Goal: Task Accomplishment & Management: Complete application form

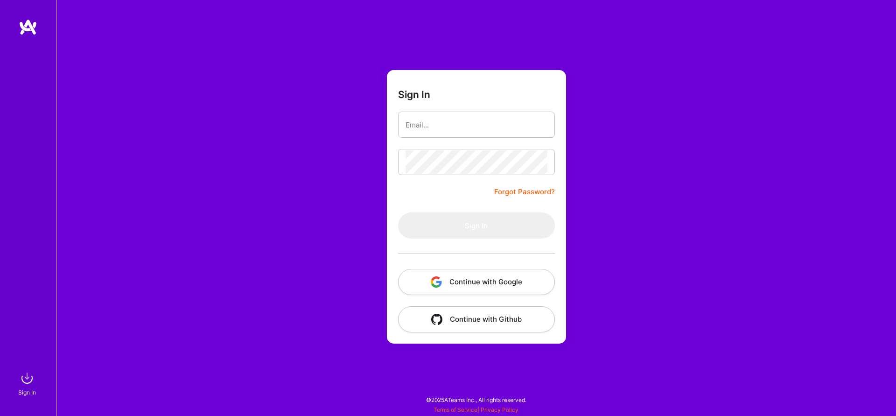
click at [487, 283] on button "Continue with Google" at bounding box center [476, 282] width 157 height 26
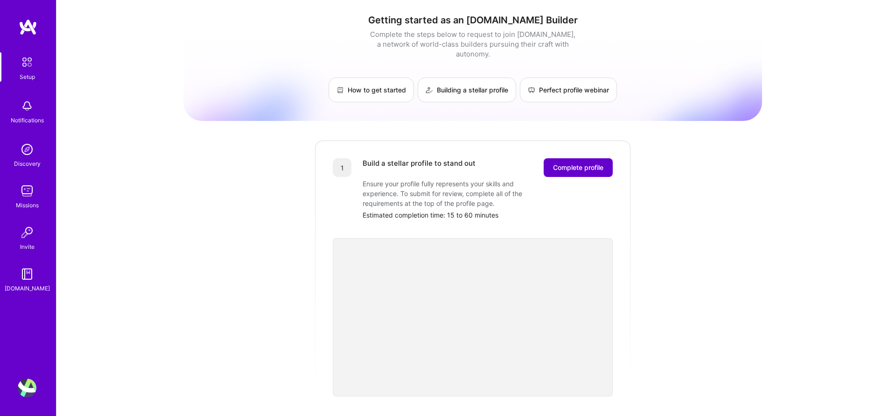
click at [589, 163] on button "Complete profile" at bounding box center [577, 167] width 69 height 19
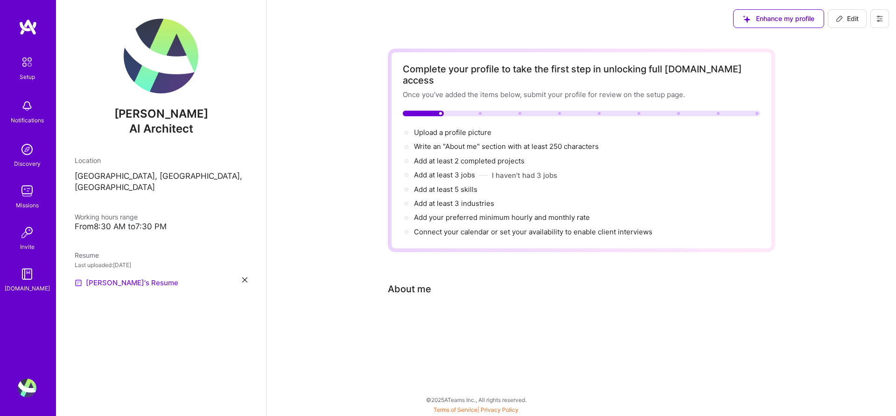
click at [116, 281] on link "[PERSON_NAME]'s Resume" at bounding box center [127, 282] width 104 height 11
click at [245, 279] on icon at bounding box center [244, 279] width 5 height 5
click at [115, 277] on span "PDF file format" at bounding box center [125, 282] width 64 height 10
click at [693, 302] on div "Complete your profile to take the first step in unlocking full [DOMAIN_NAME] ac…" at bounding box center [581, 197] width 387 height 296
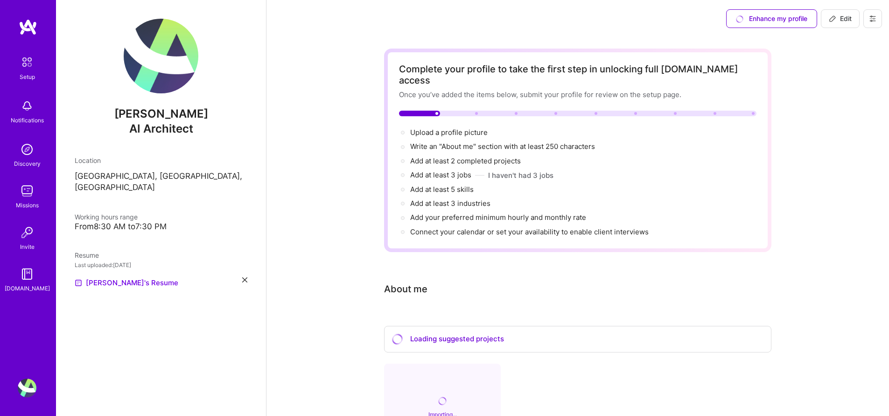
click at [835, 215] on div "Complete your profile to take the first step in unlocking full [DOMAIN_NAME] ac…" at bounding box center [577, 294] width 622 height 514
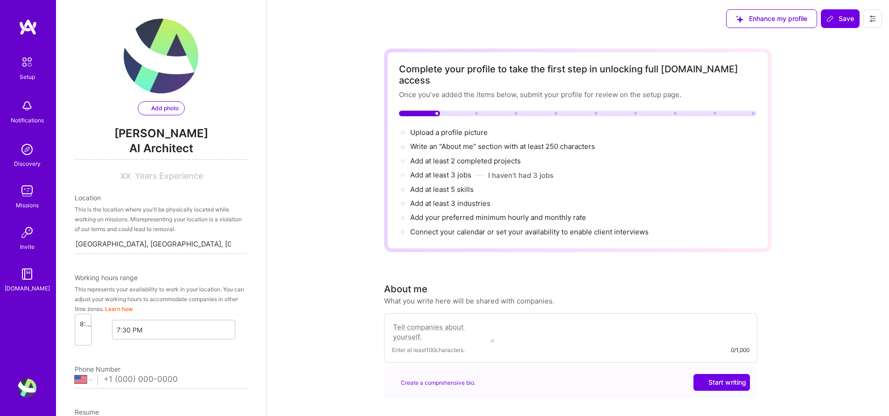
select select "US"
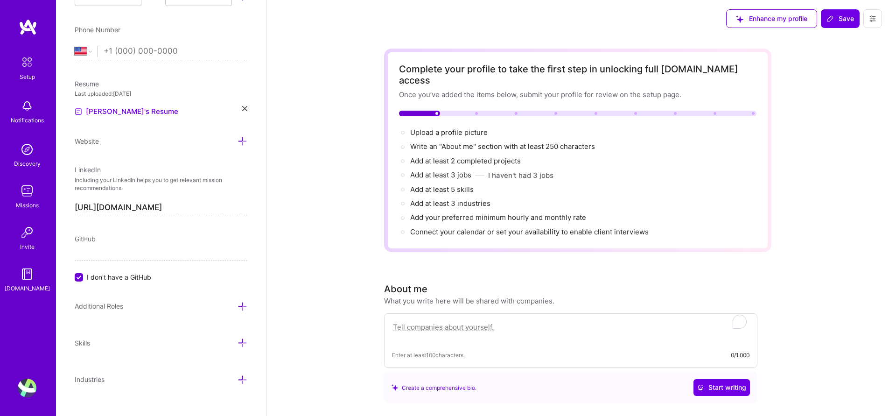
scroll to position [224, 0]
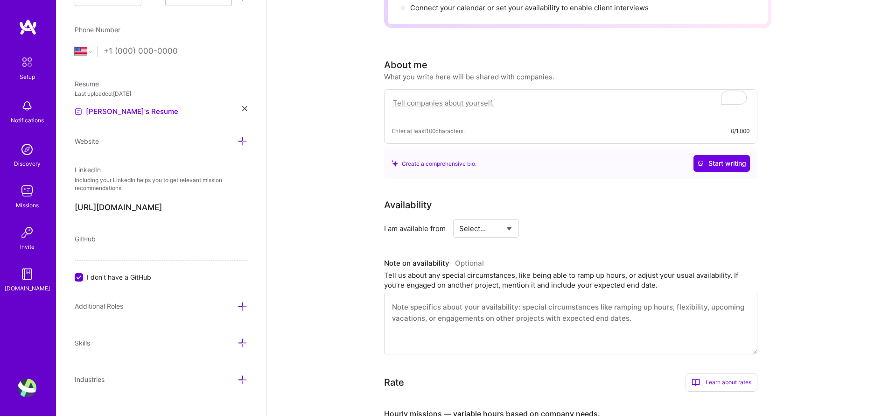
click at [480, 97] on textarea "To enrich screen reader interactions, please activate Accessibility in Grammarl…" at bounding box center [570, 107] width 357 height 21
paste textarea "Experienced technology leader and hands-on web developer with over 10 years of …"
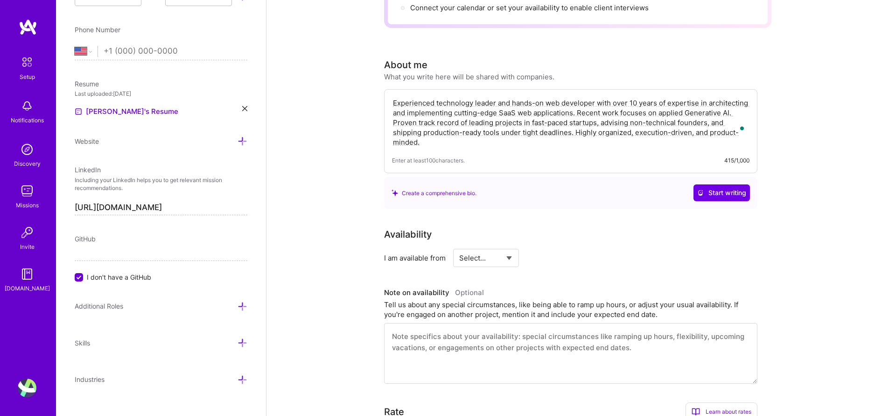
type textarea "Experienced technology leader and hands-on web developer with over 10 years of …"
click at [800, 189] on div "Complete your profile to take the first step in unlocking full [DOMAIN_NAME] ac…" at bounding box center [577, 286] width 622 height 946
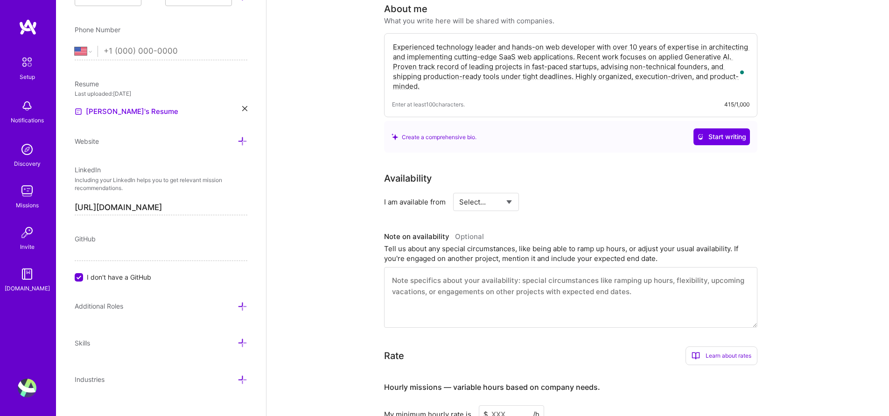
select select "Right Now"
click at [459, 190] on select "Select... Right Now Future Date Not Available" at bounding box center [486, 202] width 54 height 24
click at [833, 215] on div "Complete your profile to take the first step in unlocking full [DOMAIN_NAME] ac…" at bounding box center [577, 230] width 622 height 946
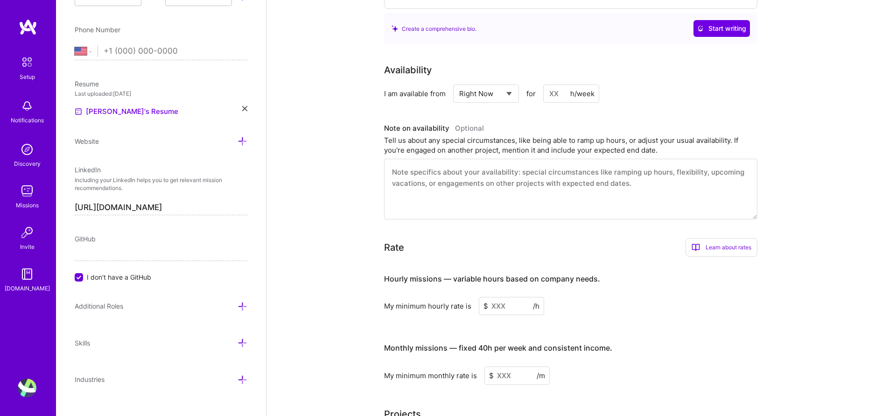
scroll to position [392, 0]
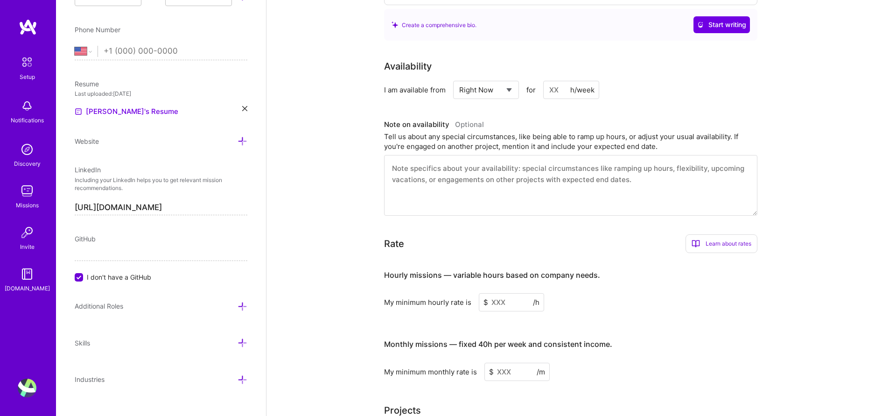
click at [821, 169] on div "Complete your profile to take the first step in unlocking full [DOMAIN_NAME] ac…" at bounding box center [577, 118] width 622 height 946
click at [545, 82] on input at bounding box center [571, 90] width 56 height 18
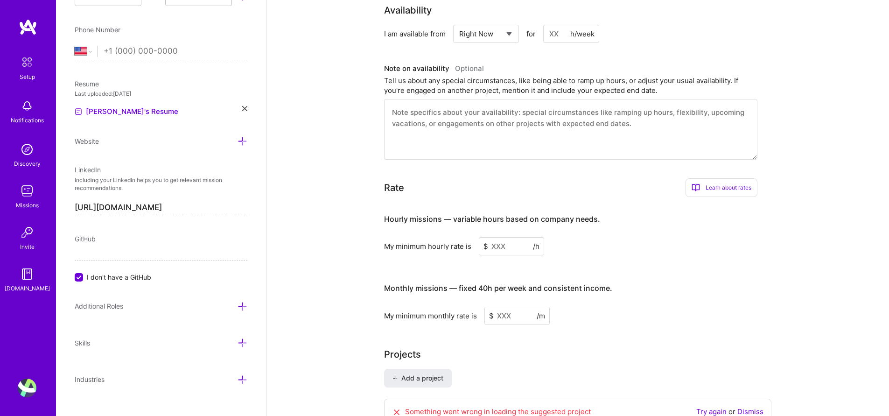
scroll to position [560, 0]
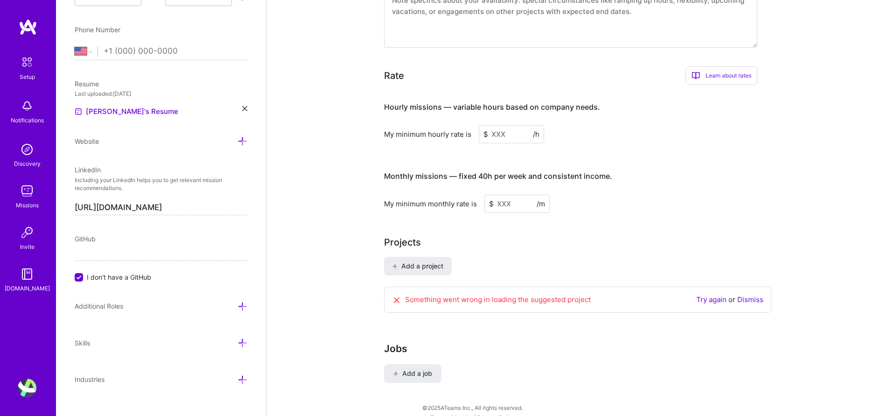
click at [705, 295] on link "Try again" at bounding box center [711, 299] width 30 height 9
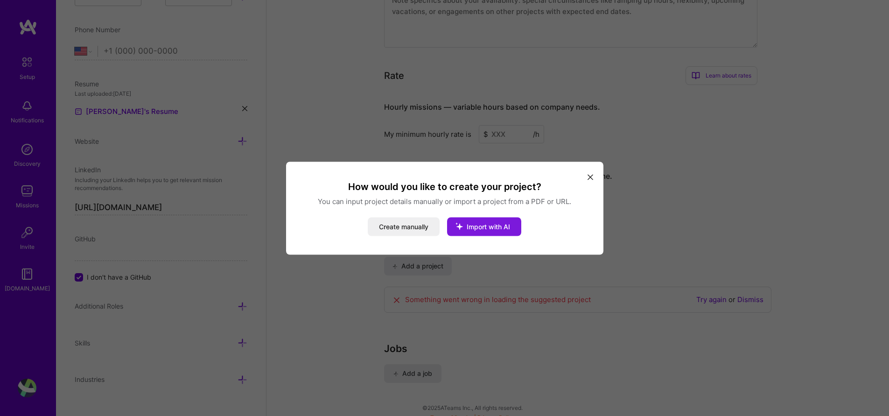
click at [502, 228] on span "Import with AI" at bounding box center [487, 226] width 43 height 8
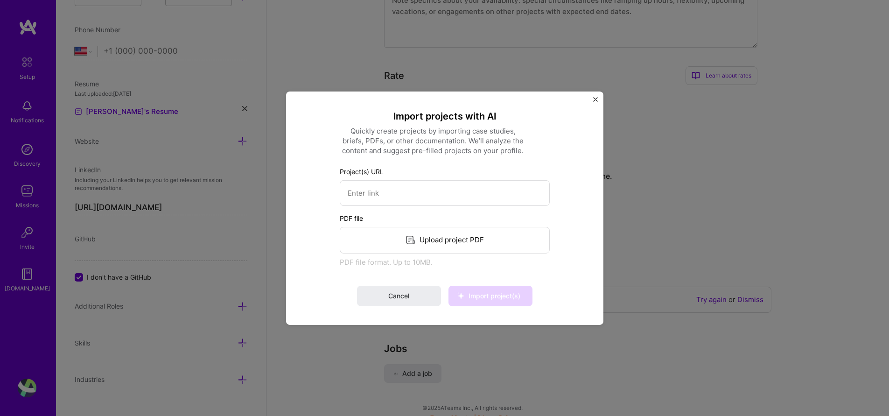
click at [464, 241] on div "Upload project PDF" at bounding box center [445, 239] width 210 height 27
click at [416, 298] on button "Cancel" at bounding box center [399, 295] width 84 height 21
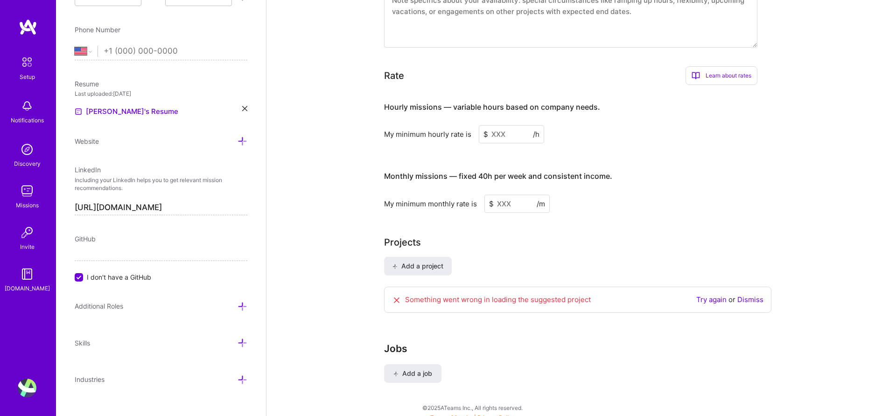
scroll to position [560, 0]
click at [755, 294] on link "Dismiss" at bounding box center [750, 298] width 26 height 9
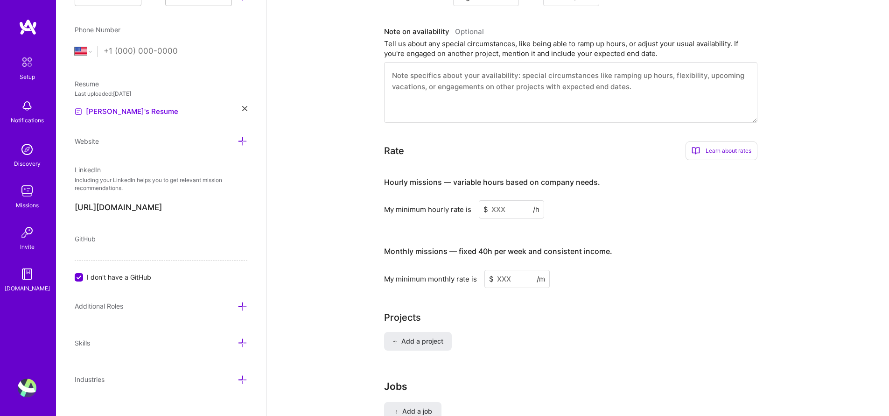
scroll to position [504, 0]
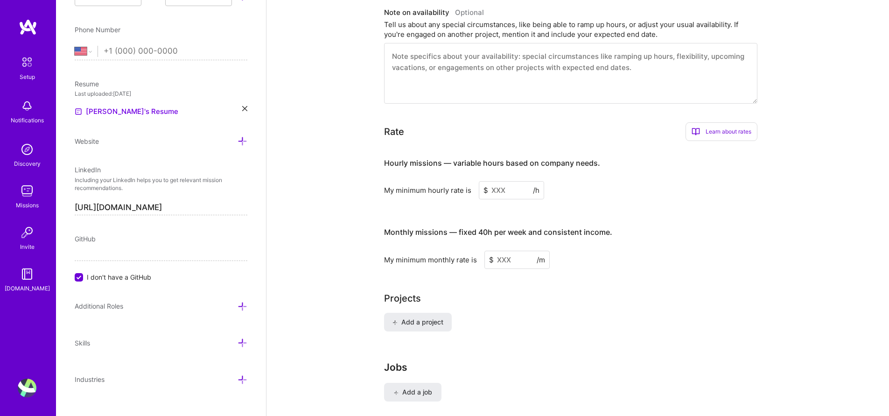
click at [501, 181] on input at bounding box center [511, 190] width 65 height 18
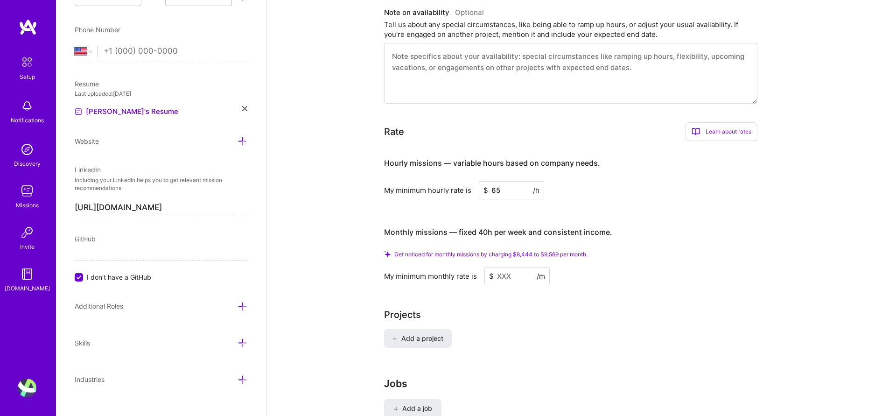
type input "65"
click at [517, 267] on input at bounding box center [516, 276] width 65 height 18
click at [512, 267] on input at bounding box center [516, 276] width 65 height 18
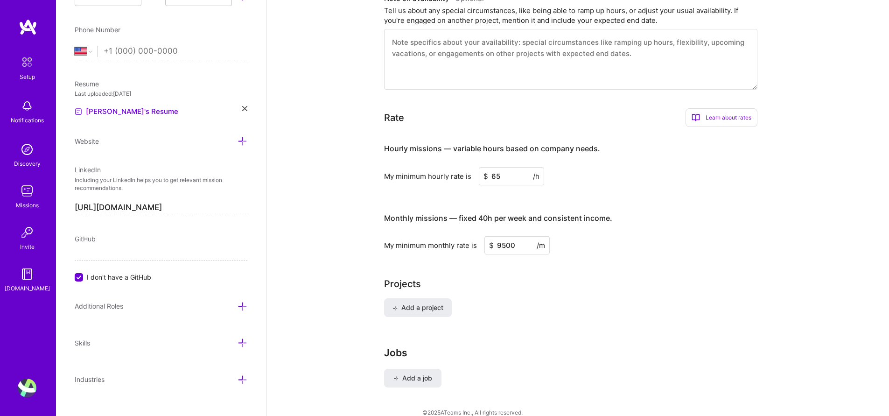
type input "9500"
click at [559, 298] on div "Add a project" at bounding box center [577, 313] width 387 height 30
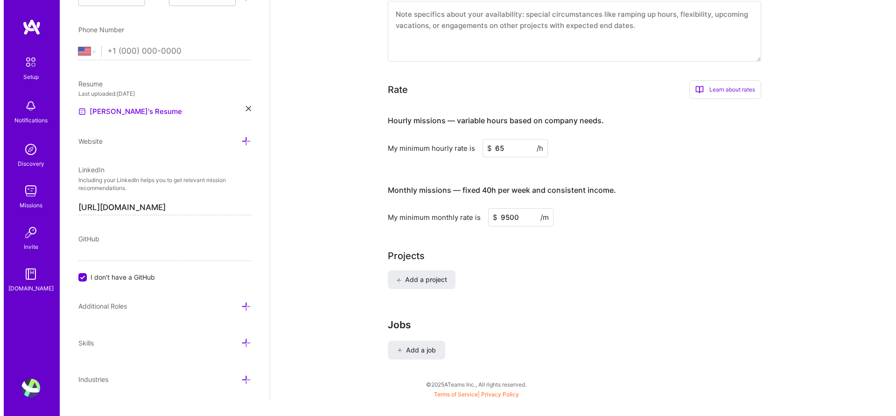
scroll to position [546, 0]
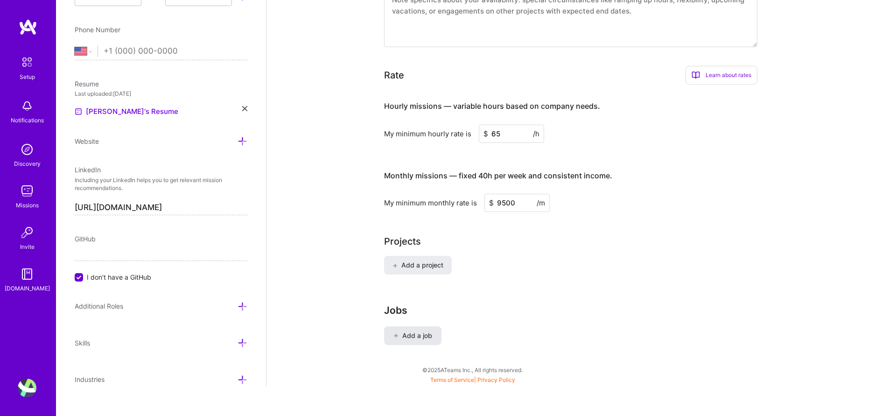
click at [420, 331] on span "Add a job" at bounding box center [412, 335] width 39 height 9
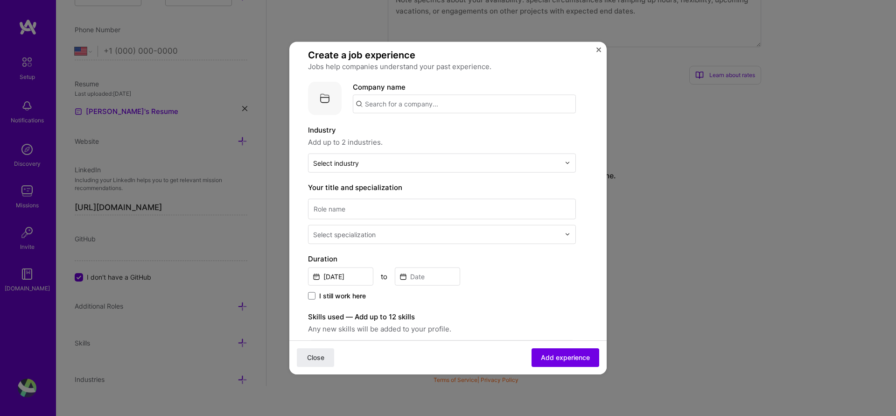
scroll to position [0, 0]
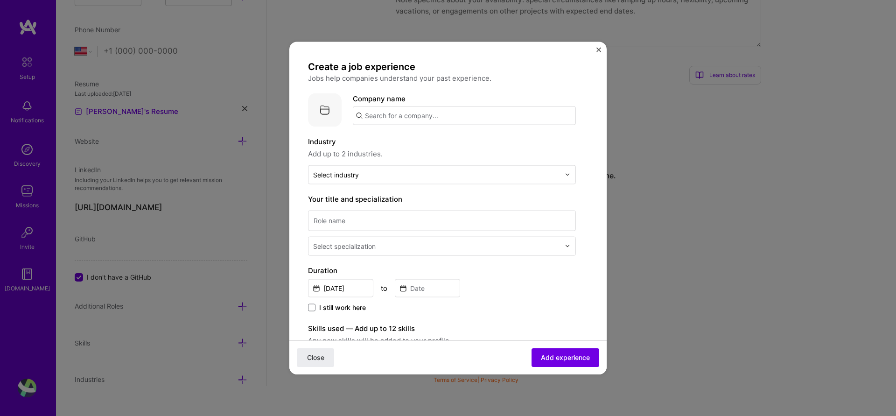
click at [466, 123] on input "text" at bounding box center [464, 115] width 223 height 19
type input "[DOMAIN_NAME]"
click at [424, 141] on div "[DOMAIN_NAME]" at bounding box center [437, 141] width 65 height 16
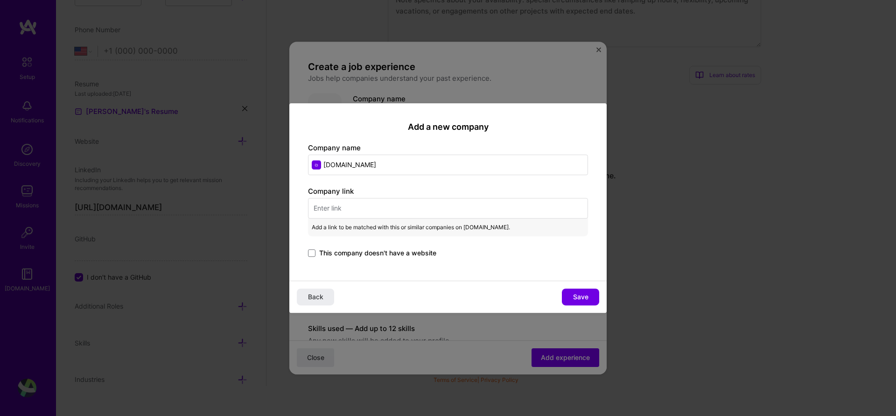
click at [409, 206] on input "text" at bounding box center [448, 208] width 280 height 21
paste input "[URL][DOMAIN_NAME]"
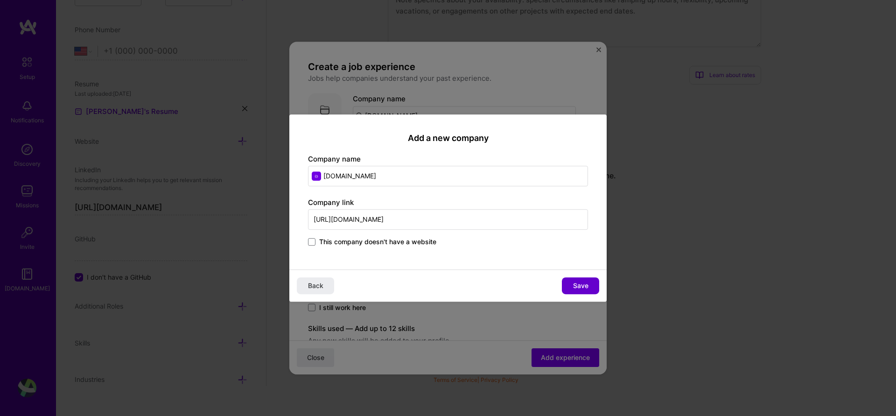
type input "[URL][DOMAIN_NAME]"
click at [587, 287] on span "Save" at bounding box center [580, 285] width 15 height 9
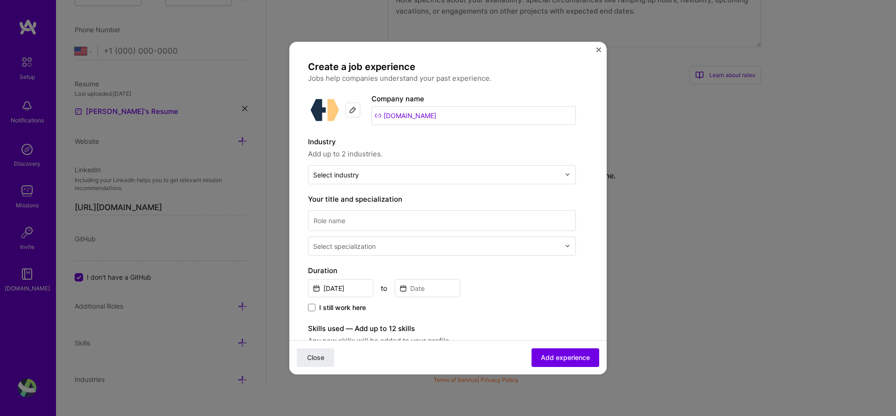
click at [451, 187] on div "Create a job experience Jobs help companies understand your past experience. Co…" at bounding box center [442, 341] width 268 height 562
click at [451, 178] on input "text" at bounding box center [436, 174] width 247 height 10
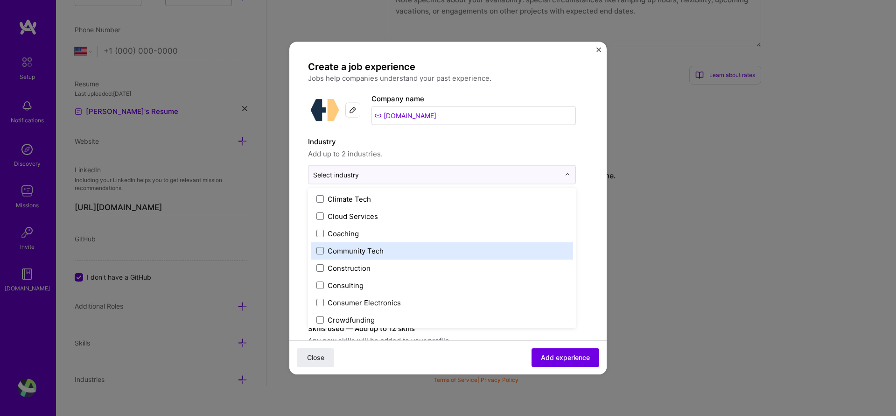
scroll to position [560, 0]
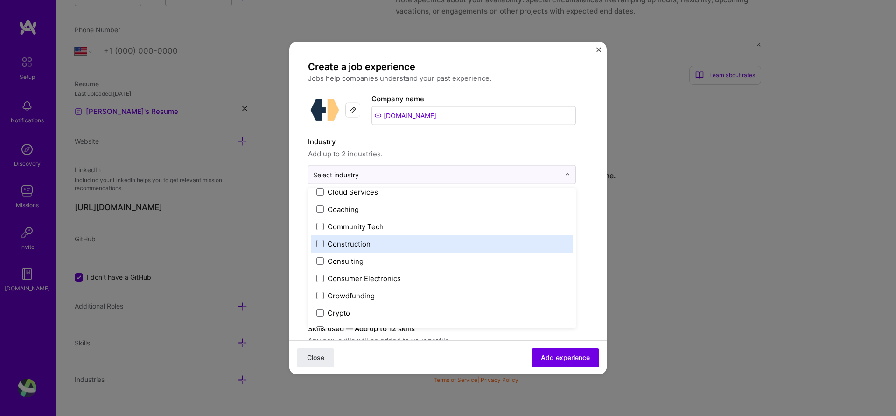
click at [360, 247] on div "Construction" at bounding box center [348, 243] width 43 height 10
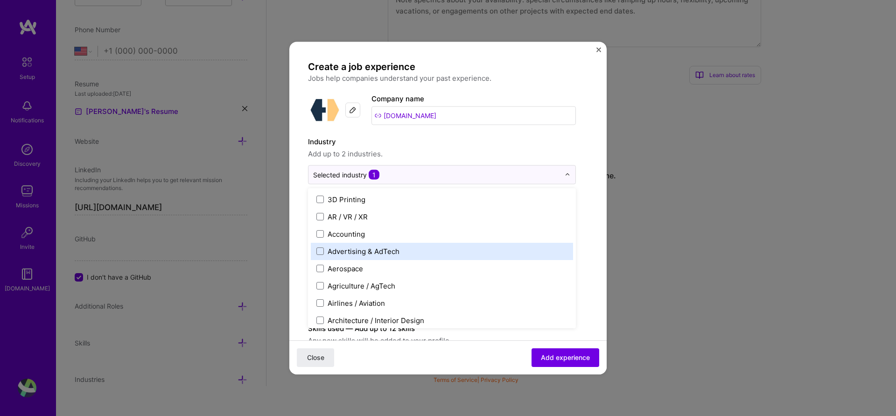
scroll to position [168, 0]
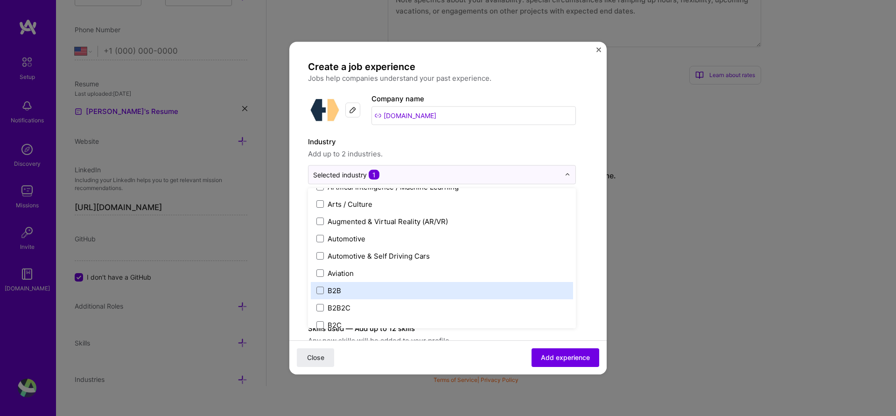
click at [395, 285] on label "B2B" at bounding box center [441, 290] width 251 height 10
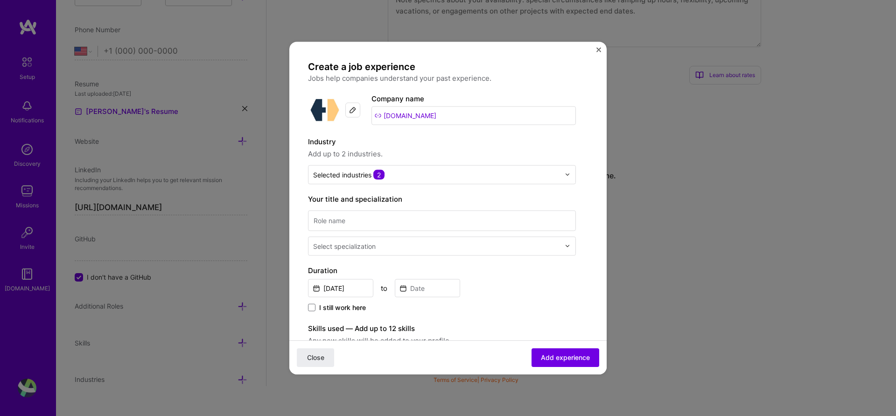
click at [541, 142] on label "Industry" at bounding box center [442, 141] width 268 height 11
click at [542, 222] on input at bounding box center [442, 220] width 268 height 21
type input "Engineering Lead / Architect"
click at [548, 243] on input "text" at bounding box center [437, 246] width 249 height 10
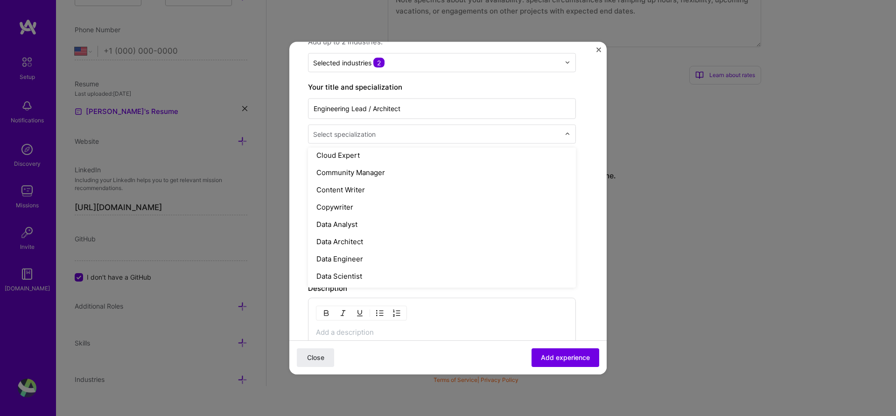
scroll to position [0, 0]
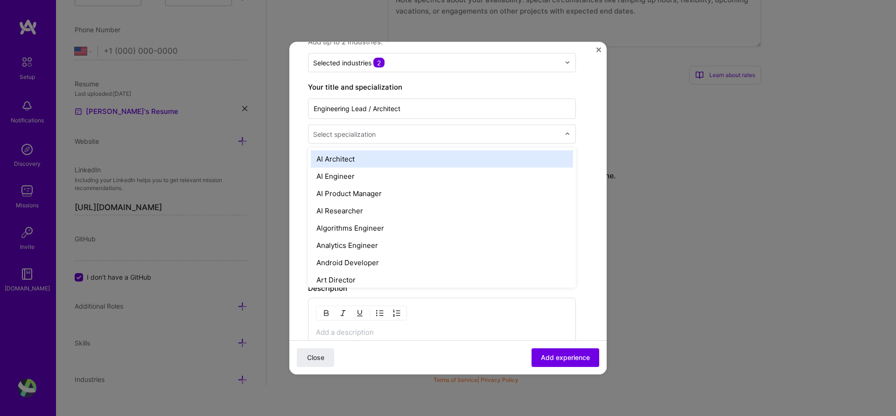
click at [375, 158] on div "AI Architect" at bounding box center [442, 158] width 262 height 17
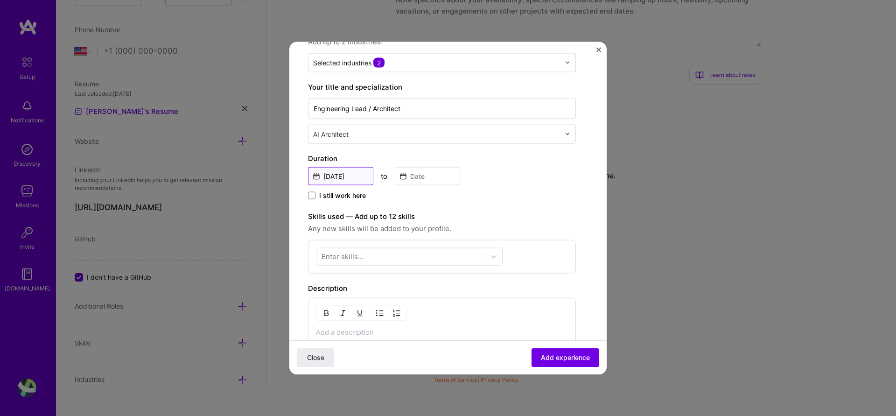
click at [342, 175] on input "[DATE]" at bounding box center [340, 176] width 65 height 18
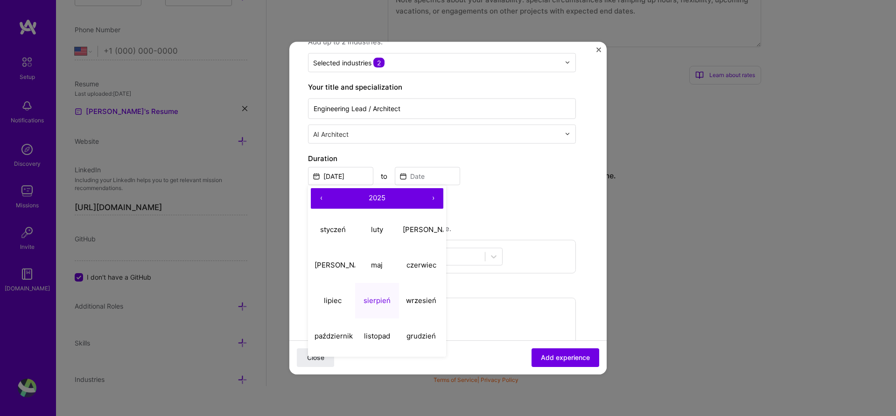
click at [325, 199] on button "‹" at bounding box center [321, 198] width 21 height 21
click at [362, 179] on input "[DATE]" at bounding box center [340, 176] width 65 height 18
click at [373, 202] on button "2024" at bounding box center [376, 198] width 91 height 21
click at [373, 231] on button "2022" at bounding box center [377, 229] width 44 height 35
click at [424, 262] on abbr "czerwiec" at bounding box center [421, 264] width 30 height 9
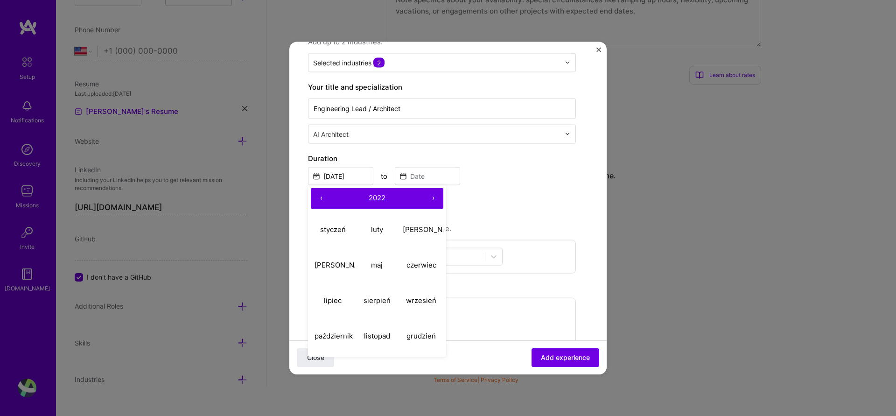
type input "[DATE]"
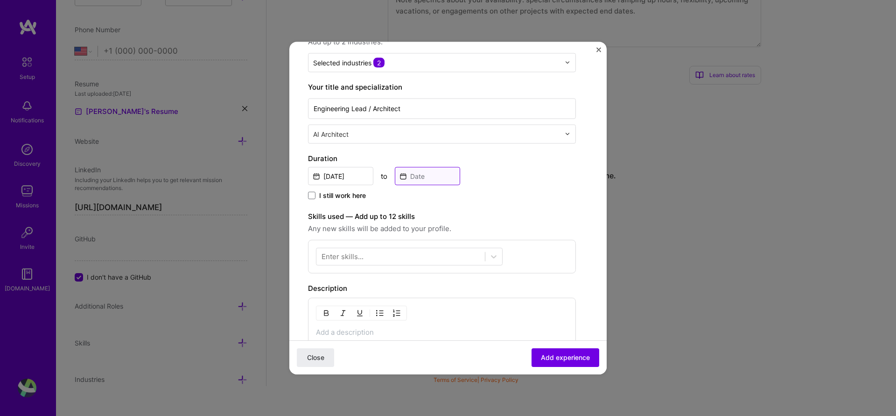
click at [431, 177] on input at bounding box center [427, 176] width 65 height 18
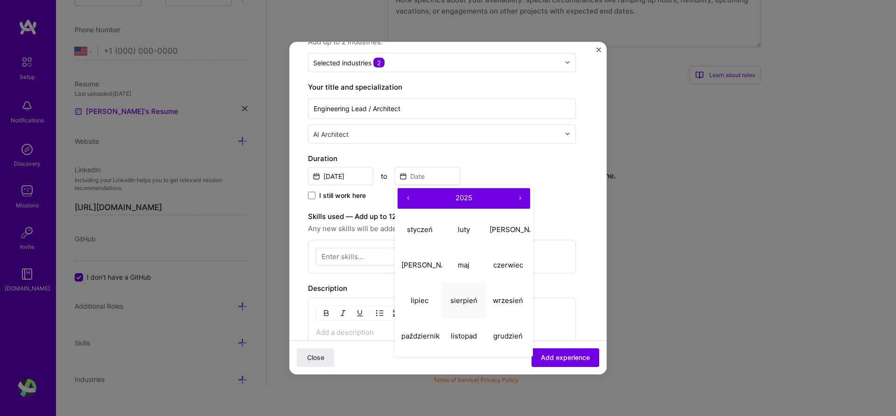
click at [458, 304] on abbr "sierpień" at bounding box center [463, 300] width 27 height 9
type input "[DATE]"
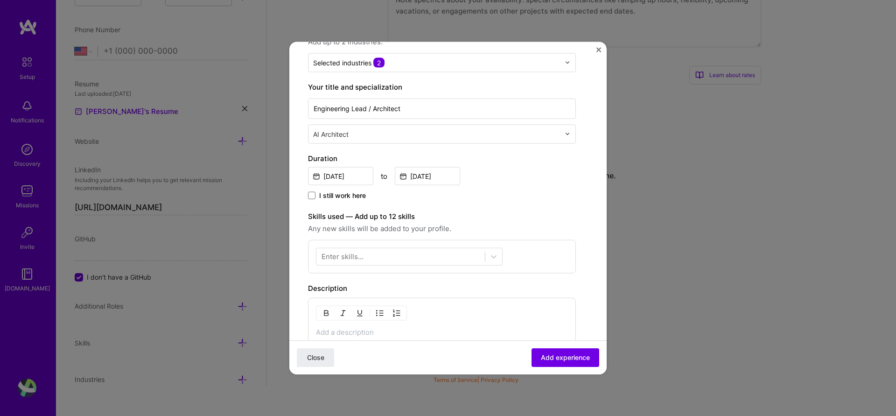
click at [529, 184] on div "[DATE] to [DATE]" at bounding box center [442, 175] width 268 height 20
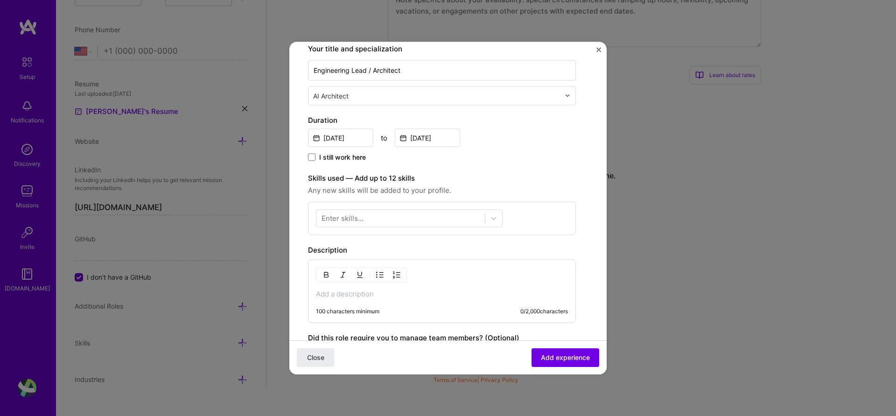
scroll to position [224, 0]
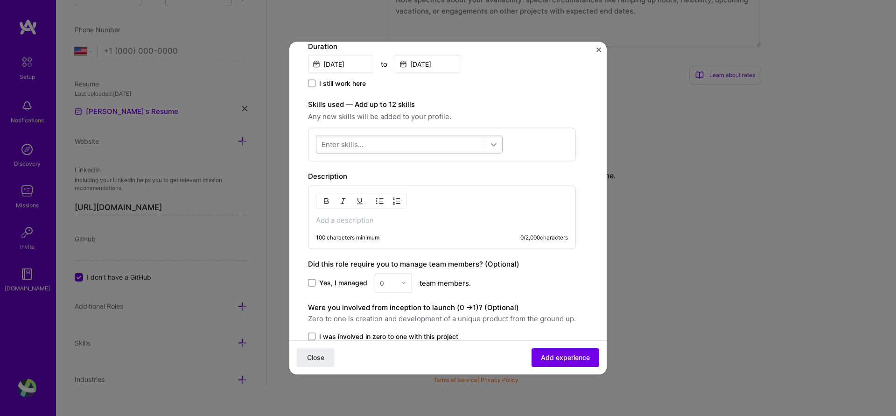
click at [499, 138] on div at bounding box center [493, 144] width 17 height 17
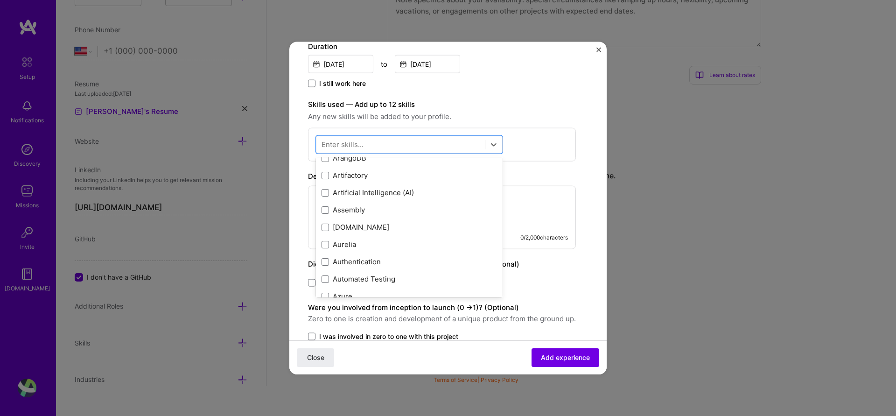
scroll to position [672, 0]
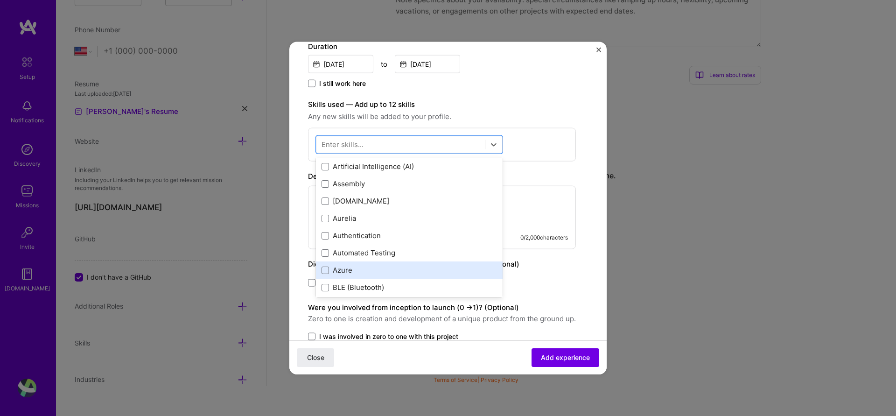
click at [381, 265] on div "Azure" at bounding box center [408, 270] width 175 height 10
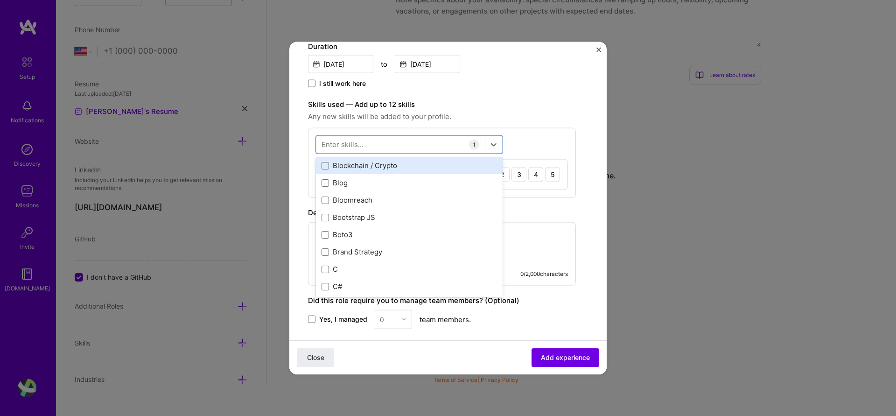
scroll to position [896, 0]
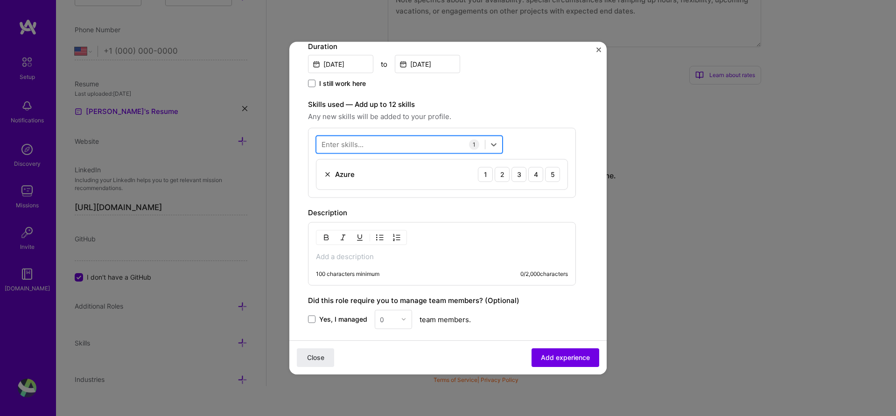
click at [404, 143] on div at bounding box center [400, 144] width 168 height 15
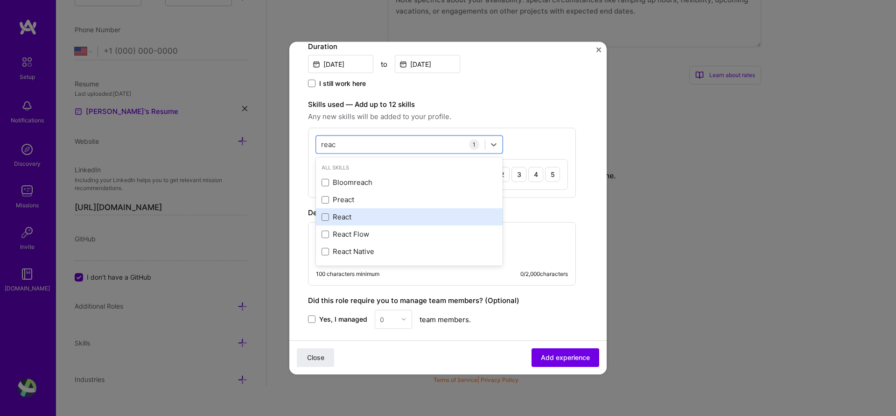
click at [369, 217] on div "React" at bounding box center [408, 217] width 175 height 10
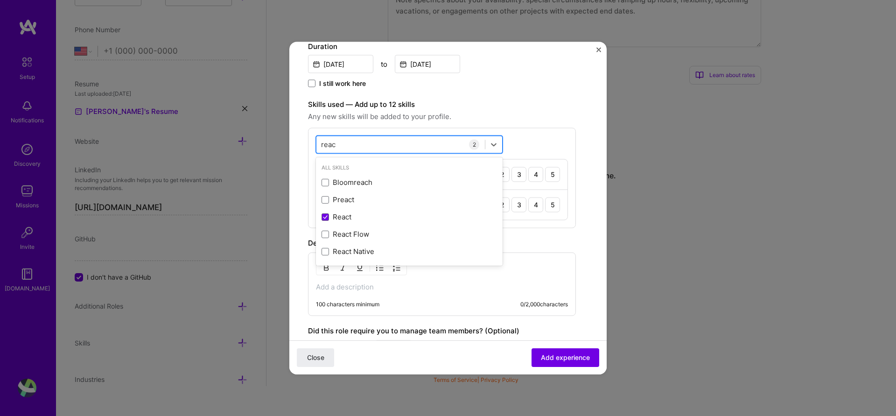
click at [391, 141] on div "reac reac" at bounding box center [400, 144] width 168 height 15
type input "r"
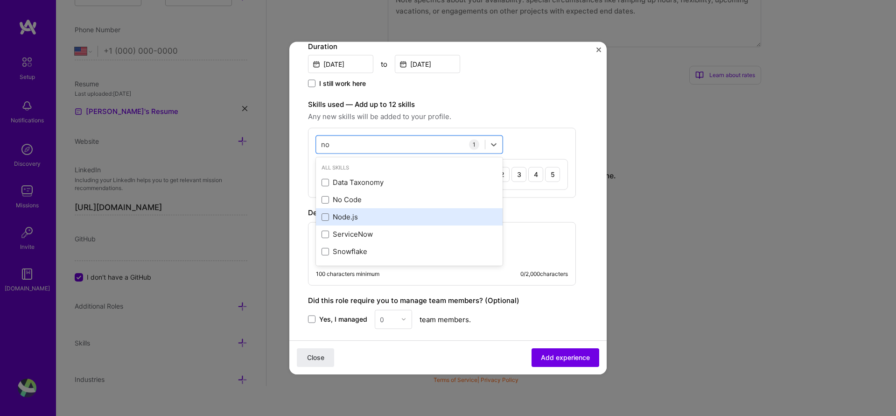
click at [343, 218] on div "Node.js" at bounding box center [408, 217] width 175 height 10
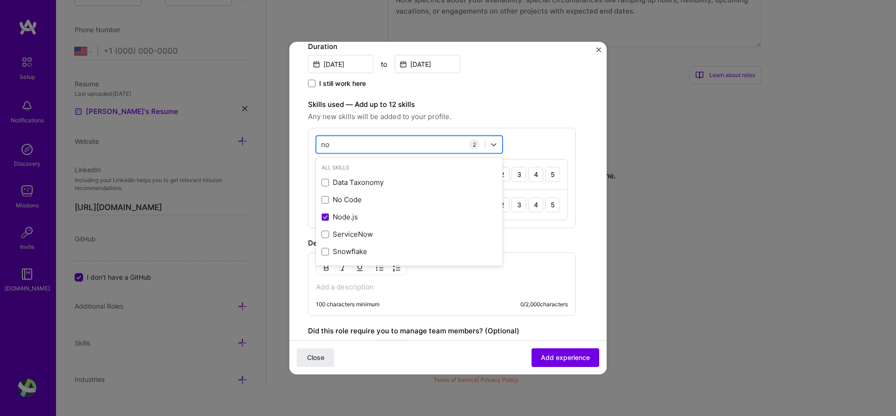
click at [349, 146] on div "no no" at bounding box center [400, 144] width 168 height 15
type input "n"
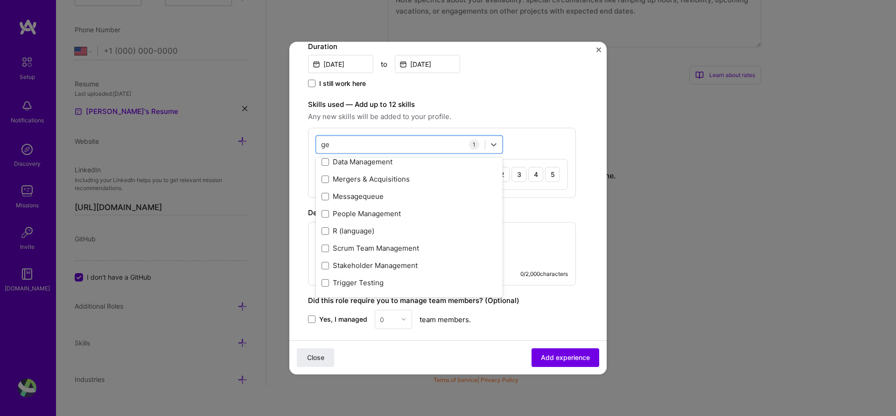
scroll to position [0, 0]
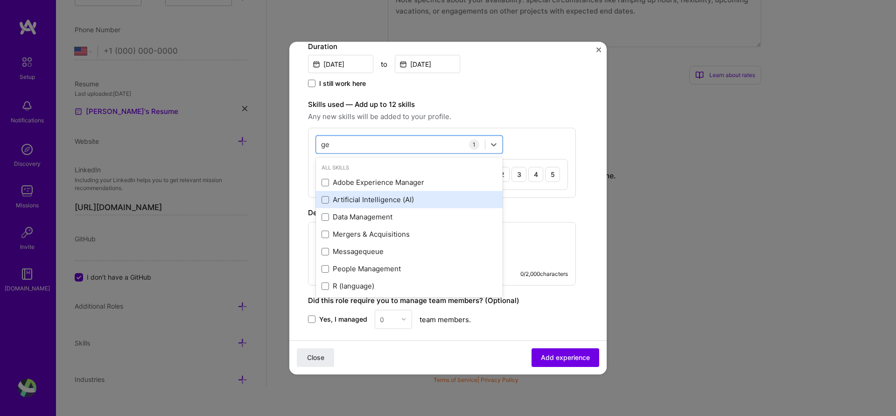
click at [393, 198] on div "Artificial Intelligence (AI)" at bounding box center [408, 200] width 175 height 10
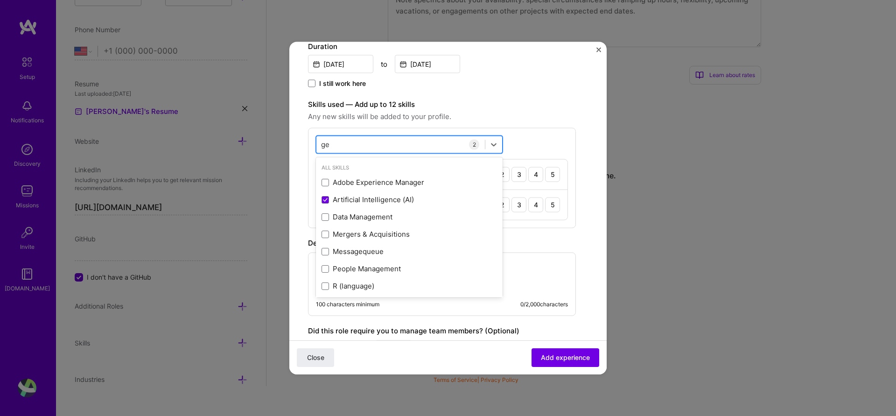
click at [357, 142] on div "ge ge" at bounding box center [400, 144] width 168 height 15
click at [428, 146] on div "ge ge" at bounding box center [400, 144] width 168 height 15
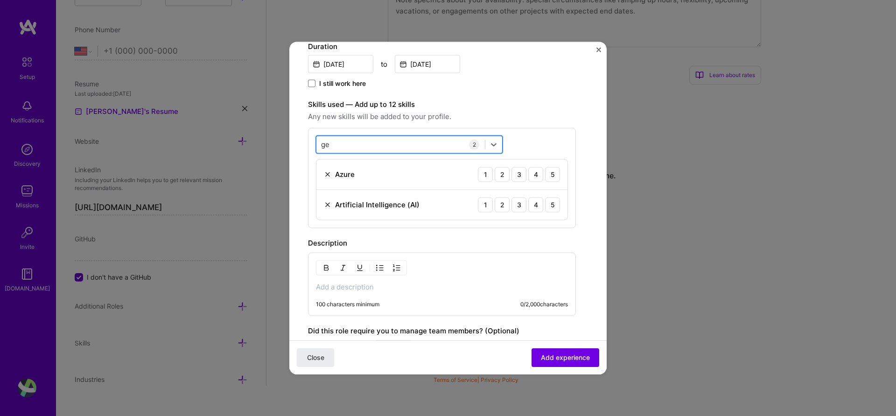
type input "g"
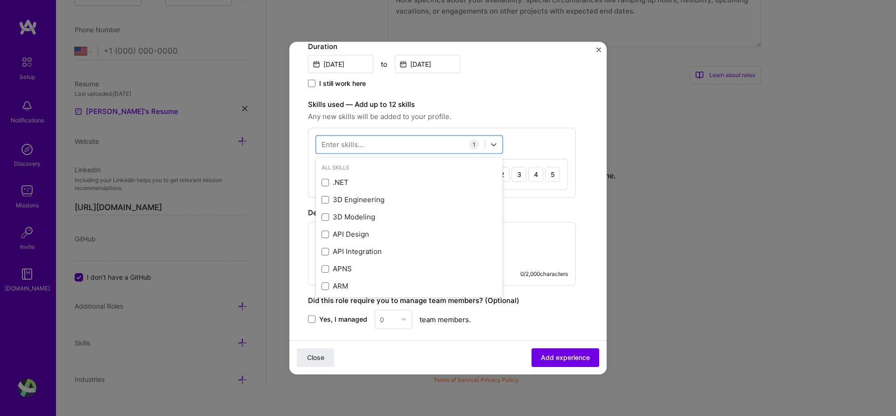
click at [592, 182] on form "Create a job experience Jobs help companies understand your past experience. Co…" at bounding box center [447, 161] width 317 height 651
click at [415, 149] on div at bounding box center [400, 144] width 168 height 15
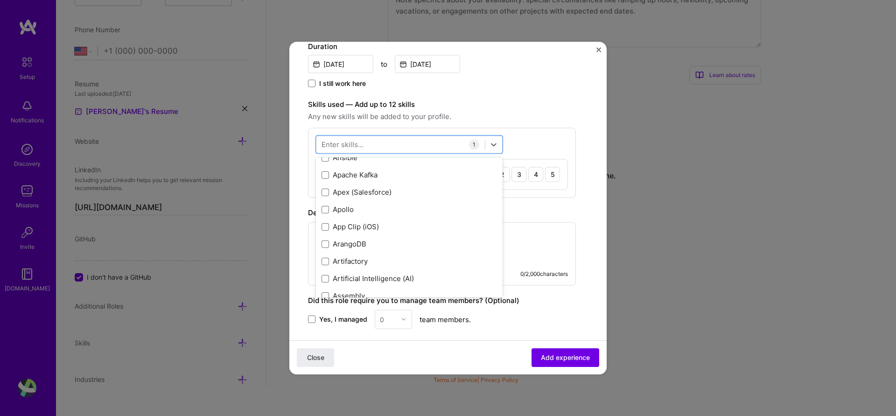
scroll to position [616, 0]
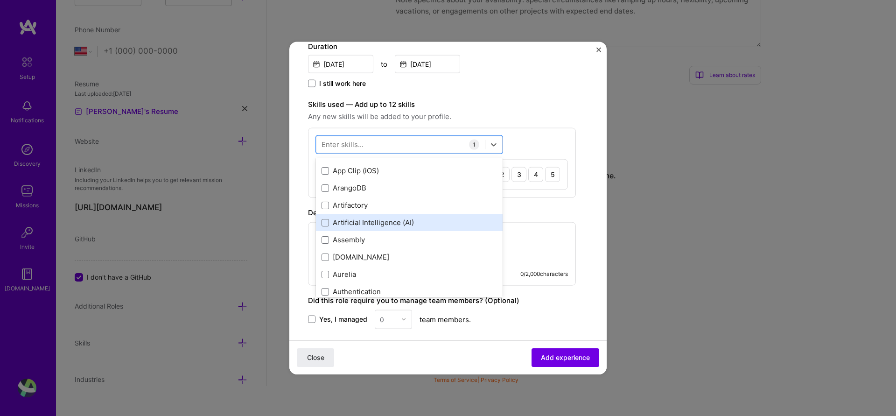
click at [386, 220] on div "Artificial Intelligence (AI)" at bounding box center [408, 222] width 175 height 10
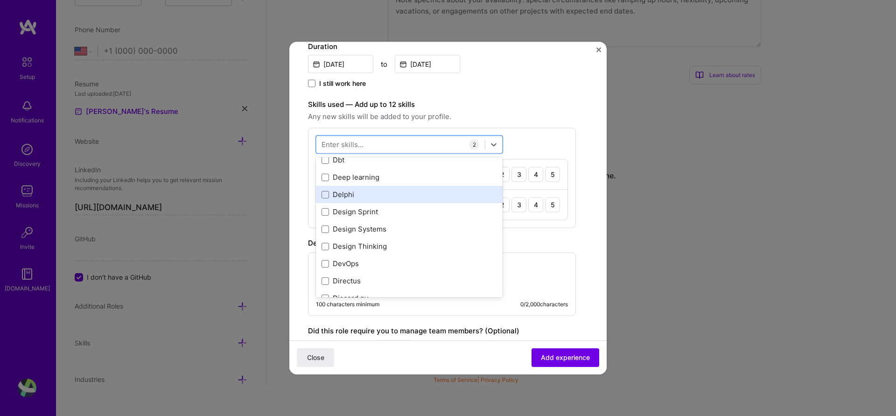
scroll to position [1735, 0]
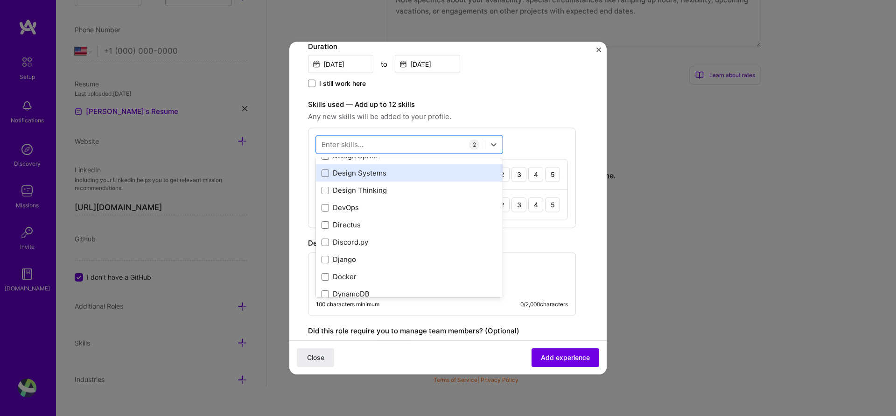
click at [376, 174] on div "Design Systems" at bounding box center [408, 173] width 175 height 10
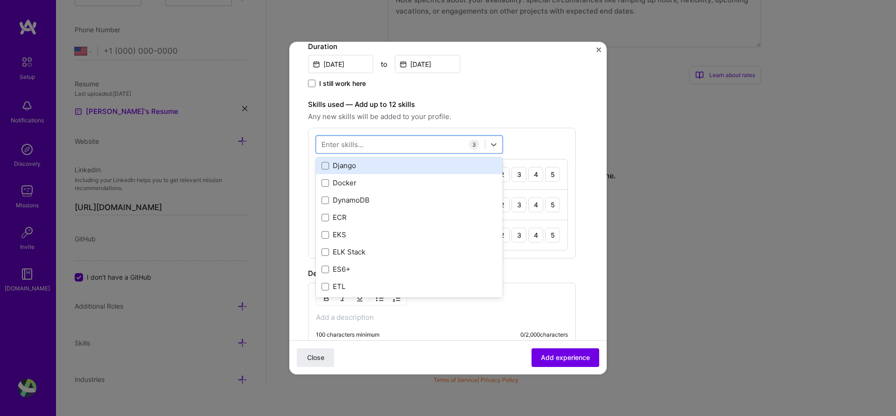
scroll to position [1847, 0]
click at [348, 163] on div "Docker" at bounding box center [408, 165] width 175 height 10
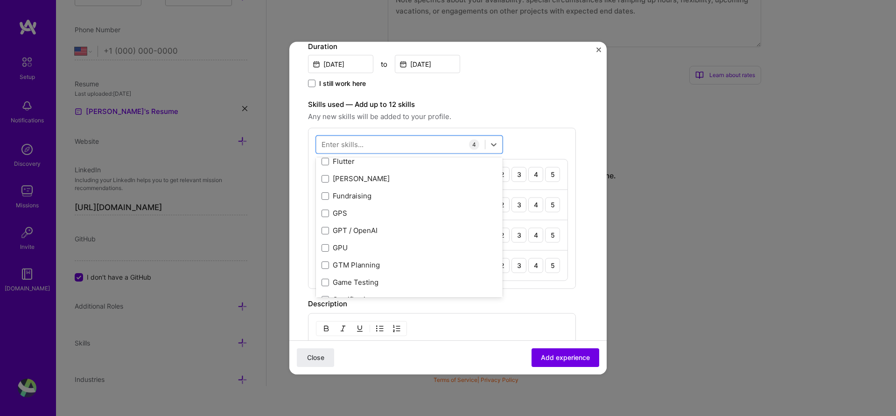
scroll to position [2407, 0]
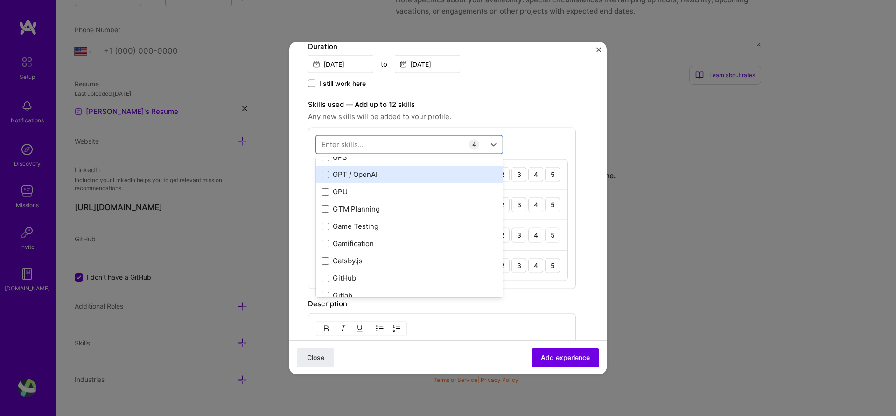
click at [370, 174] on div "GPT / OpenAI" at bounding box center [408, 174] width 175 height 10
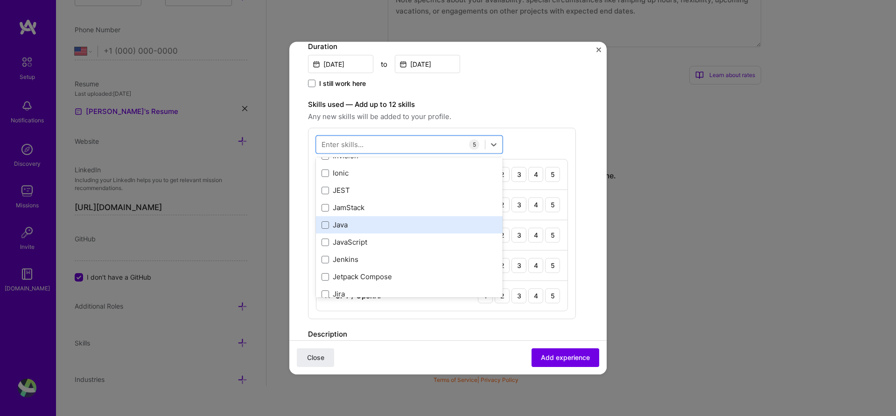
scroll to position [2967, 0]
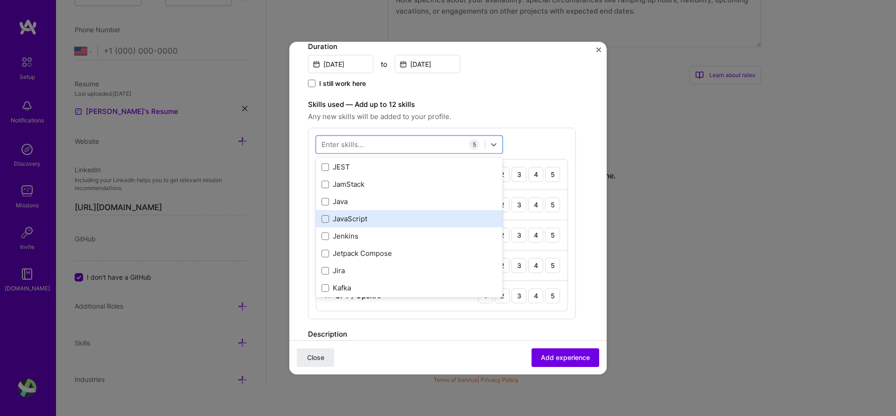
click at [404, 214] on div "JavaScript" at bounding box center [408, 219] width 175 height 10
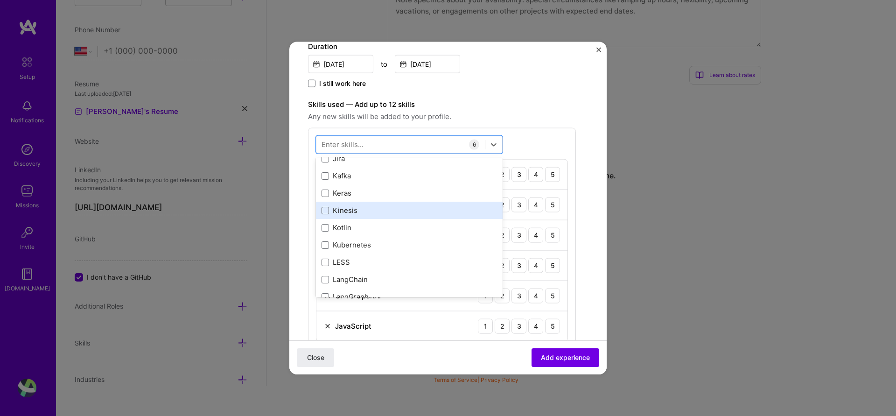
scroll to position [3135, 0]
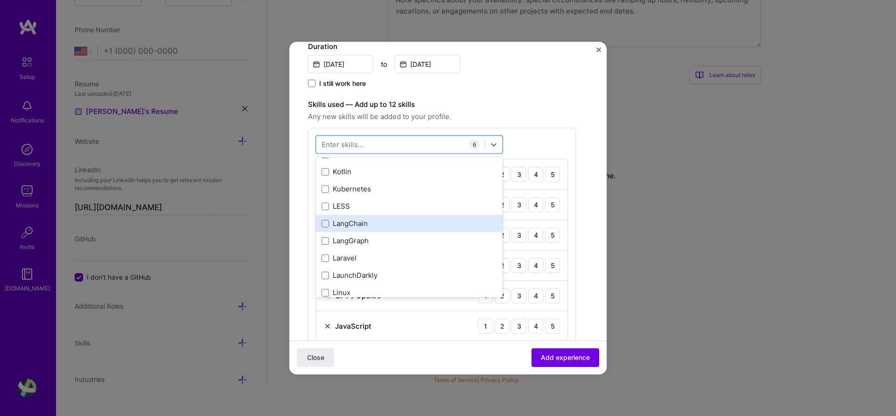
click at [412, 221] on div "LangChain" at bounding box center [408, 223] width 175 height 10
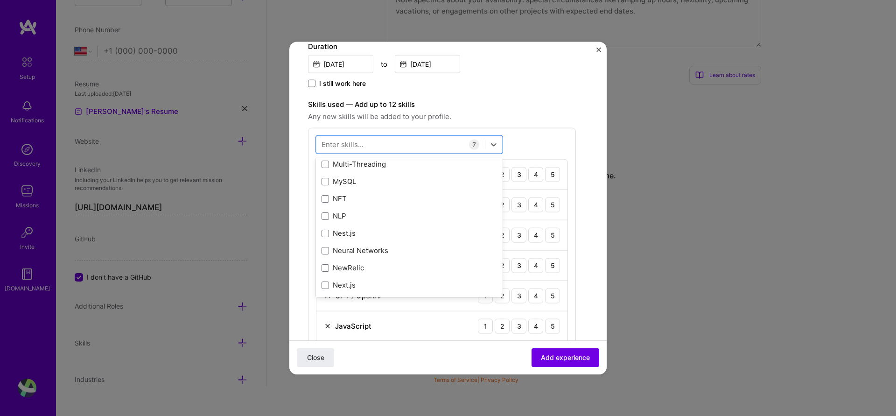
scroll to position [3750, 0]
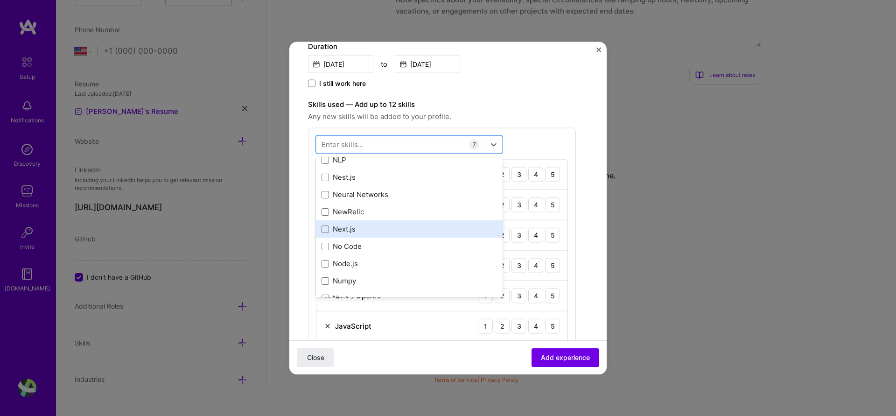
click at [427, 225] on div "Next.js" at bounding box center [408, 229] width 175 height 10
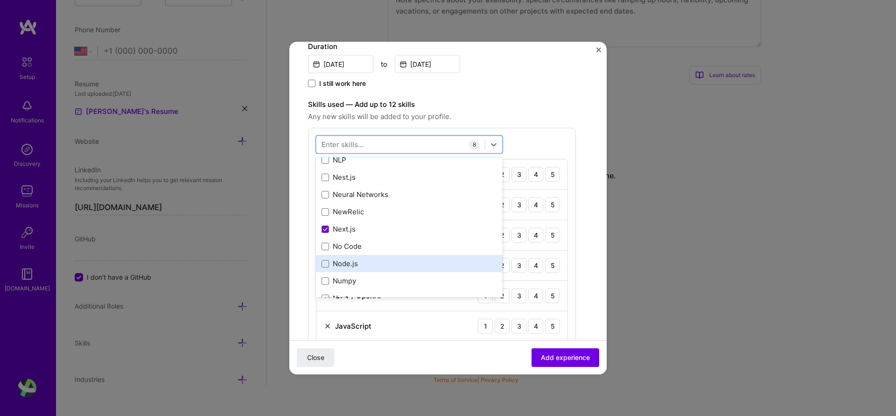
click at [396, 264] on div "Node.js" at bounding box center [408, 263] width 175 height 10
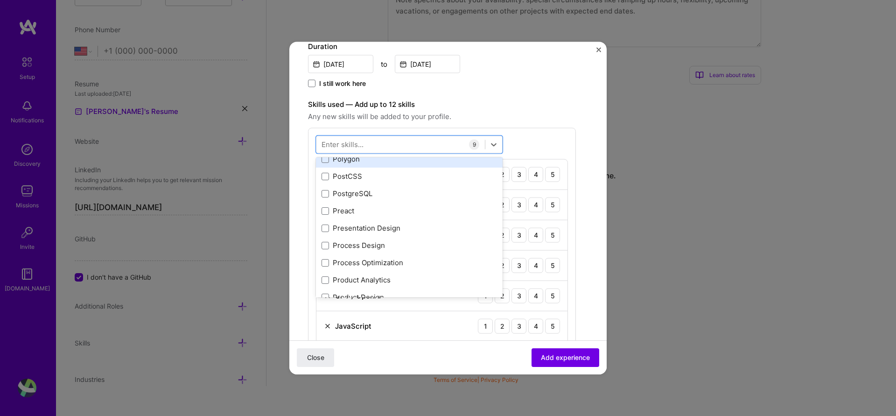
scroll to position [4198, 0]
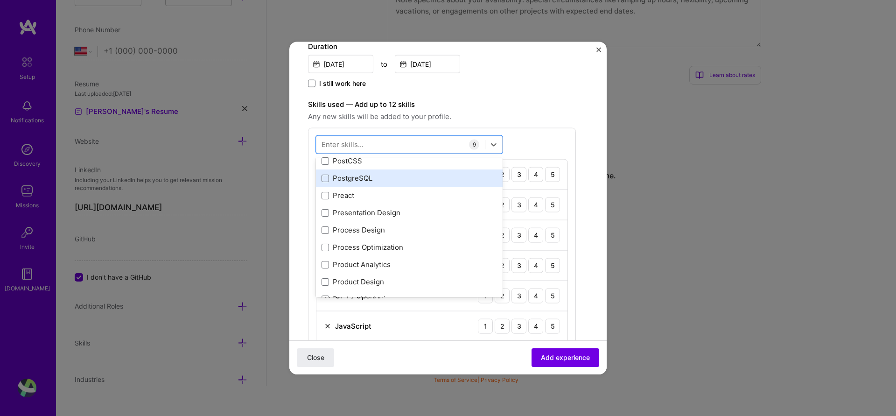
click at [417, 179] on div "PostgreSQL" at bounding box center [408, 178] width 175 height 10
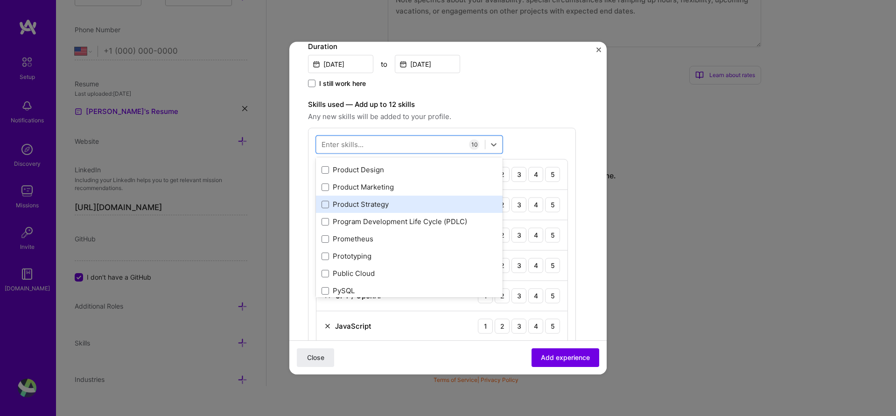
scroll to position [4366, 0]
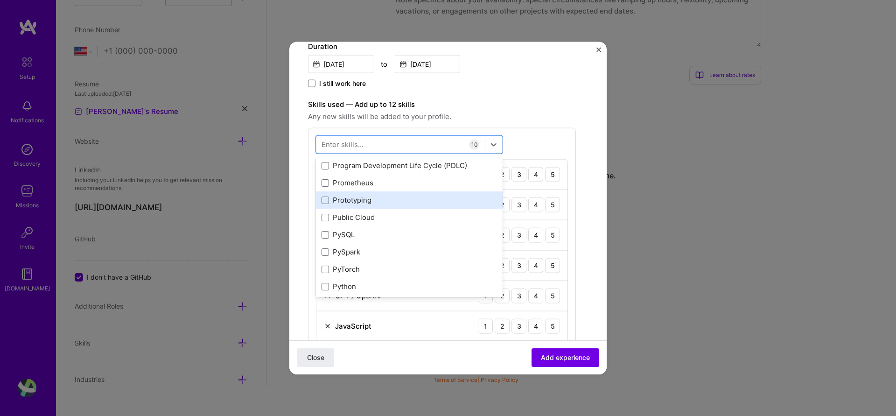
click at [425, 202] on div "Prototyping" at bounding box center [408, 200] width 175 height 10
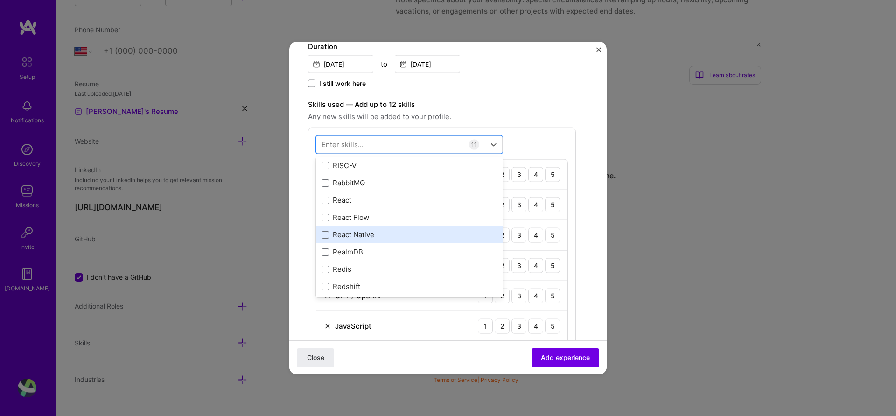
scroll to position [4590, 0]
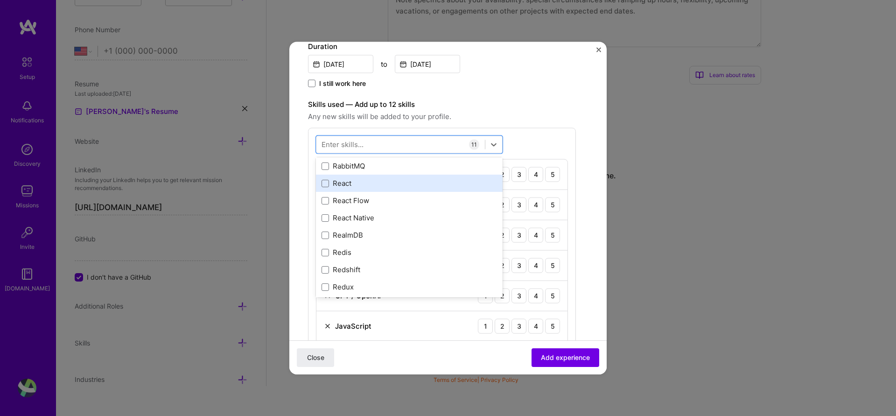
click at [350, 185] on div "React" at bounding box center [408, 183] width 175 height 10
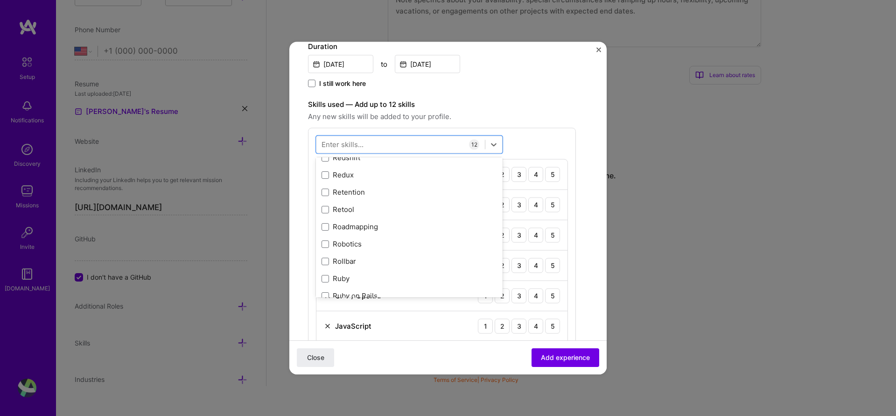
scroll to position [4758, 0]
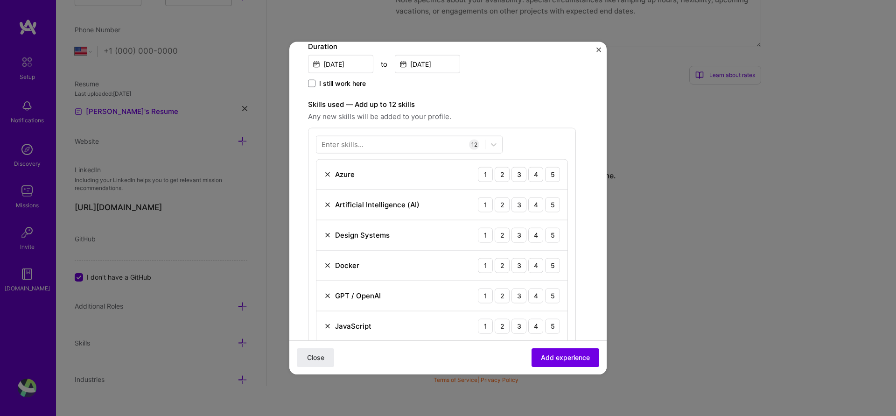
click at [570, 119] on span "Any new skills will be added to your profile." at bounding box center [442, 116] width 268 height 11
click at [326, 234] on img at bounding box center [327, 234] width 7 height 7
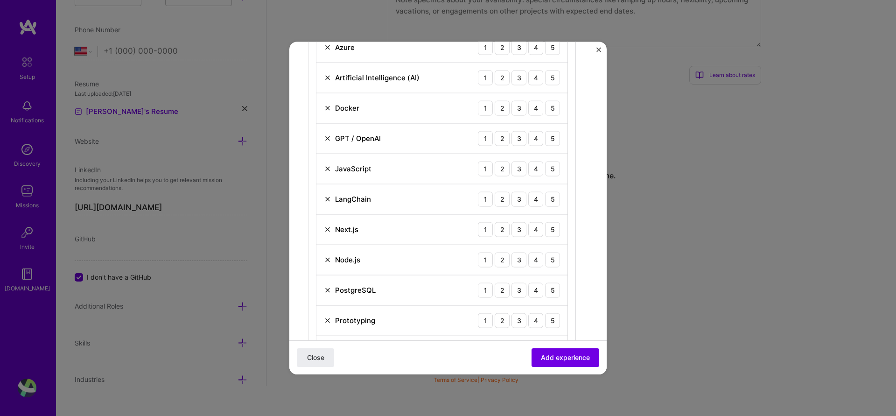
scroll to position [392, 0]
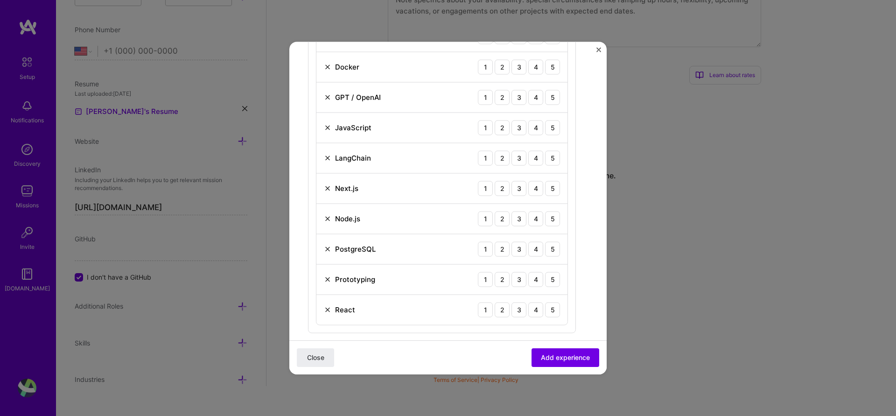
click at [329, 250] on img at bounding box center [327, 248] width 7 height 7
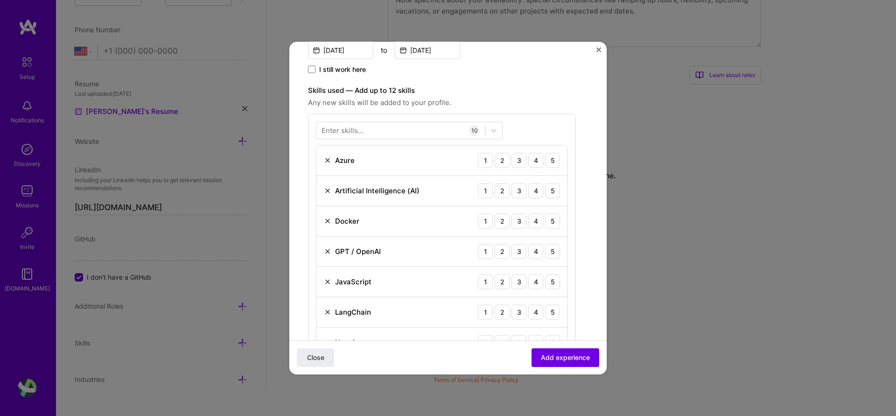
scroll to position [168, 0]
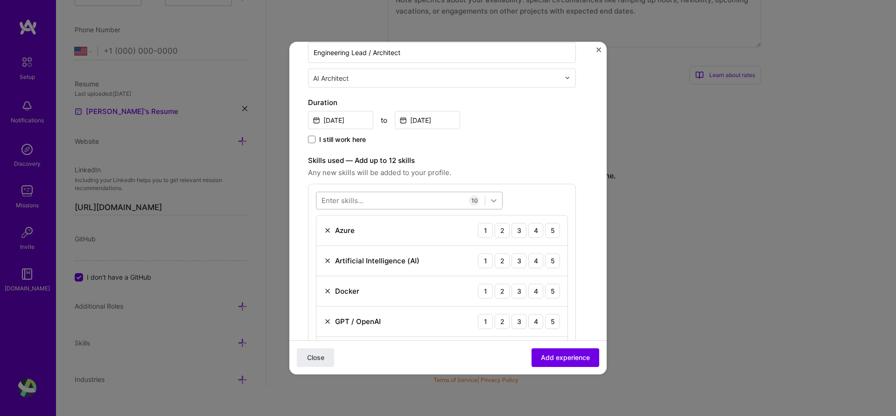
click at [498, 199] on div at bounding box center [493, 200] width 17 height 17
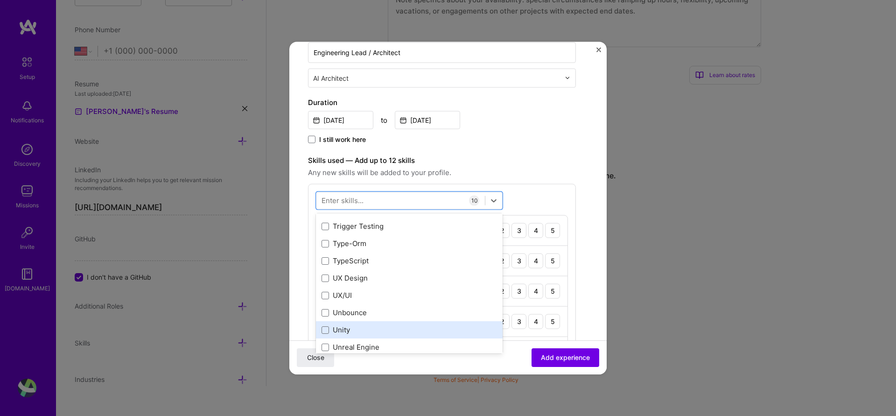
scroll to position [5846, 0]
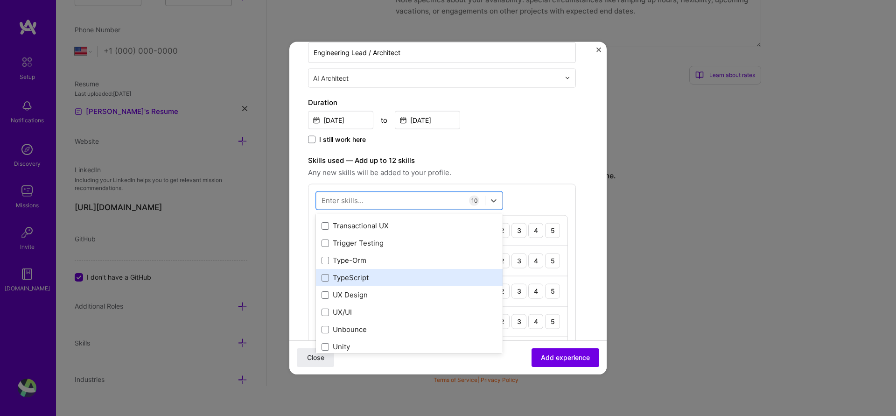
click at [352, 278] on div "TypeScript" at bounding box center [408, 277] width 175 height 10
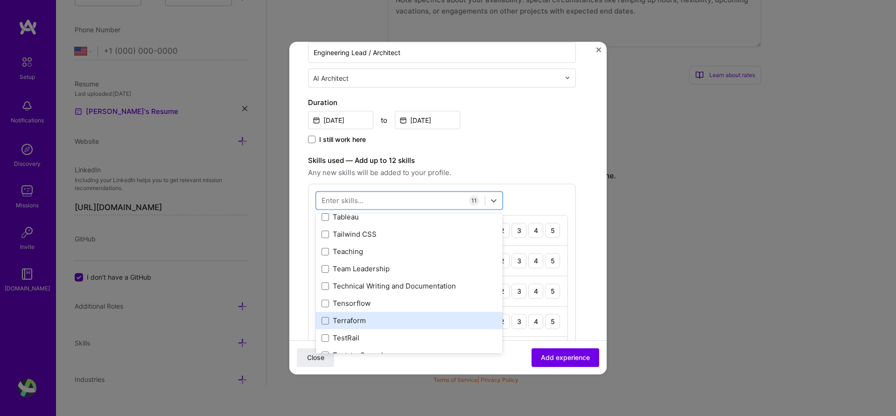
scroll to position [5622, 0]
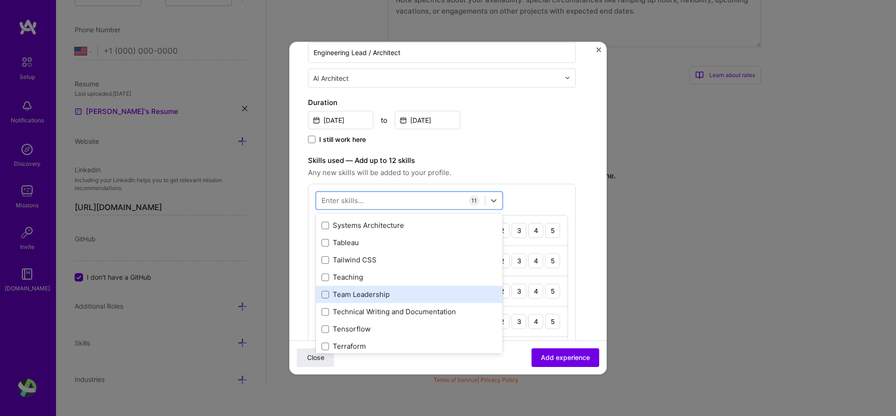
click at [415, 294] on div "Team Leadership" at bounding box center [408, 294] width 175 height 10
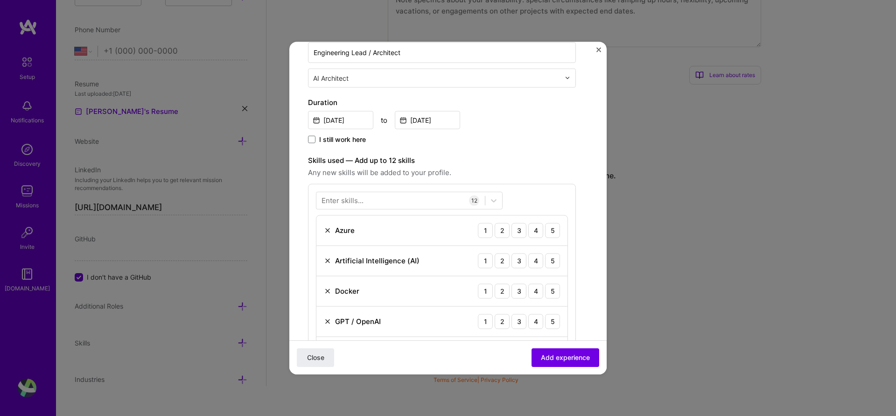
click at [555, 195] on div "Enter skills... 12 Azure 1 2 3 4 5 Artificial Intelligence (AI) 1 2 3 4 5 Docke…" at bounding box center [442, 385] width 268 height 404
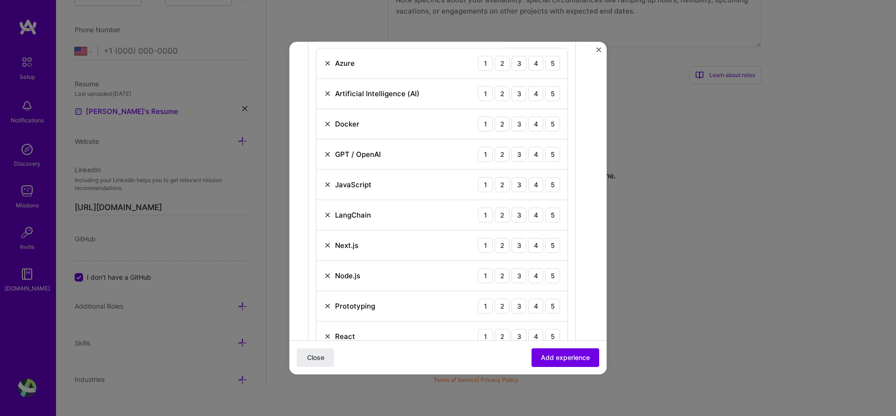
scroll to position [336, 0]
click at [327, 124] on img at bounding box center [327, 122] width 7 height 7
click at [327, 151] on img at bounding box center [327, 152] width 7 height 7
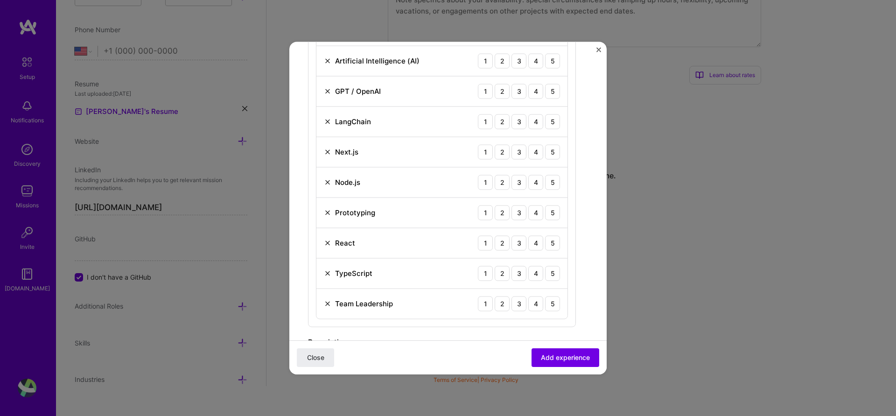
scroll to position [392, 0]
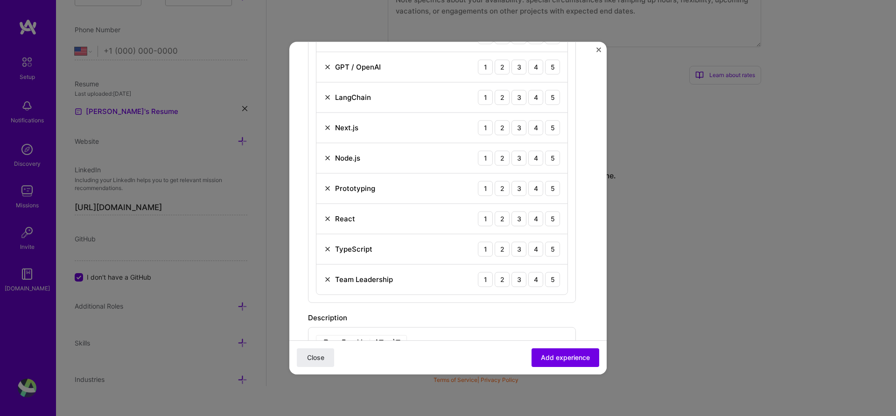
drag, startPoint x: 329, startPoint y: 188, endPoint x: 343, endPoint y: 190, distance: 13.7
click at [329, 188] on img at bounding box center [327, 187] width 7 height 7
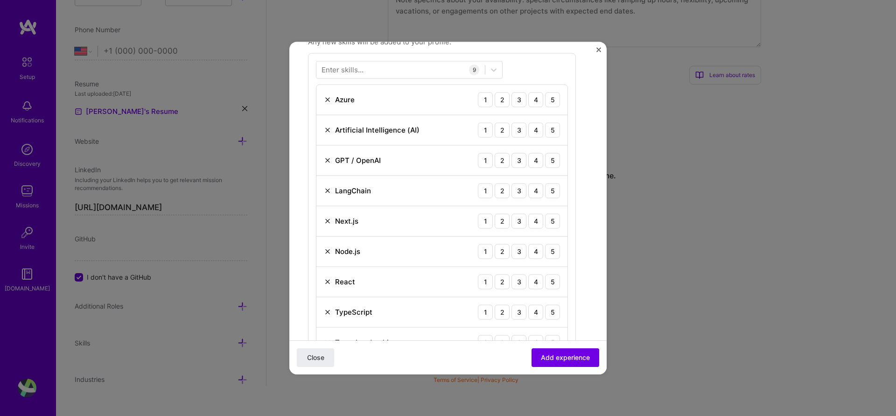
scroll to position [224, 0]
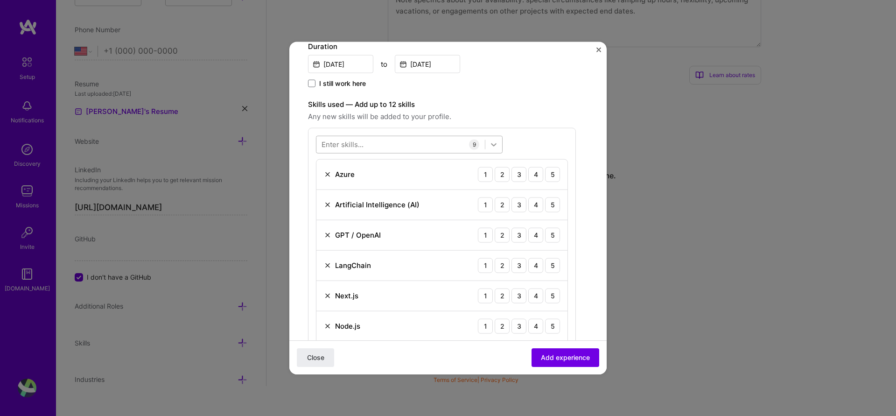
click at [492, 148] on icon at bounding box center [493, 143] width 9 height 9
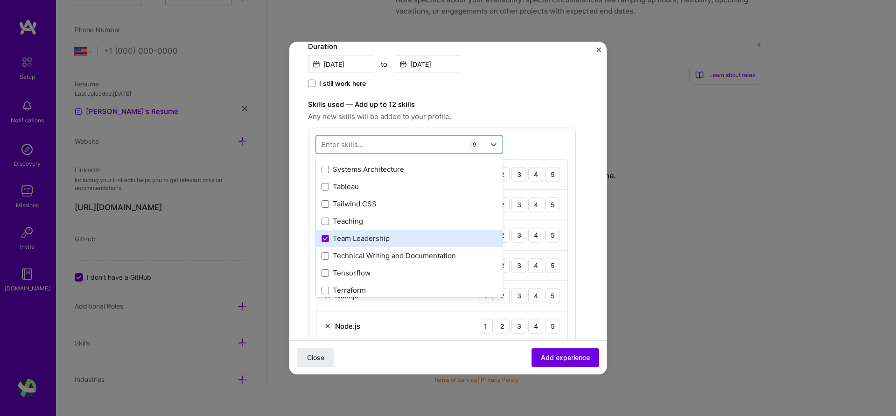
scroll to position [5566, 0]
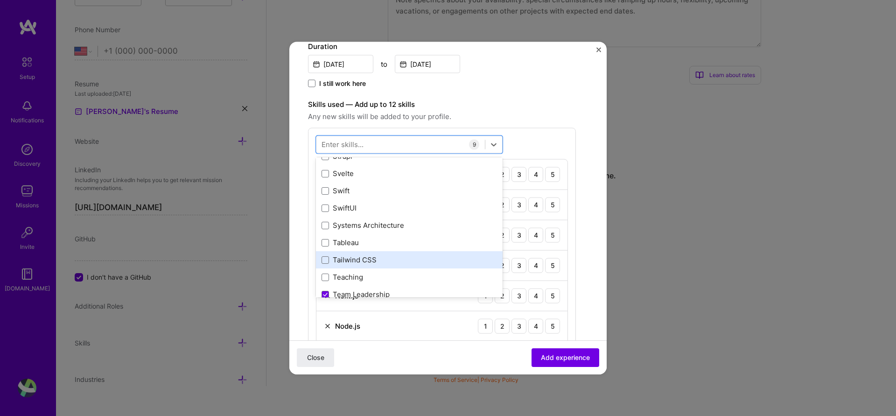
click at [371, 257] on div "Tailwind CSS" at bounding box center [408, 260] width 175 height 10
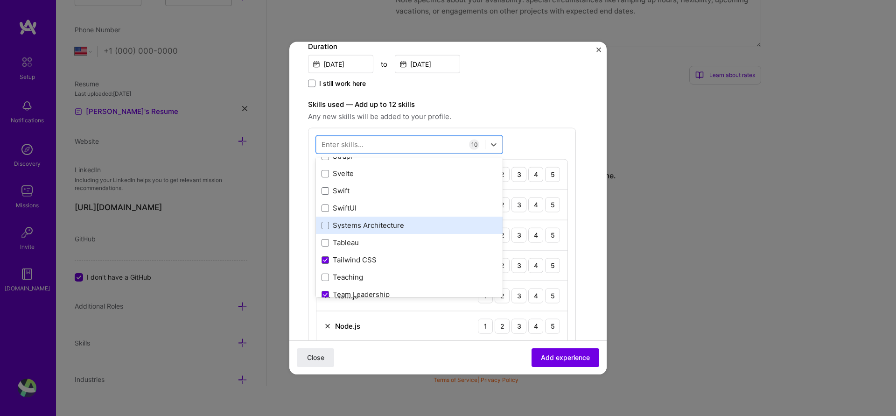
scroll to position [5510, 0]
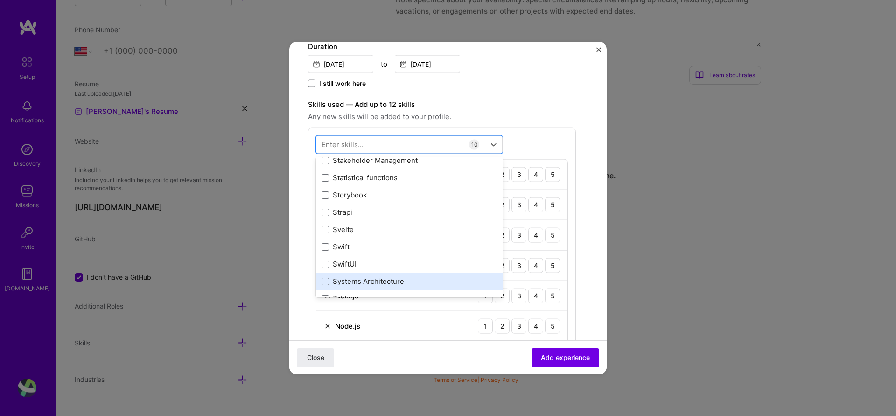
click at [378, 279] on div "Systems Architecture" at bounding box center [408, 281] width 175 height 10
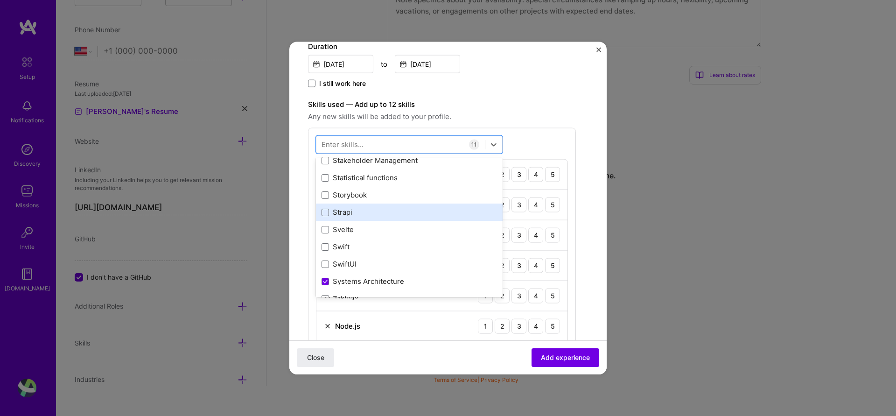
click at [350, 214] on div "Strapi" at bounding box center [408, 212] width 175 height 10
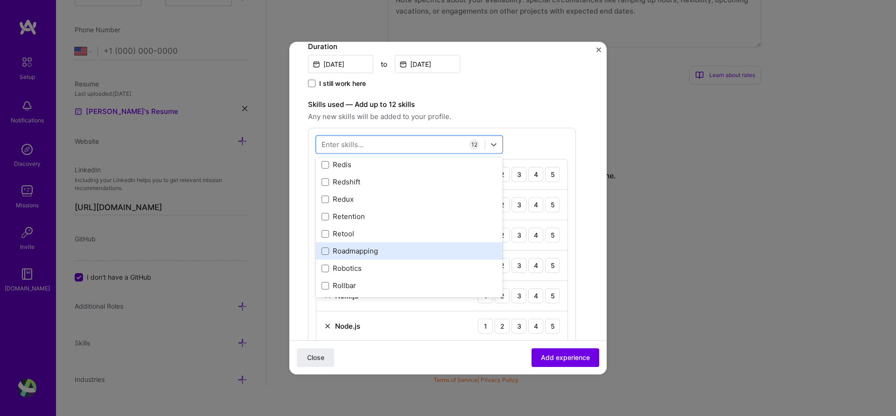
scroll to position [4671, 0]
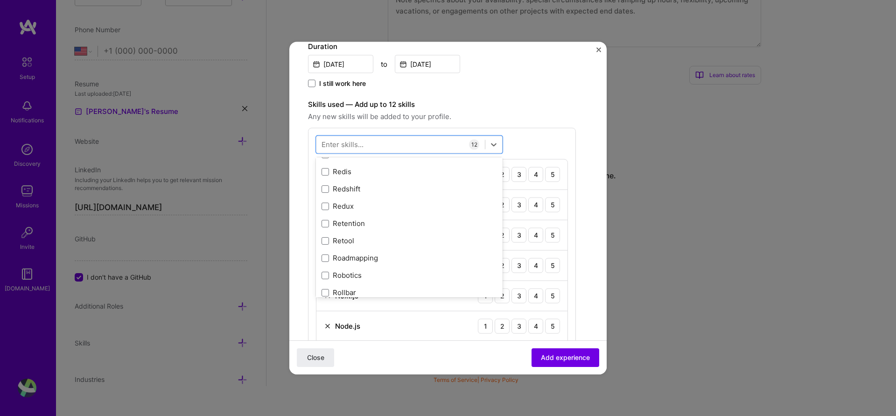
click at [553, 127] on div "Skills used — Add up to 12 skills Any new skills will be added to your profile.…" at bounding box center [442, 314] width 268 height 432
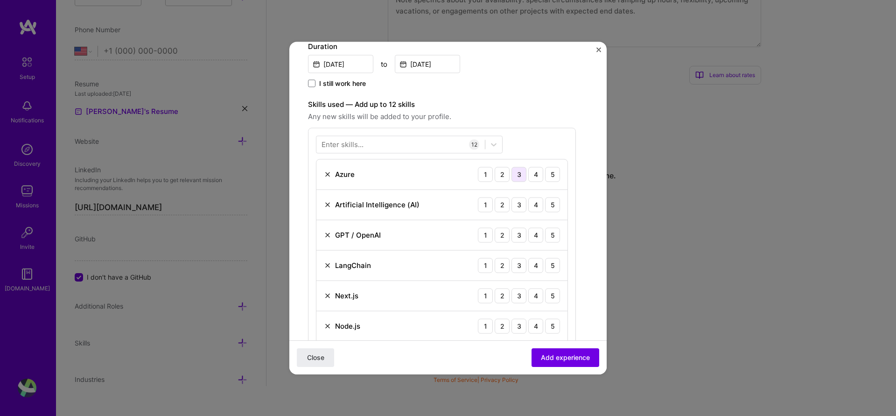
click at [518, 176] on div "3" at bounding box center [518, 174] width 15 height 15
click at [534, 209] on div "4" at bounding box center [535, 204] width 15 height 15
click at [551, 237] on div "5" at bounding box center [552, 234] width 15 height 15
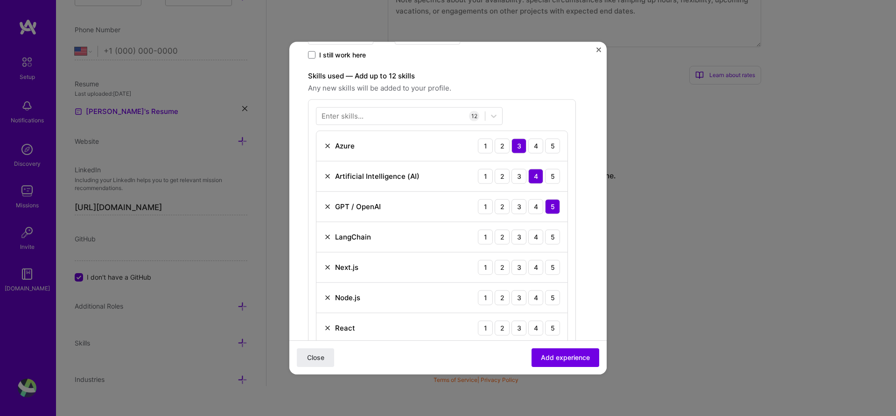
scroll to position [280, 0]
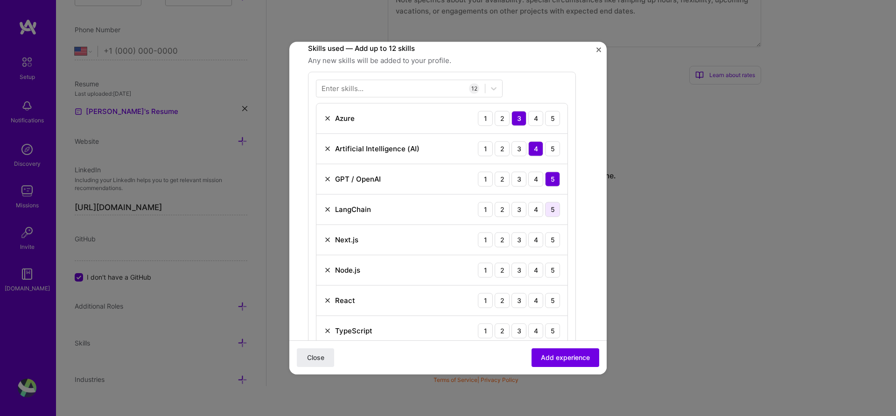
click at [552, 209] on div "5" at bounding box center [552, 209] width 15 height 15
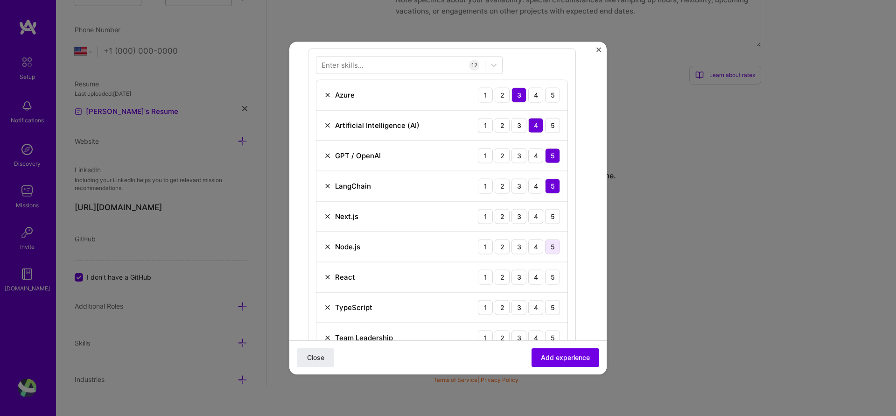
scroll to position [336, 0]
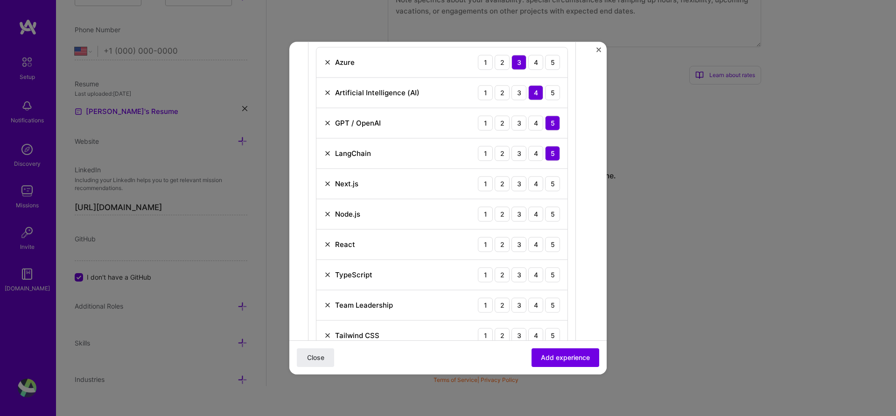
drag, startPoint x: 552, startPoint y: 183, endPoint x: 553, endPoint y: 202, distance: 18.2
click at [553, 186] on div "5" at bounding box center [552, 183] width 15 height 15
click at [551, 216] on div "5" at bounding box center [552, 213] width 15 height 15
click at [550, 247] on div "5" at bounding box center [552, 244] width 15 height 15
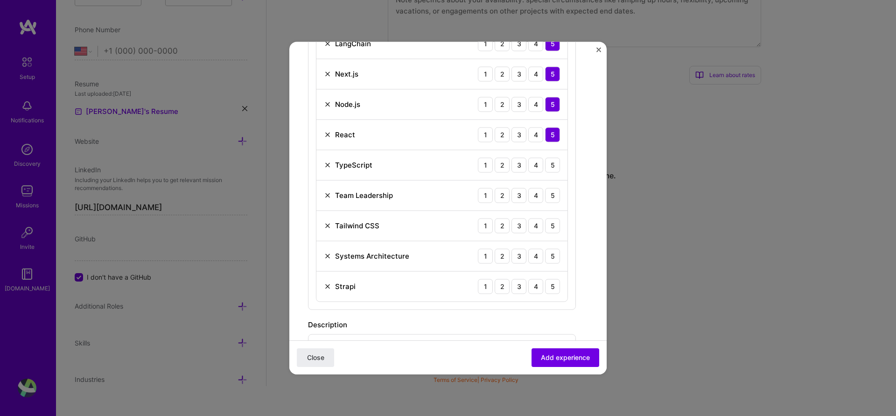
scroll to position [448, 0]
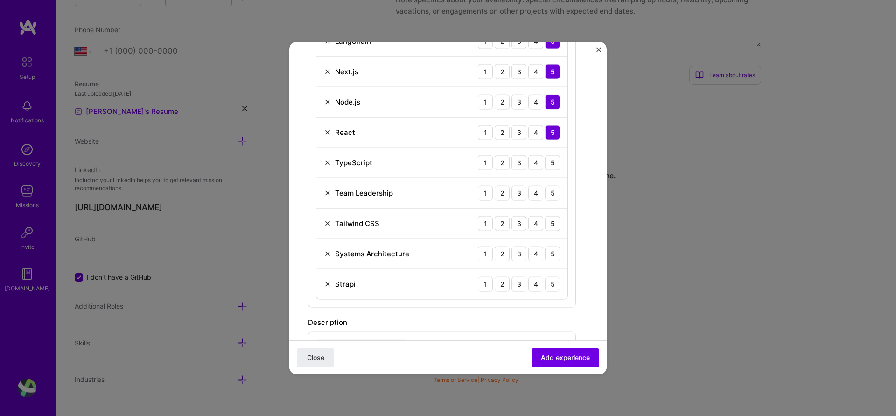
drag, startPoint x: 557, startPoint y: 168, endPoint x: 557, endPoint y: 174, distance: 6.6
click at [557, 169] on div "5" at bounding box center [552, 162] width 15 height 15
click at [548, 195] on div "5" at bounding box center [552, 192] width 15 height 15
click at [558, 223] on div "5" at bounding box center [552, 223] width 15 height 15
click at [552, 255] on div "5" at bounding box center [552, 253] width 15 height 15
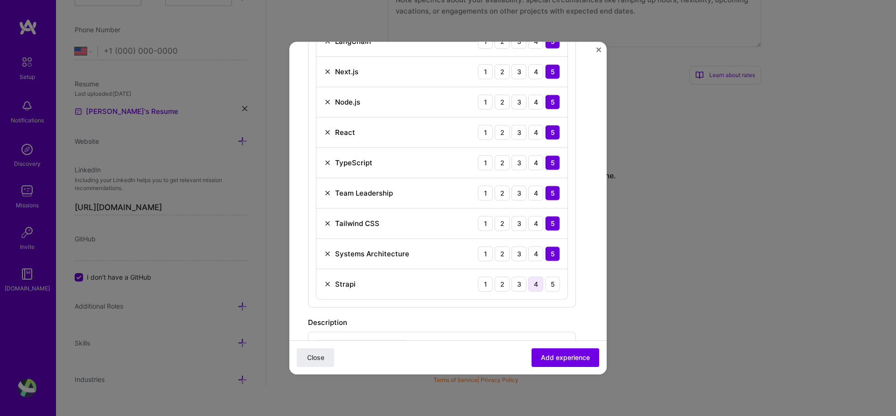
click at [535, 285] on div "4" at bounding box center [535, 283] width 15 height 15
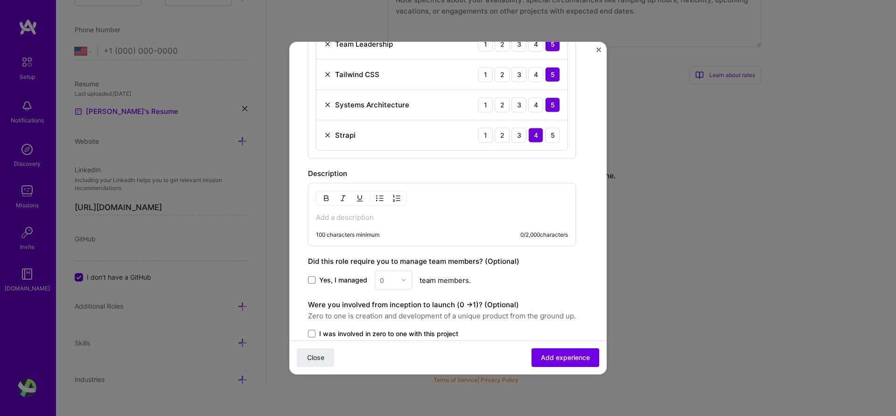
scroll to position [616, 0]
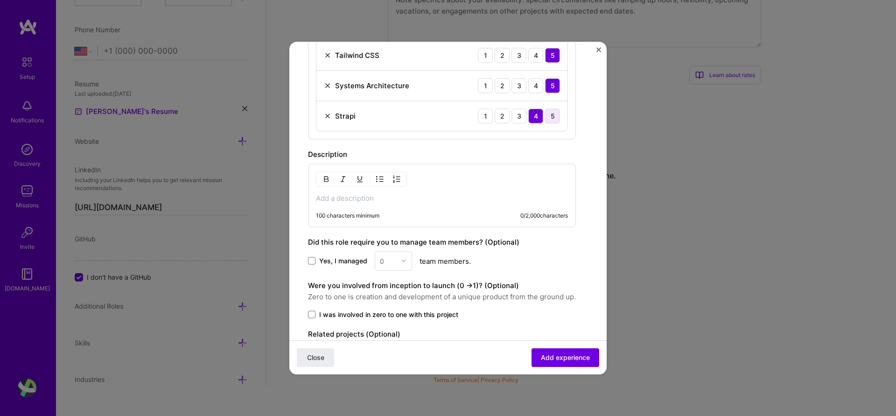
click at [557, 117] on div "5" at bounding box center [552, 115] width 15 height 15
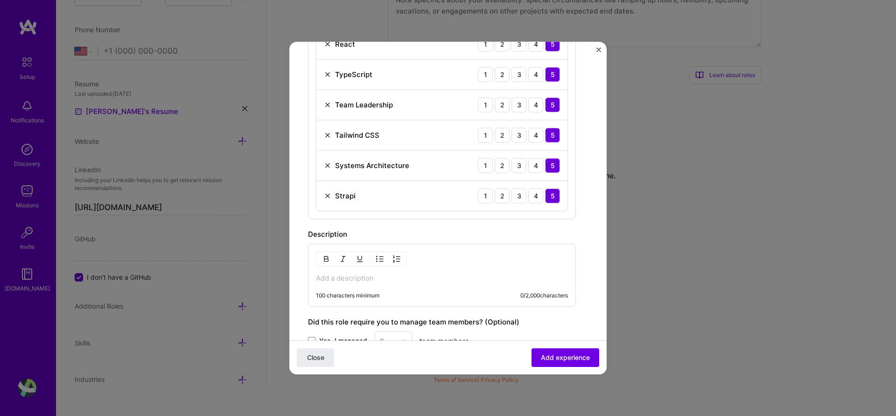
scroll to position [448, 0]
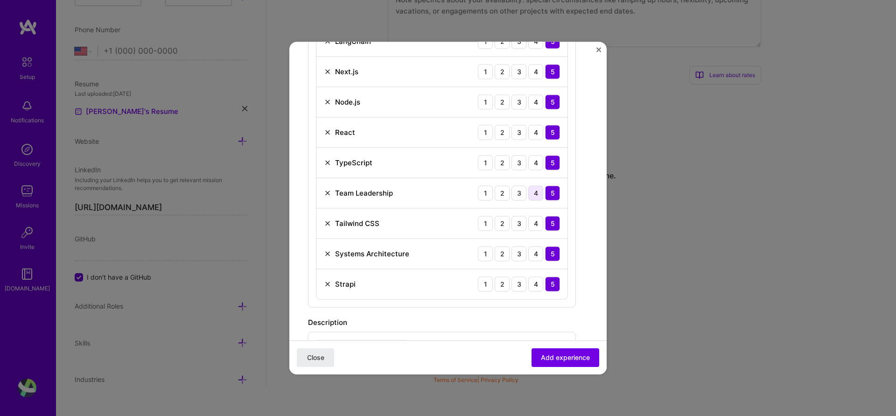
click at [536, 196] on div "4" at bounding box center [535, 192] width 15 height 15
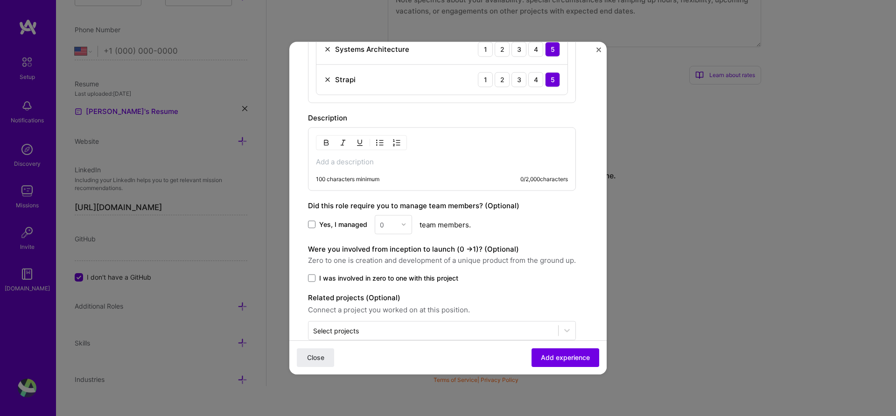
scroll to position [670, 0]
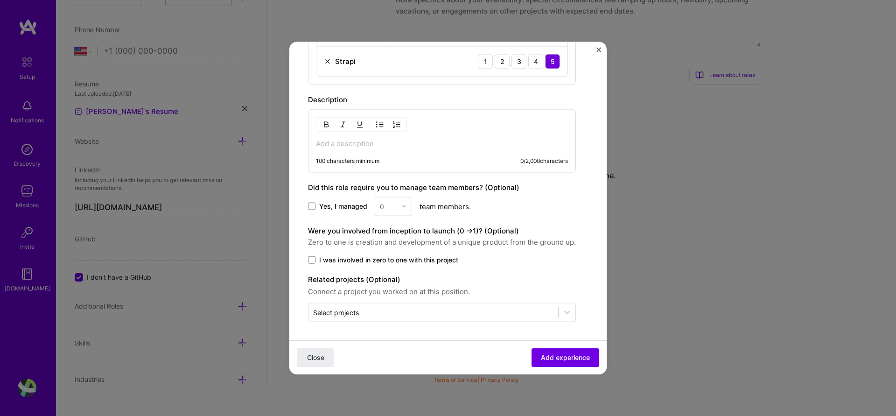
click at [334, 208] on span "Yes, I managed" at bounding box center [343, 206] width 48 height 9
click at [0, 0] on input "Yes, I managed" at bounding box center [0, 0] width 0 height 0
click at [403, 208] on img at bounding box center [404, 206] width 6 height 6
click at [391, 267] on div "3" at bounding box center [393, 265] width 32 height 17
click at [524, 216] on div "Yes, I managed 3 team members." at bounding box center [442, 205] width 268 height 19
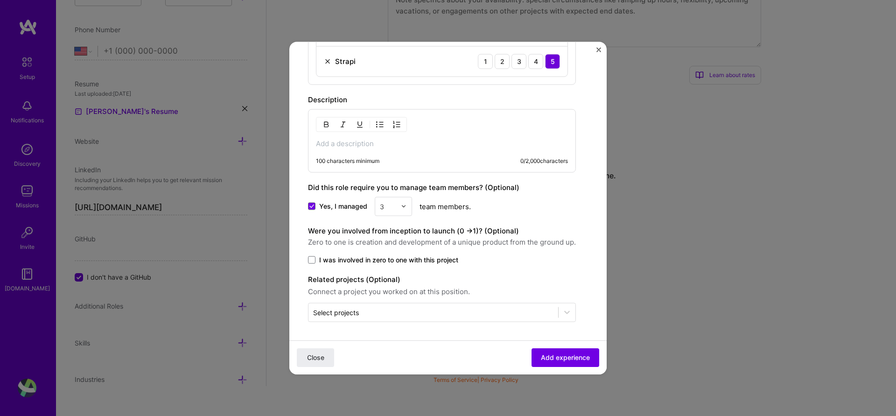
click at [389, 139] on p at bounding box center [442, 143] width 252 height 9
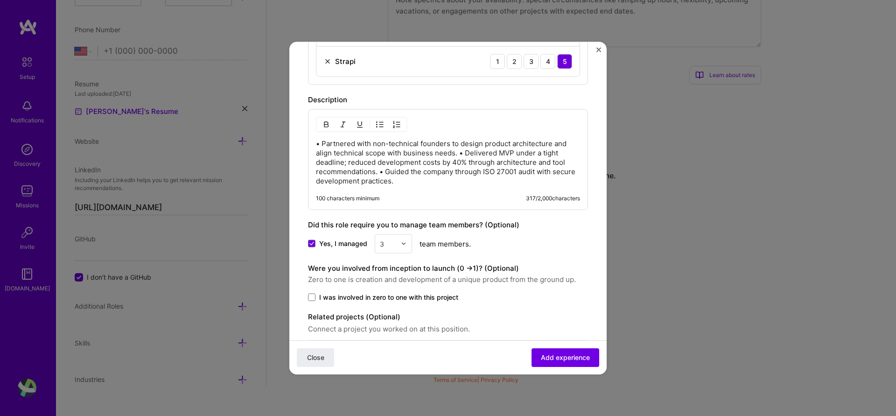
click at [321, 144] on p "• Partnered with non-technical founders to design product architecture and alig…" at bounding box center [448, 162] width 264 height 47
click at [383, 123] on img "button" at bounding box center [379, 123] width 7 height 7
click at [498, 152] on p "Partnered with non-technical founders to design product architecture and align …" at bounding box center [456, 162] width 245 height 47
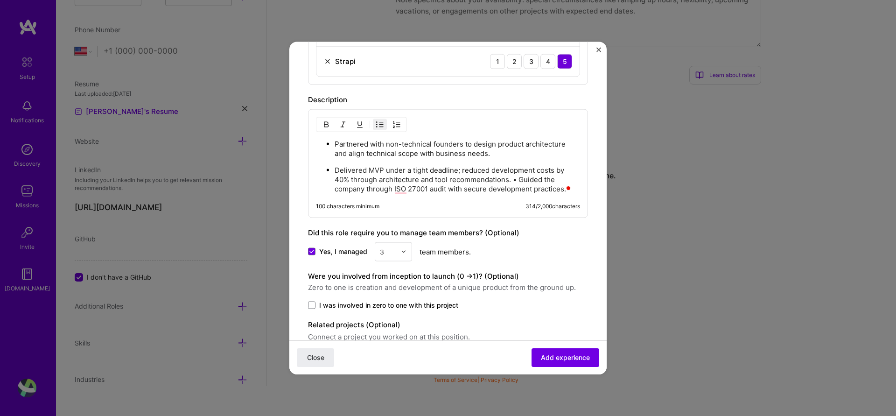
click at [520, 179] on p "Delivered MVP under a tight deadline; reduced development costs by 40% through …" at bounding box center [456, 179] width 245 height 28
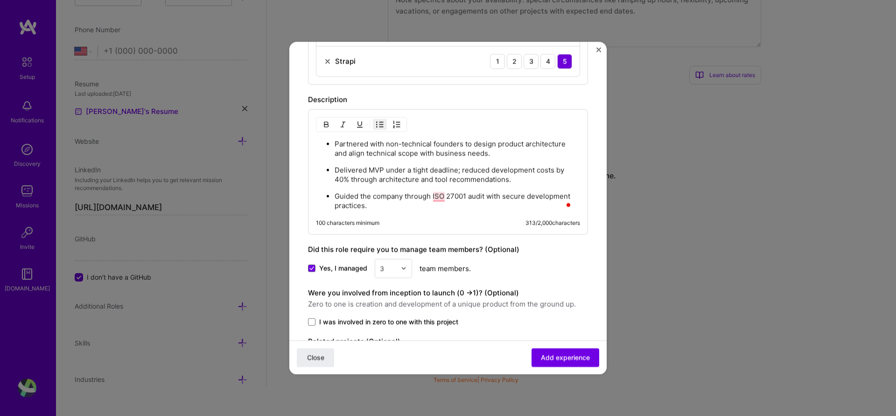
click at [445, 203] on p "Guided the company through ISO 27001 audit with secure development practices." at bounding box center [456, 200] width 245 height 19
click at [333, 141] on ul "Partnered with non-technical founders to design product architecture and align …" at bounding box center [448, 172] width 264 height 71
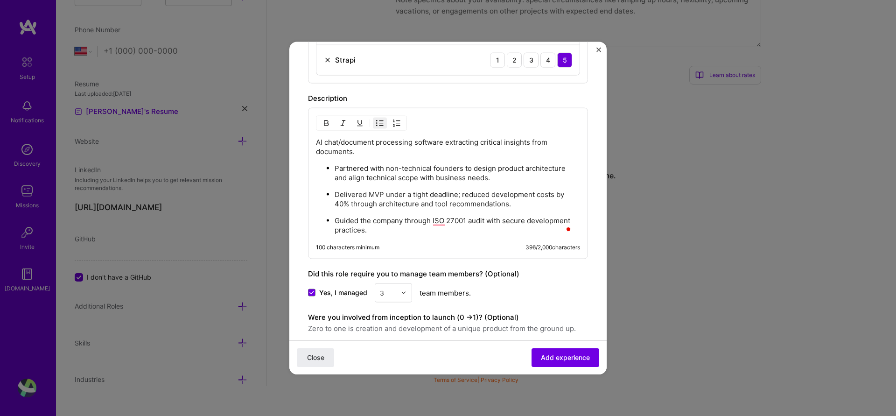
click at [381, 160] on div "AI chat/document processing software extracting critical insights from document…" at bounding box center [448, 185] width 264 height 97
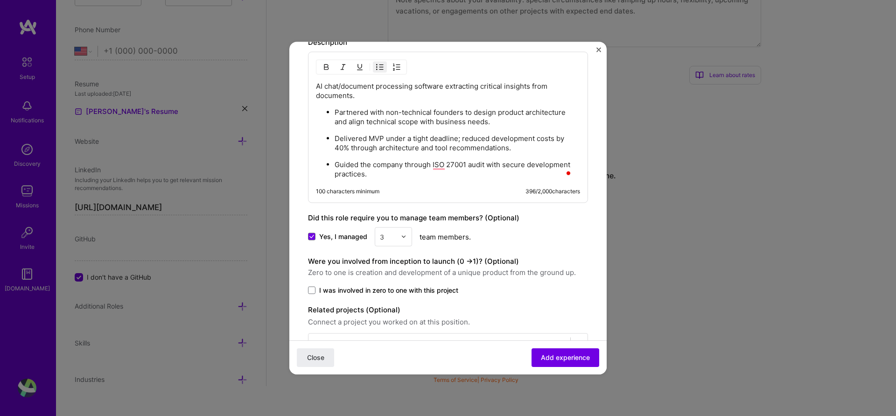
scroll to position [758, 0]
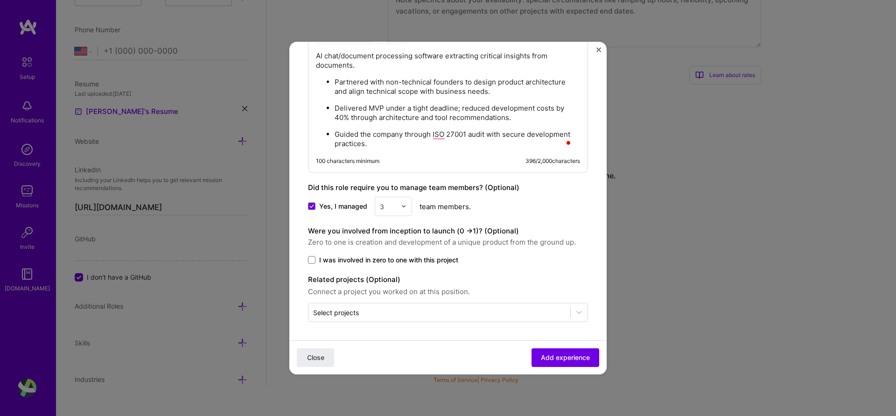
click at [316, 261] on label "I was involved in zero to one with this project" at bounding box center [448, 259] width 280 height 9
click at [0, 0] on input "I was involved in zero to one with this project" at bounding box center [0, 0] width 0 height 0
click at [553, 361] on span "Add experience" at bounding box center [565, 357] width 49 height 9
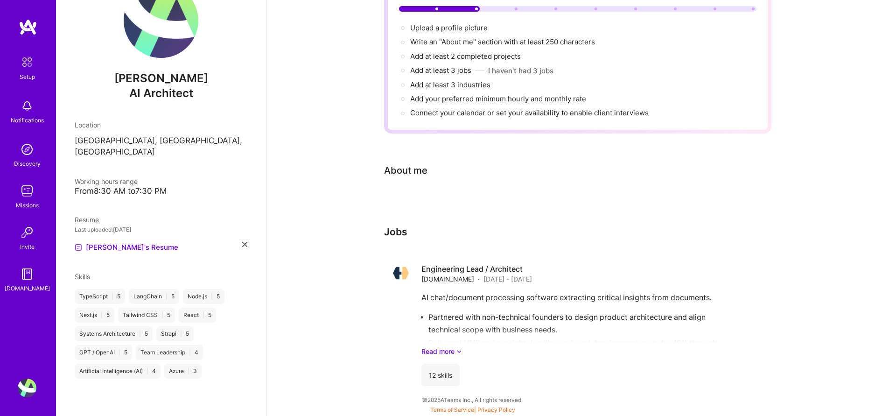
scroll to position [93, 0]
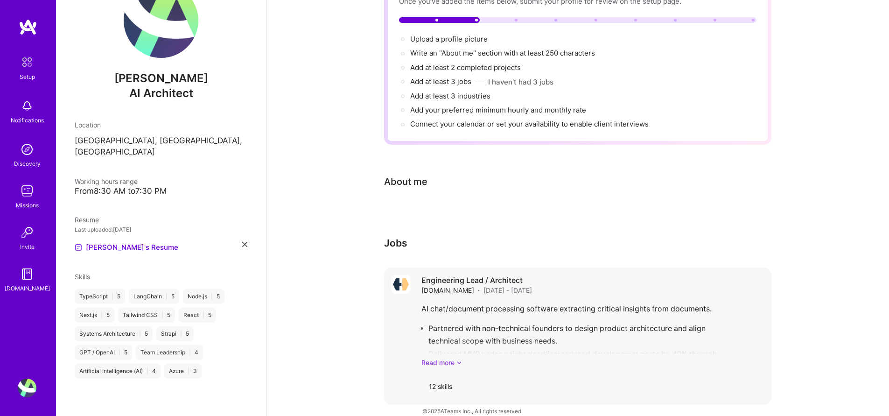
click at [460, 357] on icon at bounding box center [459, 362] width 6 height 10
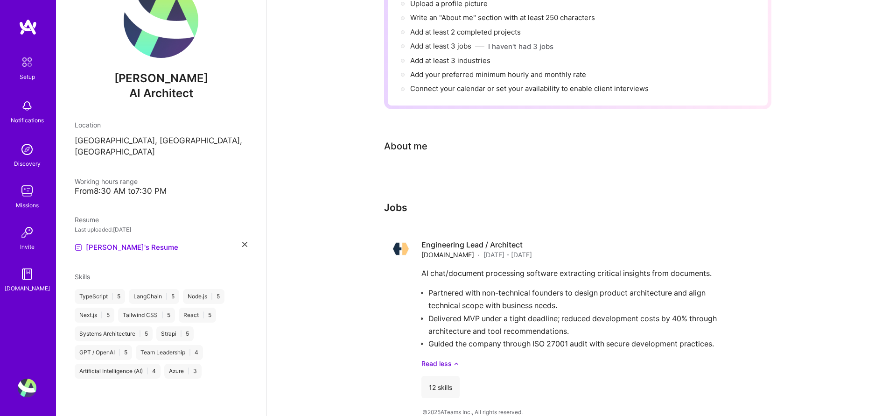
scroll to position [130, 0]
click at [791, 272] on div "Complete your profile to take the first step in unlocking full [DOMAIN_NAME] ac…" at bounding box center [577, 167] width 622 height 519
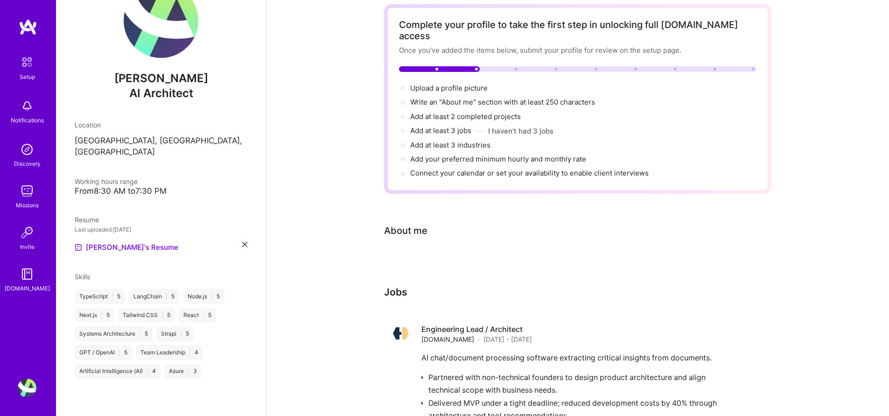
scroll to position [0, 0]
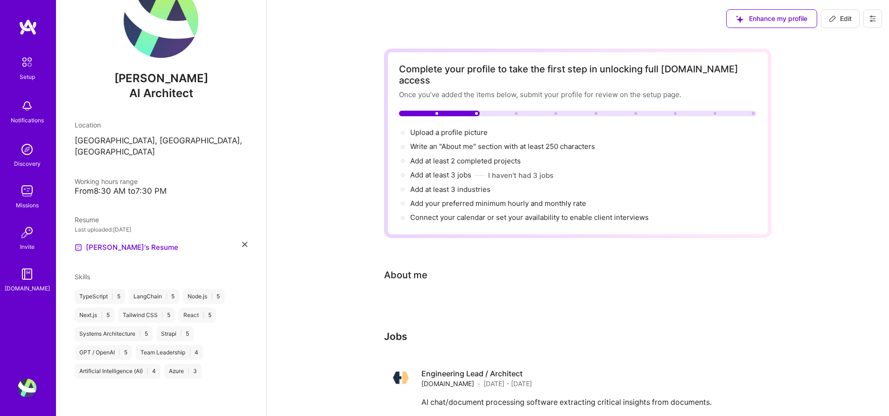
click at [791, 265] on div "Complete your profile to take the first step in unlocking full [DOMAIN_NAME] ac…" at bounding box center [577, 296] width 622 height 519
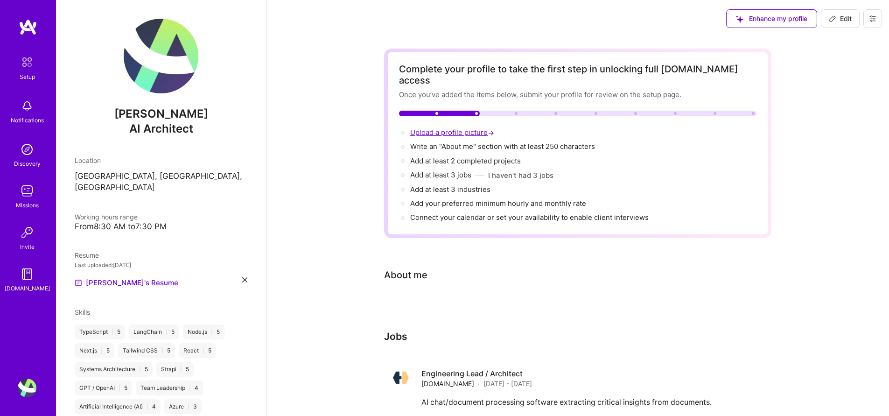
click at [447, 128] on span "Upload a profile picture →" at bounding box center [453, 132] width 86 height 9
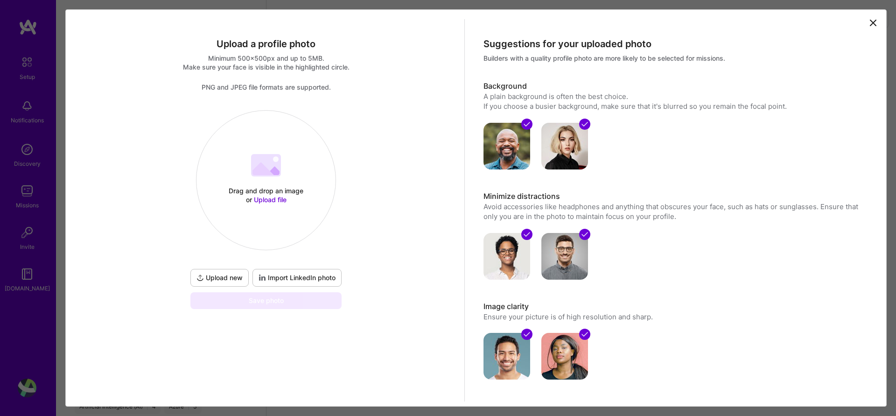
click at [216, 283] on button "Upload new" at bounding box center [219, 278] width 58 height 18
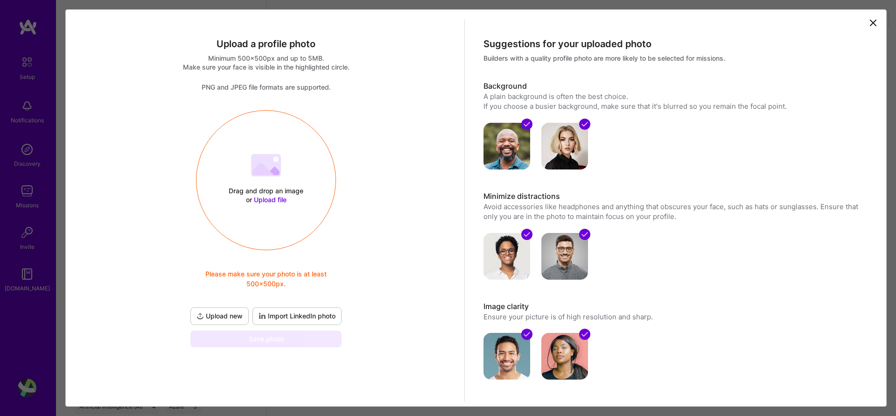
click at [266, 182] on div "Drag and drop an image or Upload file Upload file Please make sure your photo i…" at bounding box center [265, 180] width 139 height 99
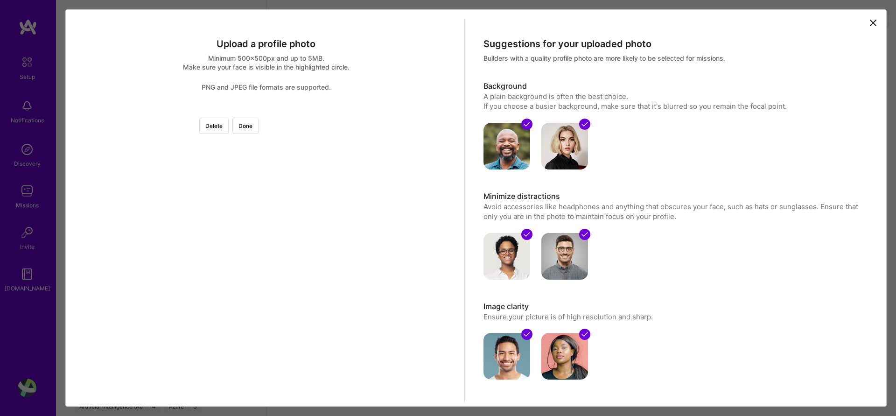
click at [334, 231] on div at bounding box center [371, 220] width 210 height 210
click at [258, 128] on button "Done" at bounding box center [245, 126] width 26 height 16
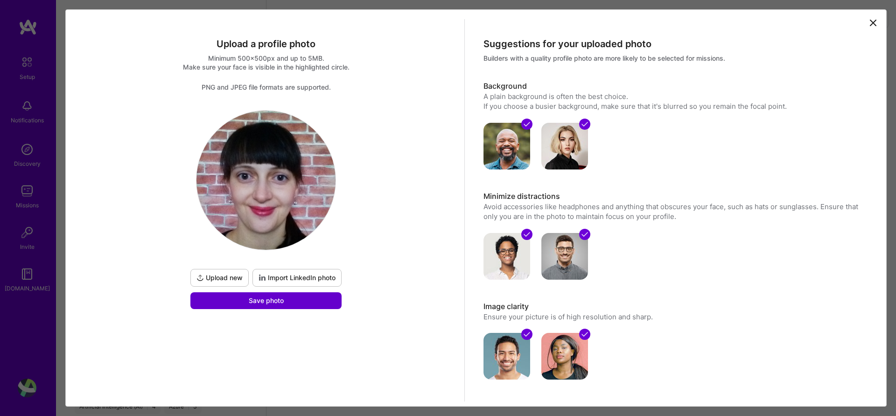
click at [284, 303] on button "Save photo" at bounding box center [265, 300] width 151 height 17
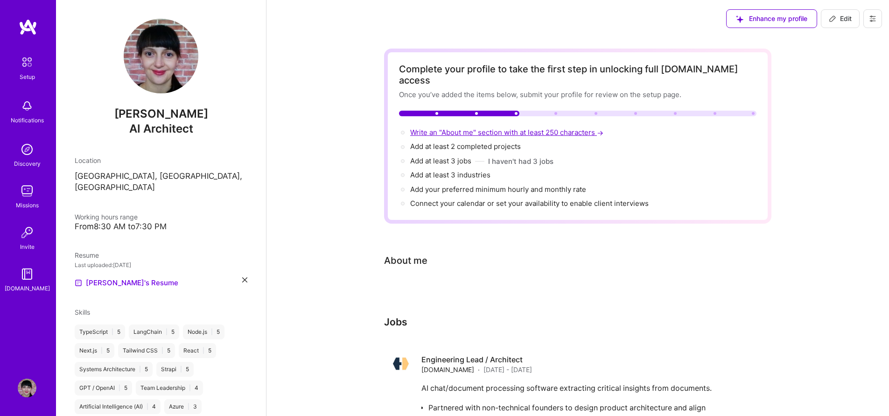
click at [564, 128] on span "Write an "About me" section with at least 250 characters →" at bounding box center [507, 132] width 195 height 9
select select "US"
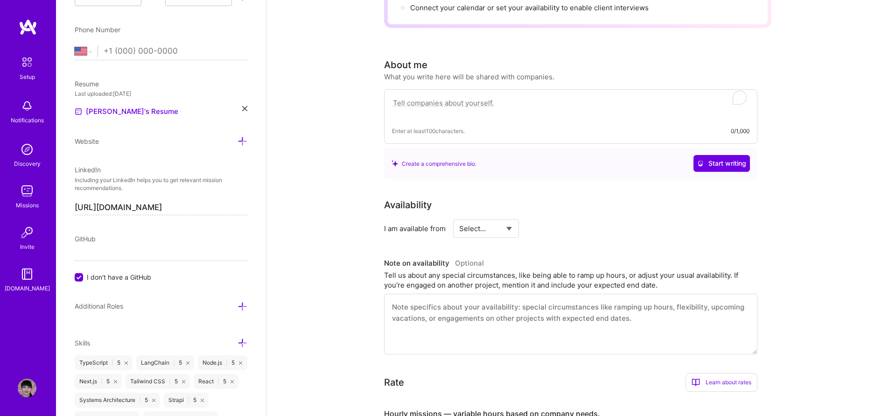
scroll to position [186, 0]
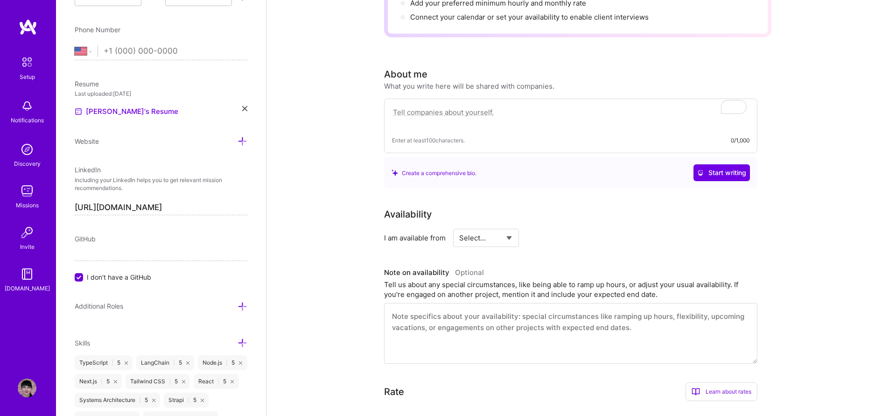
click at [460, 106] on textarea "To enrich screen reader interactions, please activate Accessibility in Grammarl…" at bounding box center [570, 116] width 357 height 21
paste textarea "Experienced technology leader and hands-on web developer with over 10 years of …"
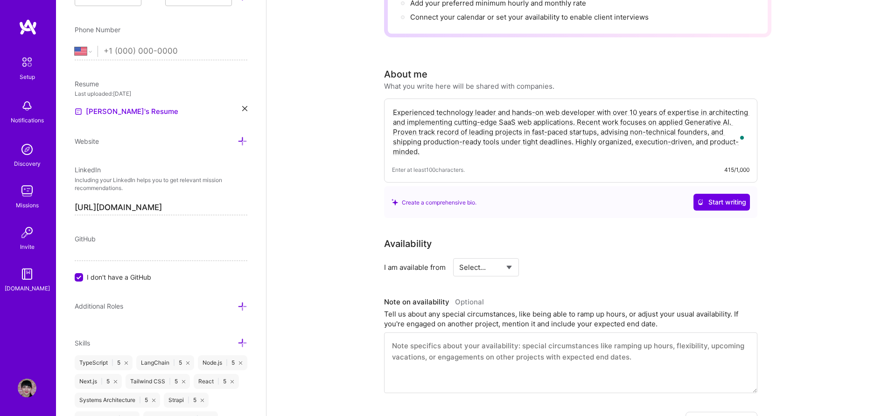
type textarea "Experienced technology leader and hands-on web developer with over 10 years of …"
click at [814, 162] on div "Complete your profile to take the first step in unlocking full A.Team access On…" at bounding box center [577, 359] width 622 height 1017
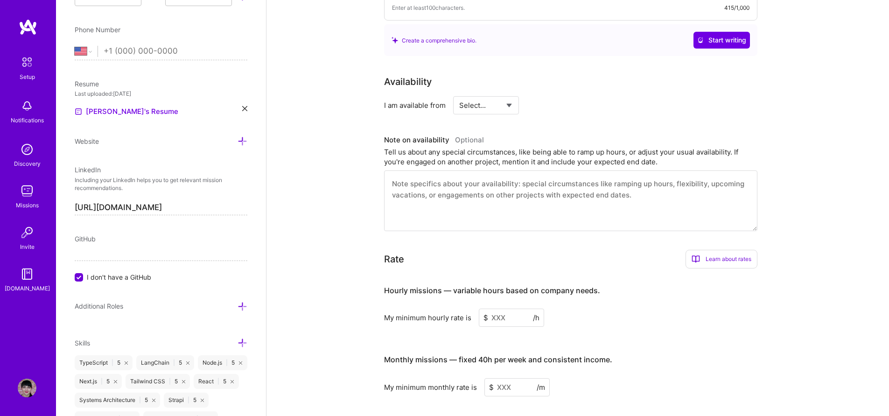
scroll to position [354, 0]
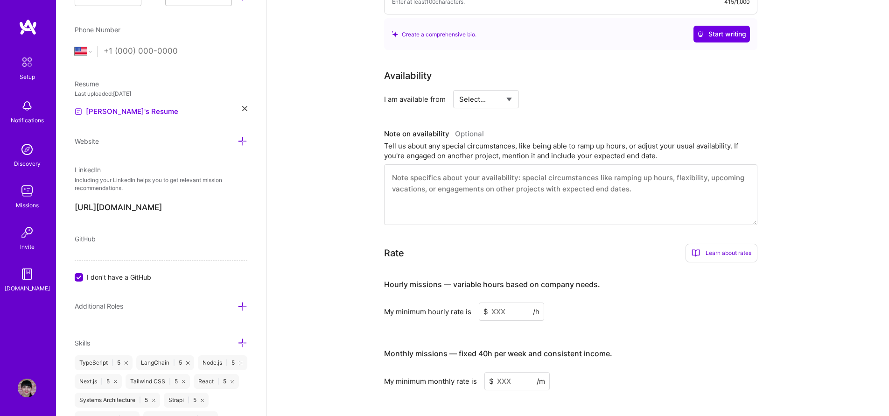
select select "Right Now"
click at [459, 87] on select "Select... Right Now Future Date Not Available" at bounding box center [486, 99] width 54 height 24
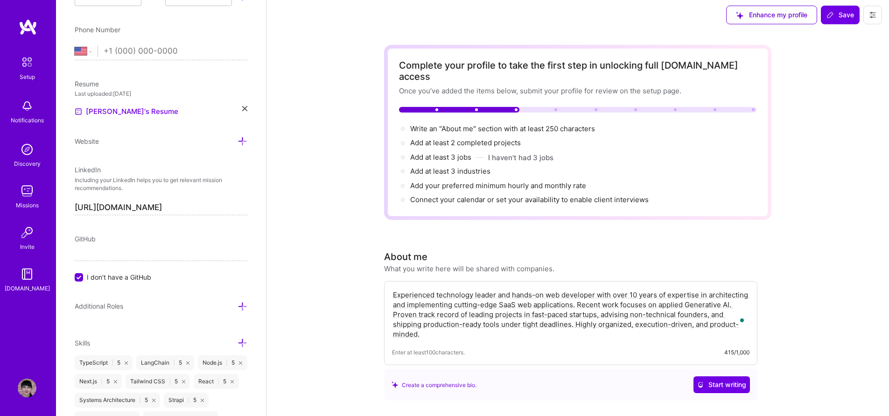
scroll to position [0, 0]
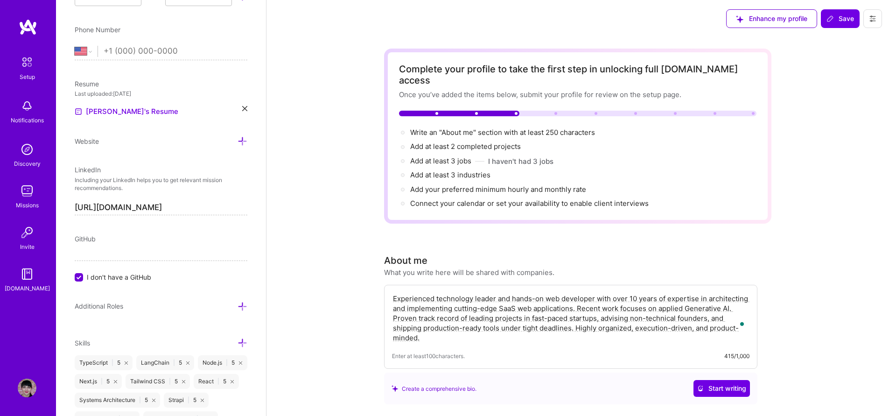
click at [829, 21] on icon at bounding box center [829, 18] width 7 height 7
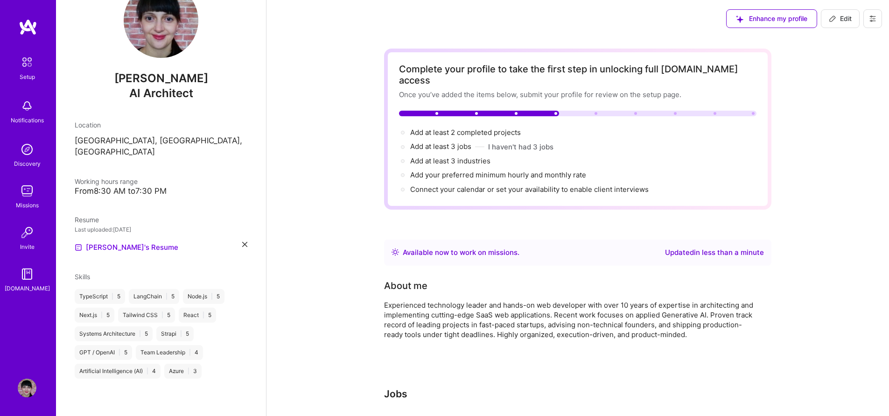
click at [494, 127] on div "Add at least 2 completed projects →" at bounding box center [465, 132] width 111 height 10
click at [494, 128] on span "Add at least 2 completed projects →" at bounding box center [465, 132] width 111 height 9
select select "US"
select select "Right Now"
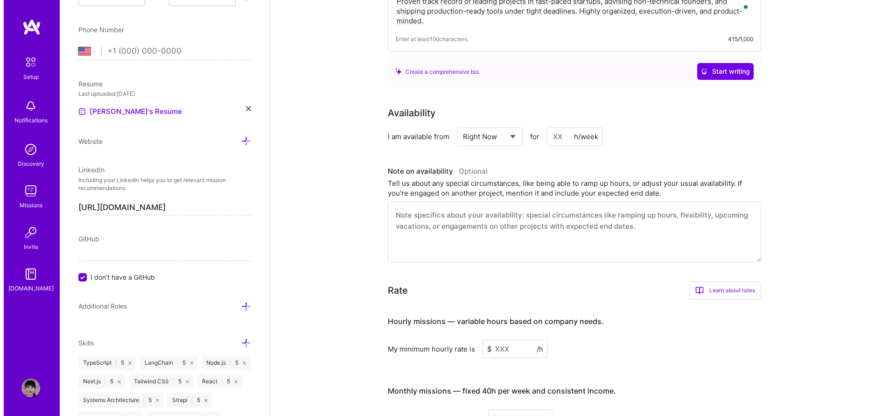
scroll to position [614, 0]
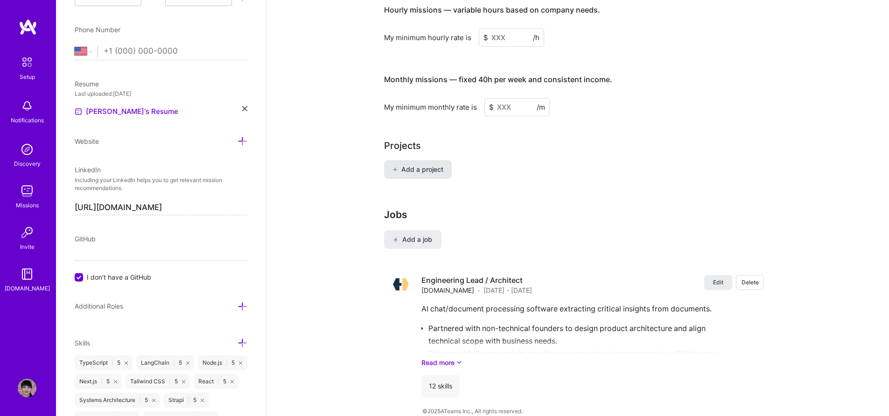
click at [425, 160] on button "Add a project" at bounding box center [418, 169] width 68 height 19
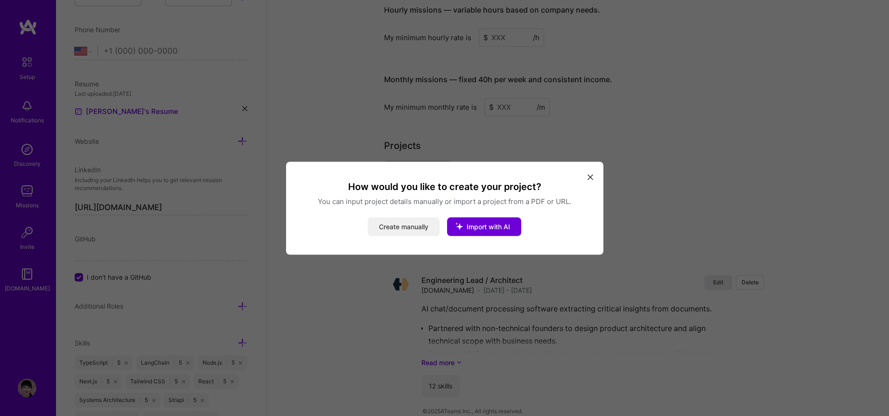
click at [412, 228] on button "Create manually" at bounding box center [404, 226] width 72 height 19
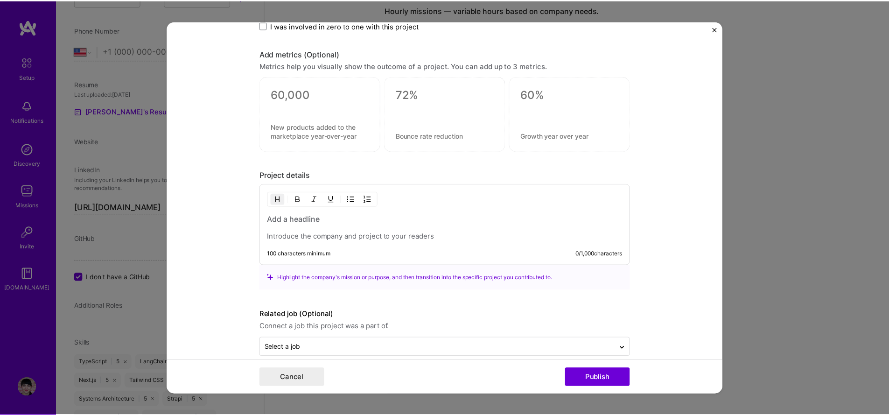
scroll to position [605, 0]
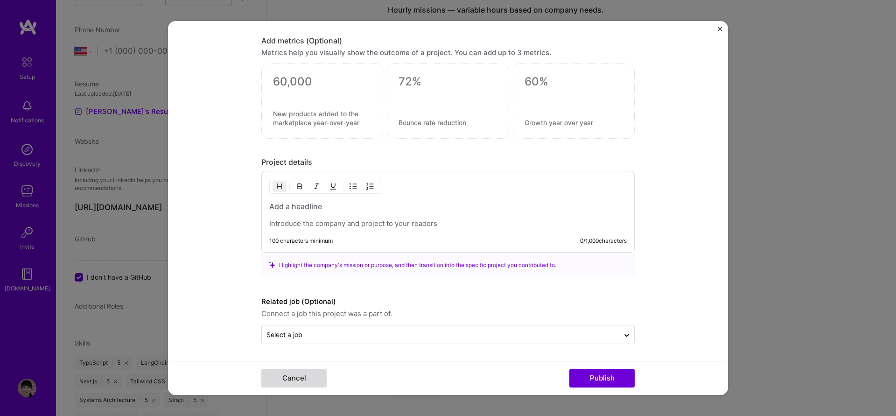
click at [289, 378] on button "Cancel" at bounding box center [293, 378] width 65 height 19
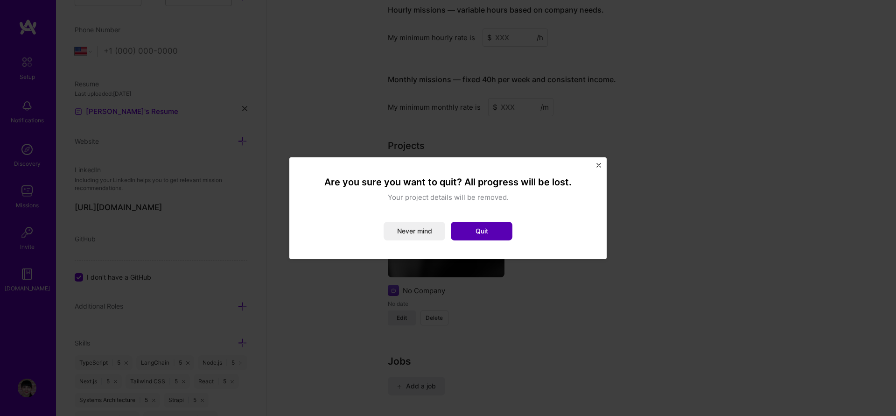
click at [497, 228] on button "Quit" at bounding box center [482, 231] width 62 height 19
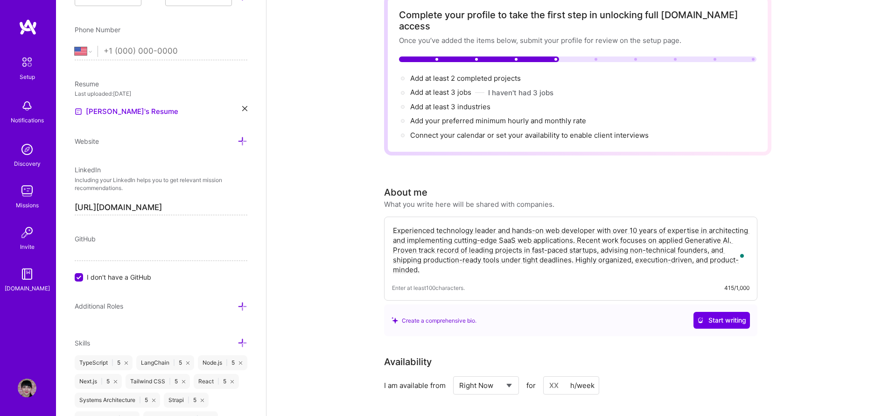
scroll to position [0, 0]
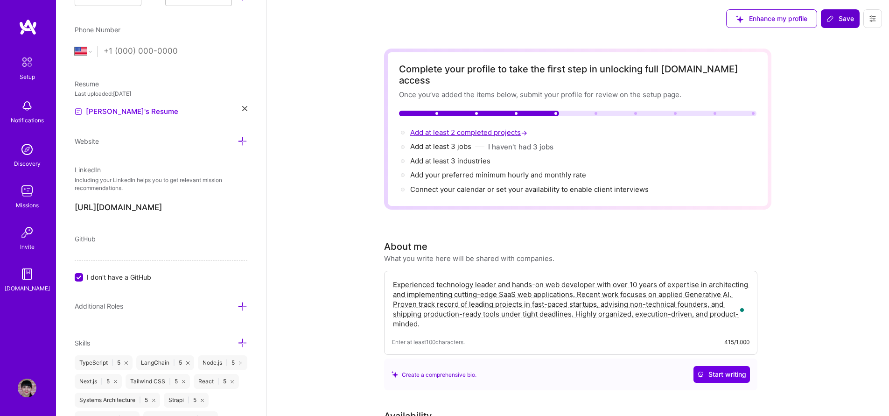
click at [508, 128] on span "Add at least 2 completed projects →" at bounding box center [469, 132] width 119 height 9
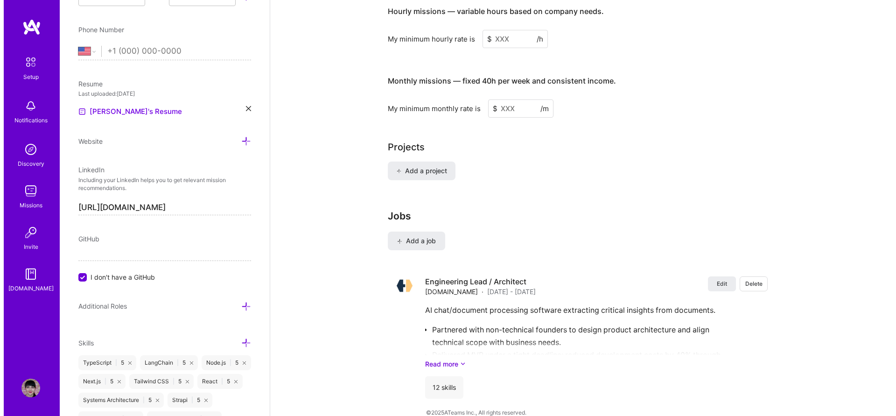
scroll to position [614, 0]
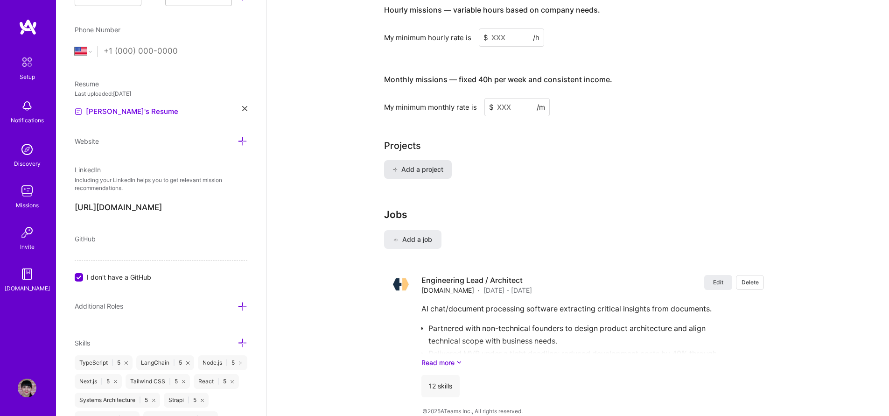
click at [433, 165] on span "Add a project" at bounding box center [417, 169] width 51 height 9
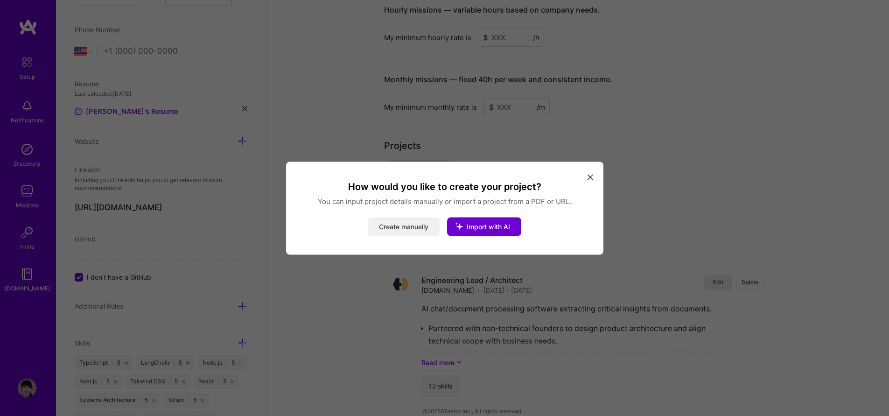
click at [421, 225] on button "Create manually" at bounding box center [404, 226] width 72 height 19
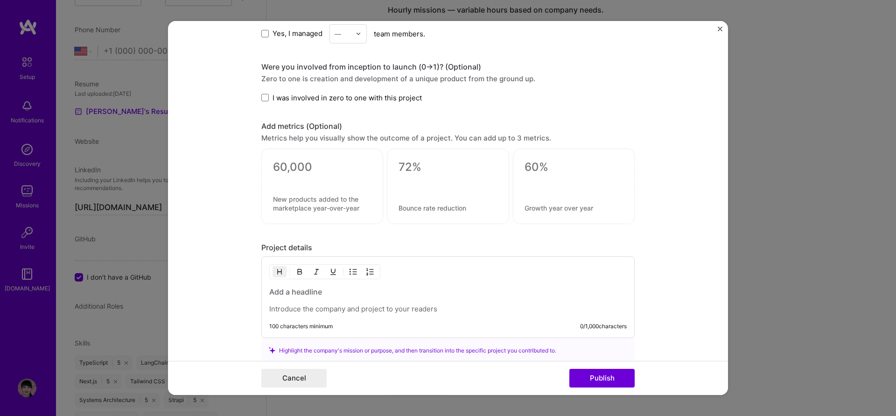
scroll to position [605, 0]
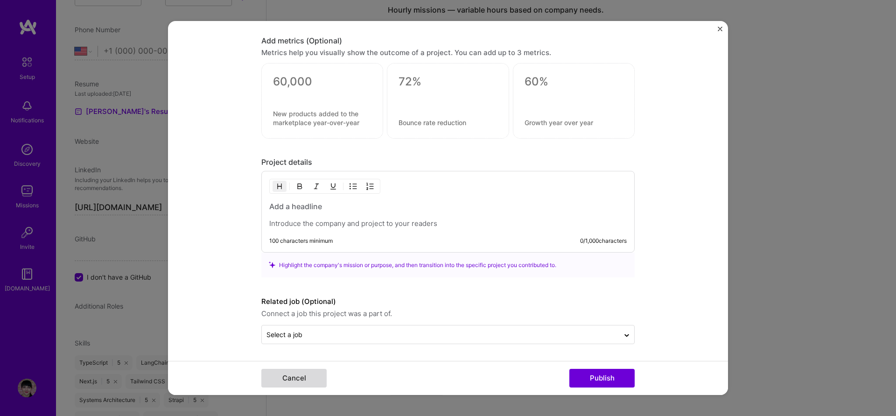
click at [307, 378] on button "Cancel" at bounding box center [293, 378] width 65 height 19
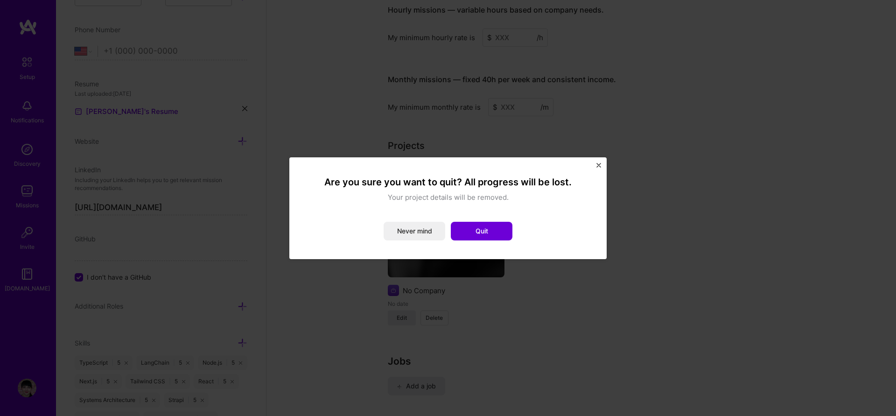
drag, startPoint x: 493, startPoint y: 230, endPoint x: 514, endPoint y: 229, distance: 20.6
click at [493, 230] on button "Quit" at bounding box center [482, 231] width 62 height 19
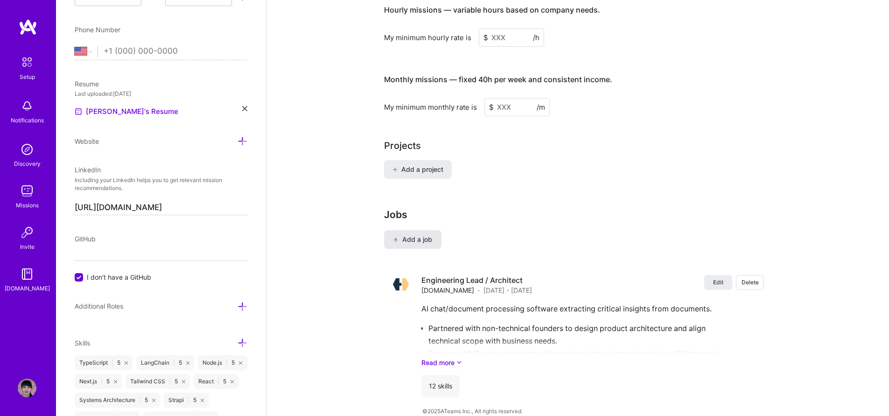
click at [410, 230] on button "Add a job" at bounding box center [412, 239] width 57 height 19
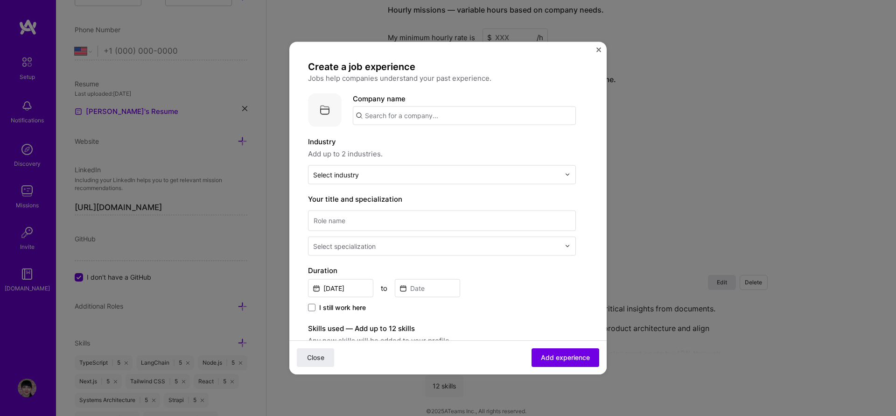
click at [395, 117] on input "text" at bounding box center [464, 115] width 223 height 19
type input "Scrive"
click at [411, 150] on div "Scrive scrive.com" at bounding box center [423, 142] width 140 height 26
click at [416, 177] on input "text" at bounding box center [436, 174] width 247 height 10
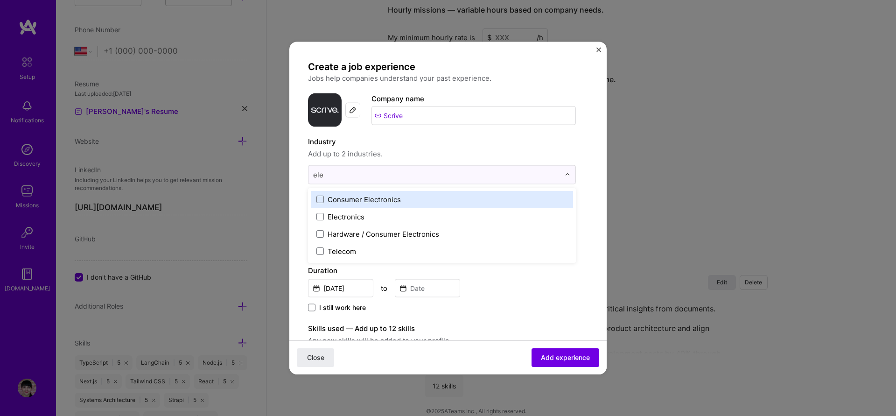
scroll to position [0, 0]
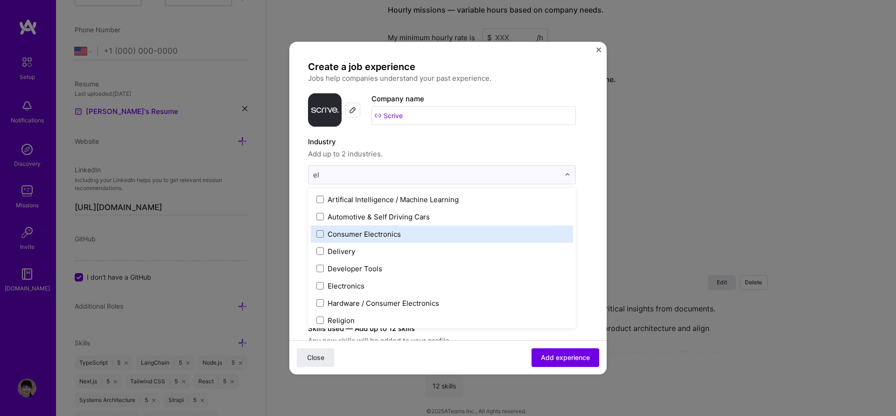
type input "e"
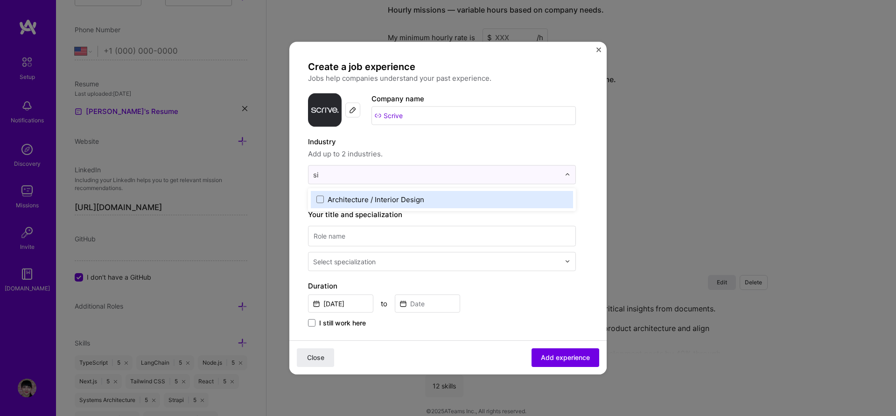
type input "s"
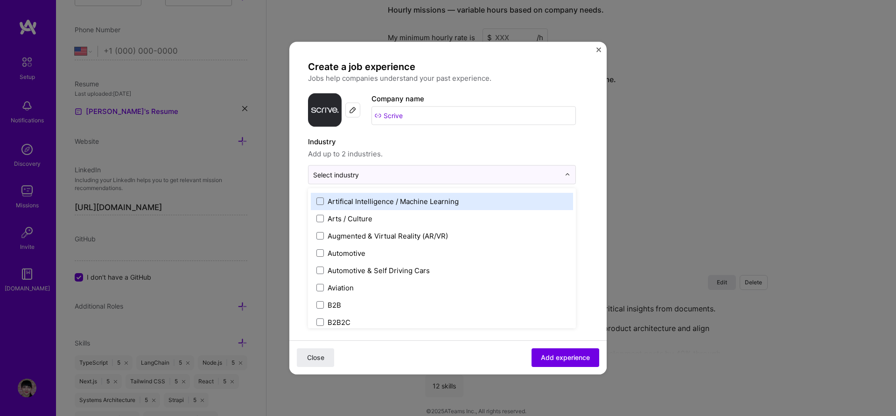
scroll to position [168, 0]
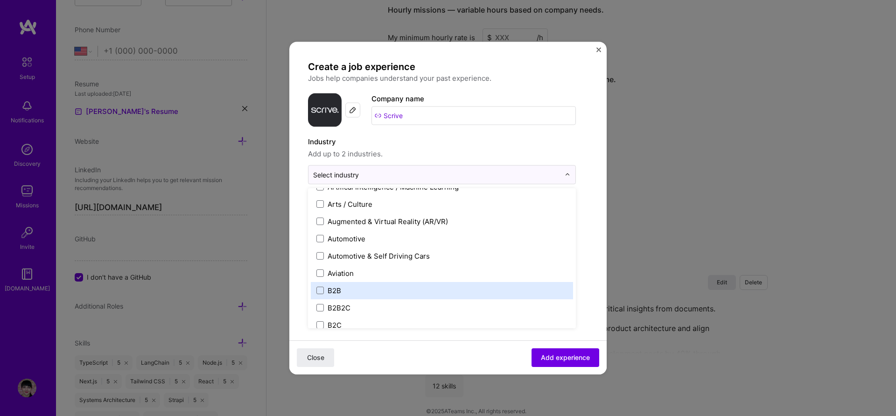
click at [365, 293] on label "B2B" at bounding box center [441, 290] width 251 height 10
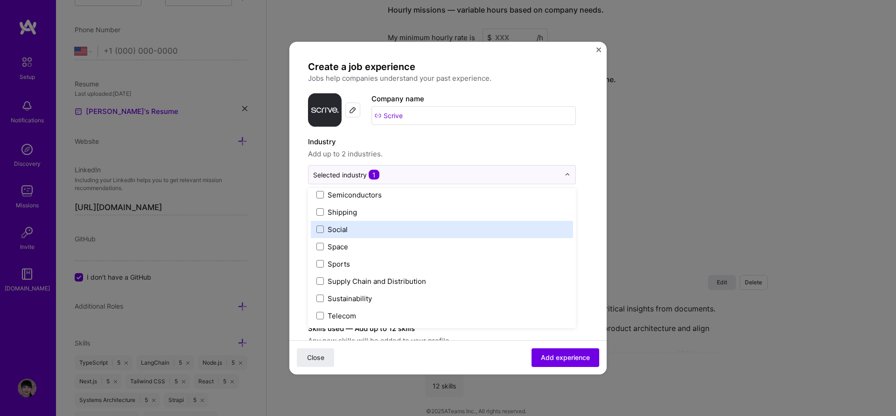
scroll to position [1937, 0]
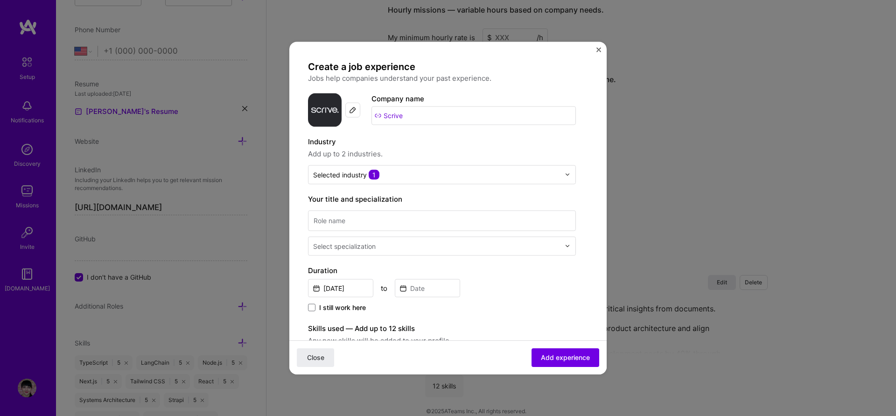
click at [595, 153] on form "Create a job experience Jobs help companies understand your past experience. Co…" at bounding box center [447, 367] width 317 height 614
click at [379, 220] on input at bounding box center [442, 220] width 268 height 21
paste input "Senior/Lead Developer"
type input "Senior/Lead Developer"
click at [478, 244] on input "text" at bounding box center [437, 246] width 249 height 10
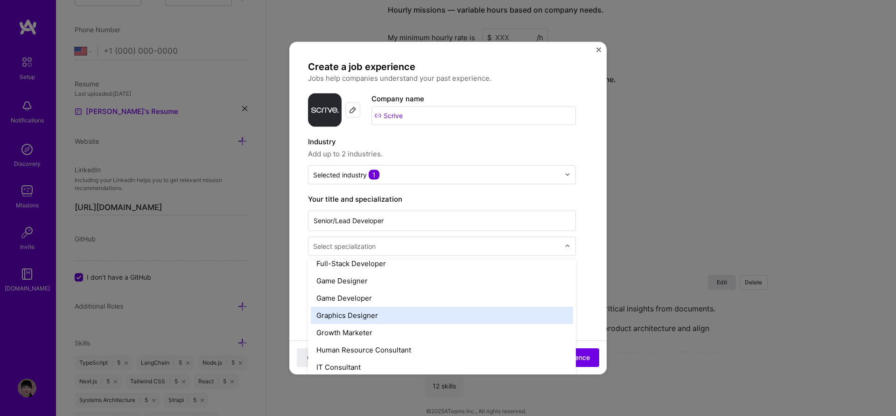
scroll to position [616, 0]
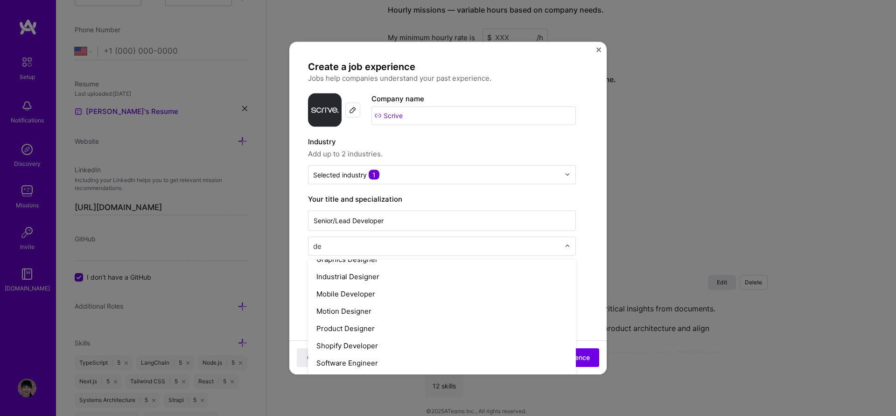
type input "dev"
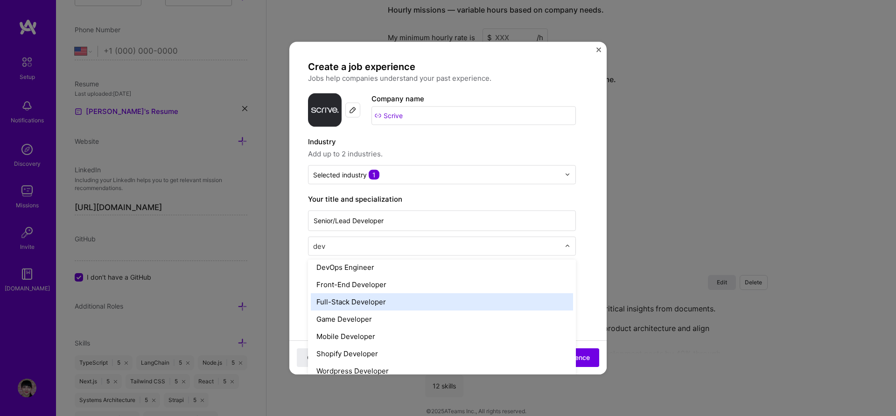
click at [380, 300] on div "Full-Stack Developer" at bounding box center [442, 300] width 262 height 17
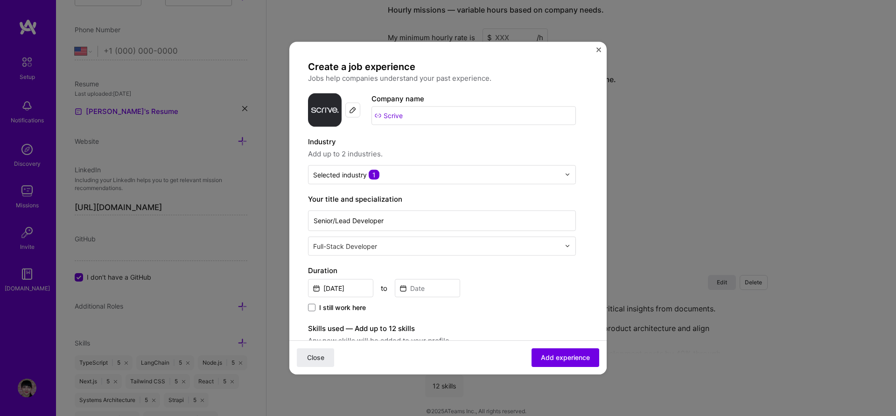
click at [592, 281] on form "Create a job experience Jobs help companies understand your past experience. Co…" at bounding box center [447, 367] width 317 height 614
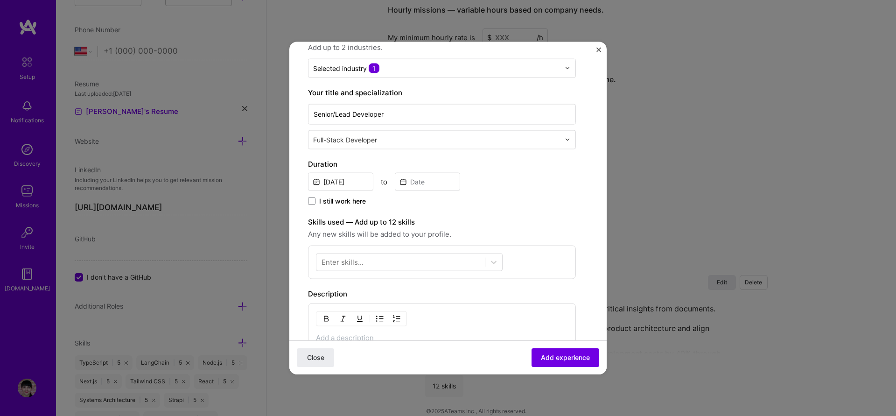
scroll to position [112, 0]
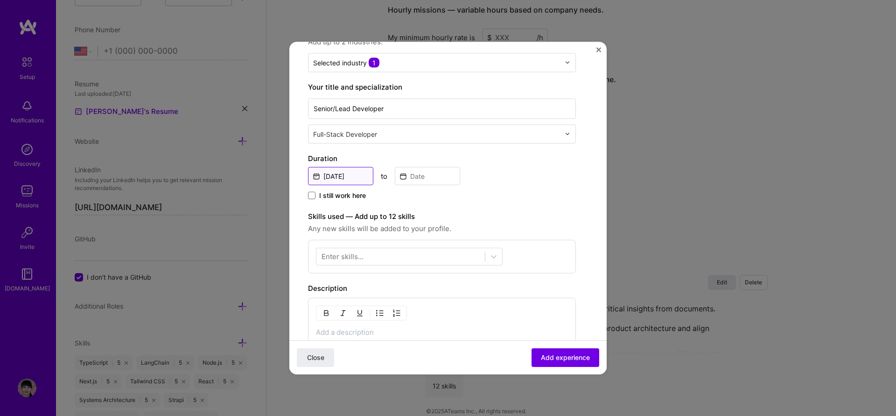
click at [362, 181] on input "[DATE]" at bounding box center [340, 176] width 65 height 18
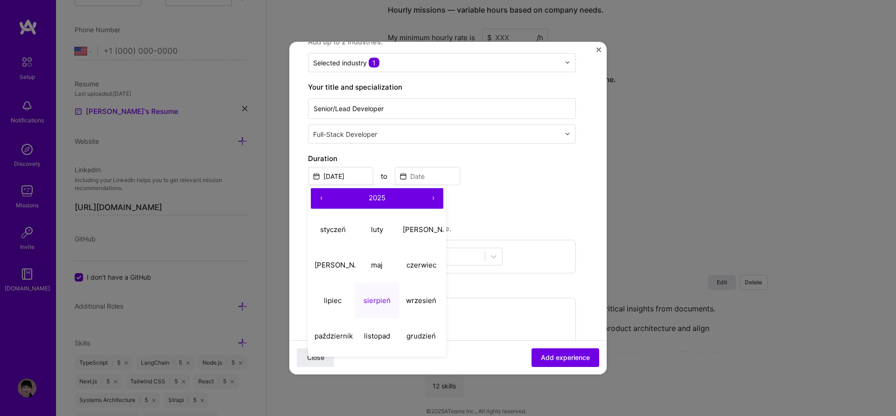
click at [376, 196] on span "2025" at bounding box center [377, 197] width 17 height 9
click at [315, 199] on button "‹" at bounding box center [321, 198] width 21 height 21
click at [330, 340] on button "2020" at bounding box center [333, 335] width 44 height 35
click at [384, 226] on button "luty" at bounding box center [377, 229] width 44 height 35
type input "Feb, 2020"
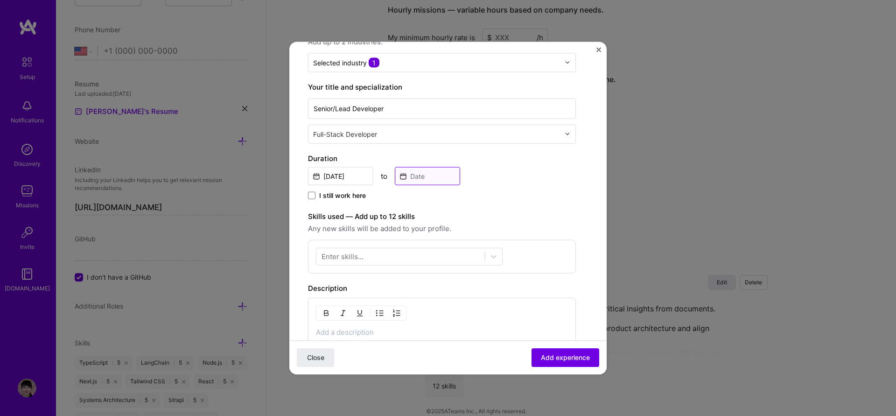
click at [433, 170] on input at bounding box center [427, 176] width 65 height 18
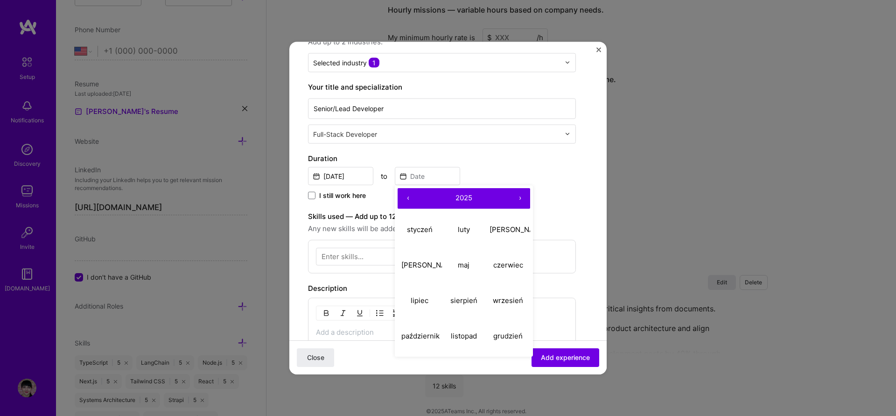
click at [476, 198] on button "2025" at bounding box center [463, 198] width 91 height 21
click at [451, 228] on button "2022" at bounding box center [464, 229] width 44 height 35
click at [501, 263] on abbr "czerwiec" at bounding box center [508, 264] width 30 height 9
type input "[DATE]"
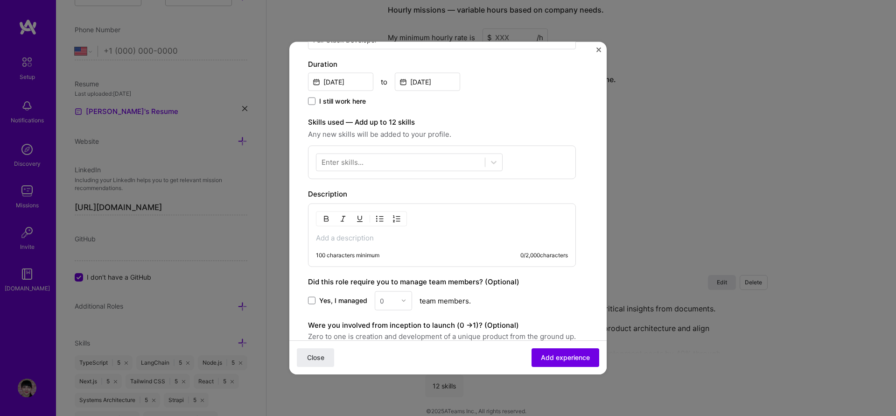
scroll to position [224, 0]
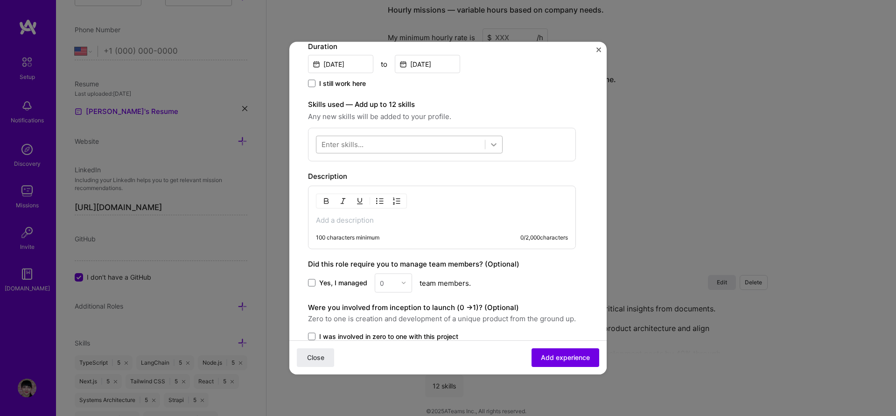
click at [493, 147] on icon at bounding box center [493, 143] width 9 height 9
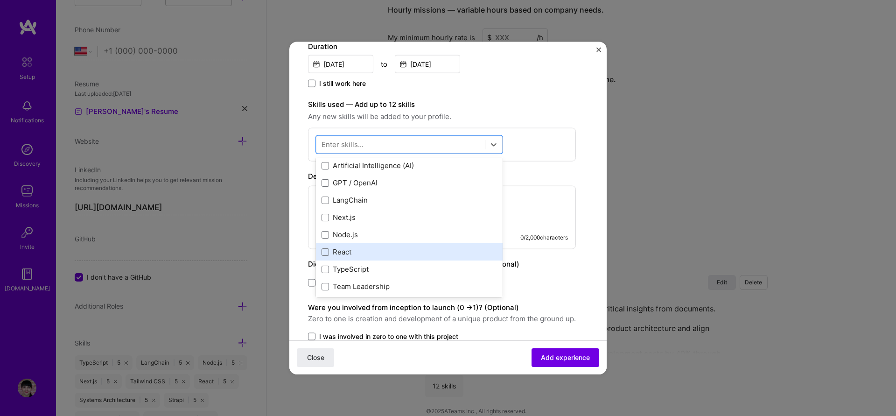
scroll to position [56, 0]
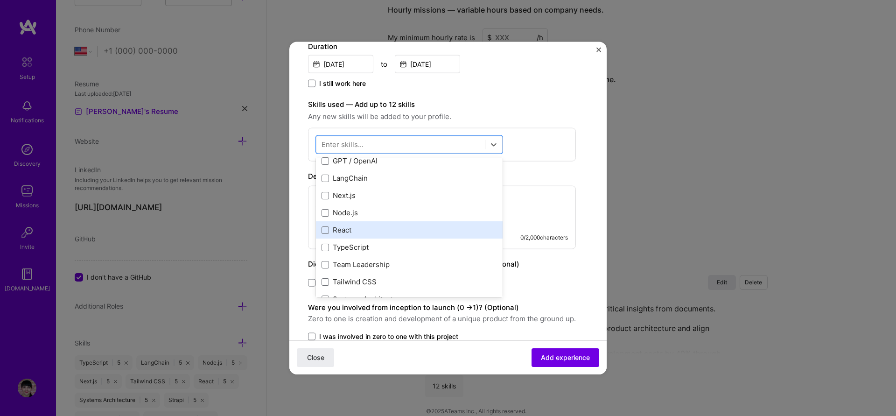
click at [356, 231] on div "React" at bounding box center [408, 230] width 175 height 10
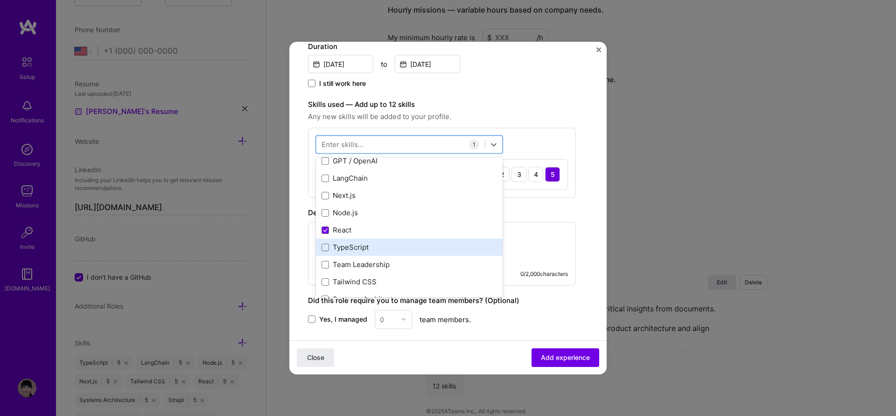
click at [359, 251] on div "TypeScript" at bounding box center [408, 247] width 175 height 10
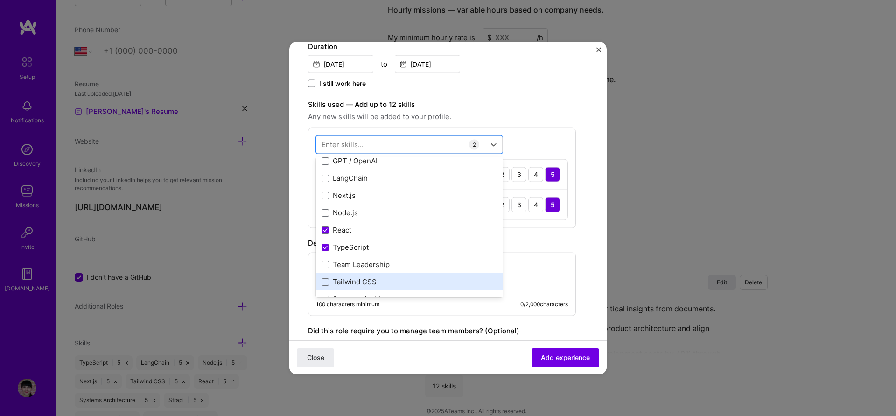
click at [371, 283] on div "Tailwind CSS" at bounding box center [408, 282] width 175 height 10
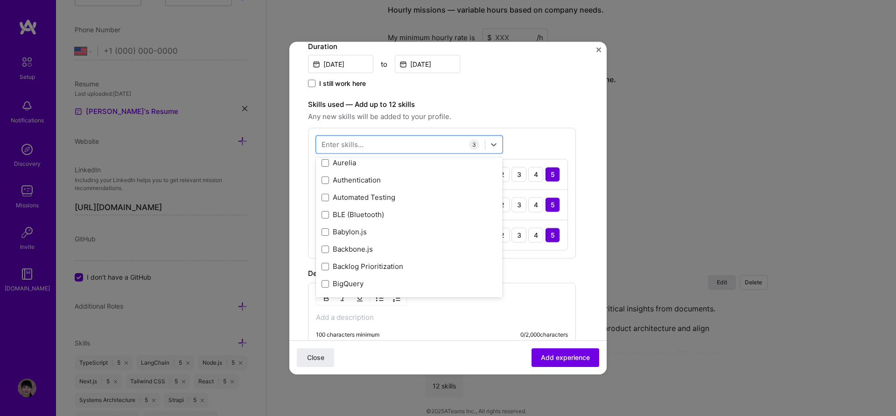
scroll to position [952, 0]
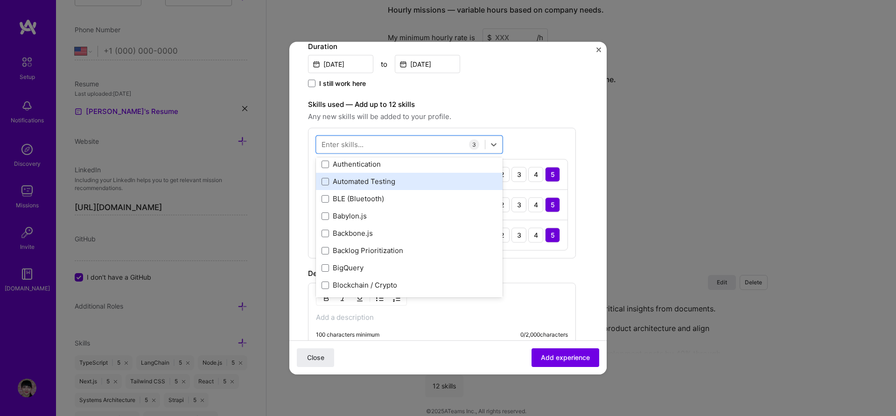
click at [376, 178] on div "Automated Testing" at bounding box center [408, 181] width 175 height 10
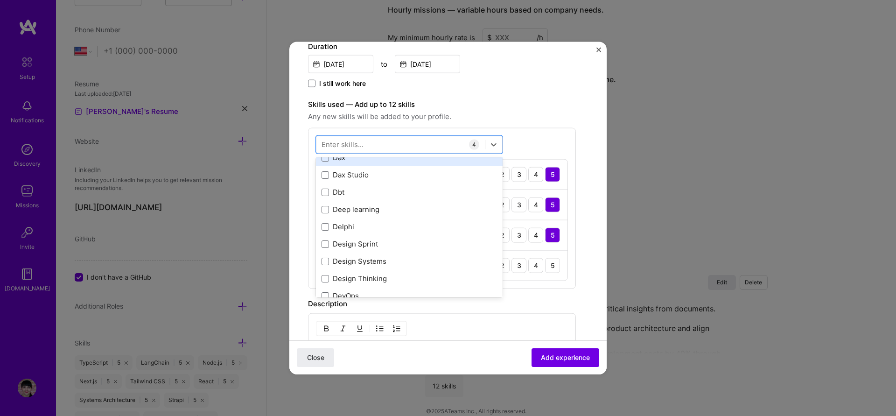
scroll to position [1847, 0]
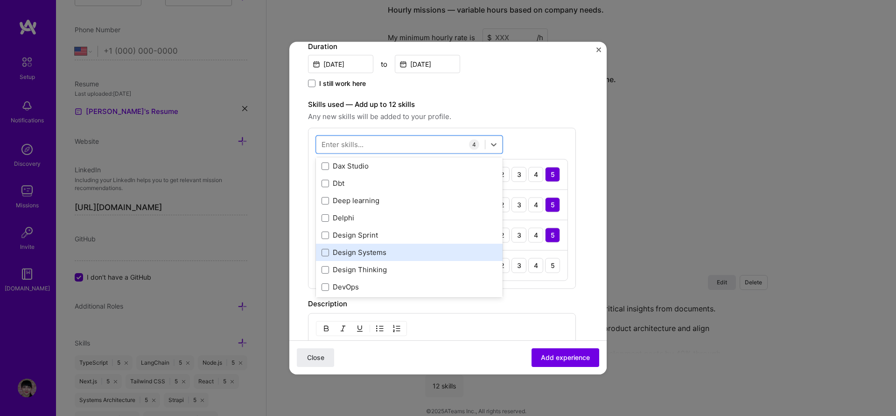
drag, startPoint x: 393, startPoint y: 250, endPoint x: 397, endPoint y: 249, distance: 4.7
click at [393, 250] on div "Design Systems" at bounding box center [408, 252] width 175 height 10
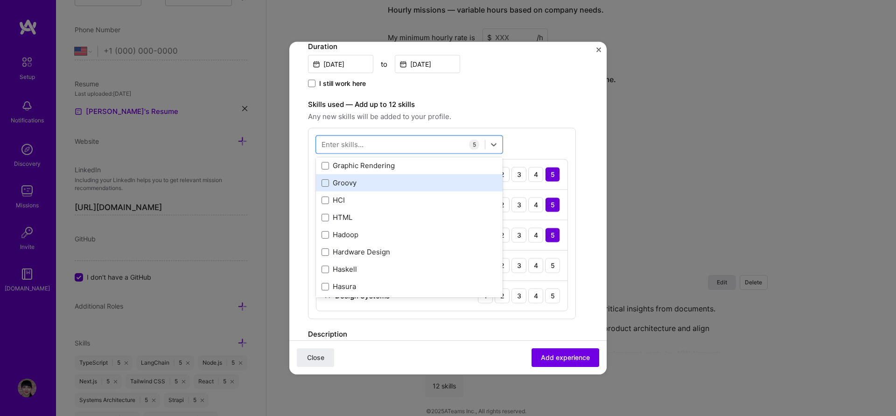
scroll to position [2855, 0]
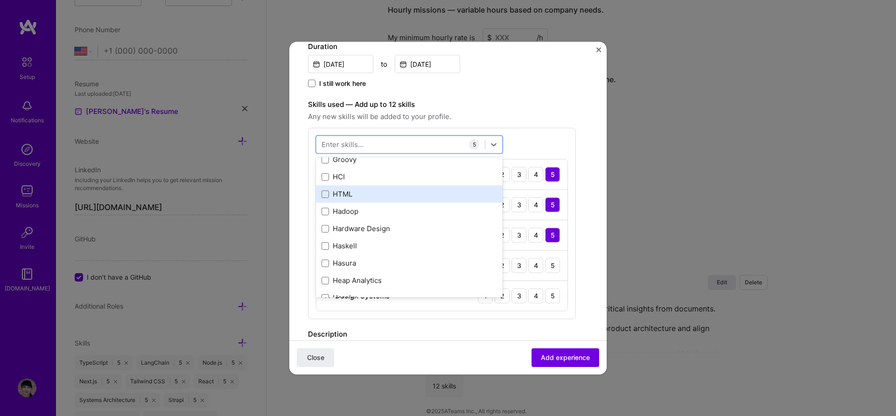
click at [418, 196] on div "HTML" at bounding box center [408, 194] width 175 height 10
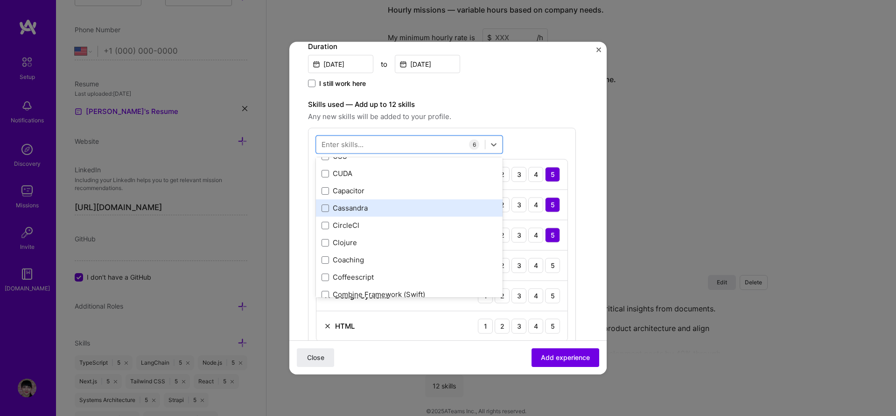
scroll to position [1231, 0]
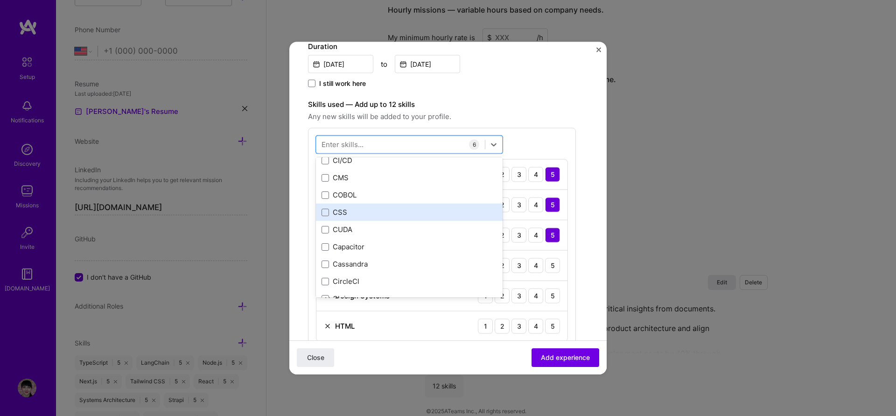
click at [389, 208] on div "CSS" at bounding box center [408, 212] width 175 height 10
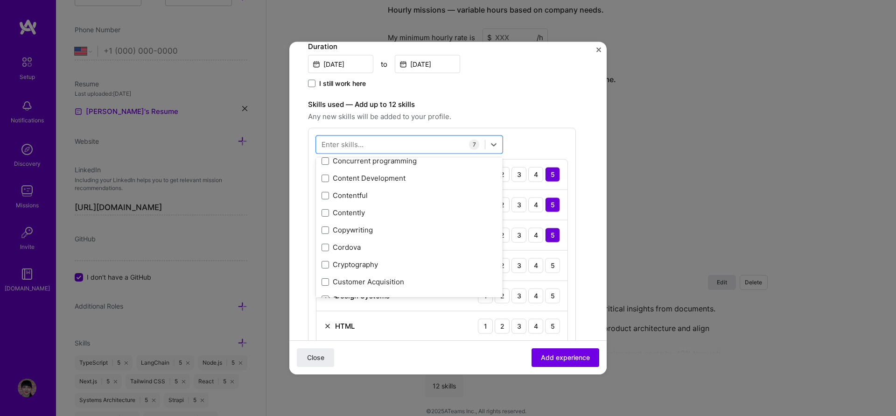
scroll to position [1567, 0]
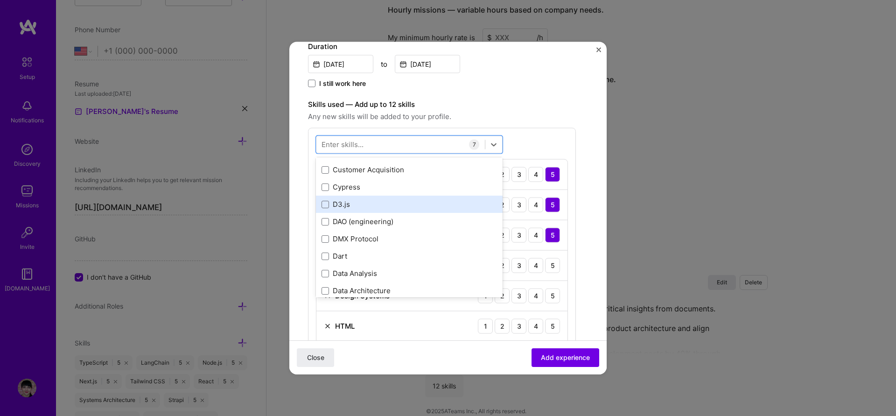
click at [422, 205] on div "D3.js" at bounding box center [408, 204] width 175 height 10
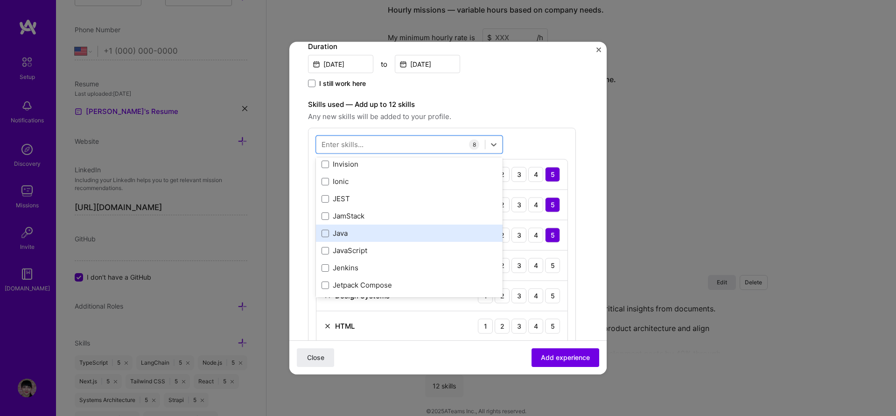
scroll to position [3135, 0]
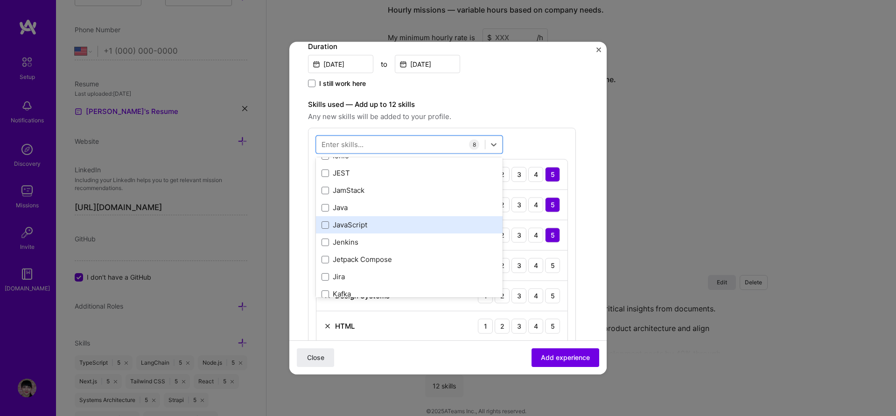
click at [422, 218] on div "JavaScript" at bounding box center [409, 224] width 187 height 17
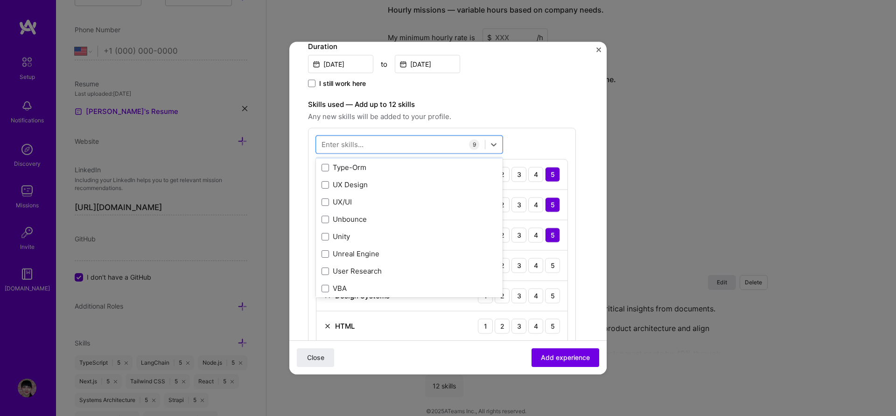
scroll to position [5934, 0]
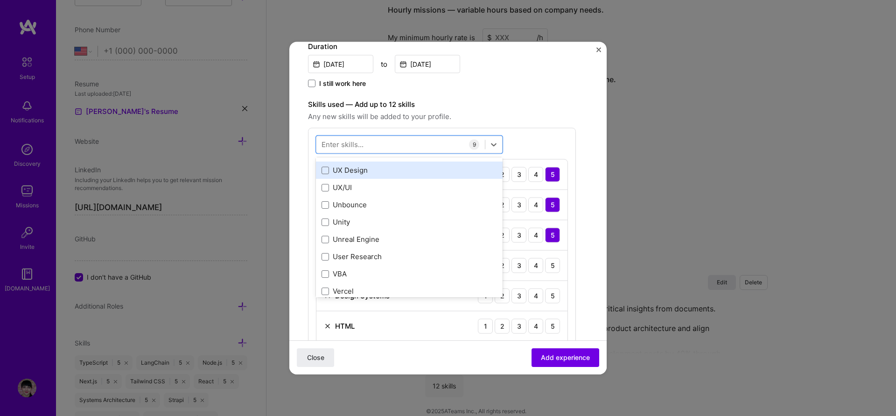
click at [361, 169] on div "UX Design" at bounding box center [408, 170] width 175 height 10
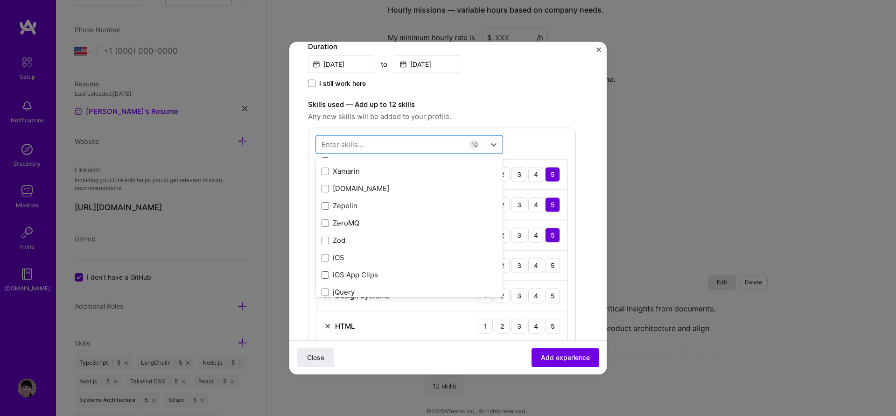
scroll to position [6425, 0]
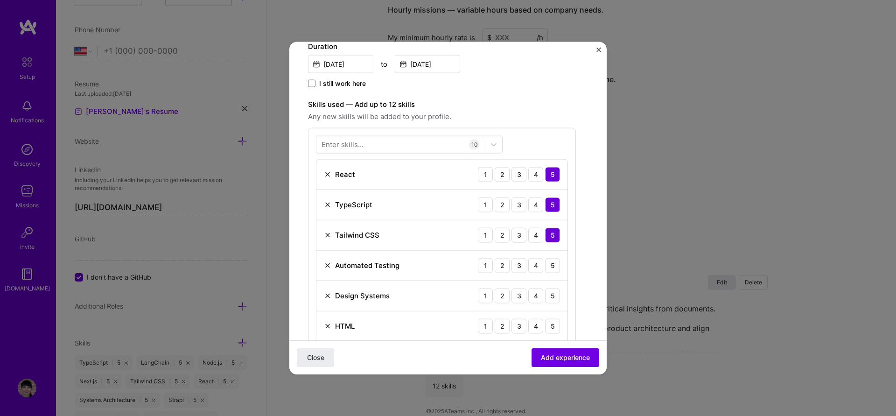
click at [550, 100] on label "Skills used — Add up to 12 skills" at bounding box center [442, 103] width 268 height 11
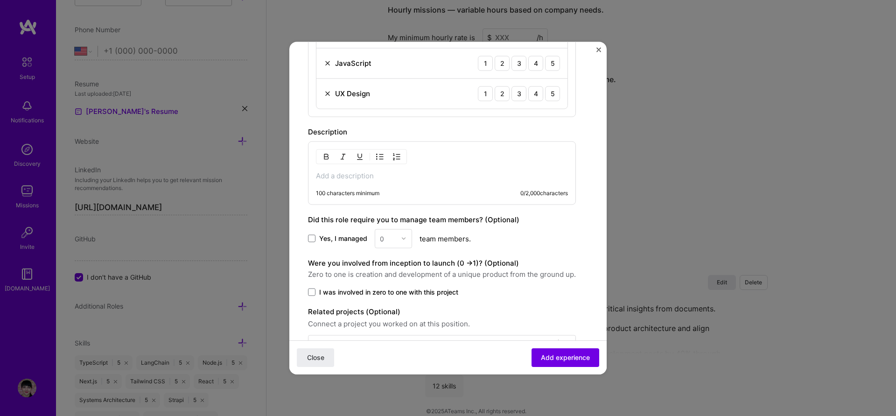
scroll to position [610, 0]
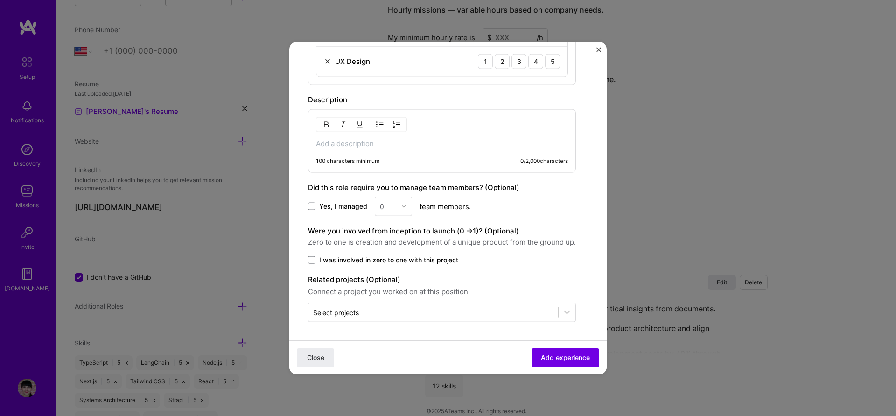
click at [394, 133] on div "100 characters minimum 0 / 2,000 characters" at bounding box center [442, 140] width 268 height 63
click at [386, 141] on p at bounding box center [442, 143] width 252 height 9
paste div
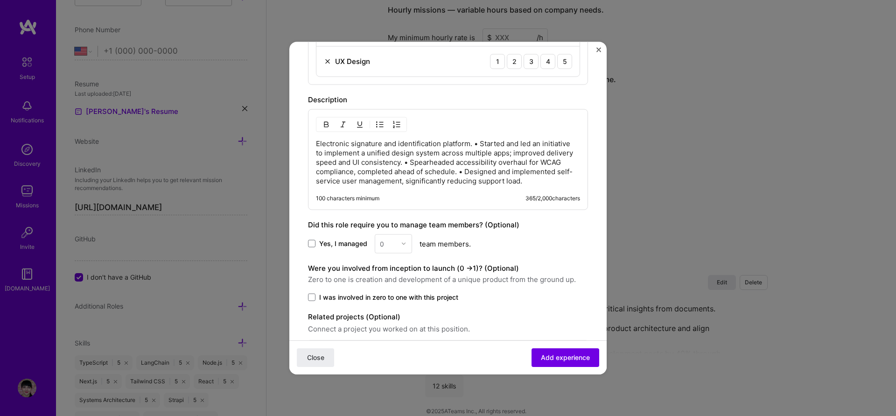
click at [480, 141] on p "Electronic signature and identification platform. • Started and led an initiati…" at bounding box center [448, 162] width 264 height 47
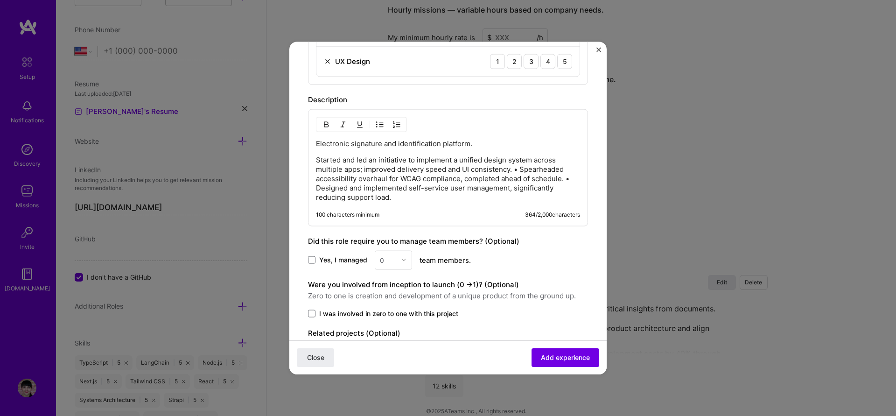
click at [383, 120] on img "button" at bounding box center [379, 123] width 7 height 7
click at [334, 179] on ul "Started and led an initiative to implement a unified design system across multi…" at bounding box center [448, 178] width 264 height 47
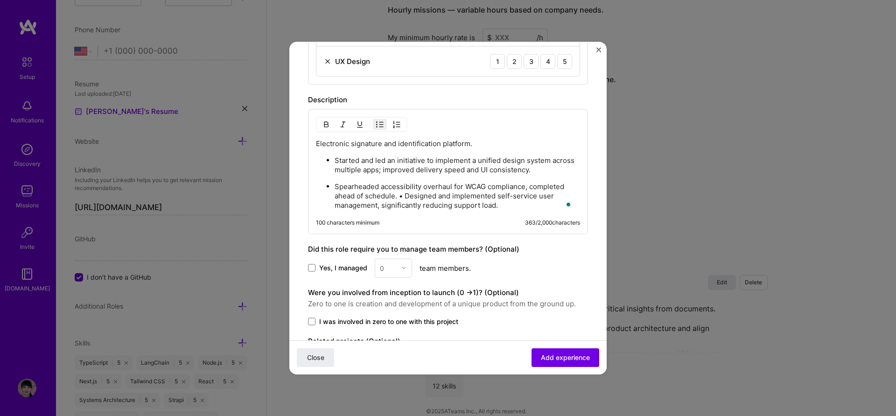
click at [404, 195] on p "Spearheaded accessibility overhaul for WCAG compliance, completed ahead of sche…" at bounding box center [456, 195] width 245 height 28
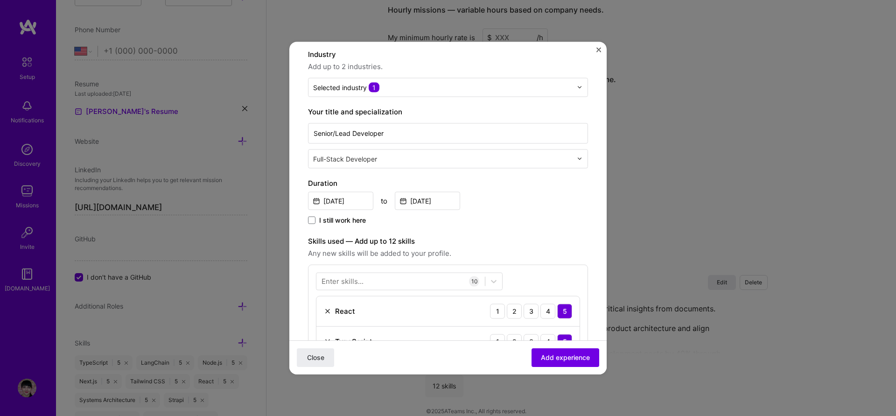
scroll to position [0, 0]
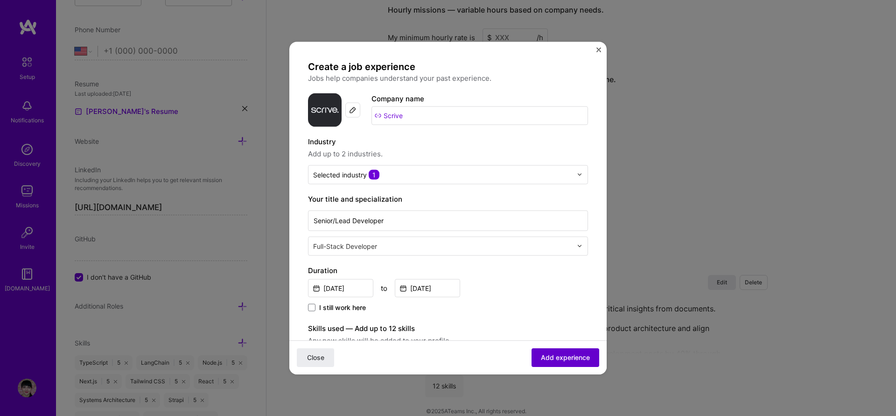
click at [561, 358] on span "Add experience" at bounding box center [565, 357] width 49 height 9
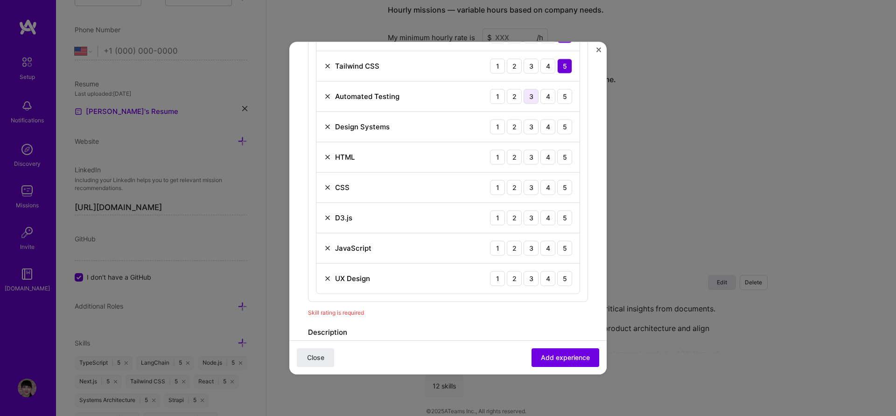
click at [523, 94] on div "3" at bounding box center [530, 96] width 15 height 15
click at [542, 131] on div "4" at bounding box center [547, 126] width 15 height 15
click at [557, 159] on div "5" at bounding box center [564, 156] width 15 height 15
drag, startPoint x: 560, startPoint y: 184, endPoint x: 560, endPoint y: 196, distance: 12.1
click at [560, 185] on div "5" at bounding box center [564, 187] width 15 height 15
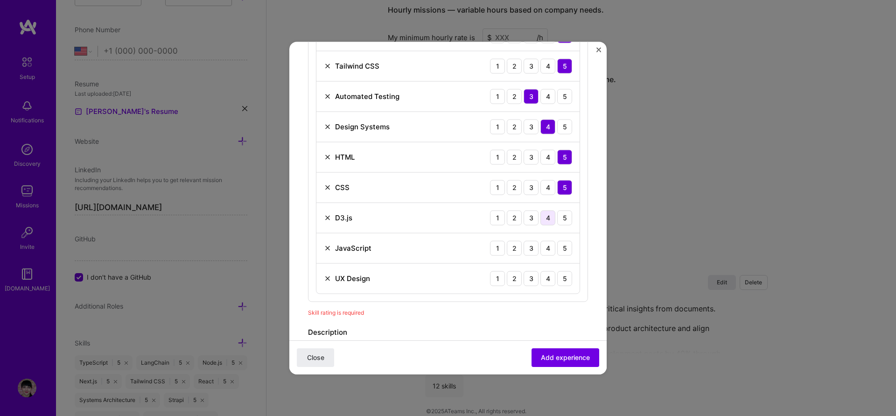
click at [540, 215] on div "4" at bounding box center [547, 217] width 15 height 15
click at [525, 219] on div "3" at bounding box center [530, 217] width 15 height 15
click at [557, 250] on div "5" at bounding box center [564, 247] width 15 height 15
click at [528, 280] on div "3" at bounding box center [530, 278] width 15 height 15
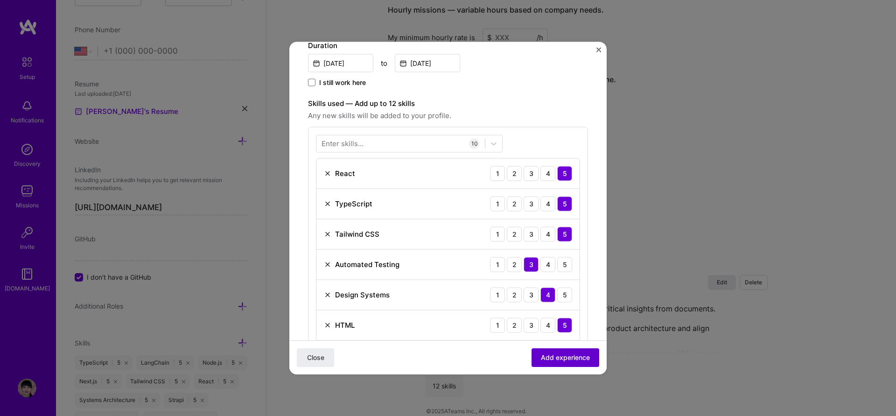
click at [562, 362] on span "Add experience" at bounding box center [565, 357] width 49 height 9
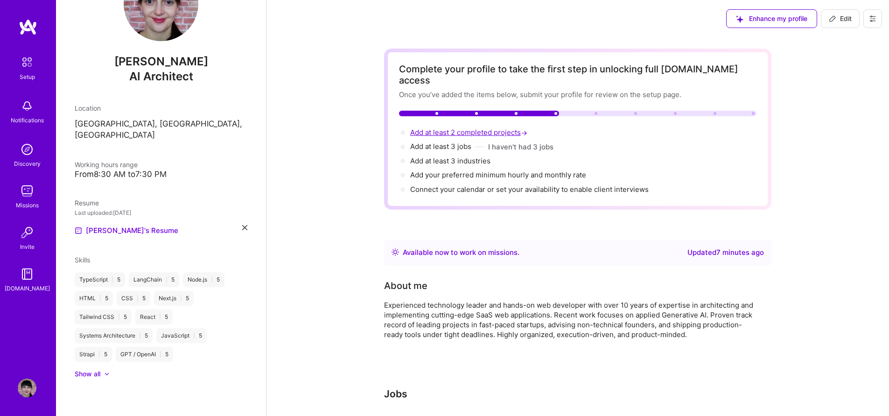
click at [480, 128] on span "Add at least 2 completed projects →" at bounding box center [469, 132] width 119 height 9
select select "US"
select select "Right Now"
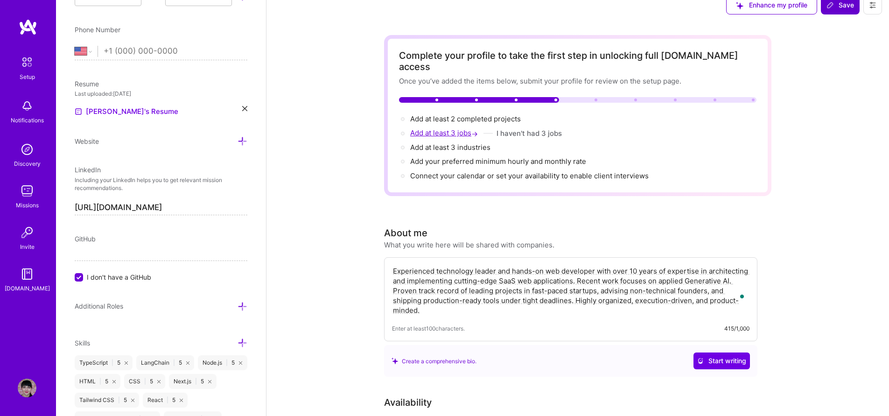
click at [459, 128] on span "Add at least 3 jobs →" at bounding box center [445, 132] width 70 height 9
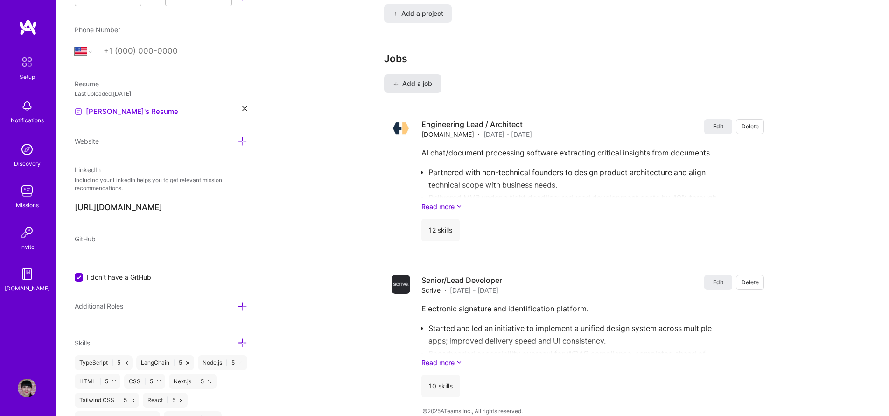
click at [405, 79] on span "Add a job" at bounding box center [412, 83] width 39 height 9
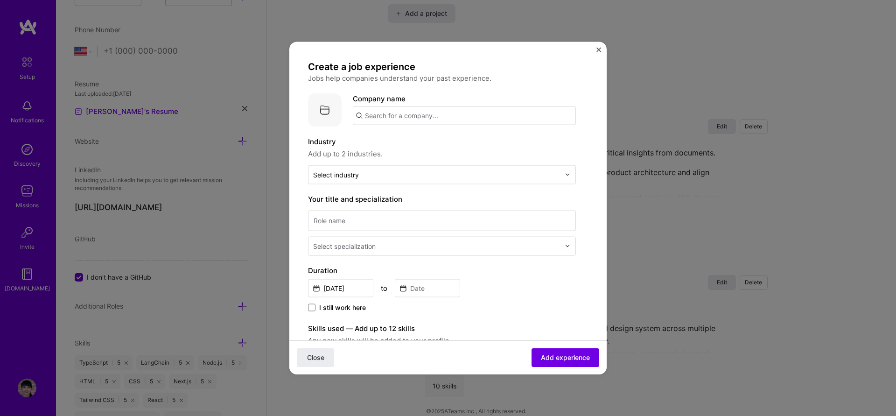
click at [407, 115] on input "text" at bounding box center [464, 115] width 223 height 19
click at [409, 117] on input "DPorg" at bounding box center [464, 115] width 223 height 19
paste input "Organizer"
click at [583, 167] on form "Create a job experience Jobs help companies understand your past experience. Co…" at bounding box center [447, 367] width 317 height 614
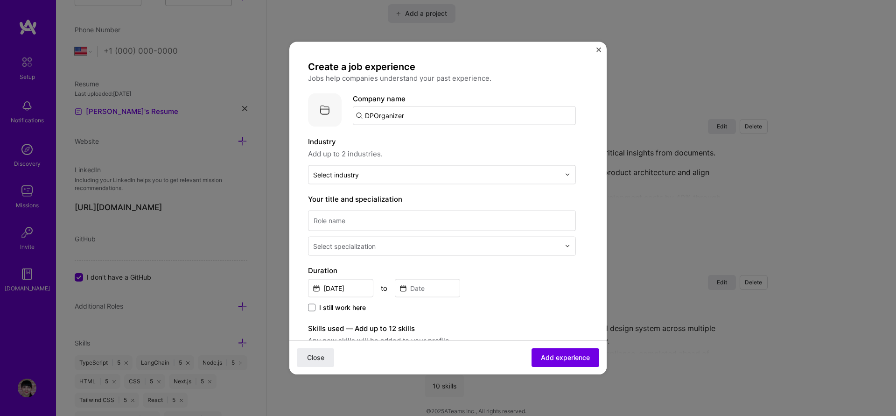
click at [414, 111] on input "DPOrganizer" at bounding box center [464, 115] width 223 height 19
type input "DPOrganizer"
click at [424, 140] on div "DPOrganizer" at bounding box center [430, 141] width 51 height 16
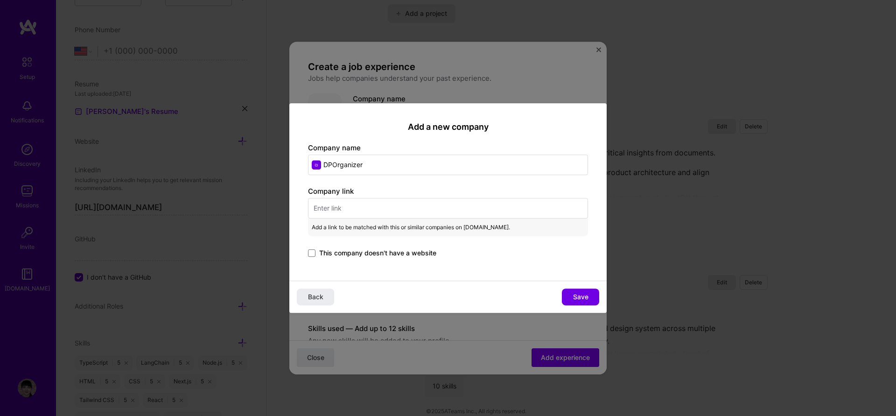
click at [427, 205] on input "text" at bounding box center [448, 208] width 280 height 21
paste input "https://www.dporganizer.com/"
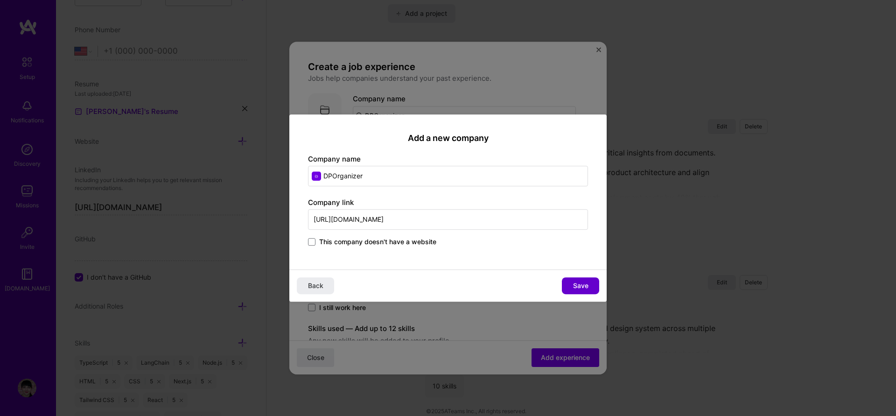
type input "https://www.dporganizer.com/"
click at [591, 287] on button "Save" at bounding box center [580, 285] width 37 height 17
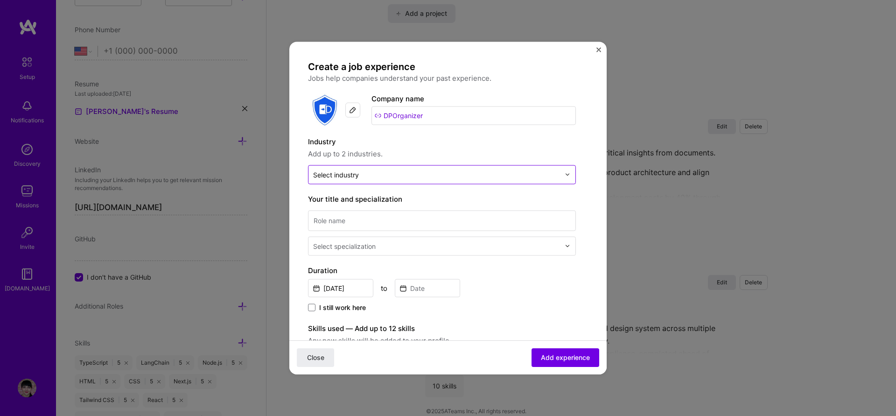
click at [555, 177] on input "text" at bounding box center [436, 174] width 247 height 10
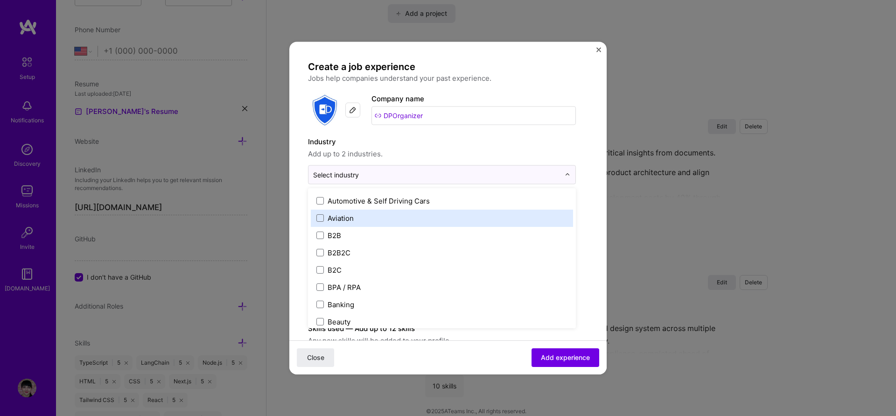
scroll to position [224, 0]
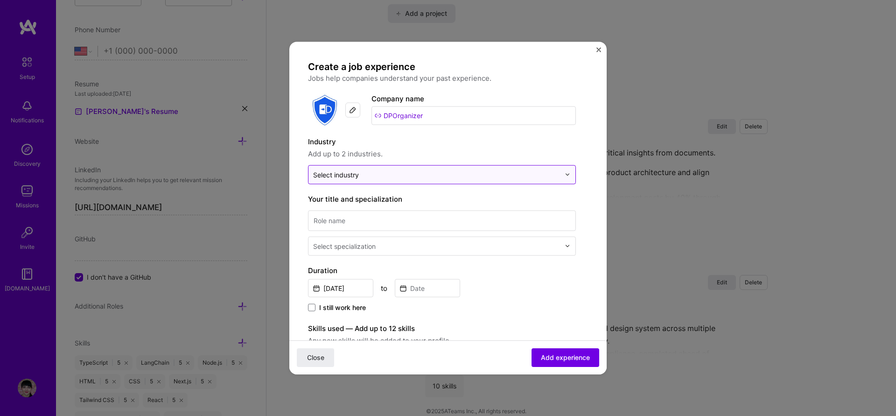
click at [484, 172] on input "text" at bounding box center [436, 174] width 247 height 10
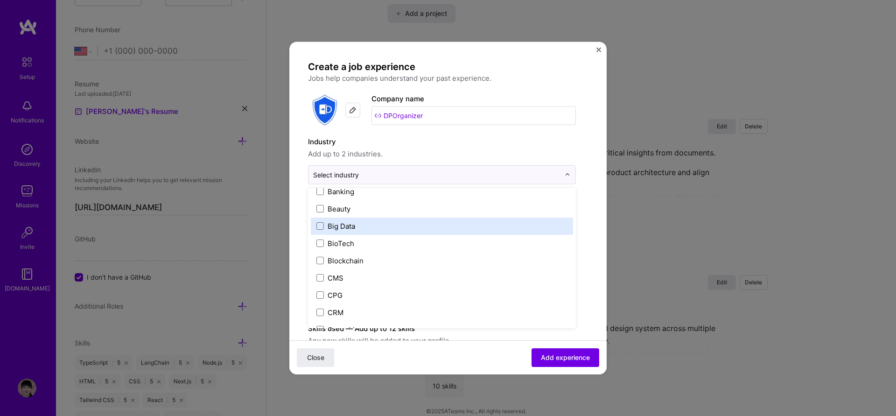
scroll to position [168, 0]
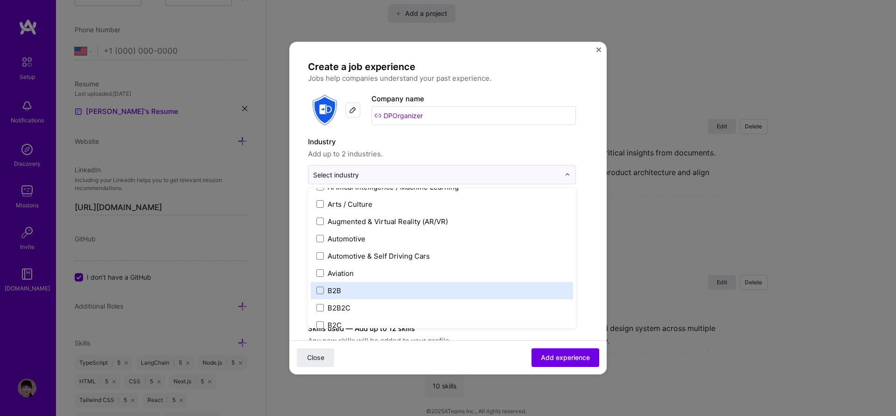
click at [347, 289] on label "B2B" at bounding box center [441, 290] width 251 height 10
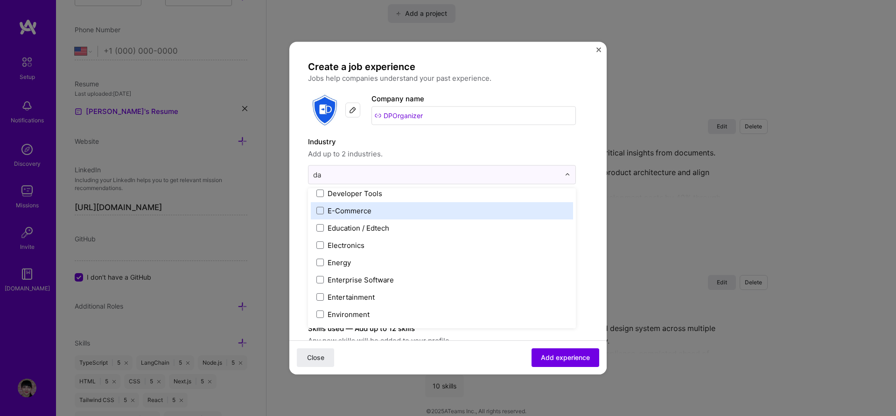
scroll to position [0, 0]
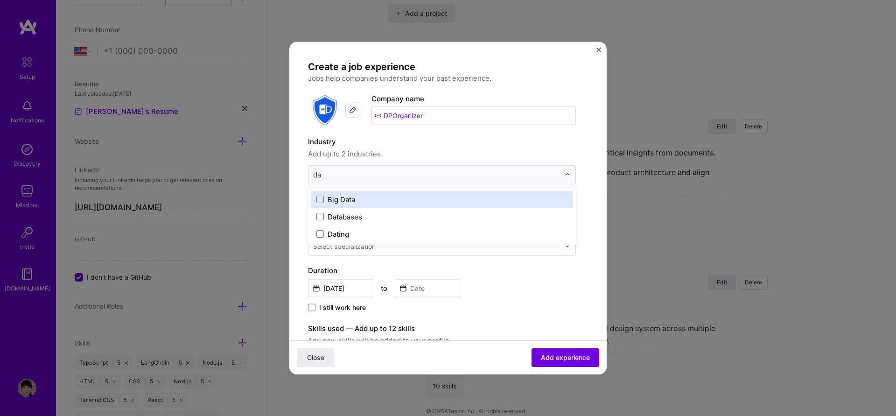
type input "d"
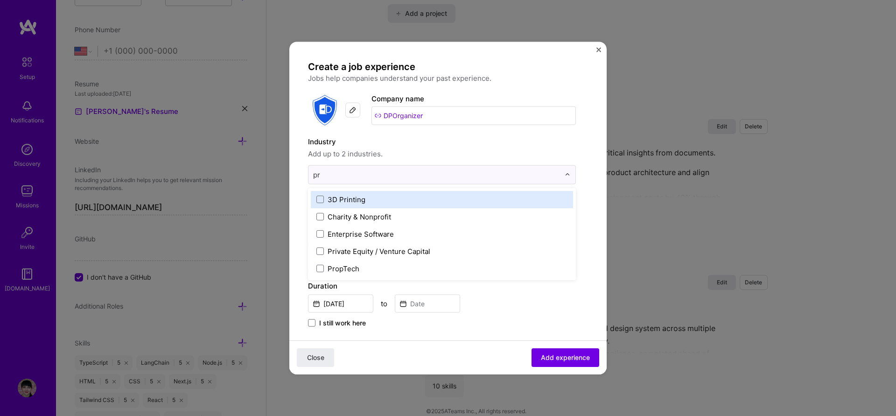
type input "p"
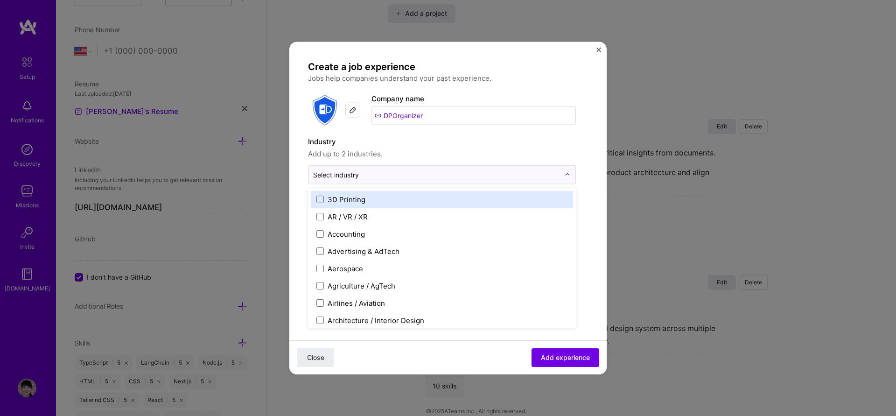
click at [583, 147] on form "Create a job experience Jobs help companies understand your past experience. Co…" at bounding box center [447, 375] width 317 height 630
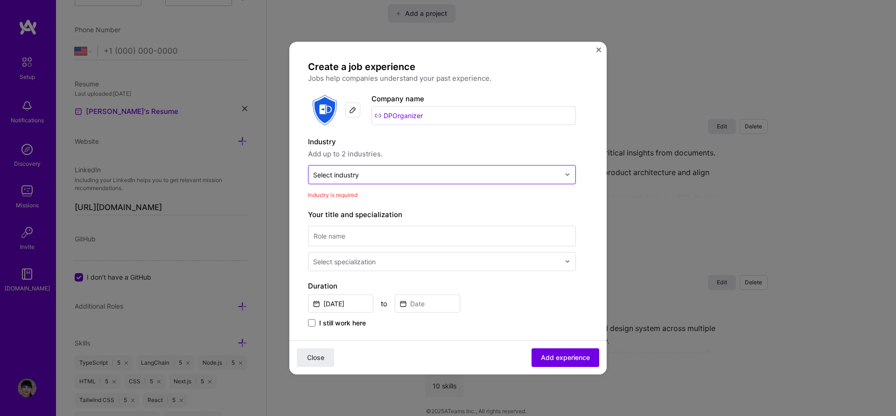
click at [545, 180] on div at bounding box center [436, 174] width 247 height 12
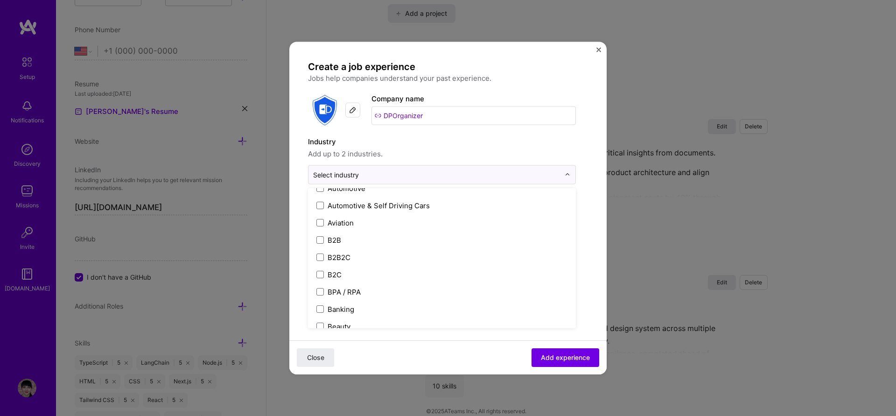
scroll to position [224, 0]
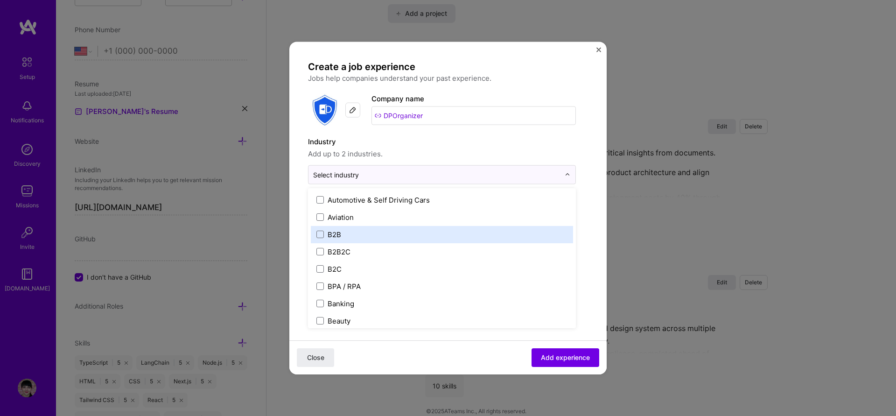
click at [338, 238] on div "B2B" at bounding box center [334, 234] width 14 height 10
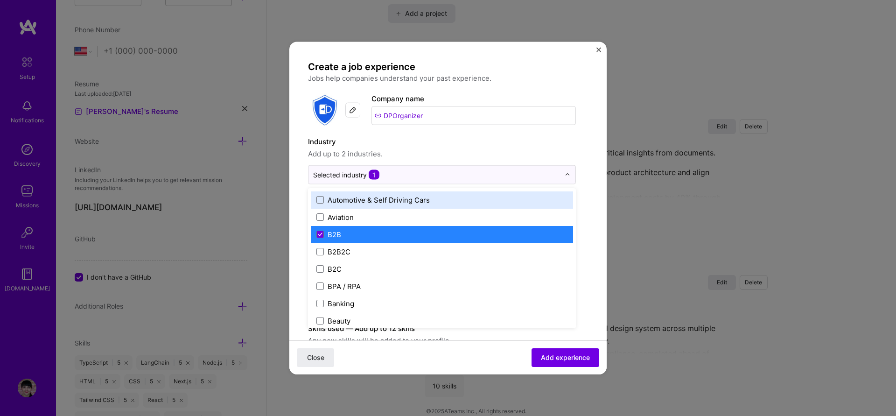
click at [587, 144] on form "Create a job experience Jobs help companies understand your past experience. Co…" at bounding box center [447, 367] width 317 height 614
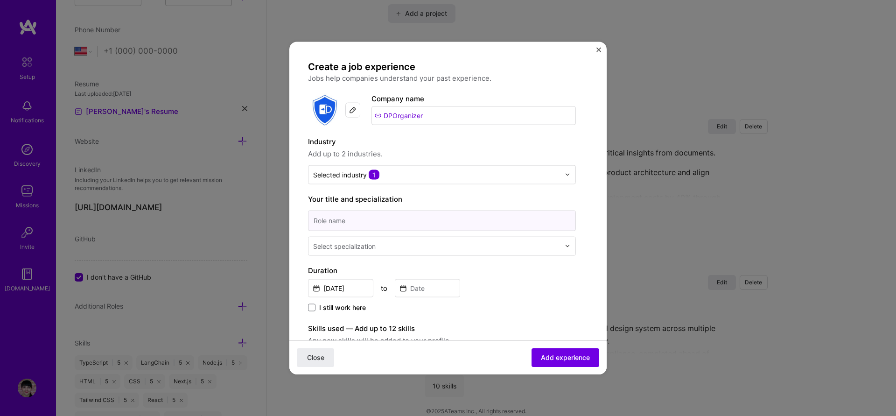
click at [375, 214] on input at bounding box center [442, 220] width 268 height 21
paste input "Senior Developer"
type input "Senior Developer"
click at [376, 240] on div "Select specialization" at bounding box center [436, 246] width 256 height 18
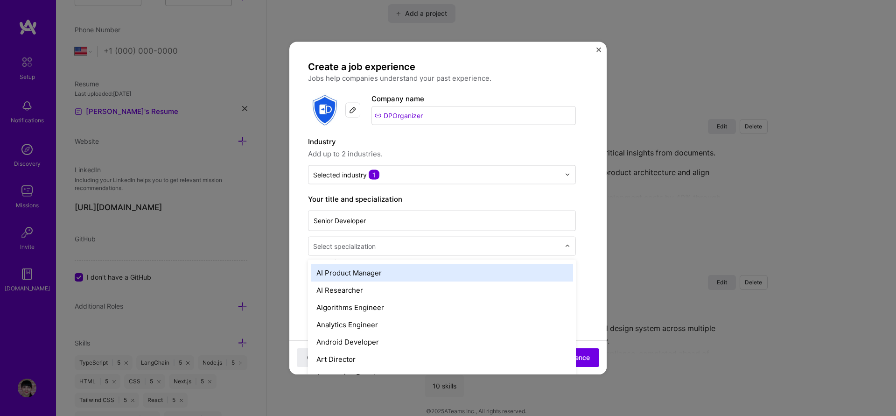
scroll to position [56, 0]
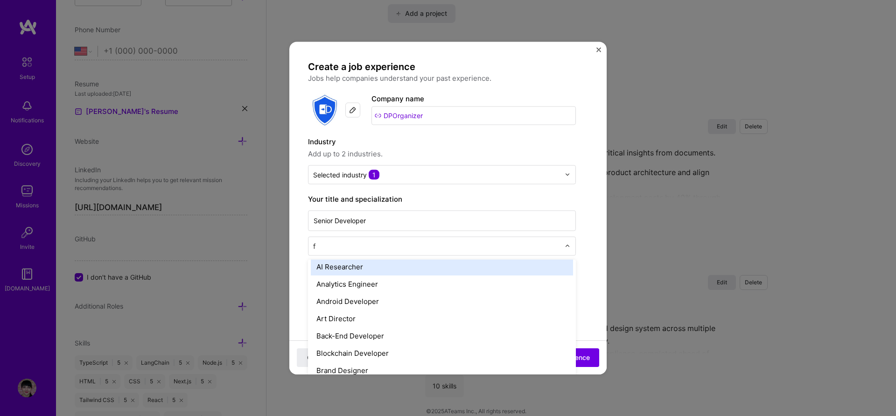
type input "fu"
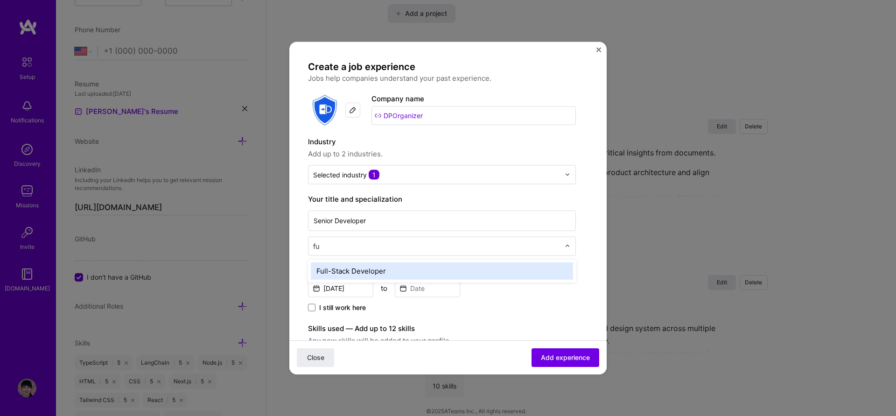
scroll to position [0, 0]
click at [473, 269] on div "Full-Stack Developer" at bounding box center [442, 270] width 262 height 17
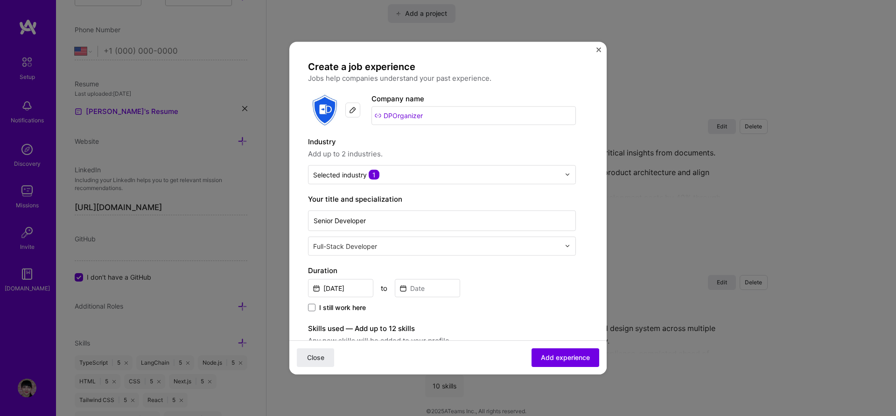
click at [597, 288] on form "Create a job experience Jobs help companies understand your past experience. Co…" at bounding box center [447, 367] width 317 height 614
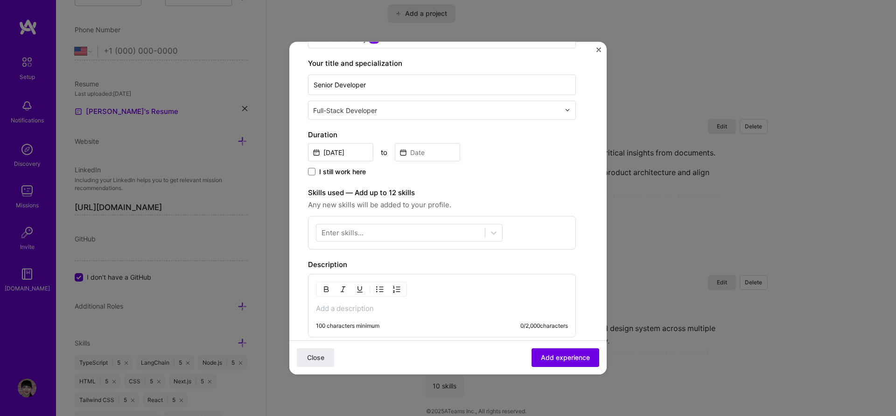
scroll to position [168, 0]
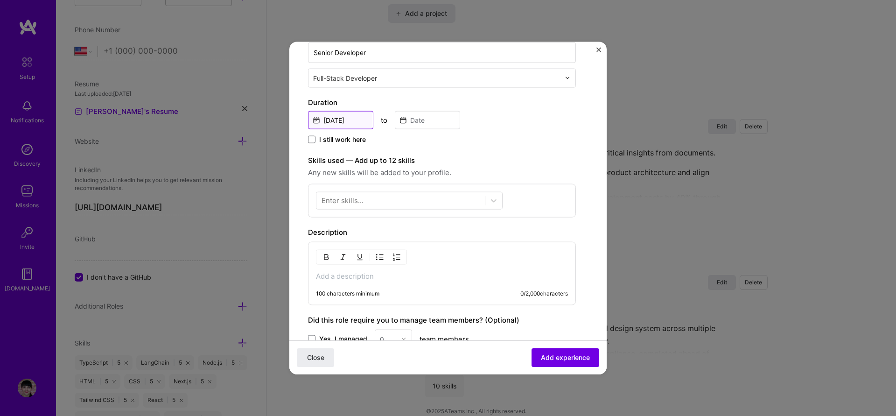
click at [354, 115] on input "[DATE]" at bounding box center [340, 120] width 65 height 18
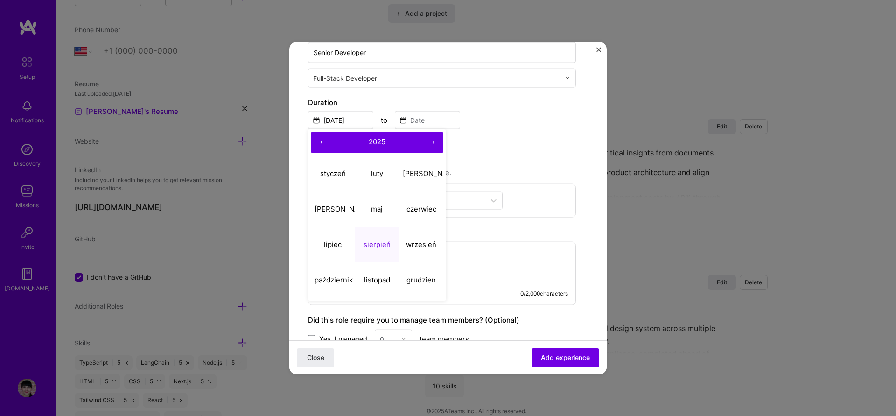
click at [364, 144] on button "2025" at bounding box center [376, 142] width 91 height 21
click at [323, 144] on button "‹" at bounding box center [321, 142] width 21 height 21
click at [329, 244] on button "2017" at bounding box center [333, 244] width 44 height 35
click at [370, 245] on abbr "sierpień" at bounding box center [376, 244] width 27 height 9
type input "Aug, 2017"
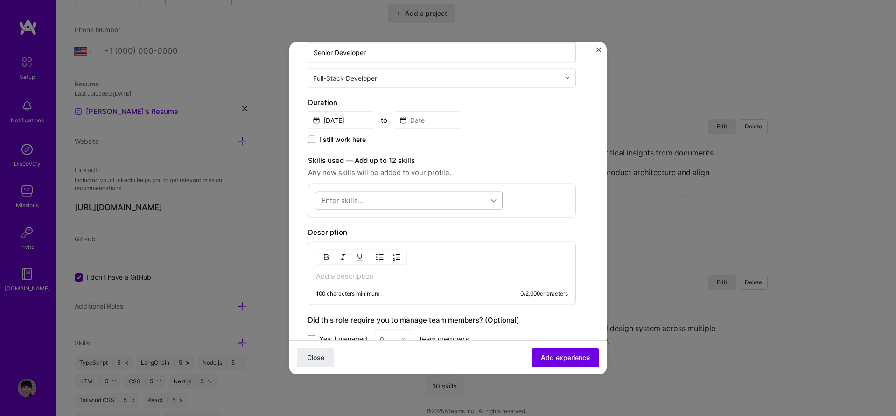
click at [494, 203] on icon at bounding box center [493, 199] width 9 height 9
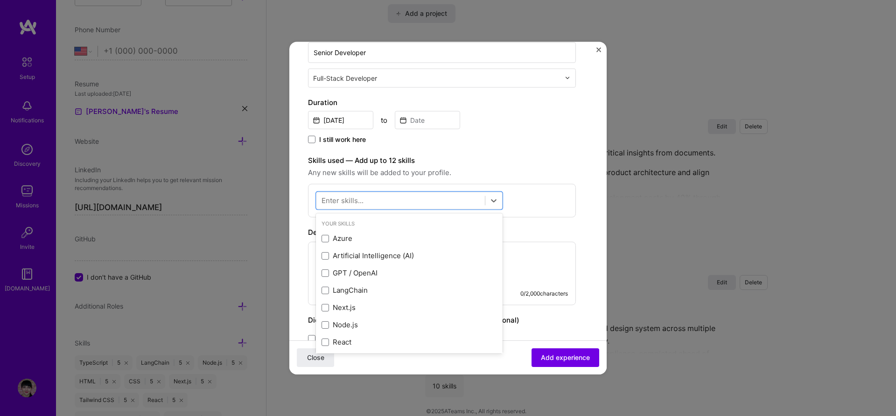
drag, startPoint x: 437, startPoint y: 110, endPoint x: 436, endPoint y: 115, distance: 4.9
click at [437, 111] on div at bounding box center [427, 119] width 65 height 20
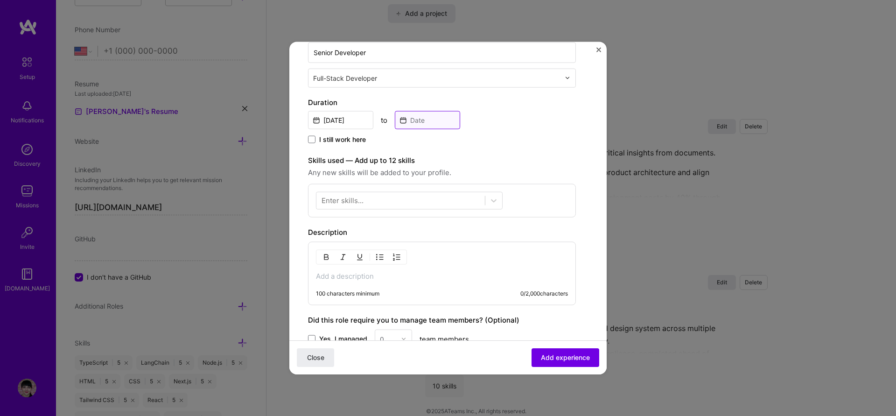
click at [436, 118] on input at bounding box center [427, 120] width 65 height 18
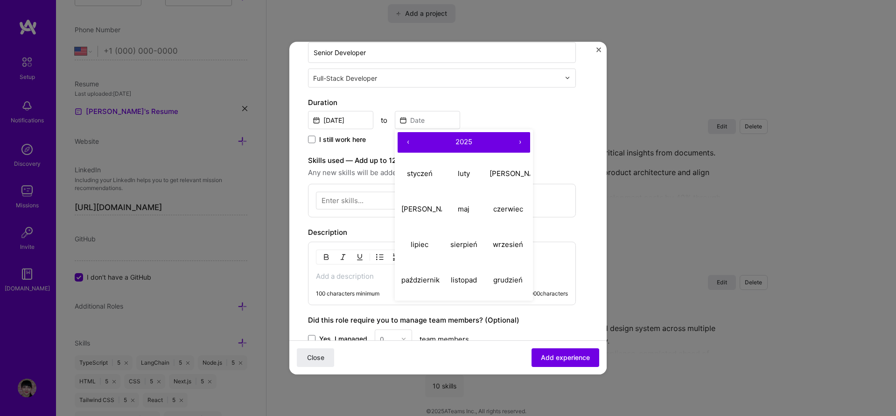
click at [409, 141] on button "‹" at bounding box center [407, 142] width 21 height 21
click at [405, 144] on button "‹" at bounding box center [407, 142] width 21 height 21
click at [408, 142] on button "‹" at bounding box center [407, 142] width 21 height 21
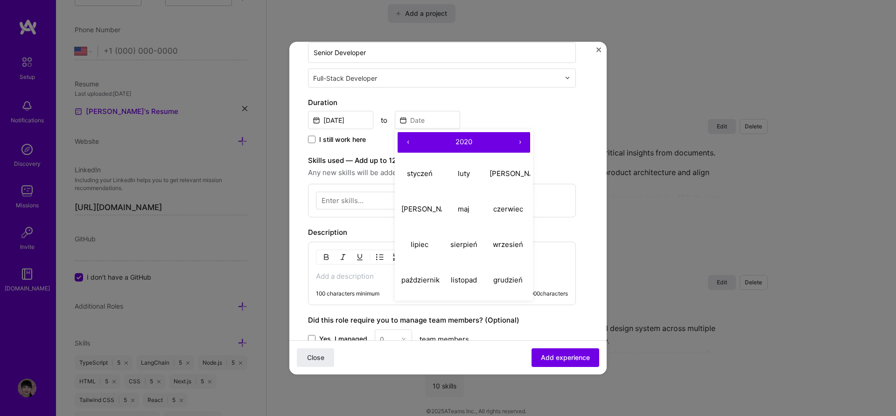
click at [408, 142] on button "‹" at bounding box center [407, 142] width 21 height 21
click at [463, 178] on button "luty" at bounding box center [464, 173] width 44 height 35
type input "Feb, 2019"
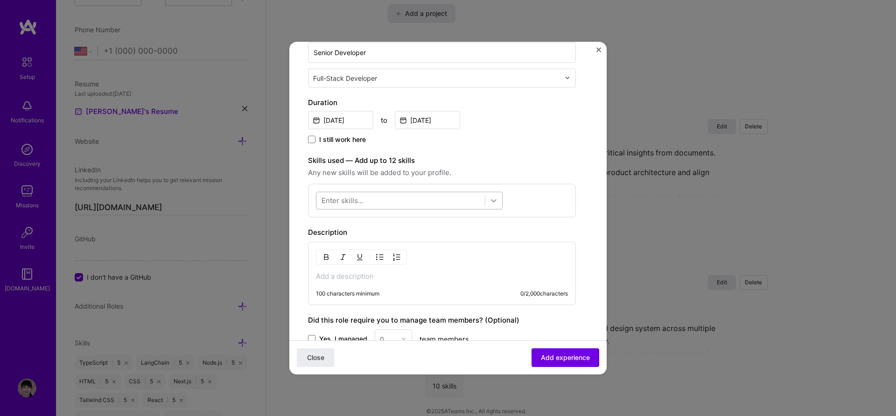
click at [493, 203] on icon at bounding box center [493, 199] width 9 height 9
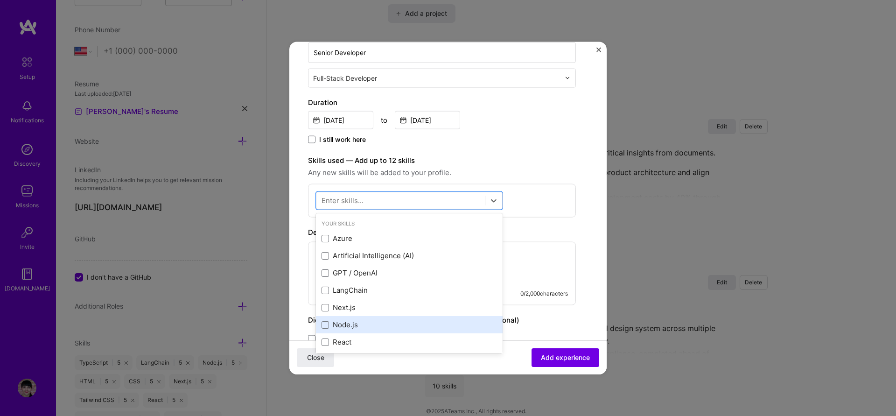
click at [372, 325] on div "Node.js" at bounding box center [408, 325] width 175 height 10
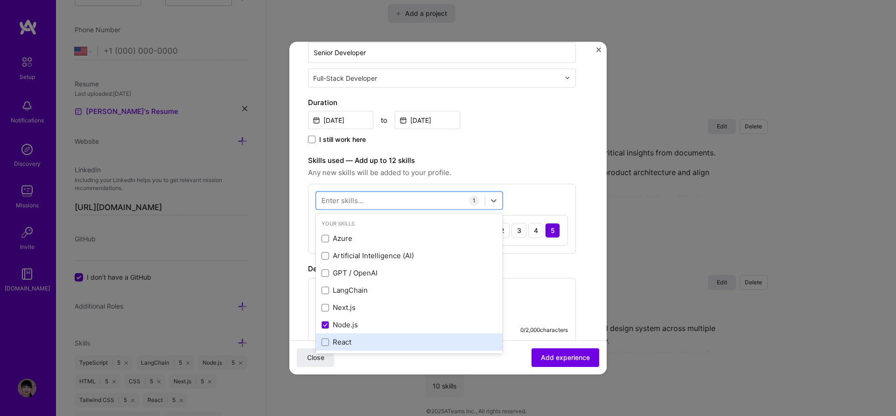
click at [364, 340] on div "React" at bounding box center [408, 342] width 175 height 10
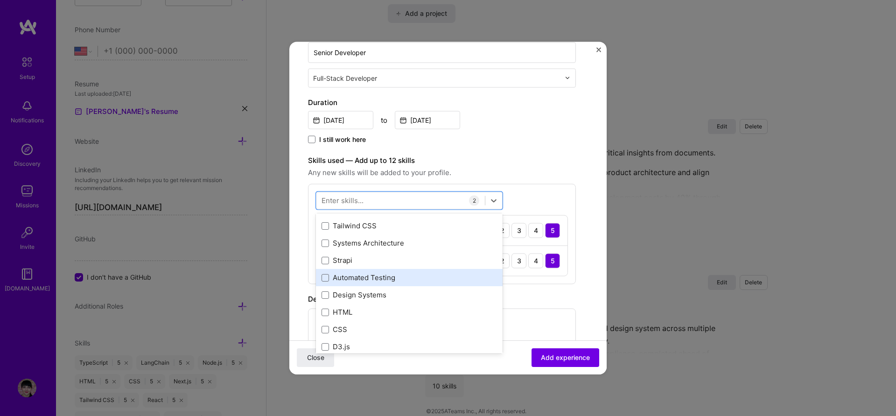
scroll to position [224, 0]
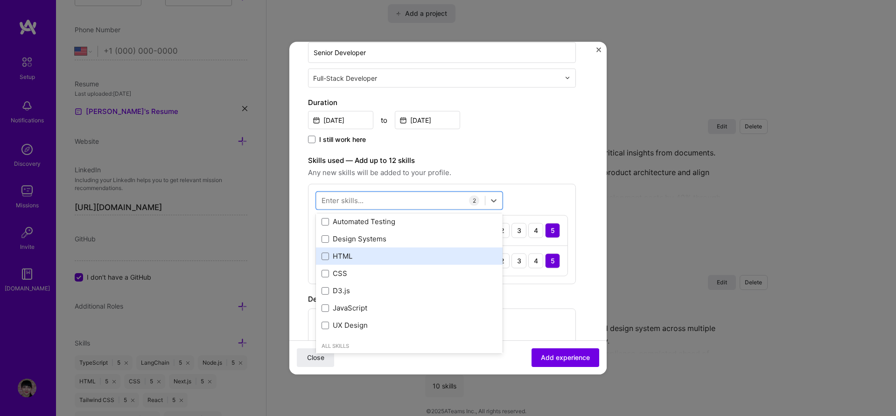
click at [362, 253] on div "HTML" at bounding box center [408, 256] width 175 height 10
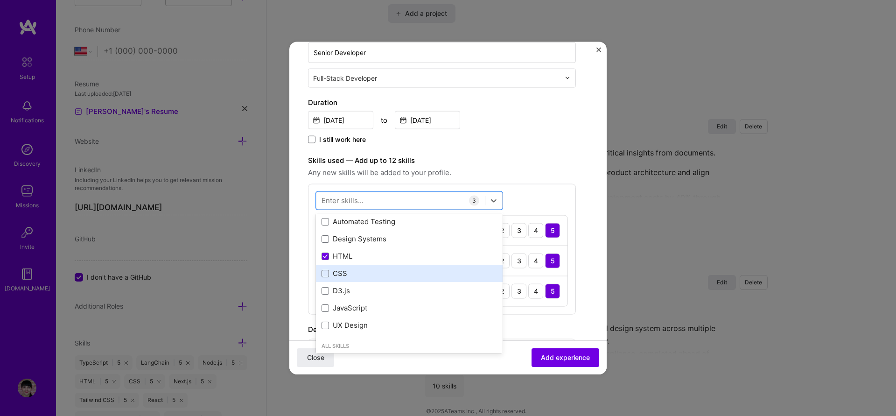
click at [361, 269] on div "CSS" at bounding box center [408, 273] width 175 height 10
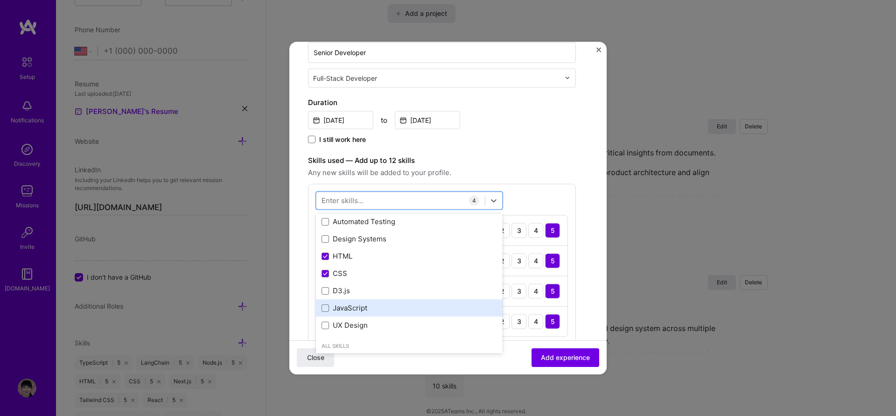
click at [401, 303] on div "JavaScript" at bounding box center [408, 308] width 175 height 10
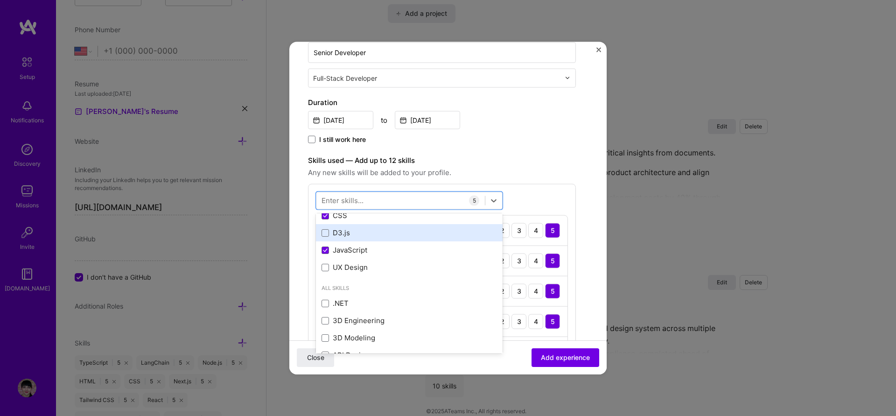
scroll to position [280, 0]
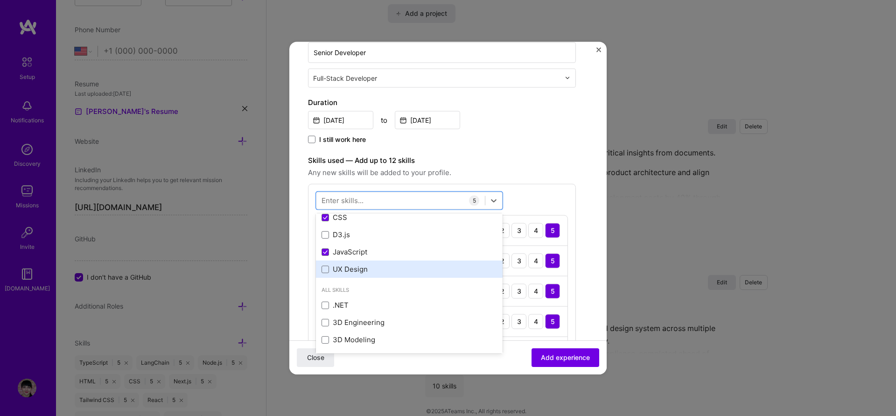
drag, startPoint x: 358, startPoint y: 267, endPoint x: 398, endPoint y: 275, distance: 40.9
click at [358, 267] on div "UX Design" at bounding box center [408, 269] width 175 height 10
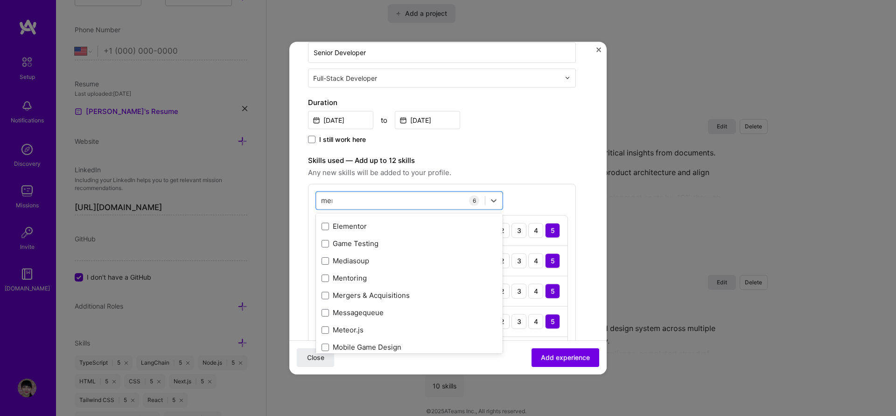
scroll to position [47, 0]
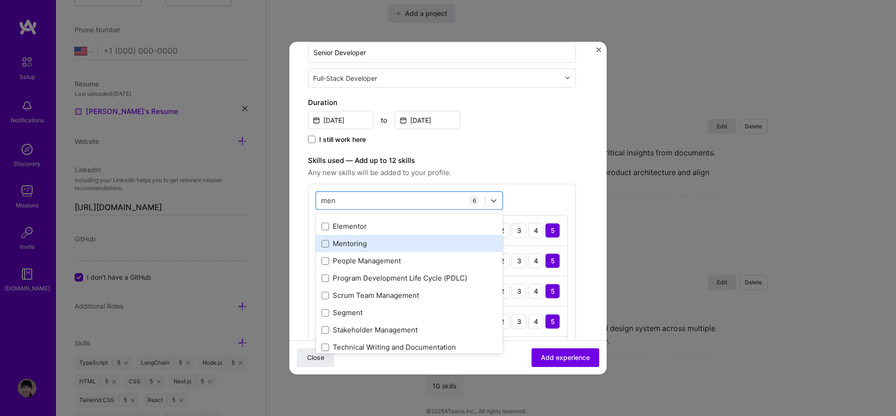
click at [358, 246] on div "Mentoring" at bounding box center [408, 243] width 175 height 10
type input "men"
click at [563, 195] on div "option Mentoring, selected. option Mentoring selected, 0 of 2. 10 results avail…" at bounding box center [442, 309] width 268 height 252
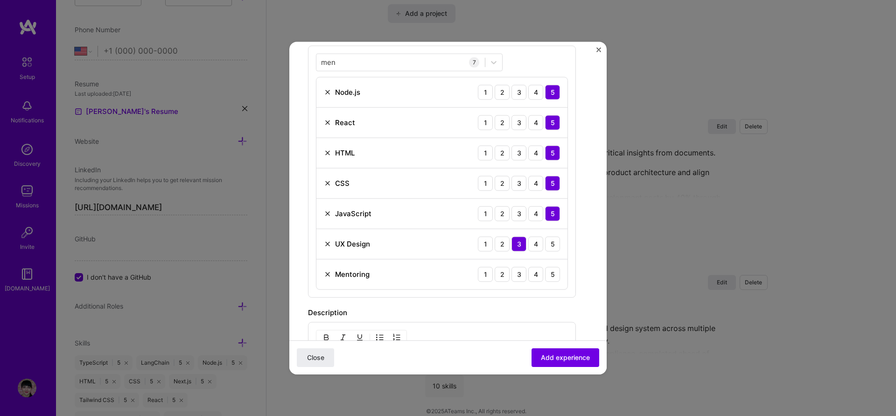
scroll to position [336, 0]
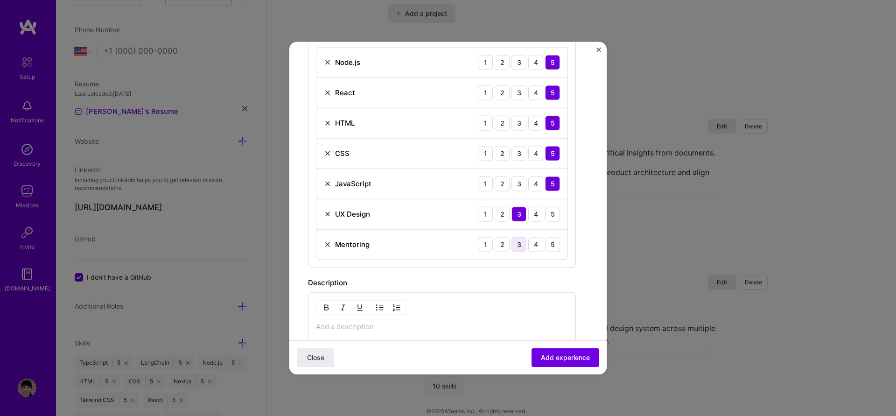
click at [517, 245] on div "3" at bounding box center [518, 244] width 15 height 15
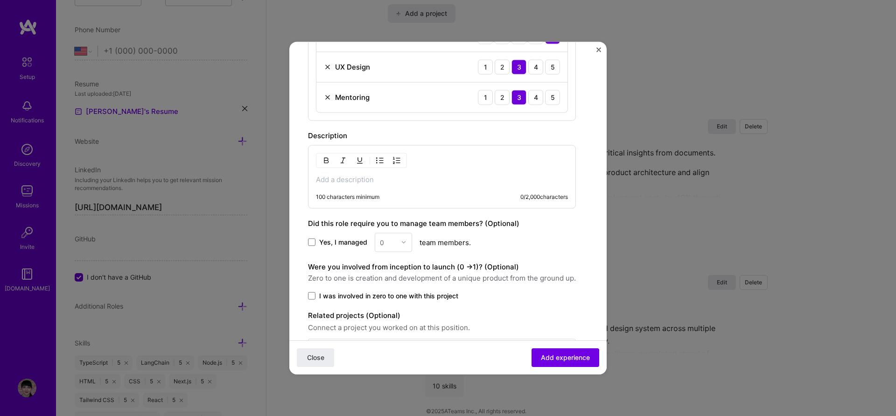
scroll to position [504, 0]
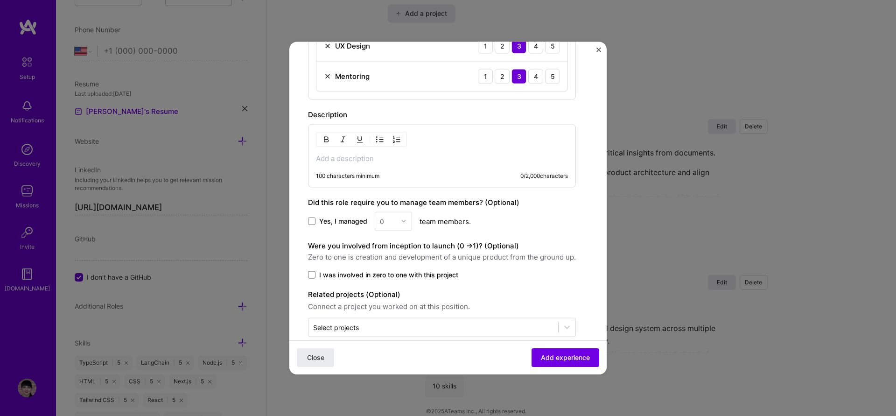
click at [386, 152] on div "100 characters minimum 0 / 2,000 characters" at bounding box center [442, 155] width 268 height 63
click at [382, 155] on p at bounding box center [442, 157] width 252 height 9
paste div
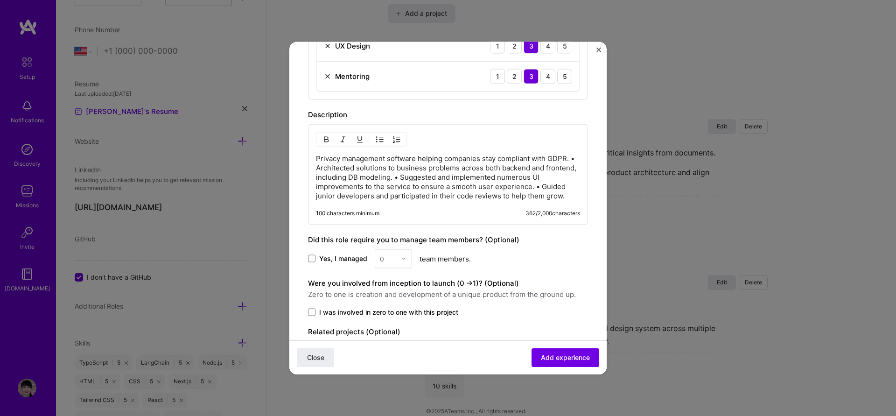
click at [323, 166] on p "Privacy management software helping companies stay compliant with GDPR. • Archi…" at bounding box center [448, 176] width 264 height 47
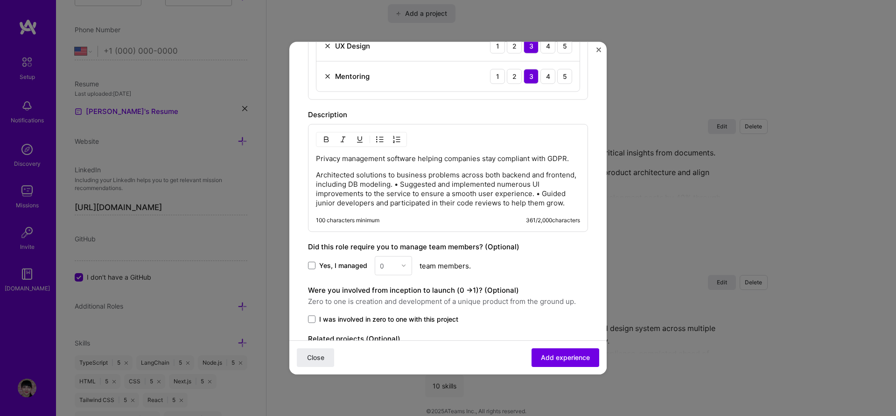
click at [380, 139] on img "button" at bounding box center [379, 138] width 7 height 7
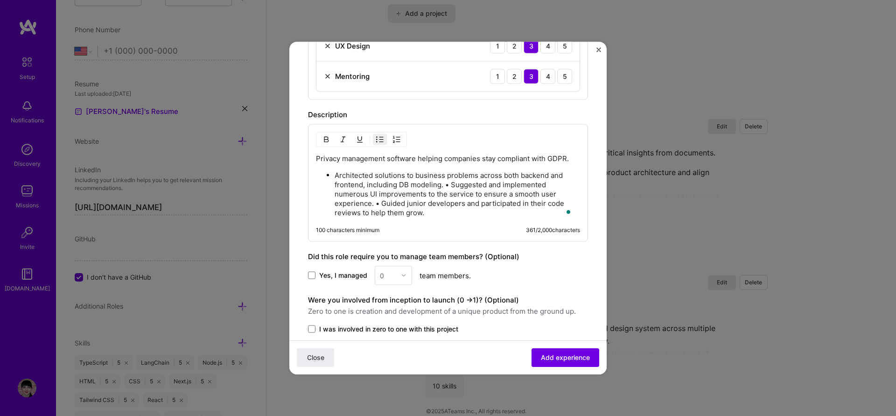
click at [451, 184] on p "Architected solutions to business problems across both backend and frontend, in…" at bounding box center [456, 193] width 245 height 47
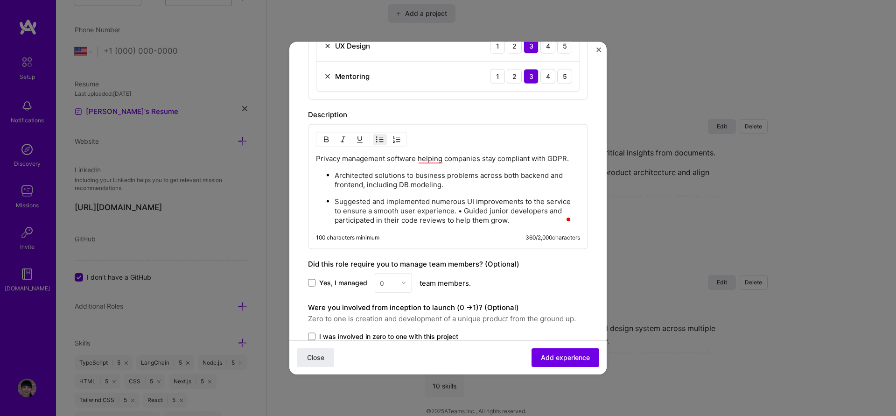
click at [462, 209] on p "Suggested and implemented numerous UI improvements to the service to ensure a s…" at bounding box center [456, 210] width 245 height 28
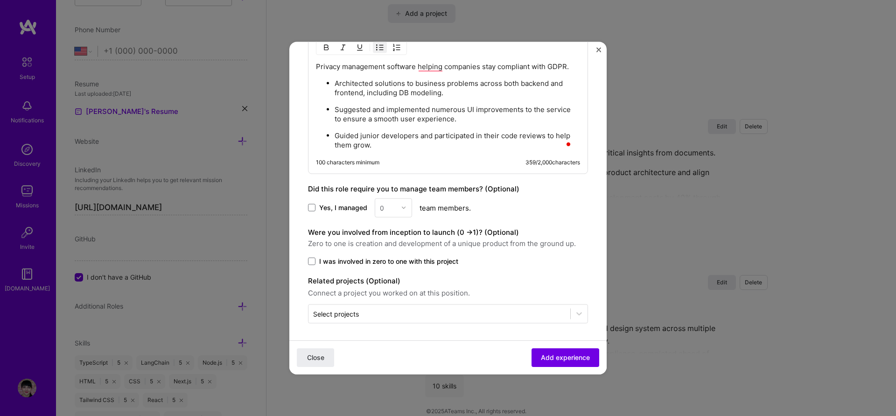
scroll to position [597, 0]
click at [557, 356] on span "Add experience" at bounding box center [565, 357] width 49 height 9
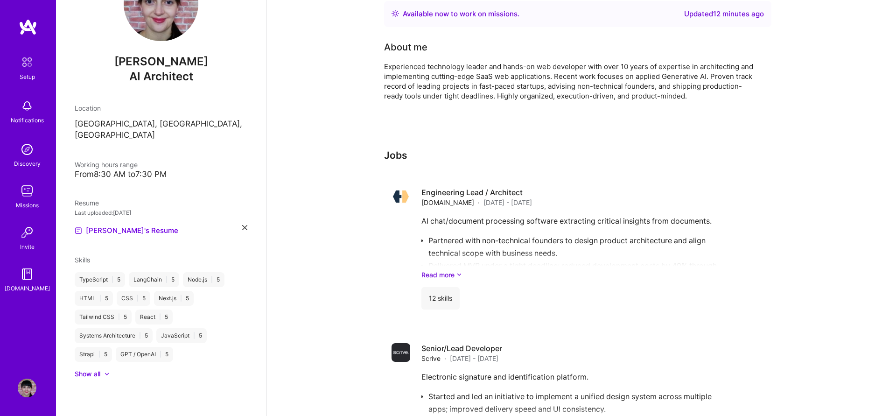
scroll to position [0, 0]
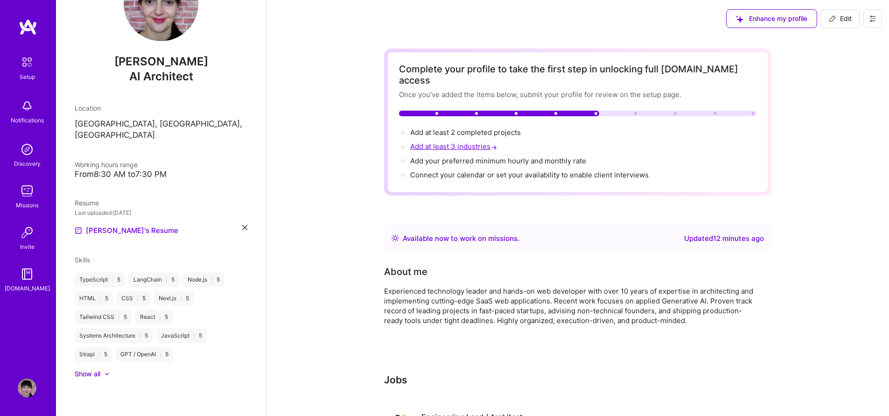
click at [449, 142] on span "Add at least 3 industries →" at bounding box center [454, 146] width 89 height 9
select select "US"
select select "Right Now"
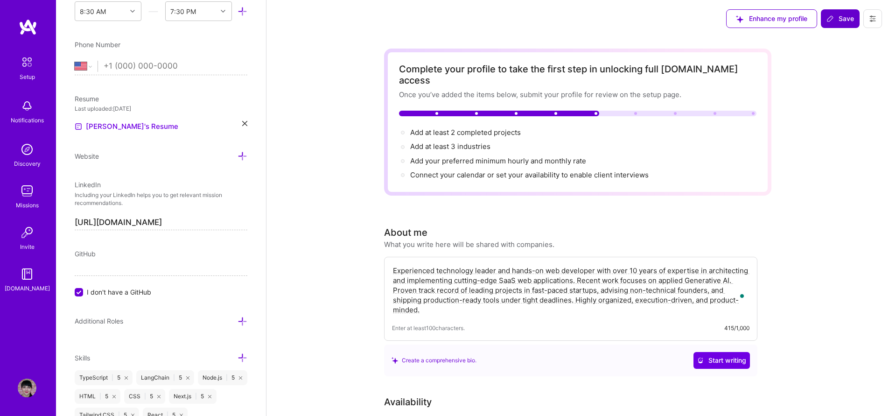
scroll to position [311, 0]
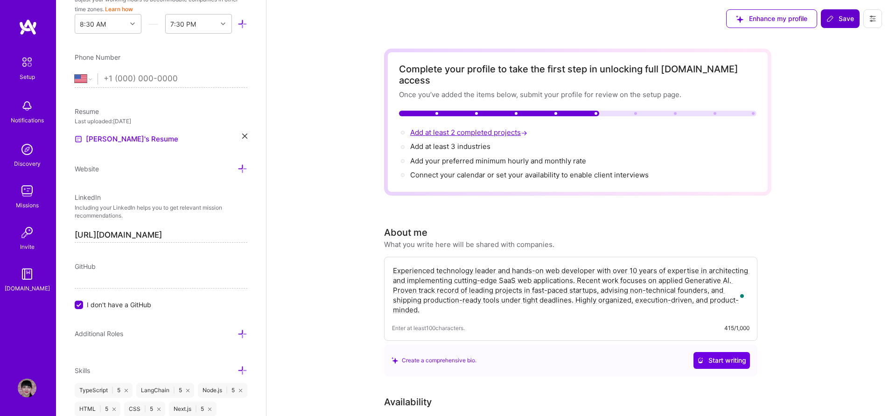
click at [513, 128] on span "Add at least 2 completed projects →" at bounding box center [469, 132] width 119 height 9
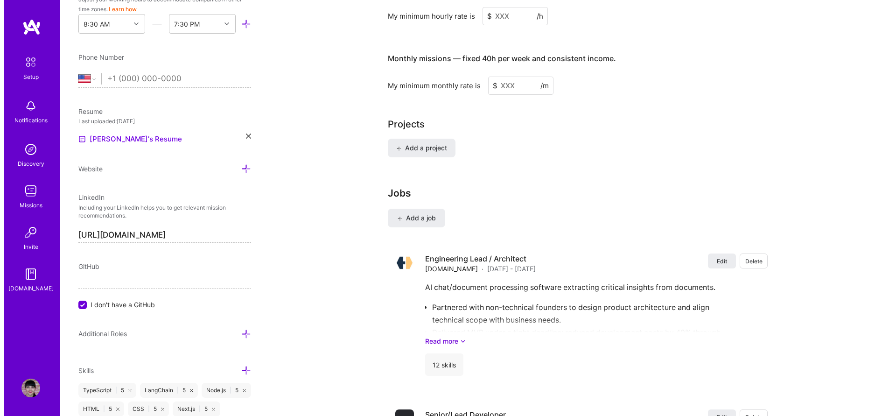
scroll to position [559, 0]
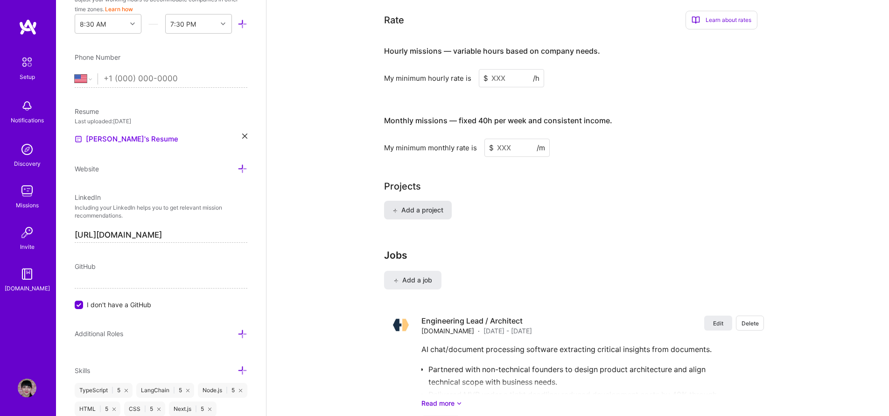
click at [428, 205] on span "Add a project" at bounding box center [417, 209] width 51 height 9
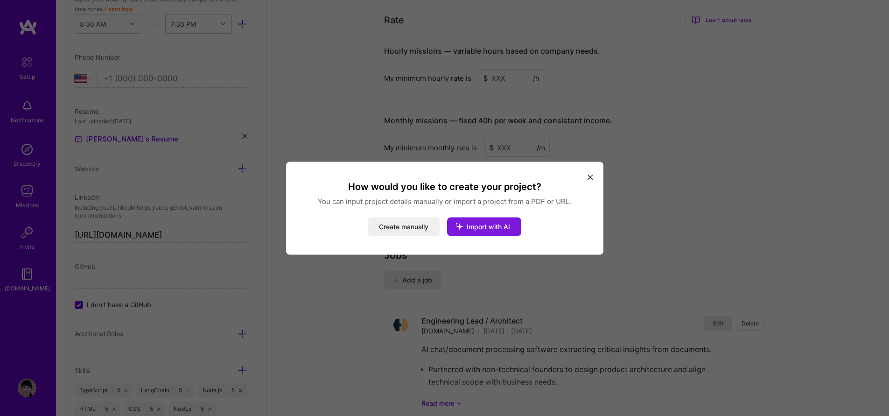
click at [498, 225] on span "Import with AI" at bounding box center [487, 226] width 43 height 8
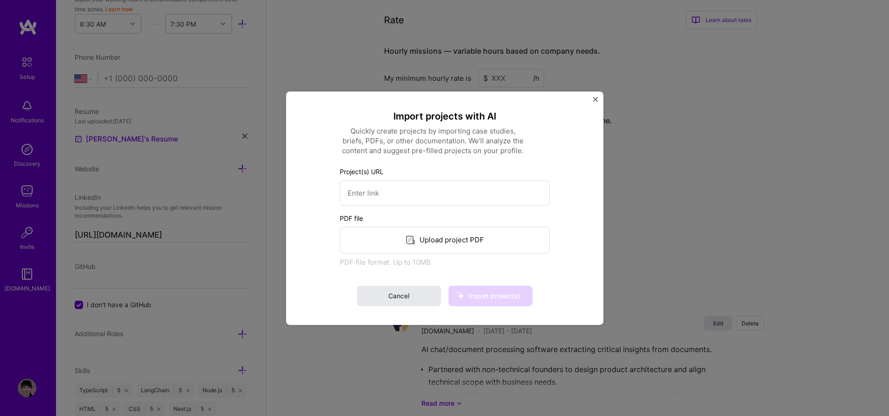
click at [405, 298] on span "Cancel" at bounding box center [398, 295] width 21 height 9
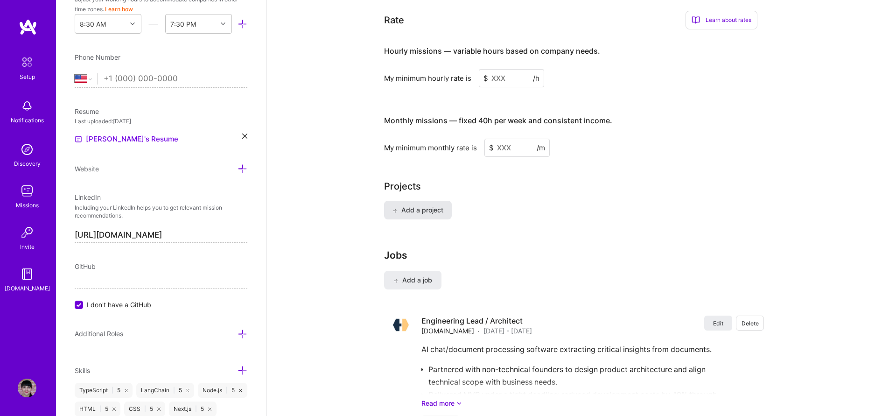
click at [422, 205] on span "Add a project" at bounding box center [417, 209] width 51 height 9
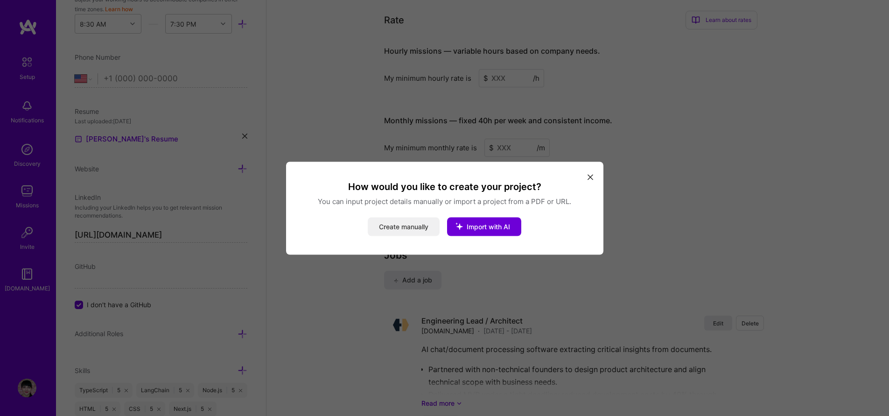
click at [404, 223] on button "Create manually" at bounding box center [404, 226] width 72 height 19
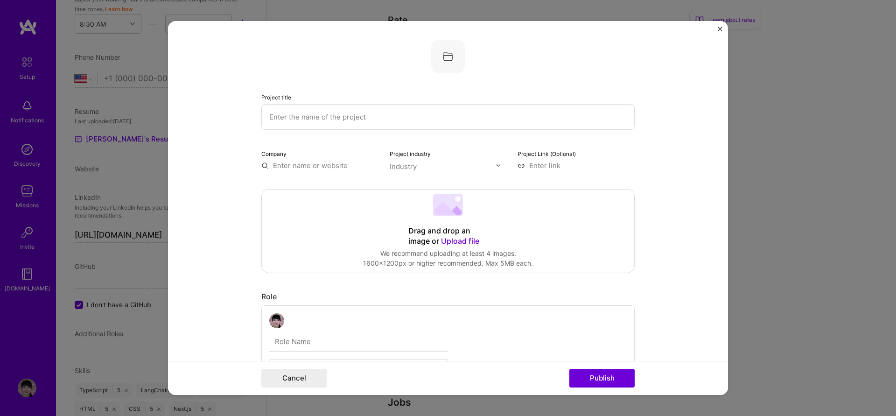
click at [357, 117] on input "text" at bounding box center [447, 117] width 373 height 26
click at [606, 379] on button "Publish" at bounding box center [601, 378] width 65 height 19
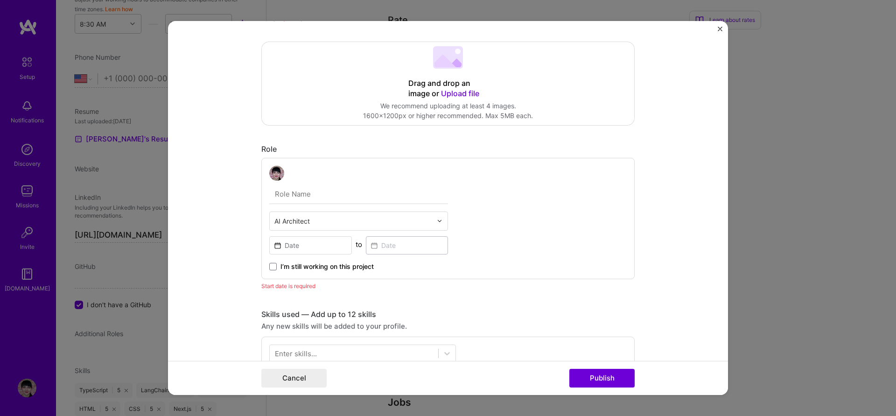
scroll to position [0, 0]
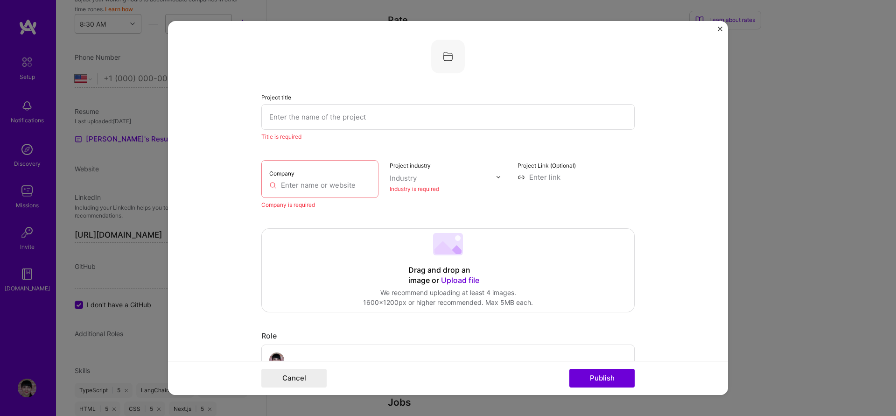
click at [362, 116] on input "text" at bounding box center [447, 117] width 373 height 26
click at [349, 127] on input "text" at bounding box center [447, 117] width 373 height 26
paste input "AI-powered semantic search engine"
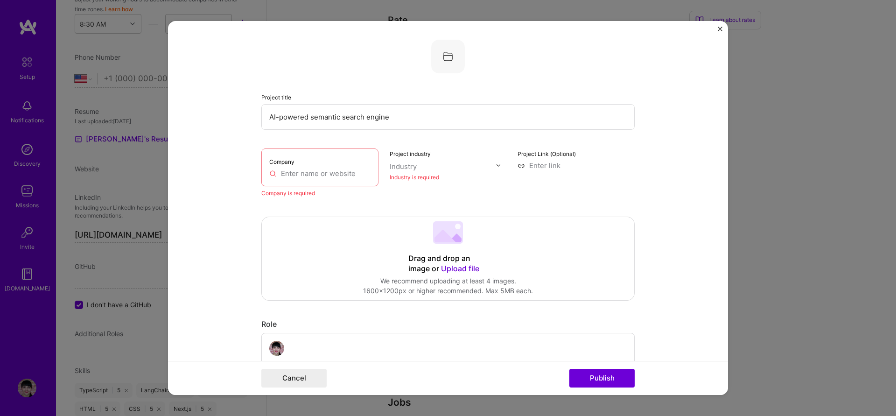
type input "AI-powered semantic search engine"
click at [340, 170] on input "text" at bounding box center [319, 173] width 101 height 10
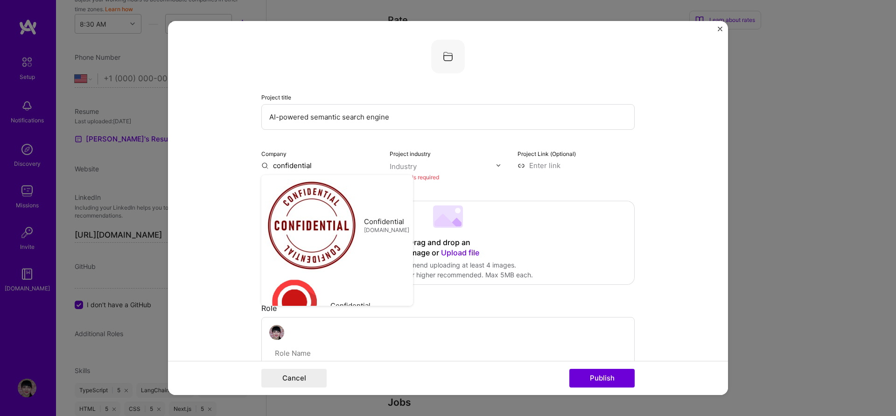
click at [673, 151] on form "Project title AI-powered semantic search engine Company confidential Confidenti…" at bounding box center [448, 208] width 560 height 374
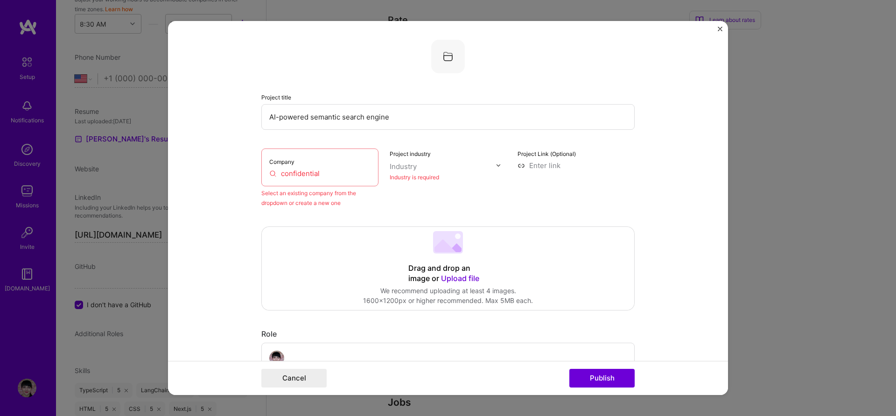
click at [363, 174] on input "confidential" at bounding box center [319, 173] width 101 height 10
click at [330, 175] on input "confidential" at bounding box center [319, 173] width 101 height 10
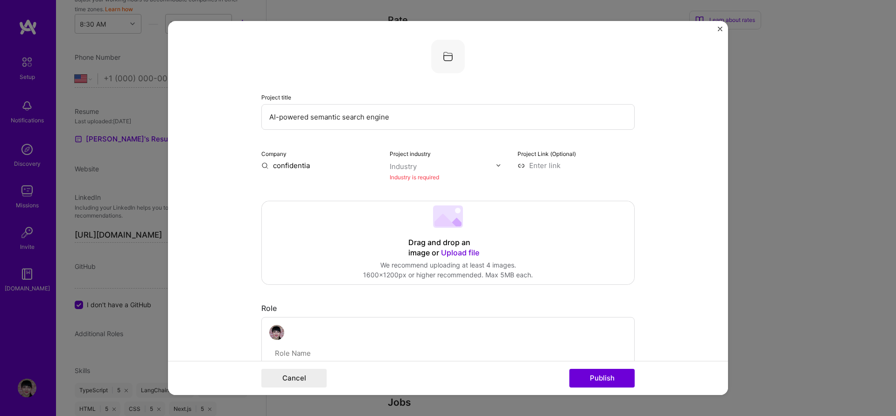
type input "confidential"
click at [311, 165] on input "confidential" at bounding box center [319, 165] width 117 height 10
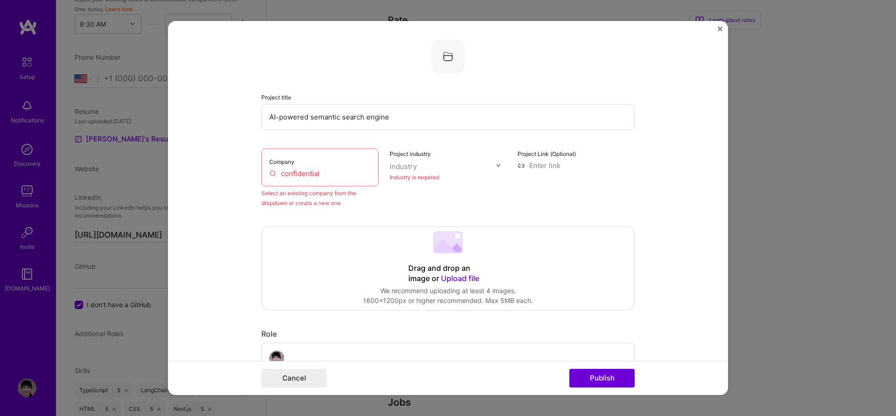
click at [333, 171] on input "confidential" at bounding box center [319, 173] width 101 height 10
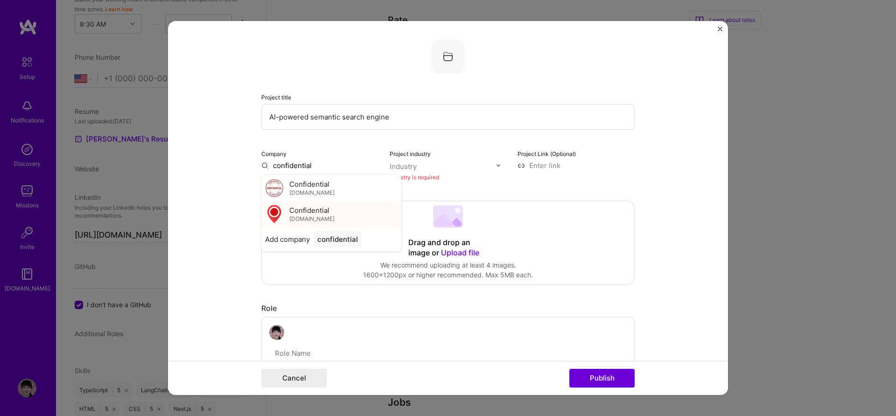
click at [340, 213] on div "Confidential confidential.com" at bounding box center [331, 214] width 140 height 26
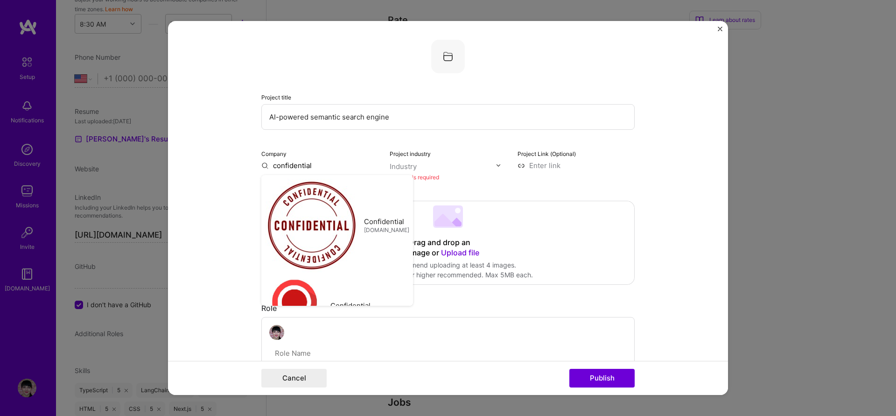
type input "Confidential"
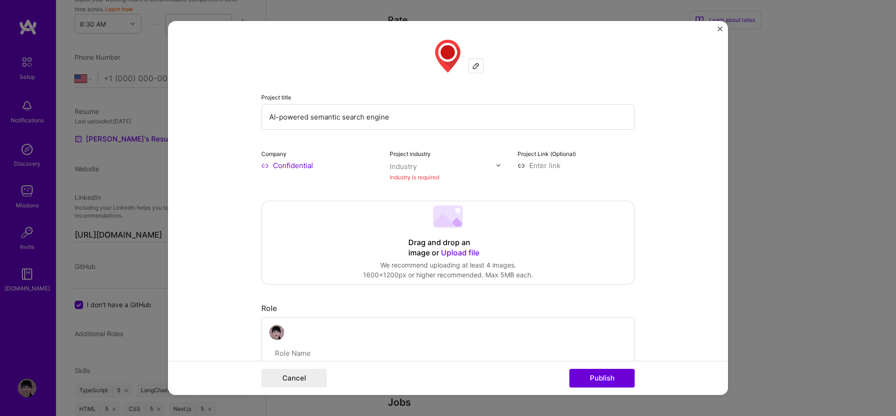
click at [668, 221] on form "Project title AI-powered semantic search engine Company Confidential Project in…" at bounding box center [448, 208] width 560 height 374
click at [496, 167] on img at bounding box center [498, 165] width 6 height 6
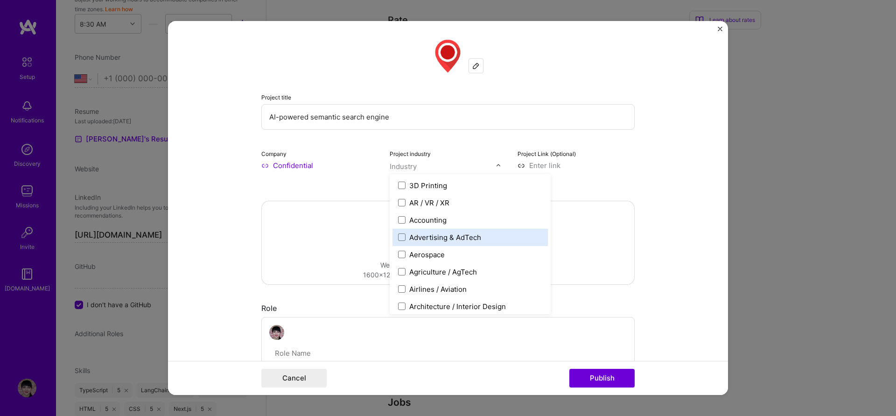
scroll to position [112, 0]
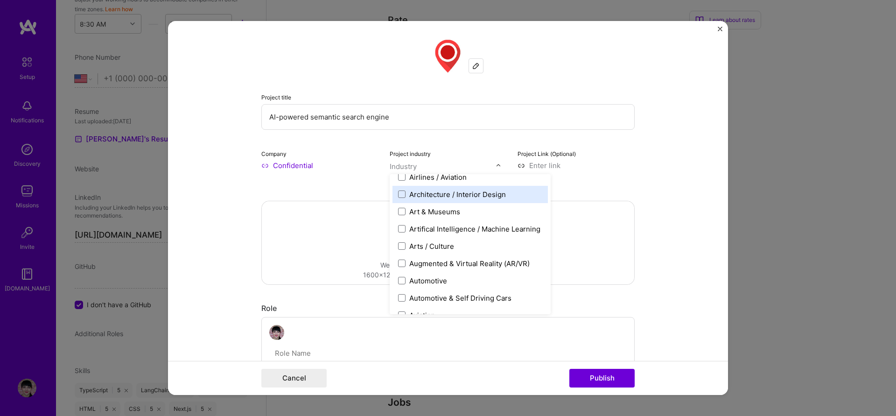
click at [470, 195] on div "Architecture / Interior Design" at bounding box center [457, 194] width 97 height 10
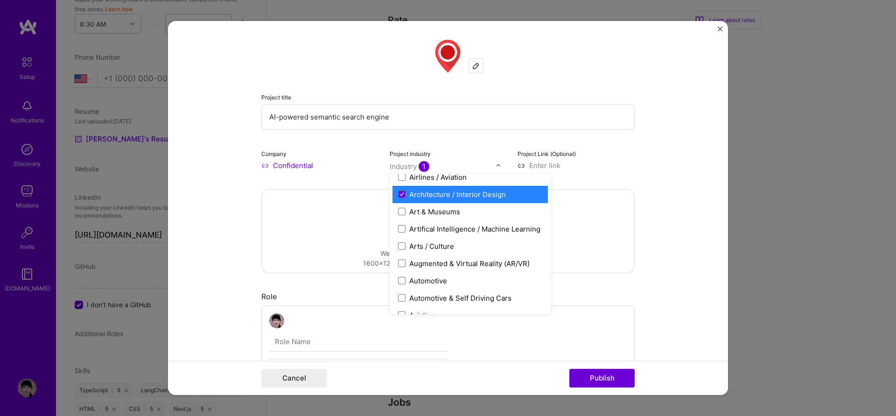
click at [663, 206] on form "Project title AI-powered semantic search engine Company Confidential Project in…" at bounding box center [448, 208] width 560 height 374
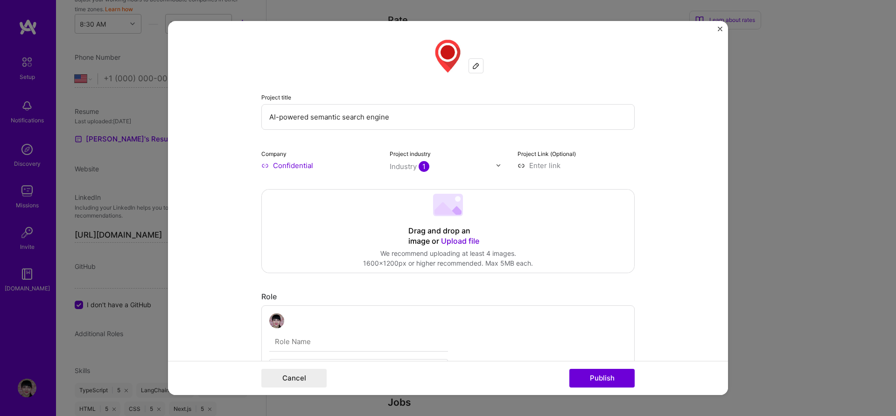
click at [661, 203] on form "Project title AI-powered semantic search engine Company Confidential Project in…" at bounding box center [448, 208] width 560 height 374
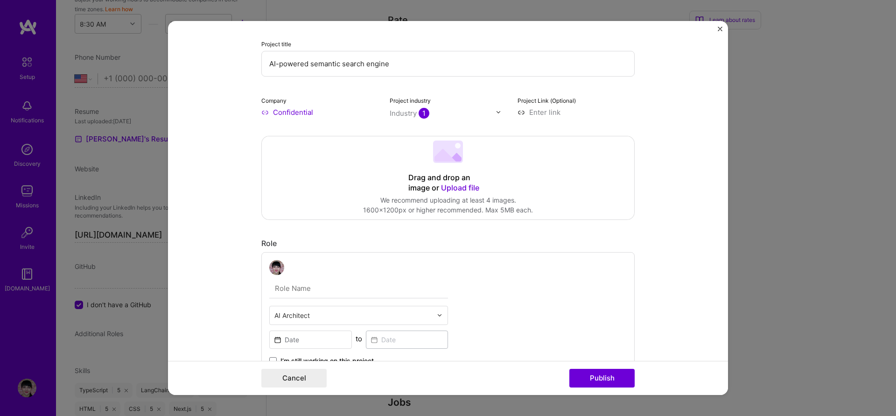
scroll to position [168, 0]
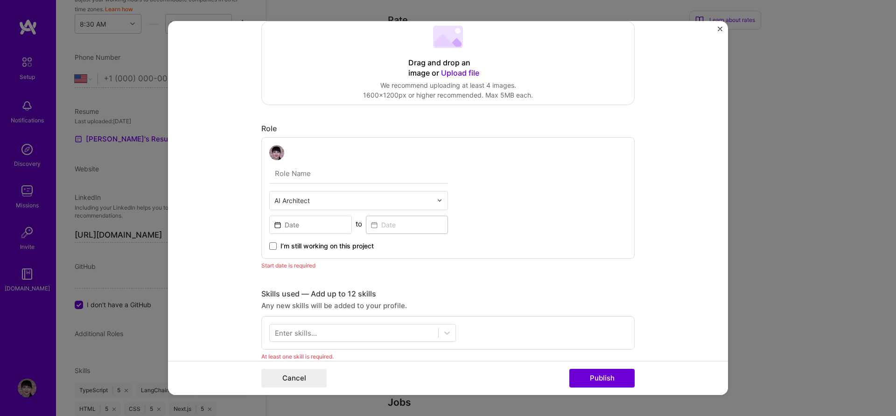
click at [393, 178] on input "text" at bounding box center [358, 174] width 179 height 20
click at [321, 196] on input "text" at bounding box center [353, 200] width 158 height 10
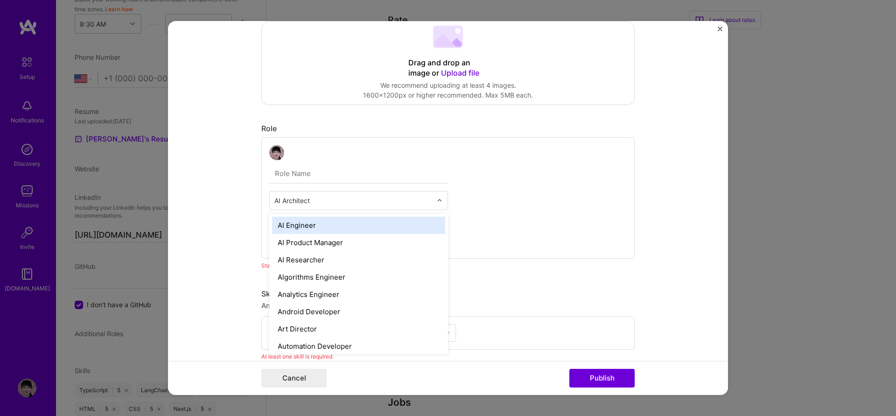
click at [305, 227] on div "AI Engineer" at bounding box center [358, 224] width 173 height 17
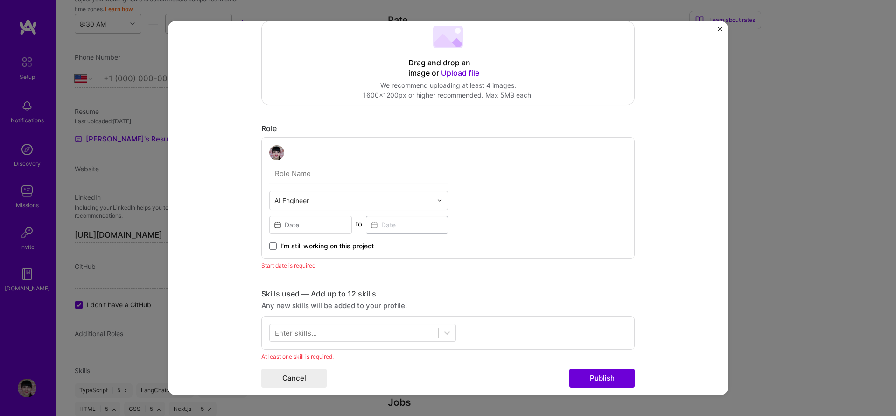
click at [334, 205] on div at bounding box center [353, 201] width 158 height 12
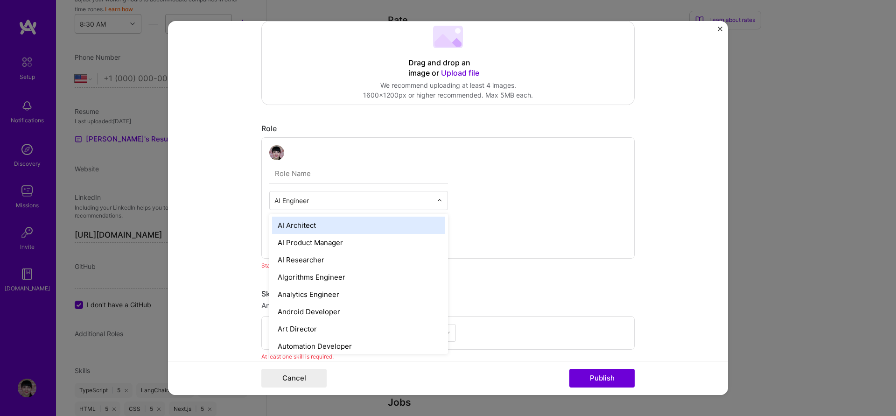
click at [313, 224] on div "AI Architect" at bounding box center [358, 224] width 173 height 17
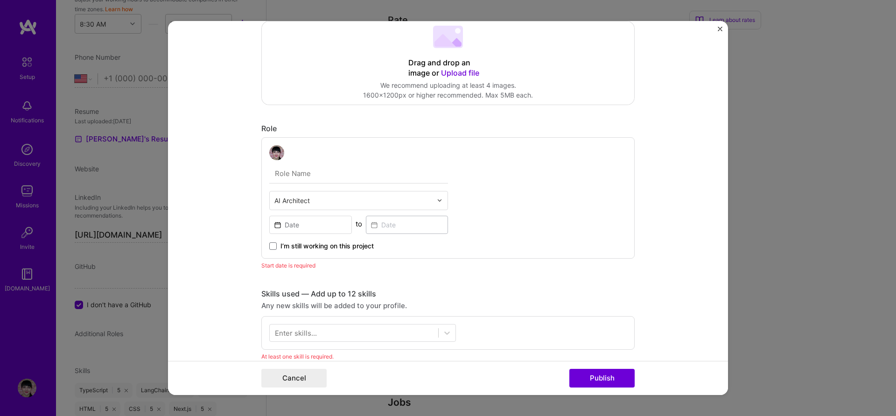
click at [650, 242] on form "Project title AI-powered semantic search engine Company Confidential Project in…" at bounding box center [448, 208] width 560 height 374
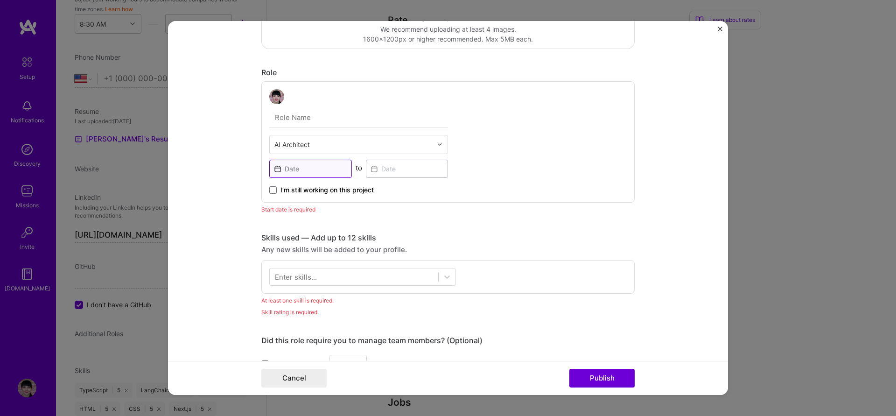
click at [327, 173] on input at bounding box center [310, 169] width 83 height 18
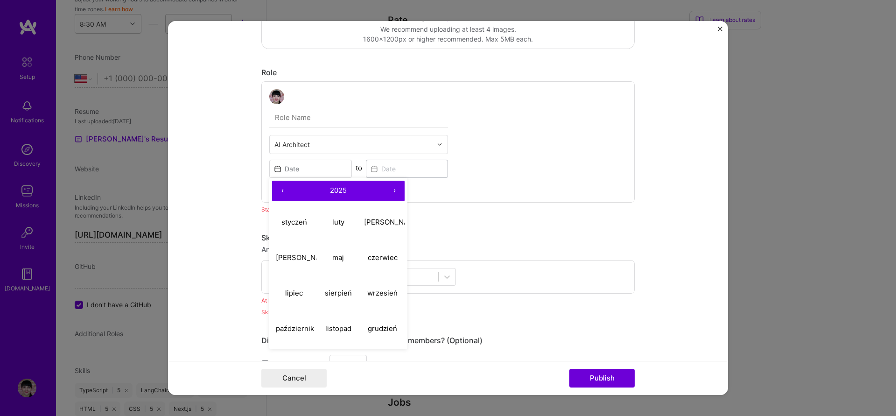
click at [280, 192] on button "‹" at bounding box center [282, 191] width 21 height 21
click at [384, 262] on abbr "czerwiec" at bounding box center [383, 257] width 30 height 9
type input "Jun, 2024"
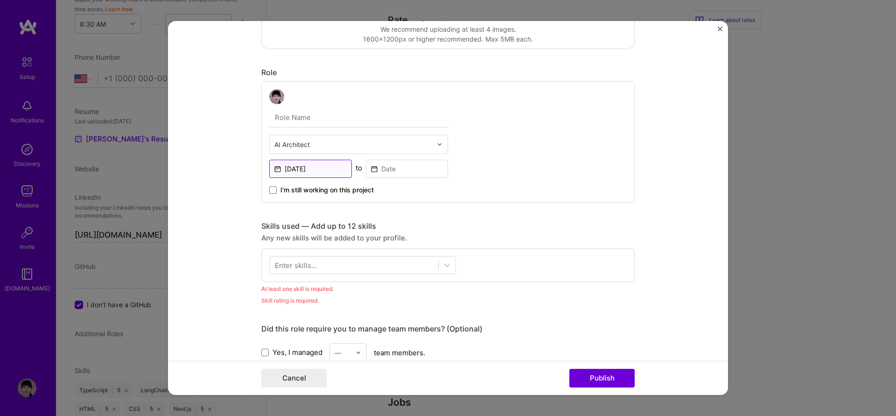
click at [327, 171] on input "Jun, 2024" at bounding box center [310, 169] width 83 height 18
click at [327, 169] on input "Jun, 2024" at bounding box center [310, 169] width 83 height 18
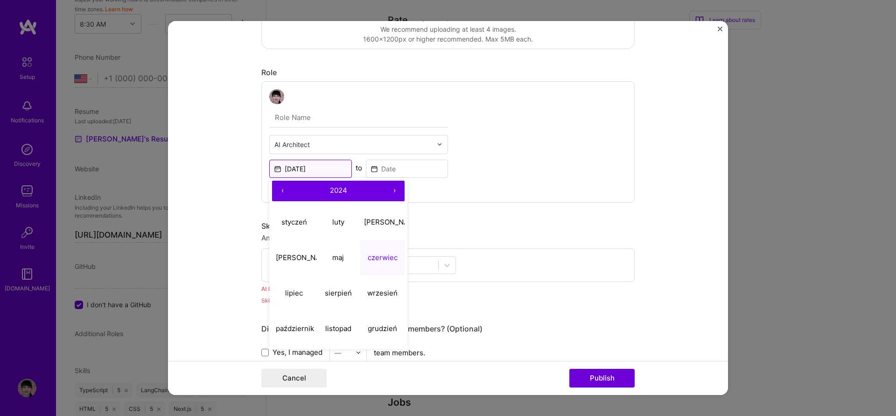
click at [311, 171] on input "Jun, 2024" at bounding box center [310, 169] width 83 height 18
click at [609, 176] on div "AI Architect Jun, 2024 ‹ 2024 › styczeń luty marzec kwiecień maj czerwiec lipie…" at bounding box center [447, 141] width 373 height 121
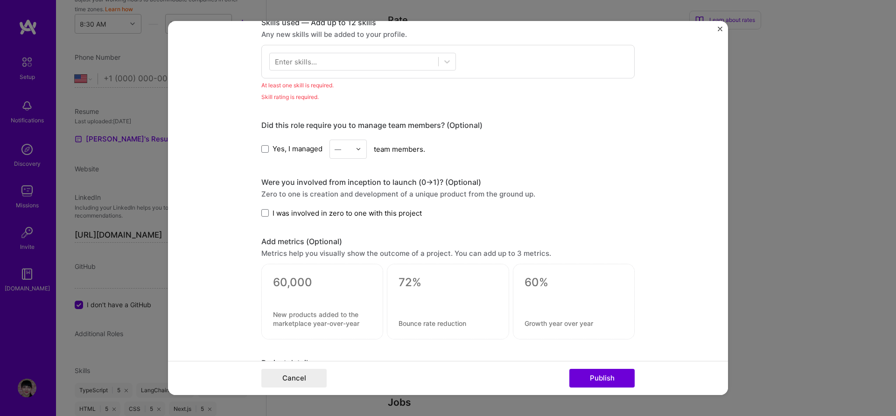
scroll to position [448, 0]
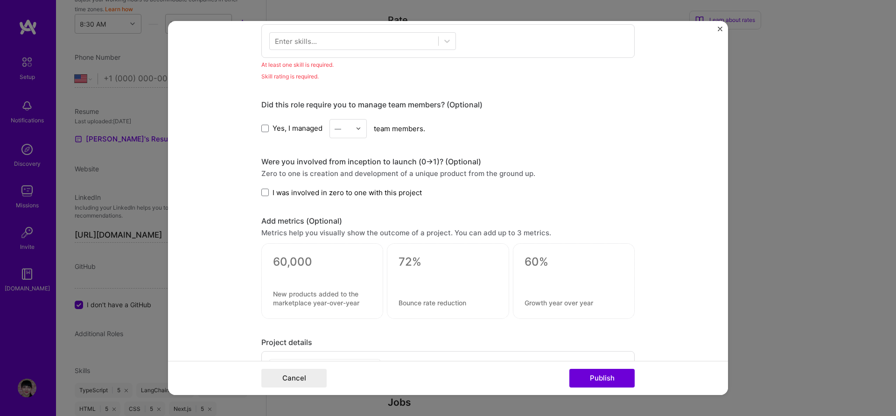
click at [387, 190] on span "I was involved in zero to one with this project" at bounding box center [346, 193] width 149 height 10
click at [0, 0] on input "I was involved in zero to one with this project" at bounding box center [0, 0] width 0 height 0
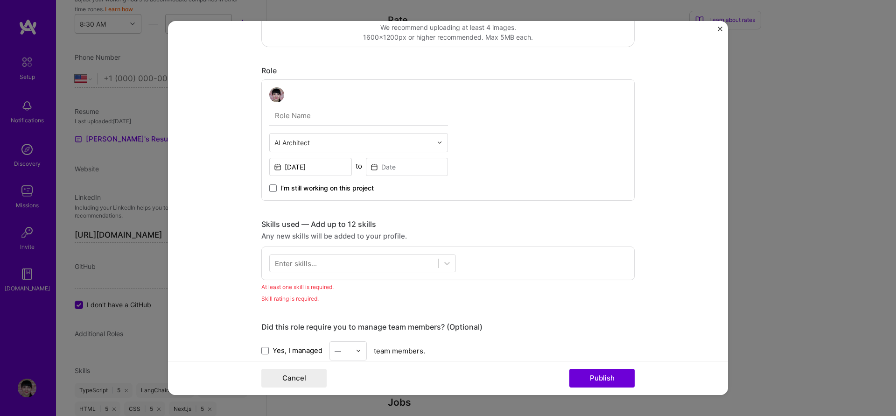
scroll to position [224, 0]
click at [438, 266] on div at bounding box center [446, 265] width 17 height 17
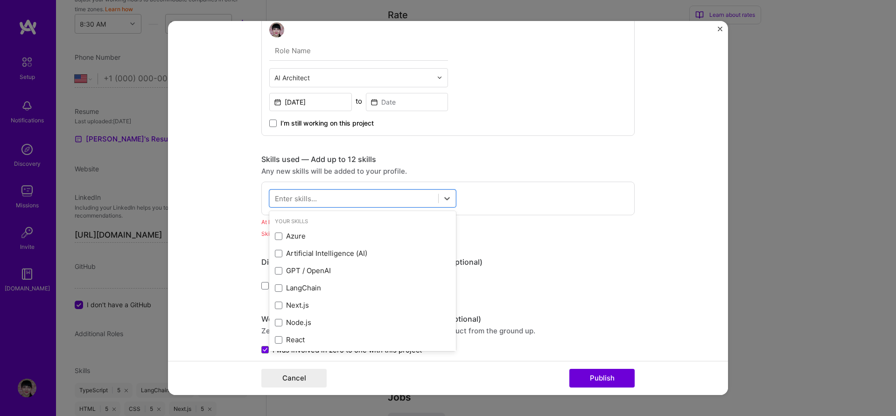
scroll to position [336, 0]
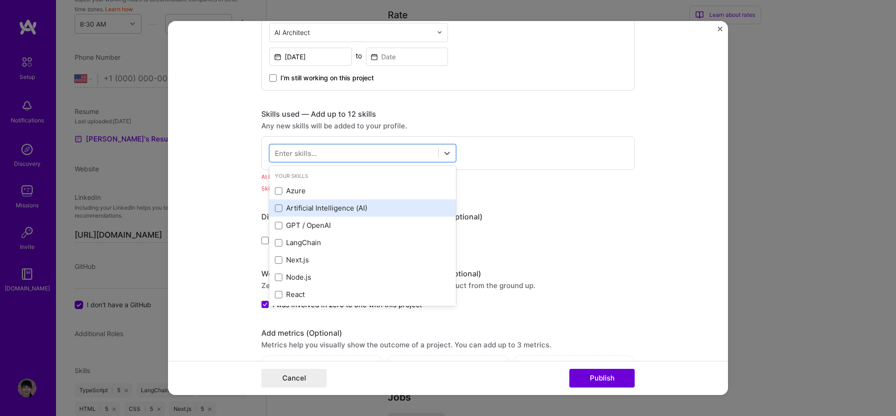
click at [339, 209] on div "Artificial Intelligence (AI)" at bounding box center [362, 208] width 175 height 10
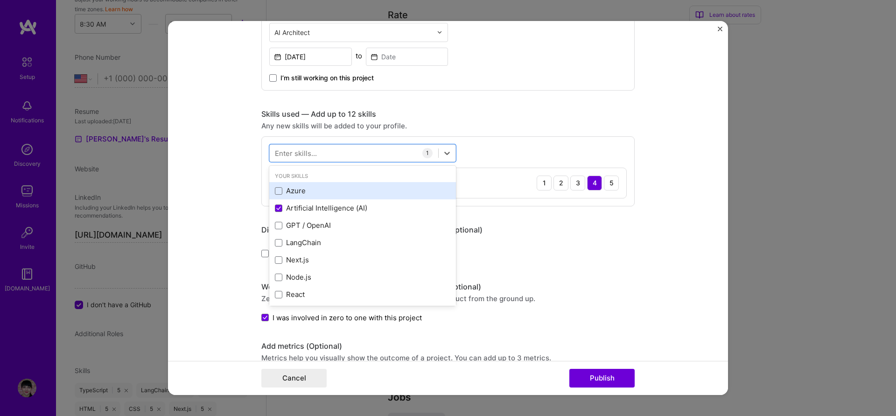
click at [295, 191] on div "Azure" at bounding box center [362, 191] width 175 height 10
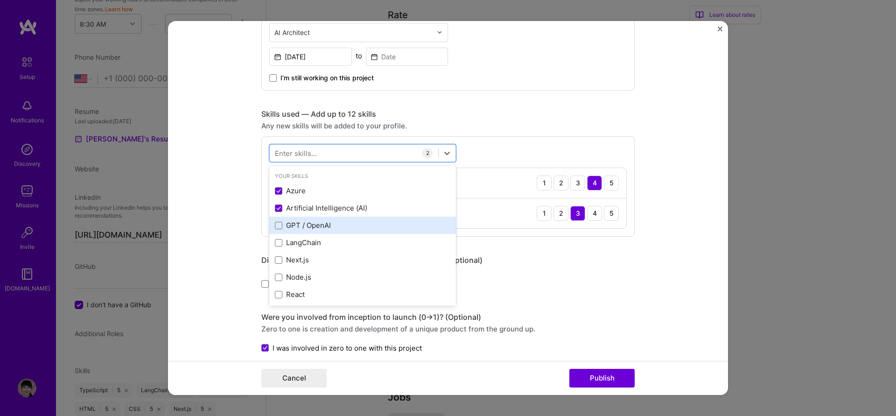
click at [319, 226] on div "GPT / OpenAI" at bounding box center [362, 225] width 175 height 10
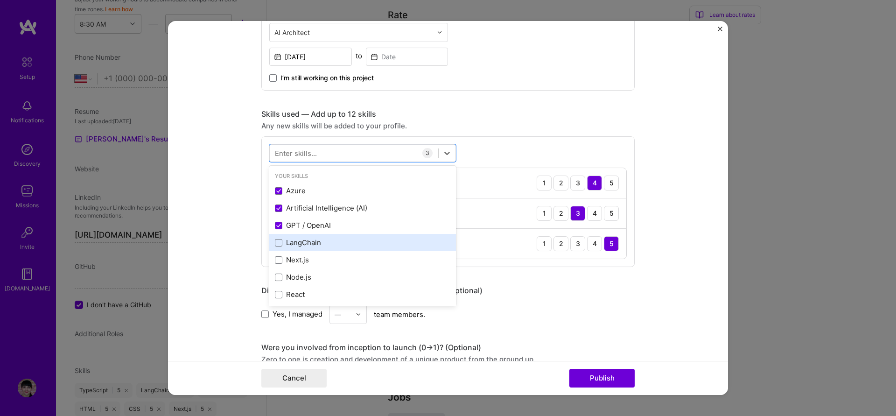
click at [311, 241] on div "LangChain" at bounding box center [362, 242] width 175 height 10
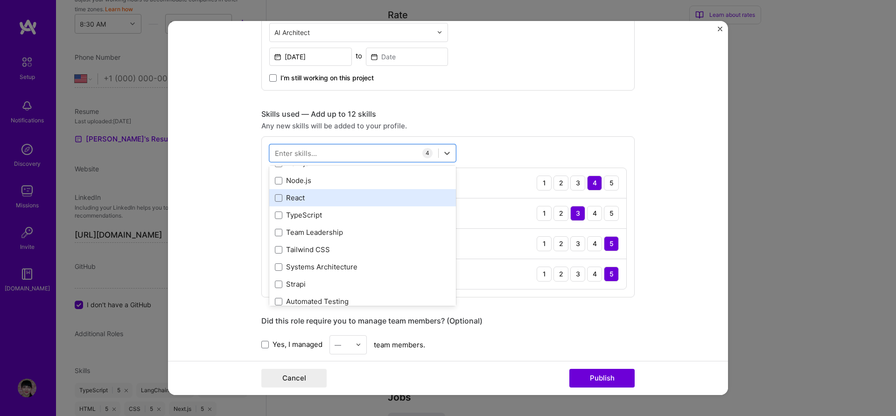
scroll to position [112, 0]
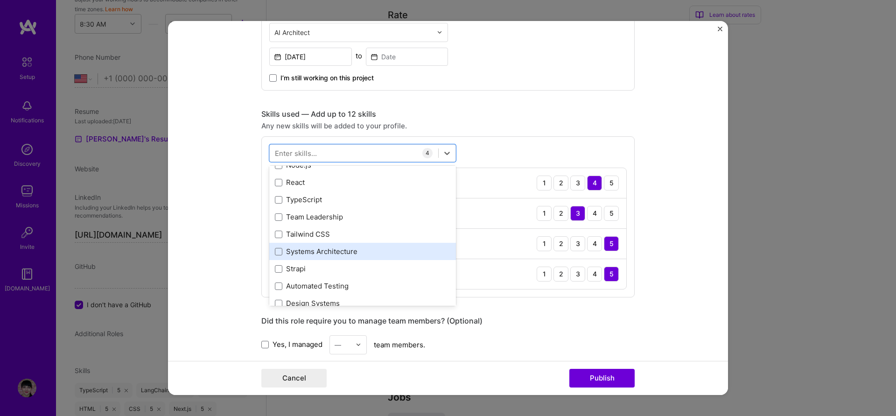
click at [338, 249] on div "Systems Architecture" at bounding box center [362, 251] width 175 height 10
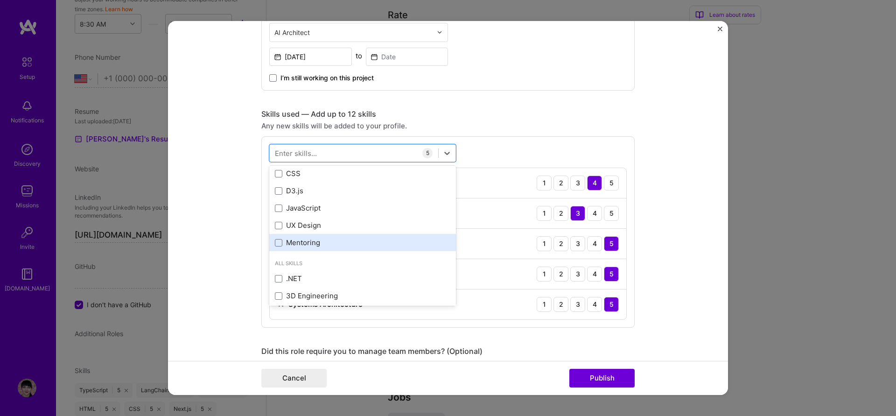
scroll to position [280, 0]
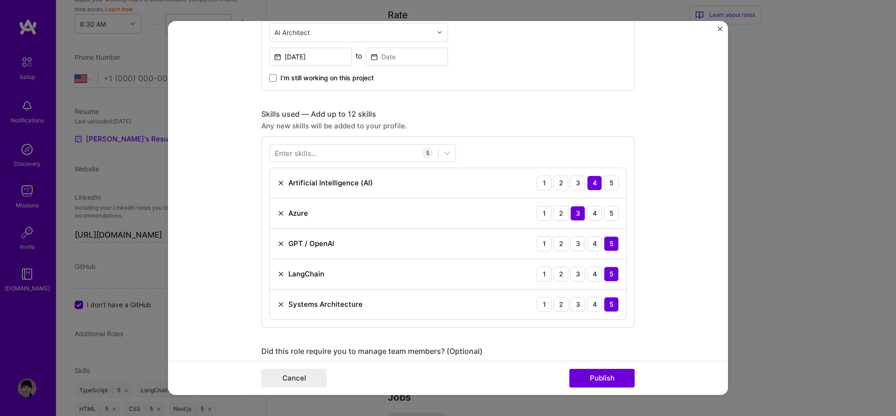
click at [691, 158] on form "Project title AI-powered semantic search engine Company Confidential Project in…" at bounding box center [448, 208] width 560 height 374
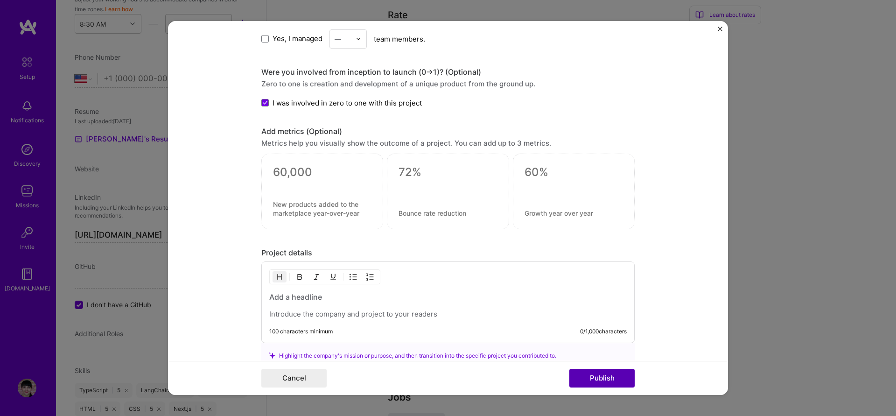
click at [620, 375] on button "Publish" at bounding box center [601, 378] width 65 height 19
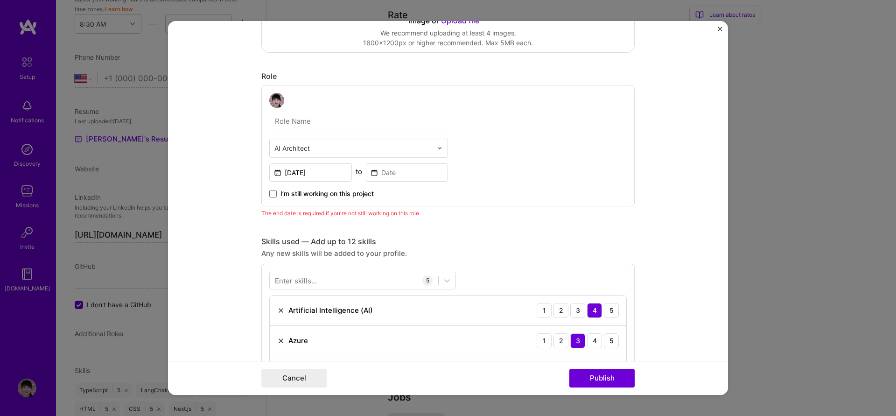
scroll to position [215, 0]
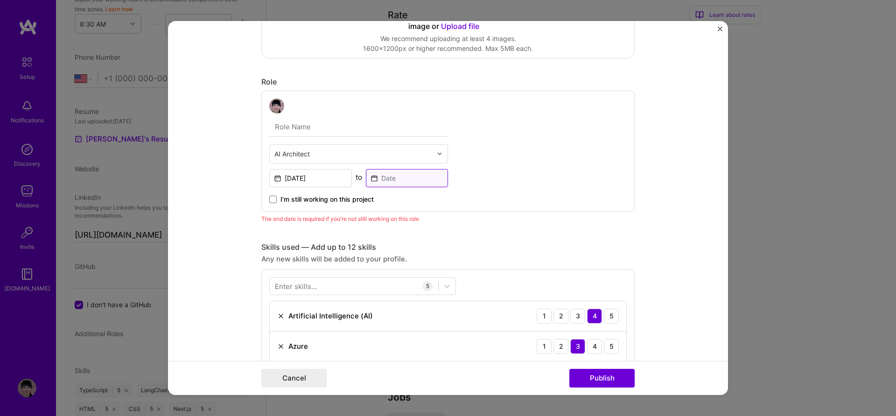
click at [403, 181] on input at bounding box center [407, 178] width 83 height 18
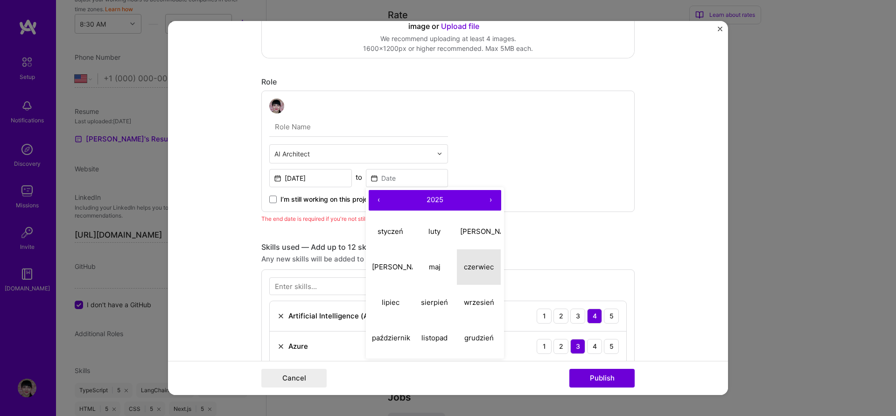
click at [476, 263] on abbr "czerwiec" at bounding box center [479, 266] width 30 height 9
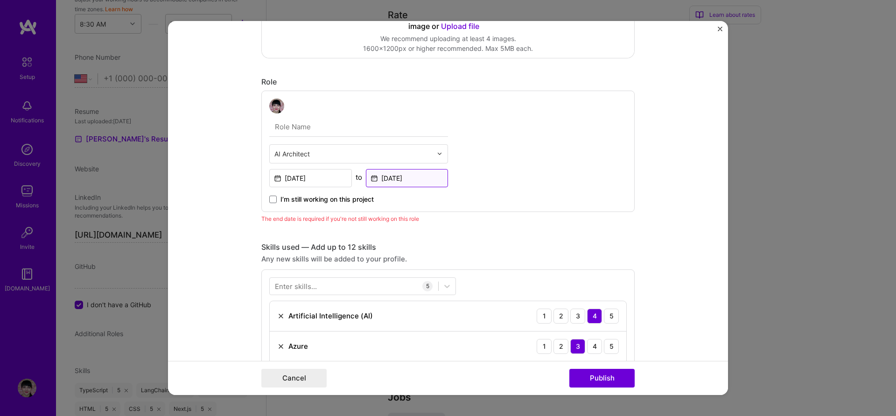
click at [397, 177] on input "Jun, 2025" at bounding box center [407, 178] width 83 height 18
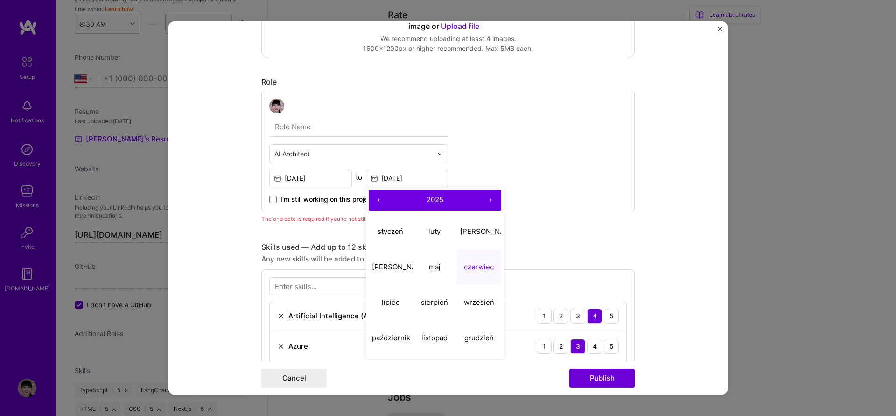
click at [378, 201] on button "‹" at bounding box center [379, 200] width 21 height 21
click at [486, 270] on abbr "czerwiec" at bounding box center [479, 266] width 30 height 9
type input "Jun, 2024"
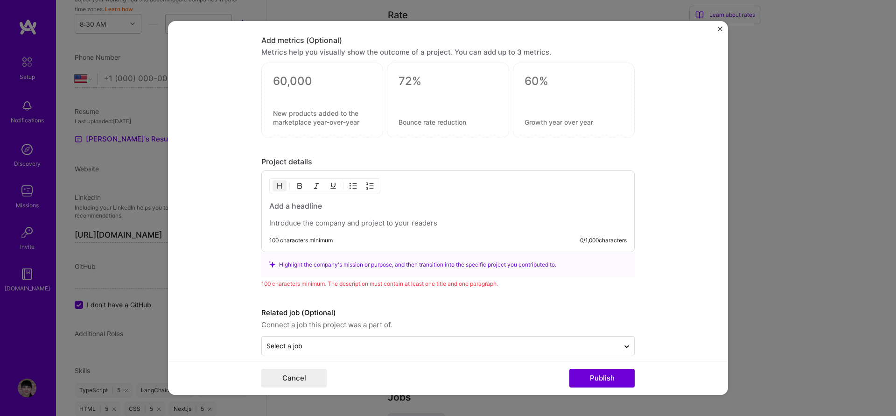
scroll to position [786, 0]
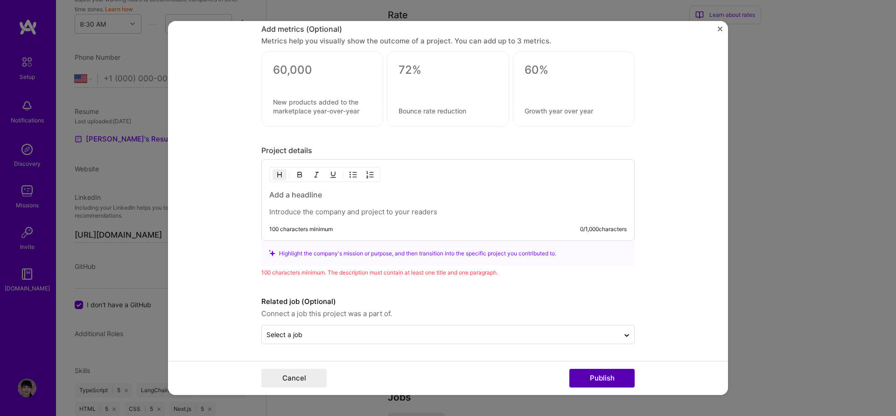
click at [603, 381] on button "Publish" at bounding box center [601, 378] width 65 height 19
click at [619, 339] on div at bounding box center [626, 334] width 15 height 15
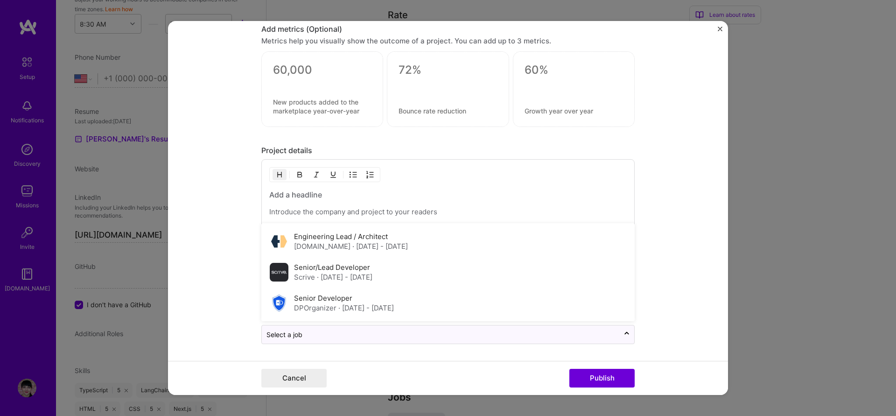
click at [696, 327] on form "Project title AI-powered semantic search engine Company Confidential Project in…" at bounding box center [448, 208] width 560 height 374
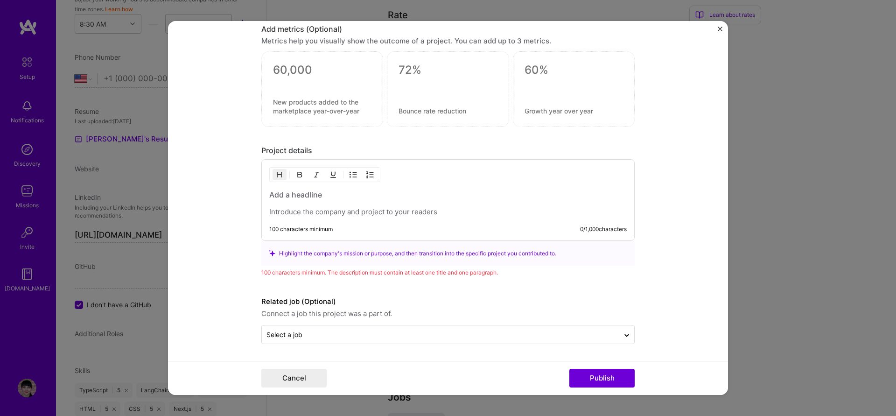
click at [352, 202] on div at bounding box center [447, 202] width 357 height 27
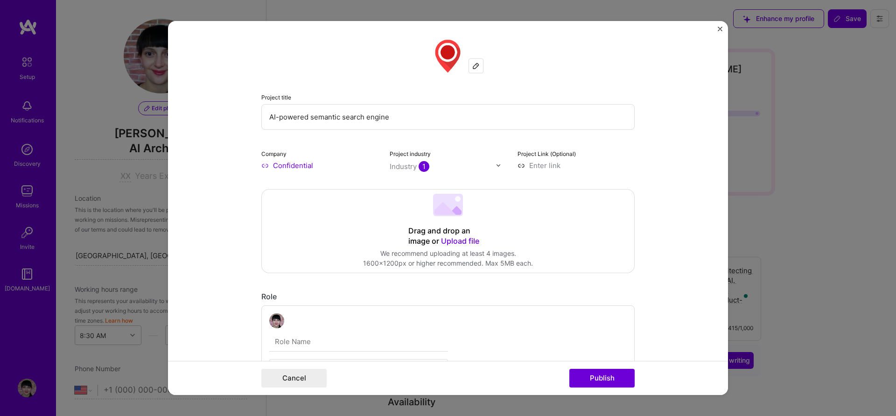
select select "US"
select select "Right Now"
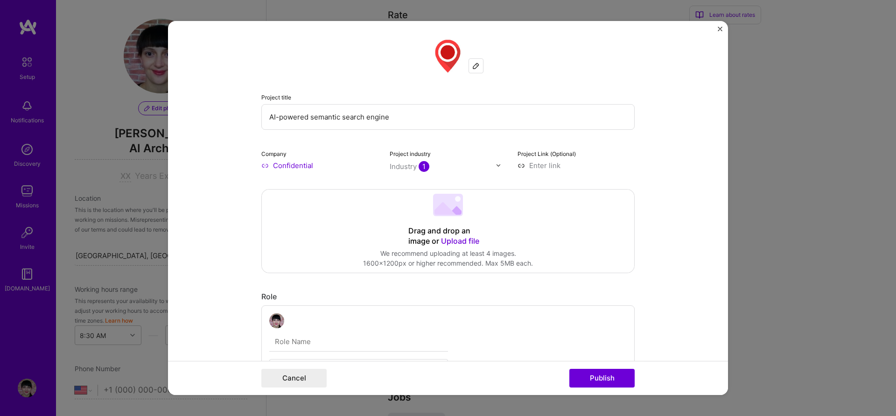
scroll to position [774, 0]
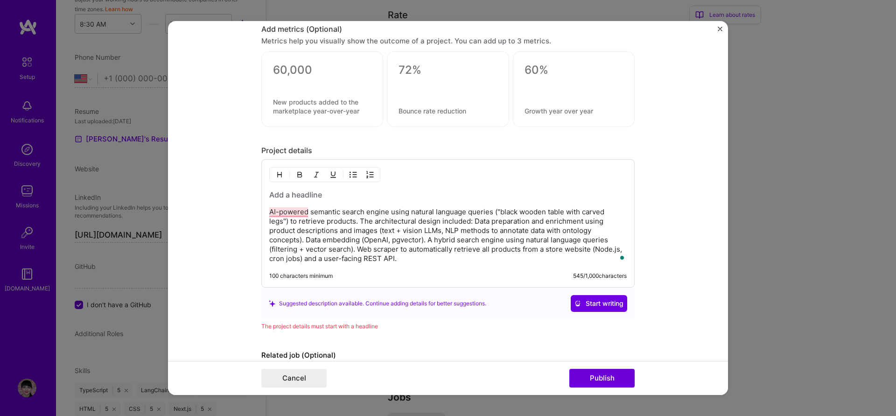
click at [436, 249] on p "AI-powered semantic search engine using natural language queries ("black wooden…" at bounding box center [447, 235] width 357 height 56
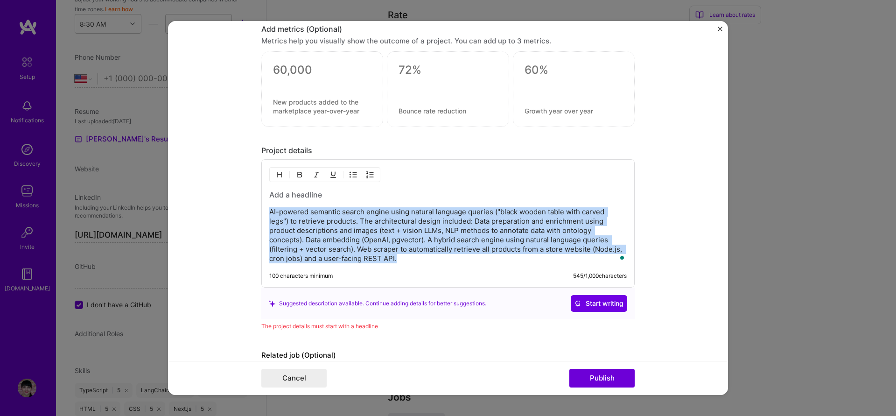
drag, startPoint x: 376, startPoint y: 248, endPoint x: 240, endPoint y: 209, distance: 142.1
click at [240, 209] on form "Project title AI-powered semantic search engine Company Confidential Project in…" at bounding box center [448, 208] width 560 height 374
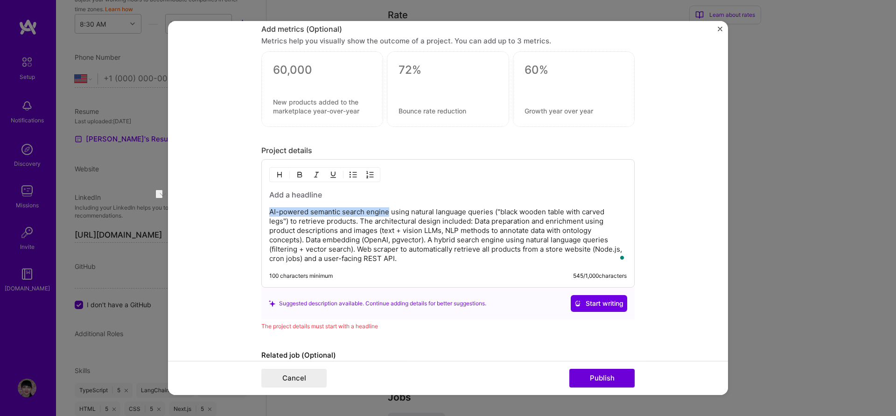
drag, startPoint x: 384, startPoint y: 209, endPoint x: 264, endPoint y: 208, distance: 119.9
click at [264, 208] on div "AI-powered semantic search engine using natural language queries ("black wooden…" at bounding box center [447, 223] width 373 height 128
copy p "AI-powered semantic search engine"
click at [308, 196] on h3 "To enrich screen reader interactions, please activate Accessibility in Grammarl…" at bounding box center [447, 194] width 357 height 10
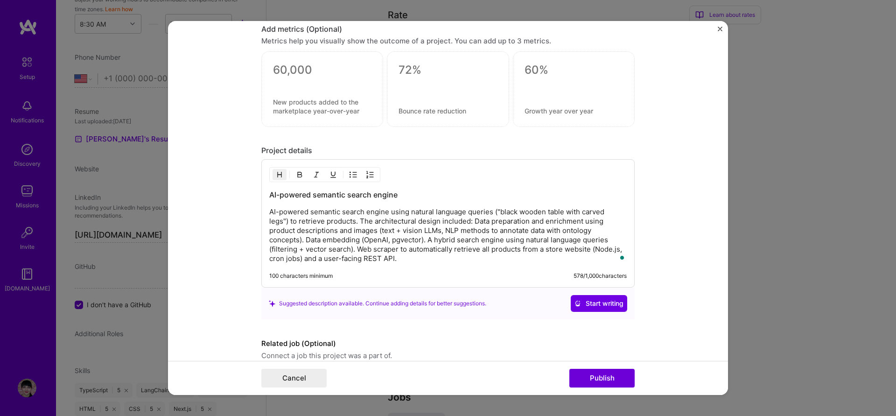
click at [488, 254] on p "AI-powered semantic search engine using natural language queries ("black wooden…" at bounding box center [447, 235] width 357 height 56
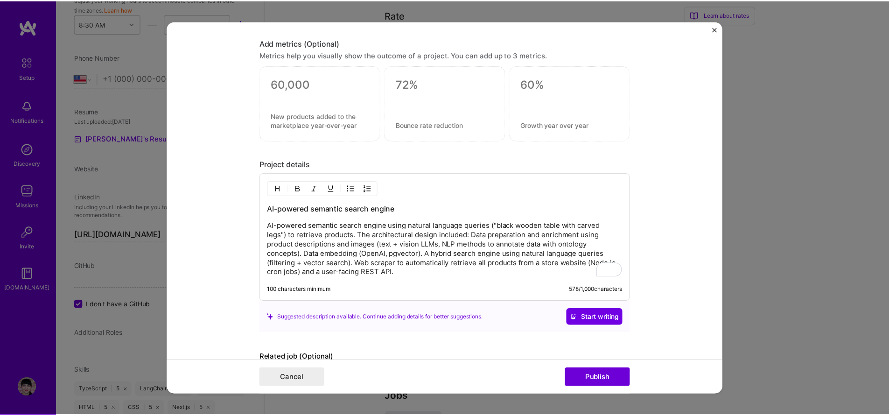
scroll to position [760, 0]
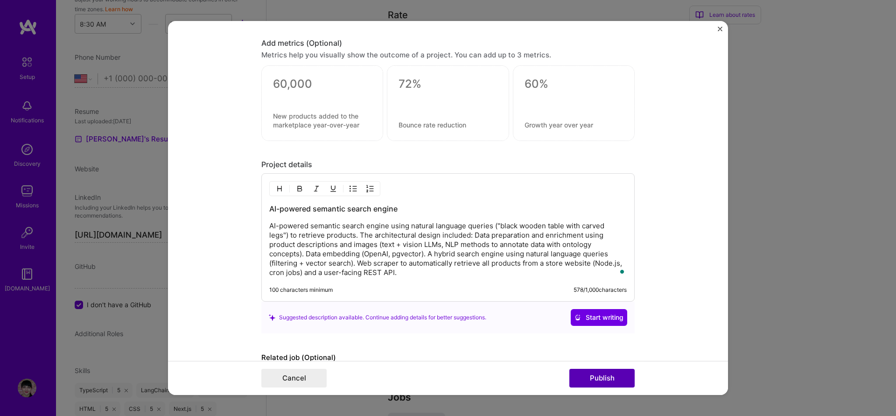
click at [612, 379] on button "Publish" at bounding box center [601, 378] width 65 height 19
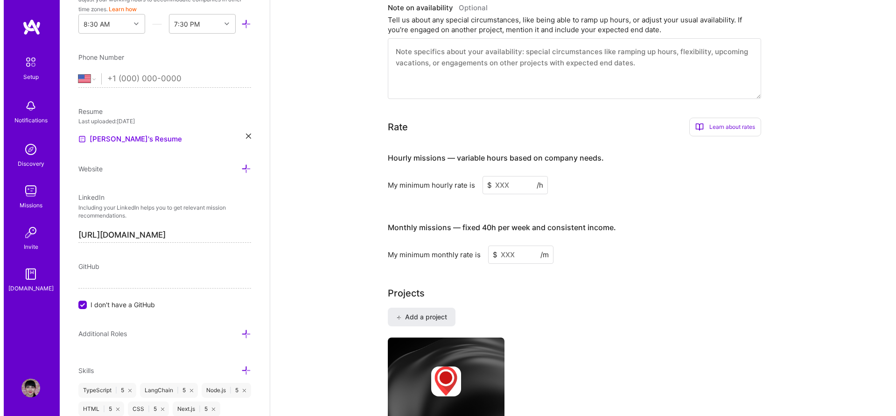
scroll to position [0, 0]
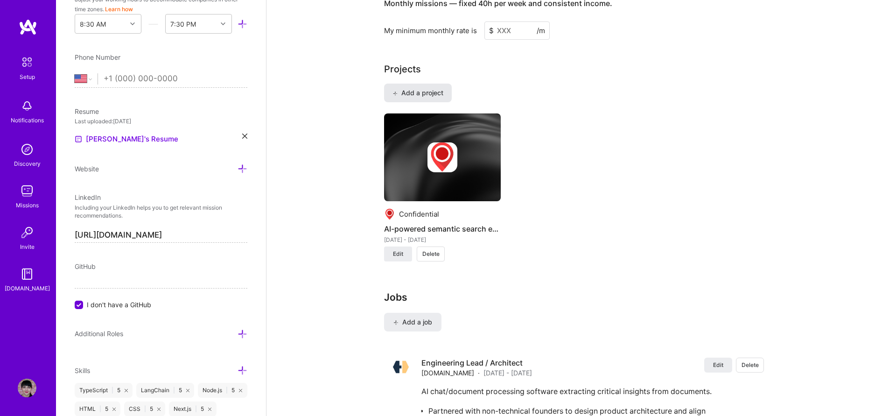
click at [431, 88] on span "Add a project" at bounding box center [417, 92] width 51 height 9
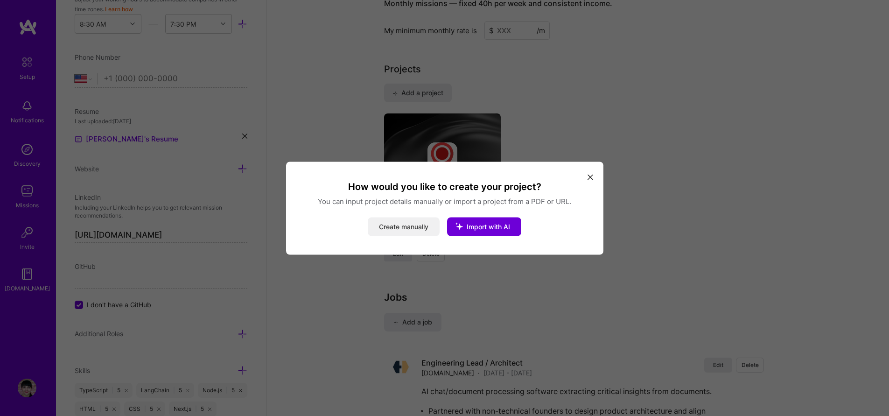
click at [420, 230] on button "Create manually" at bounding box center [404, 226] width 72 height 19
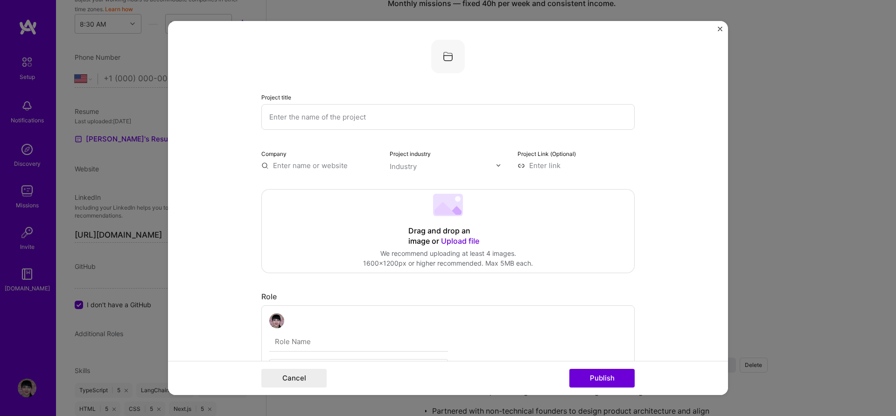
click at [353, 116] on input "text" at bounding box center [447, 117] width 373 height 26
paste input "AI analytics engine to analyze large amounts of unstructured data (PDFs)"
type input "AI analytics engine to analyze large amounts of unstructured data (PDFs)"
click at [311, 162] on input "text" at bounding box center [319, 165] width 117 height 10
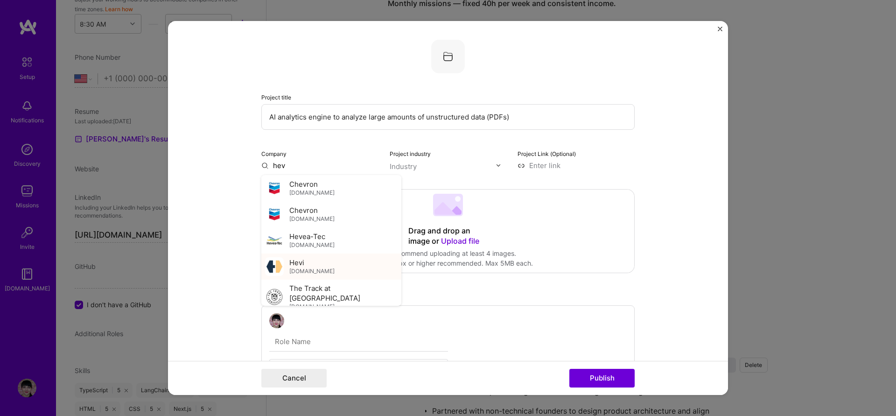
click at [328, 266] on div "Hevi hevi.app" at bounding box center [331, 266] width 140 height 26
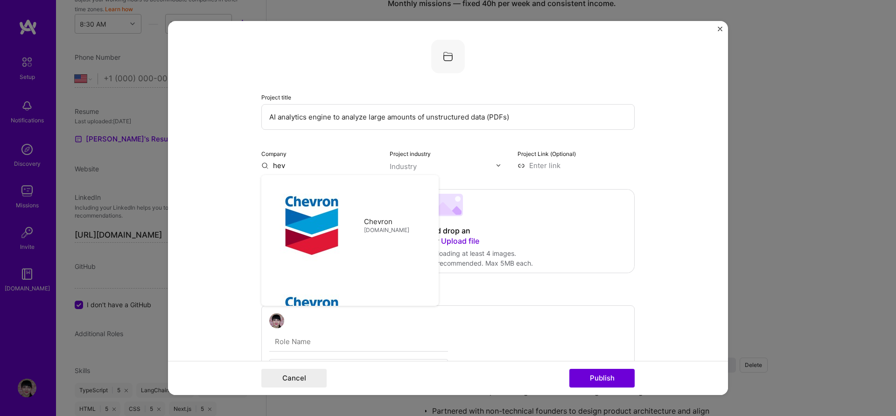
type input "Hevi"
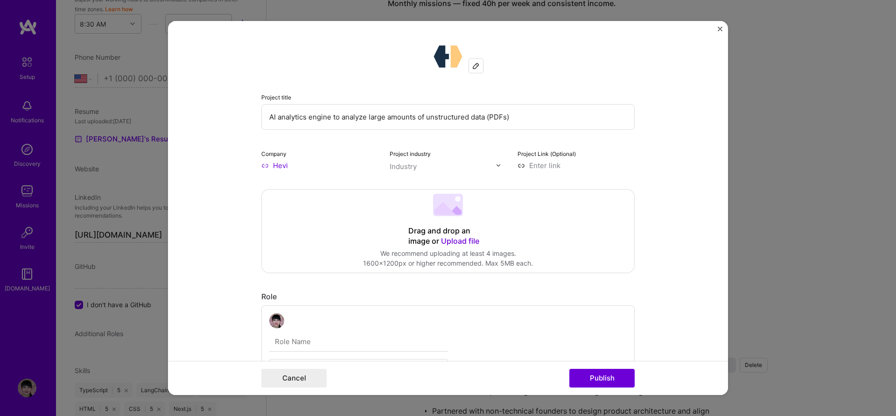
click at [631, 177] on form "Project title AI analytics engine to analyze large amounts of unstructured data…" at bounding box center [448, 208] width 560 height 374
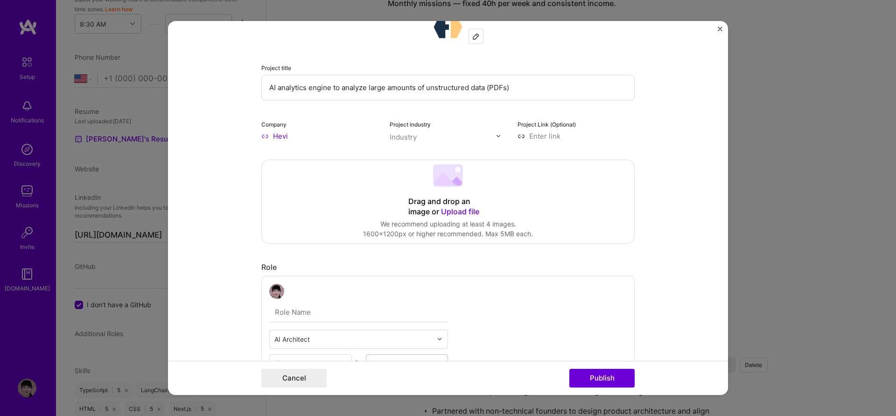
scroll to position [56, 0]
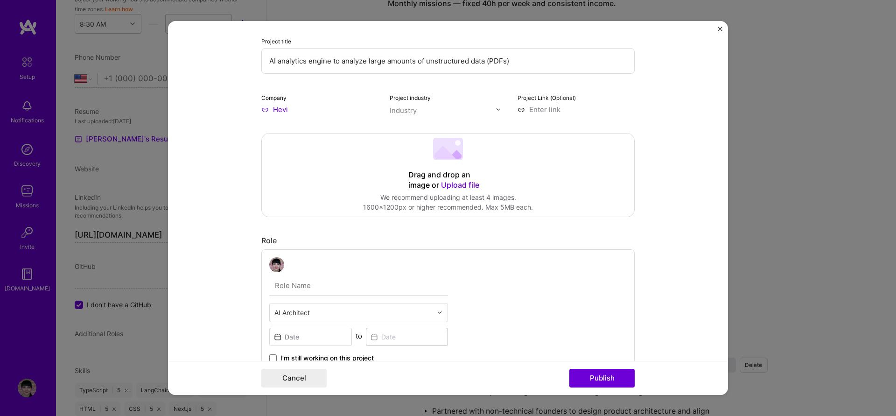
click at [489, 109] on input "text" at bounding box center [443, 110] width 106 height 10
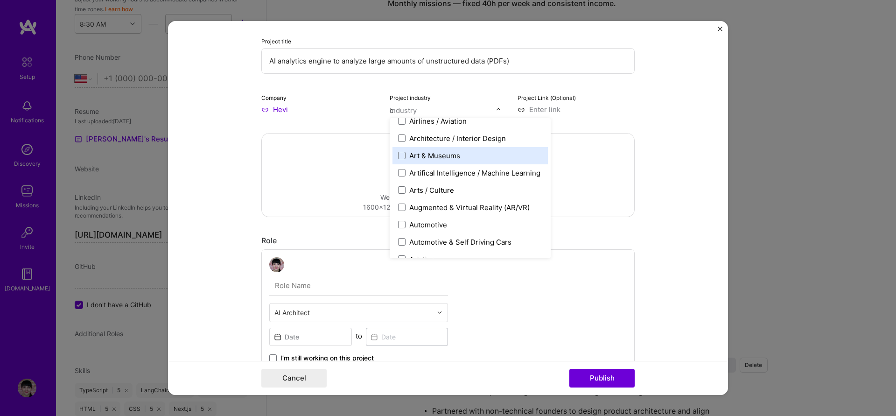
scroll to position [73, 0]
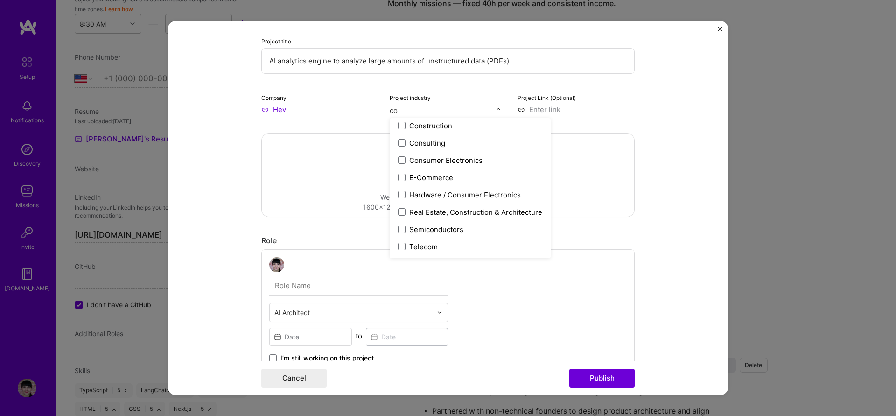
type input "con"
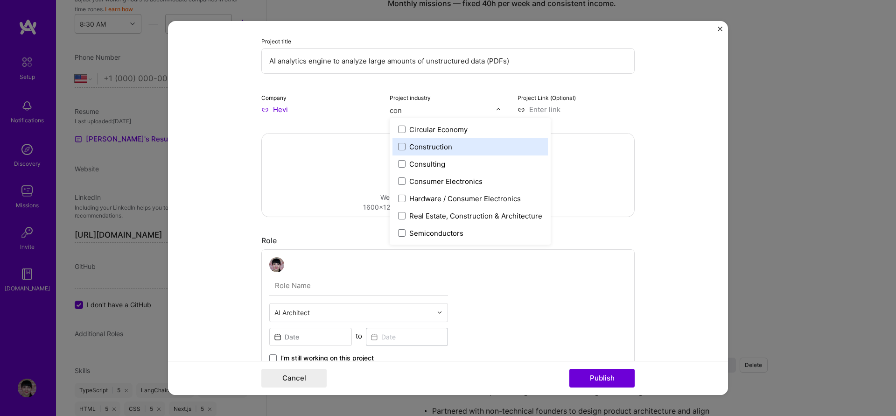
click at [437, 145] on div "Construction" at bounding box center [430, 147] width 43 height 10
click at [686, 189] on form "Project title AI analytics engine to analyze large amounts of unstructured data…" at bounding box center [448, 208] width 560 height 374
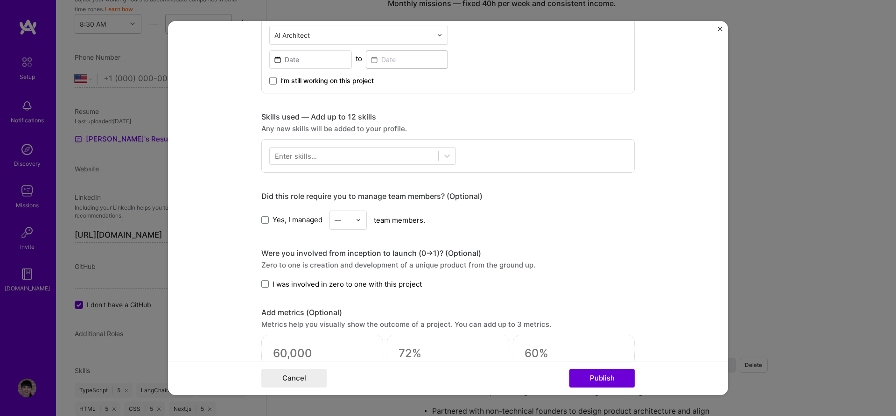
scroll to position [336, 0]
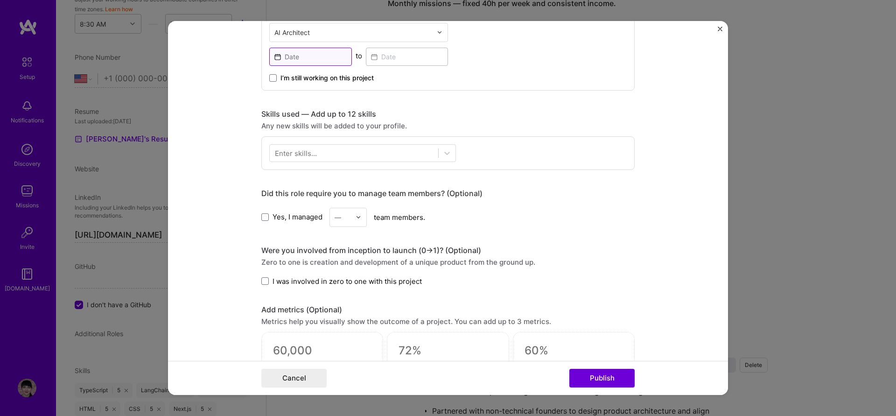
click at [318, 59] on input at bounding box center [310, 57] width 83 height 18
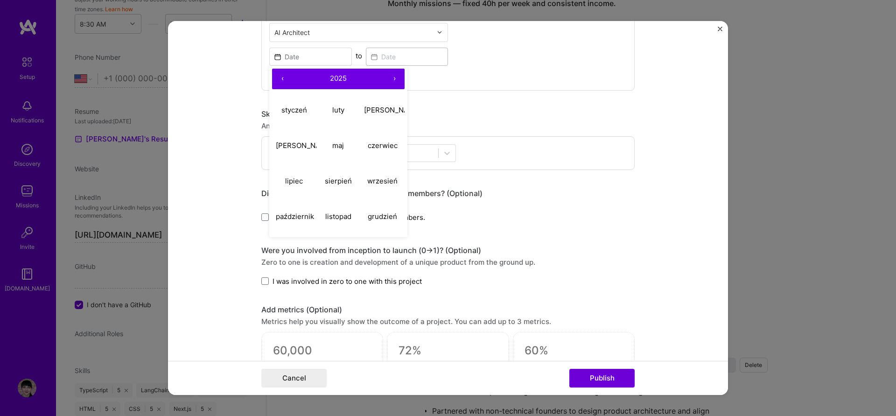
click at [278, 79] on button "‹" at bounding box center [282, 79] width 21 height 21
click at [278, 78] on button "‹" at bounding box center [282, 79] width 21 height 21
click at [278, 77] on button "‹" at bounding box center [282, 79] width 21 height 21
drag, startPoint x: 381, startPoint y: 143, endPoint x: 504, endPoint y: 234, distance: 152.7
click at [382, 143] on abbr "czerwiec" at bounding box center [383, 145] width 30 height 9
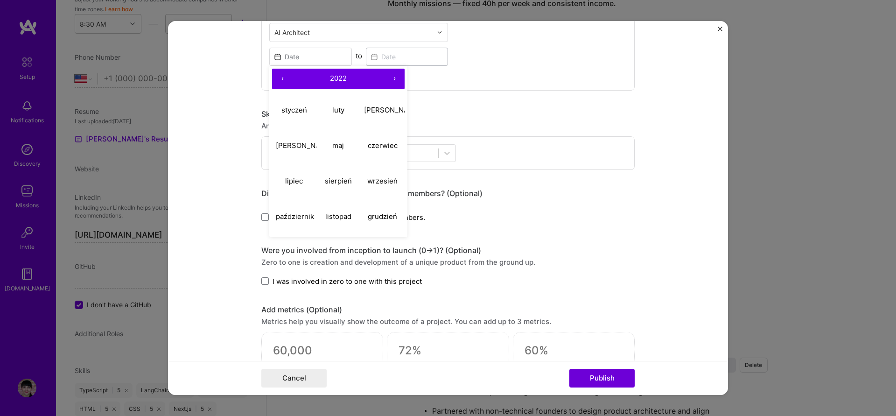
type input "[DATE]"
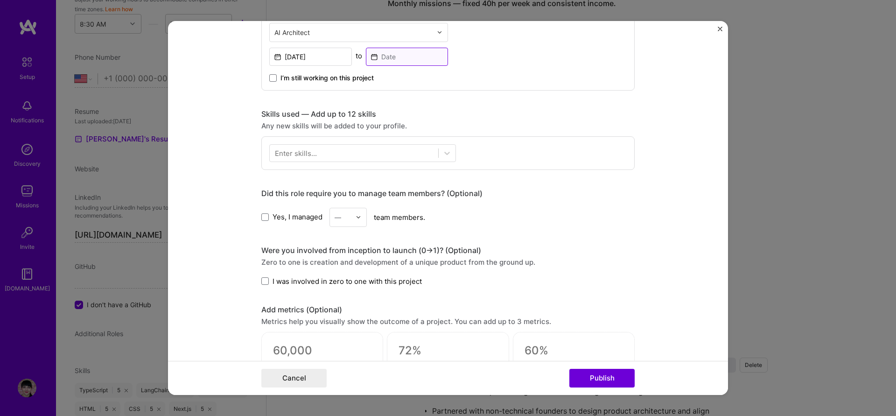
click at [410, 55] on input at bounding box center [407, 57] width 83 height 18
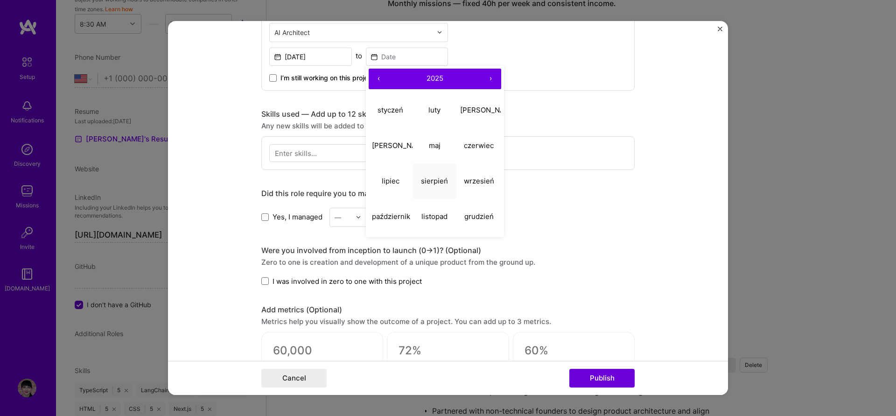
click at [422, 179] on abbr "sierpień" at bounding box center [434, 180] width 27 height 9
type input "[DATE]"
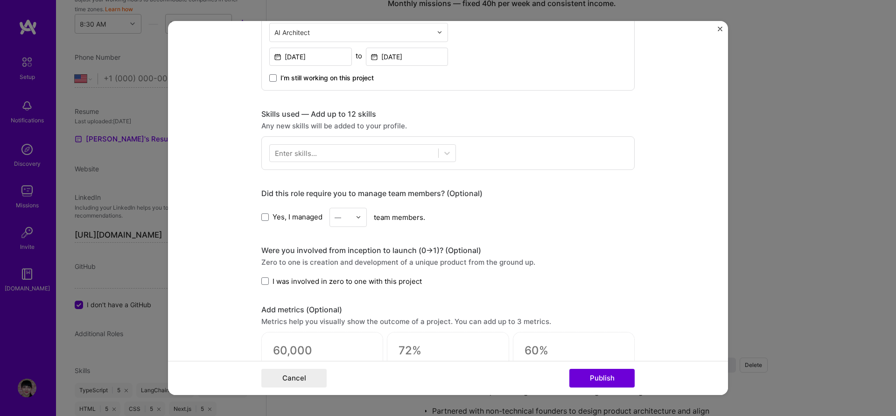
click at [313, 218] on span "Yes, I managed" at bounding box center [297, 217] width 50 height 10
click at [0, 0] on input "Yes, I managed" at bounding box center [0, 0] width 0 height 0
click at [351, 222] on div "—" at bounding box center [343, 217] width 26 height 18
drag, startPoint x: 348, startPoint y: 272, endPoint x: 390, endPoint y: 268, distance: 42.7
click at [348, 273] on div "3" at bounding box center [348, 276] width 32 height 17
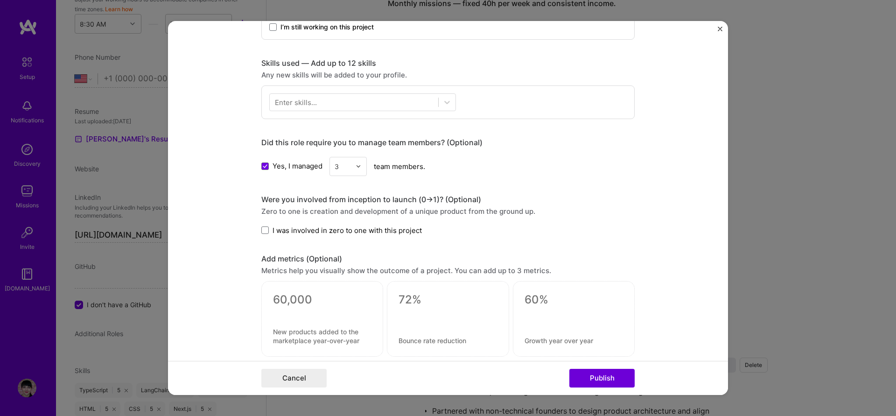
scroll to position [392, 0]
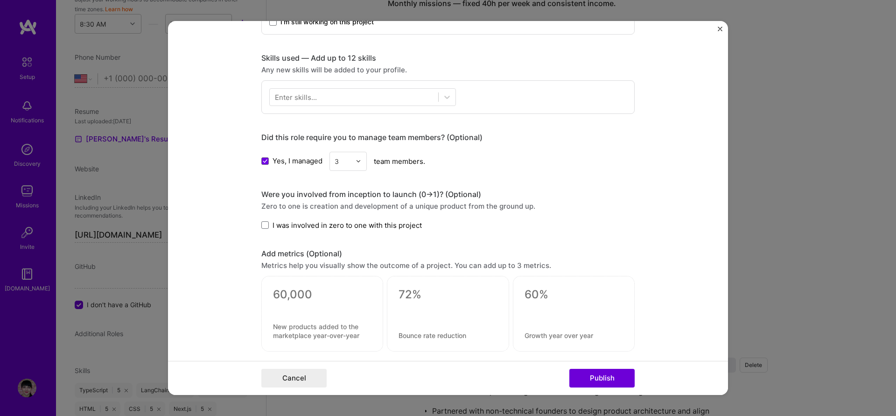
click at [383, 224] on span "I was involved in zero to one with this project" at bounding box center [346, 225] width 149 height 10
click at [0, 0] on input "I was involved in zero to one with this project" at bounding box center [0, 0] width 0 height 0
click at [448, 92] on div at bounding box center [446, 97] width 17 height 17
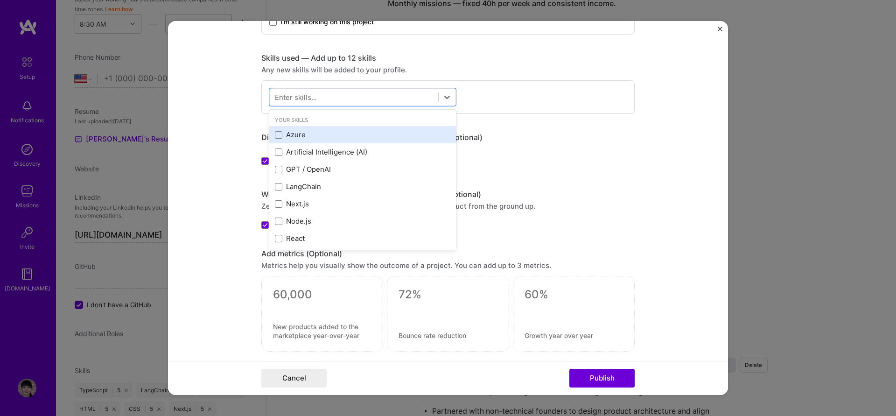
click at [334, 134] on div "Azure" at bounding box center [362, 135] width 175 height 10
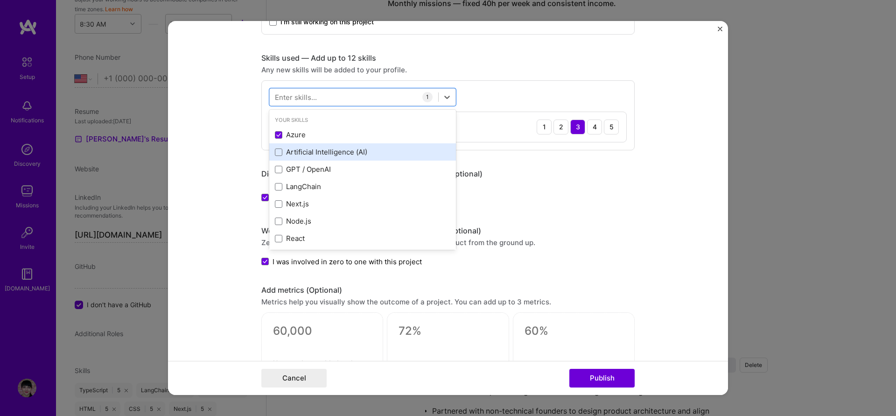
click at [344, 153] on div "Artificial Intelligence (AI)" at bounding box center [362, 152] width 175 height 10
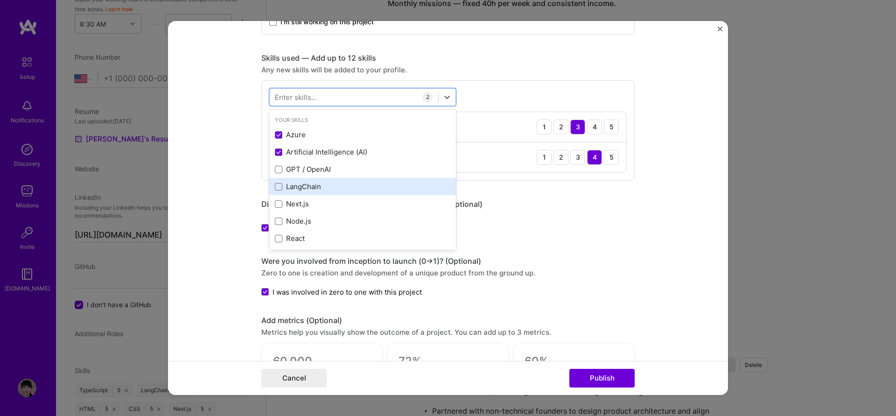
drag, startPoint x: 325, startPoint y: 169, endPoint x: 322, endPoint y: 181, distance: 12.9
click at [324, 170] on div "GPT / OpenAI" at bounding box center [362, 169] width 175 height 10
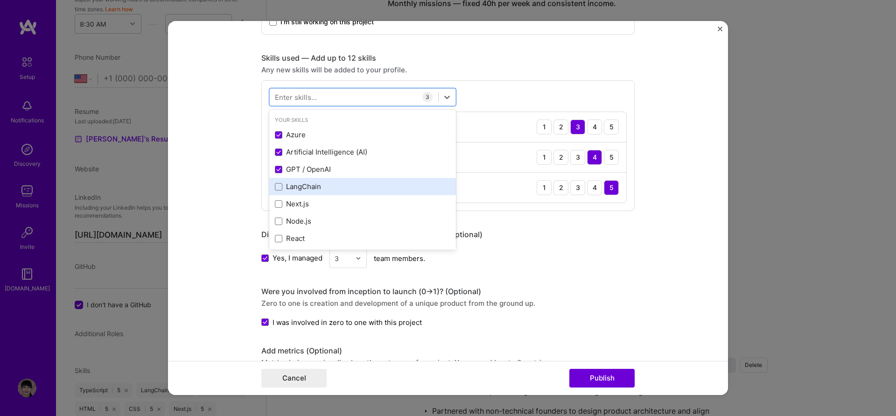
click at [322, 187] on div "LangChain" at bounding box center [362, 186] width 175 height 10
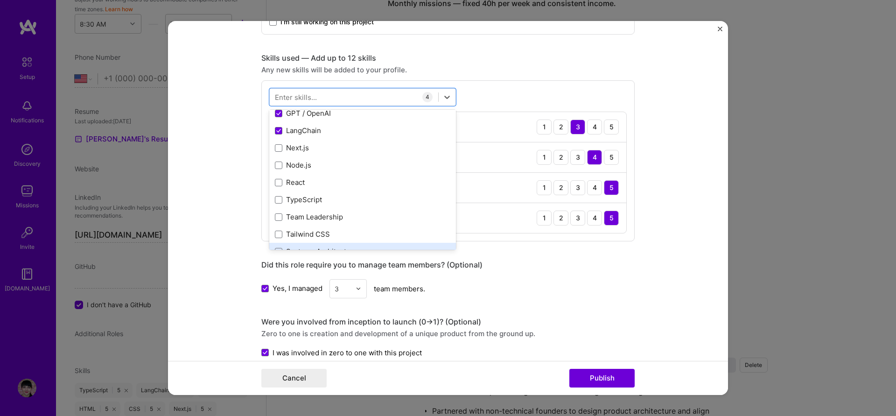
scroll to position [112, 0]
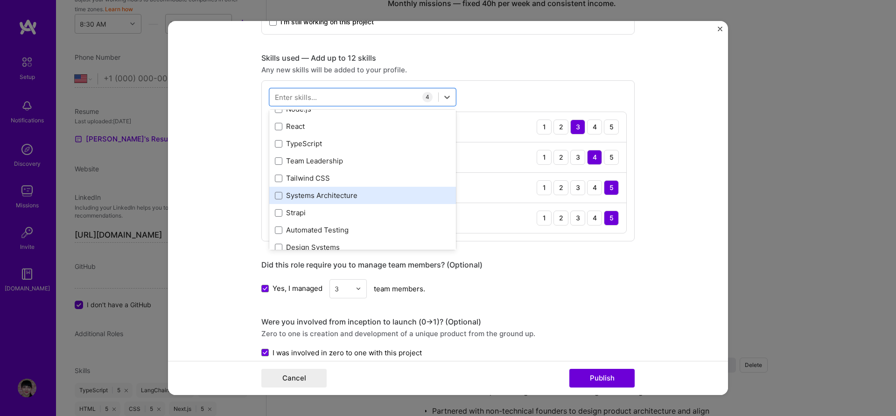
click at [337, 192] on div "Systems Architecture" at bounding box center [362, 195] width 175 height 10
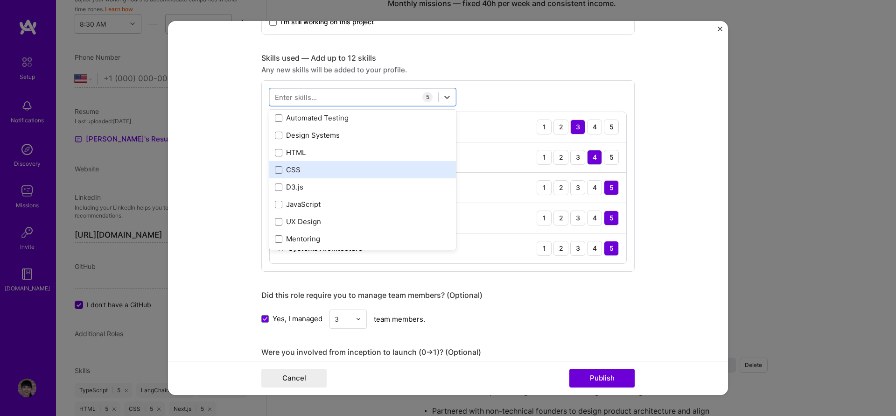
scroll to position [280, 0]
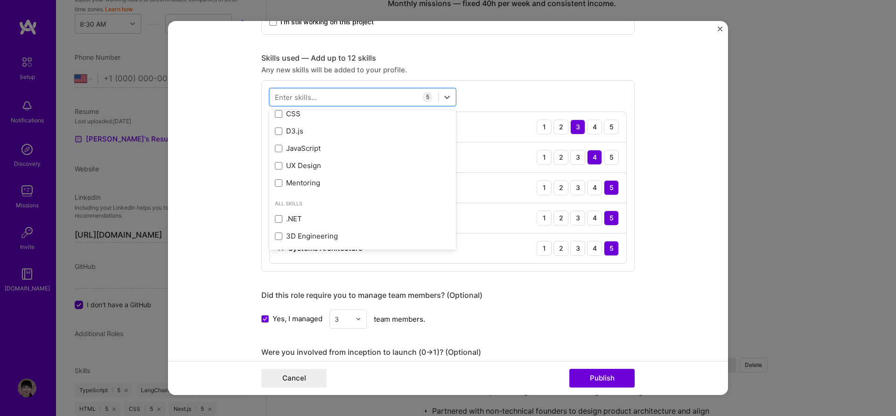
click at [688, 173] on form "Project title AI analytics engine to analyze large amounts of unstructured data…" at bounding box center [448, 208] width 560 height 374
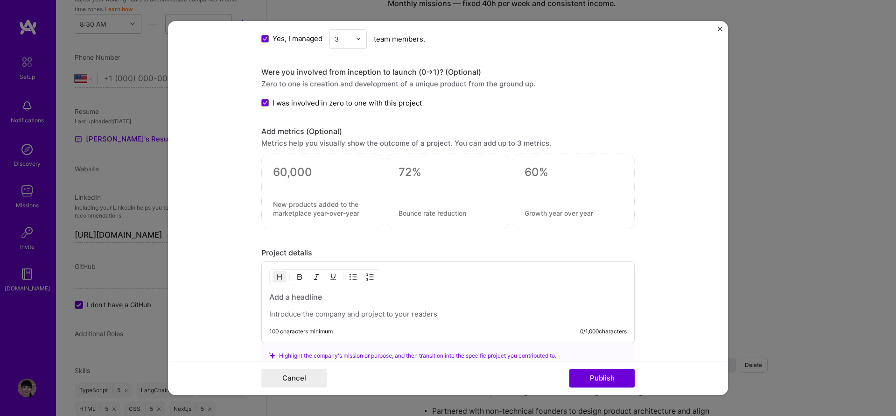
scroll to position [762, 0]
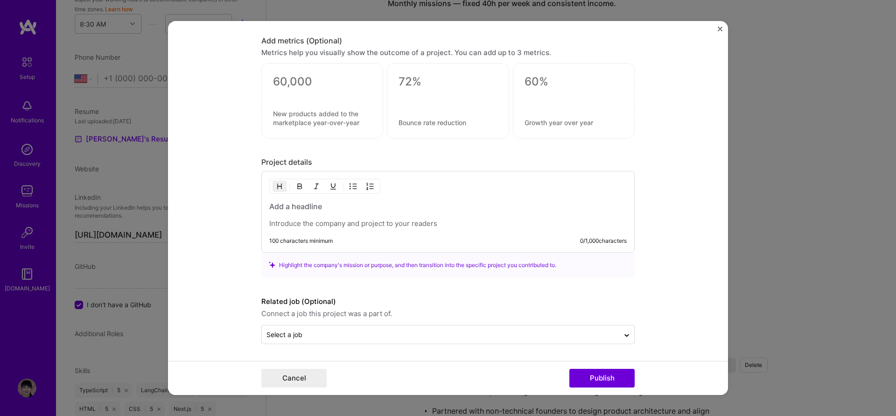
click at [312, 231] on div "100 characters minimum 0 / 1,000 characters" at bounding box center [447, 212] width 373 height 82
click at [309, 225] on p at bounding box center [447, 223] width 357 height 9
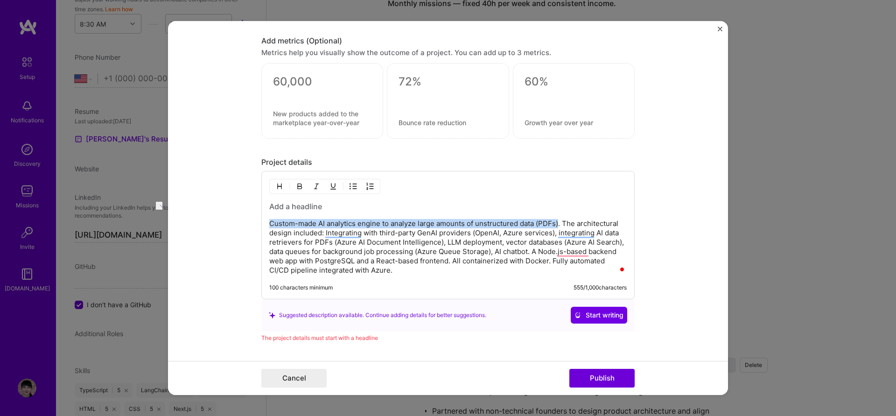
drag, startPoint x: 556, startPoint y: 223, endPoint x: 239, endPoint y: 220, distance: 316.7
click at [239, 220] on form "Project title AI analytics engine to analyze large amounts of unstructured data…" at bounding box center [448, 208] width 560 height 374
copy p "Custom-made AI analytics engine to analyze large amounts of unstructured data (…"
click at [299, 209] on h3 "To enrich screen reader interactions, please activate Accessibility in Grammarl…" at bounding box center [447, 206] width 357 height 10
drag, startPoint x: 560, startPoint y: 223, endPoint x: 263, endPoint y: 223, distance: 297.1
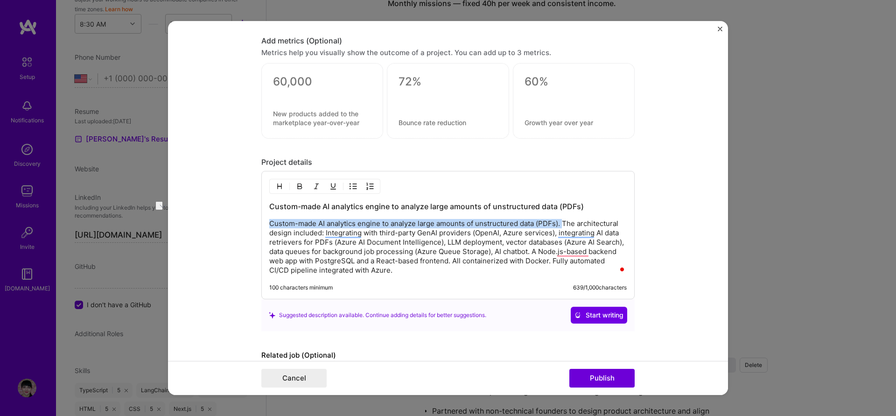
click at [263, 223] on div "Custom-made AI analytics engine to analyze large amounts of unstructured data (…" at bounding box center [447, 235] width 373 height 128
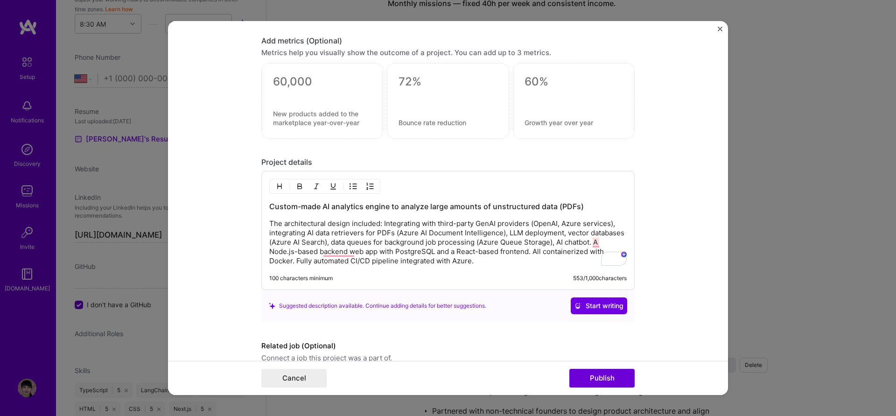
click at [689, 275] on form "Project title AI analytics engine to analyze large amounts of unstructured data…" at bounding box center [448, 208] width 560 height 374
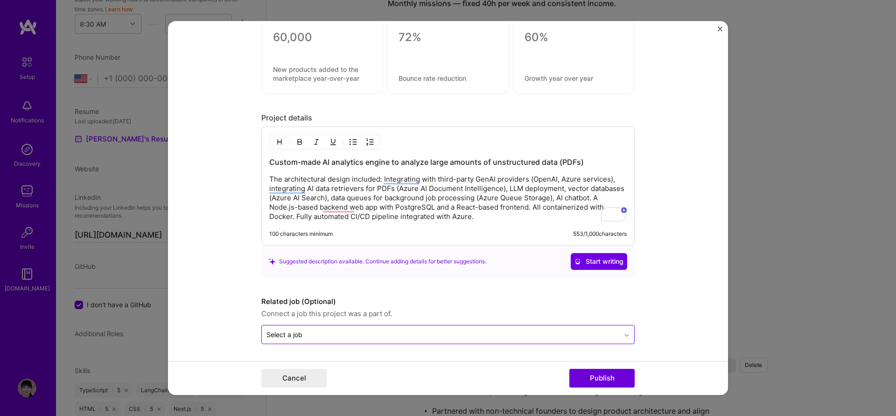
click at [619, 341] on div at bounding box center [626, 334] width 15 height 15
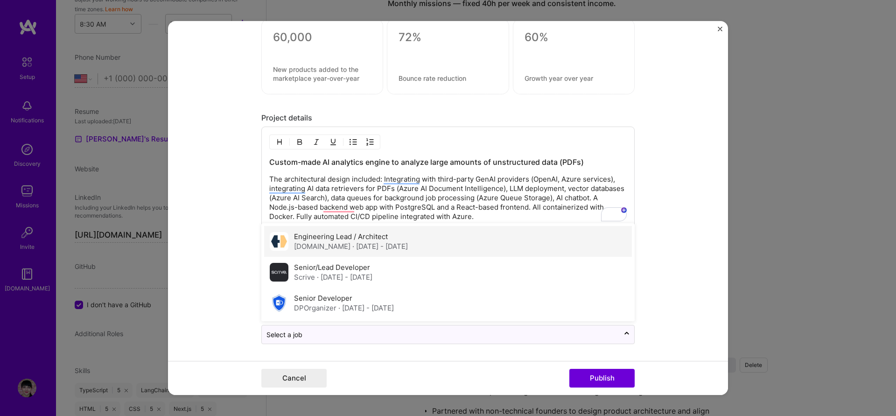
click at [364, 240] on label "Engineering Lead / Architect" at bounding box center [341, 236] width 94 height 9
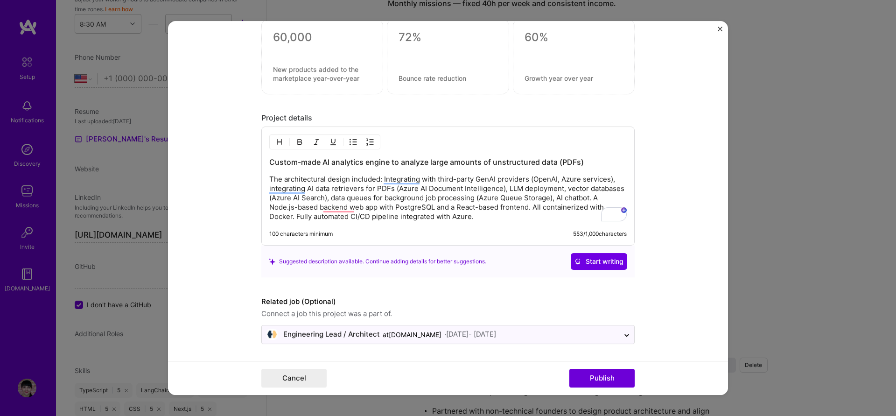
click at [693, 297] on form "Project title AI analytics engine to analyze large amounts of unstructured data…" at bounding box center [448, 208] width 560 height 374
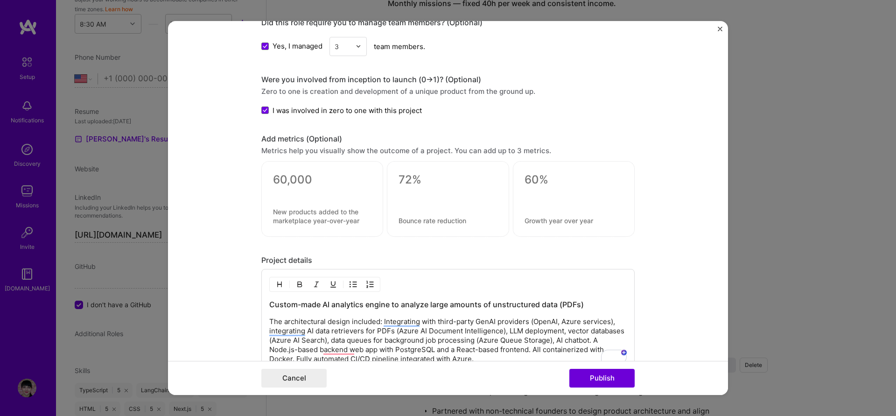
scroll to position [673, 0]
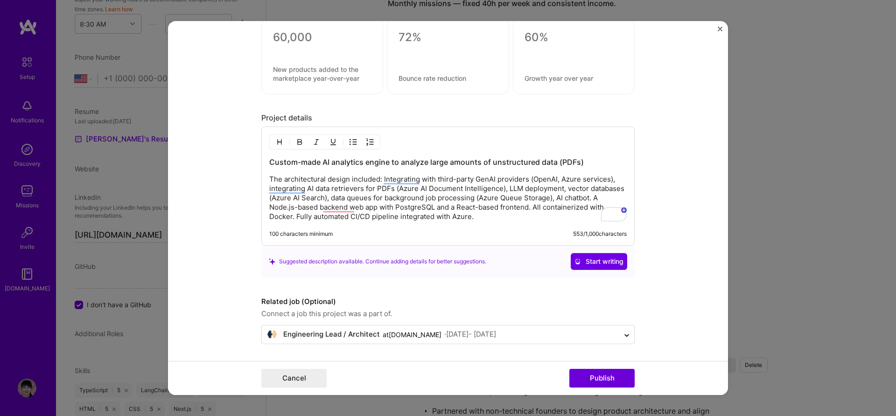
drag, startPoint x: 605, startPoint y: 375, endPoint x: 812, endPoint y: 254, distance: 239.6
click at [605, 376] on button "Publish" at bounding box center [601, 378] width 65 height 19
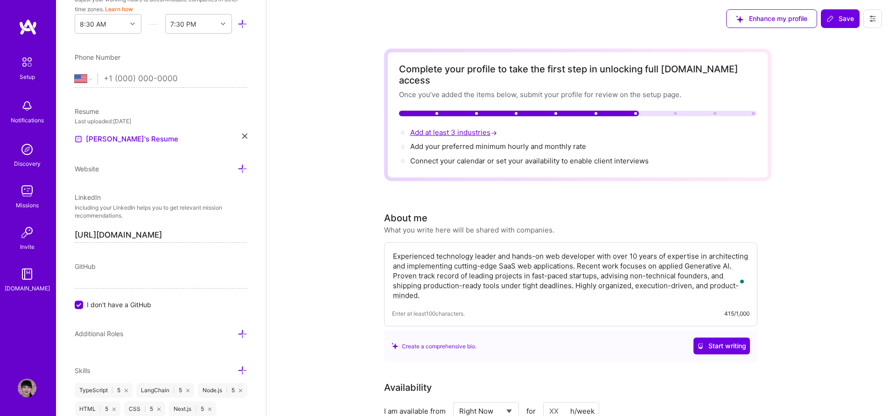
click at [469, 128] on span "Add at least 3 industries →" at bounding box center [454, 132] width 89 height 9
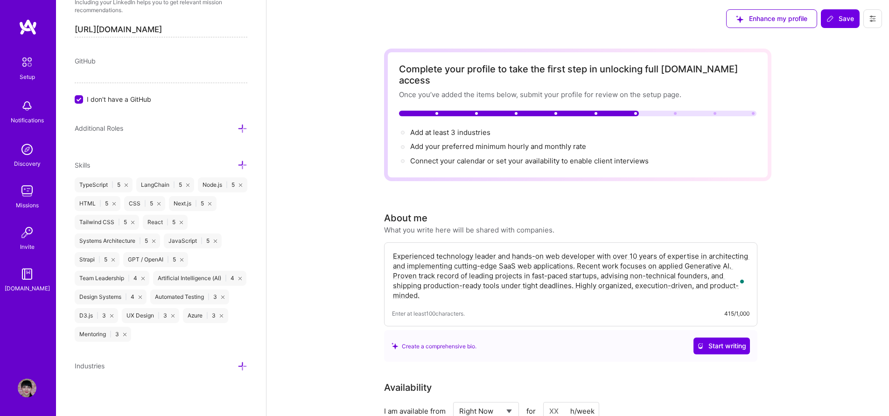
click at [237, 371] on icon at bounding box center [242, 366] width 10 height 10
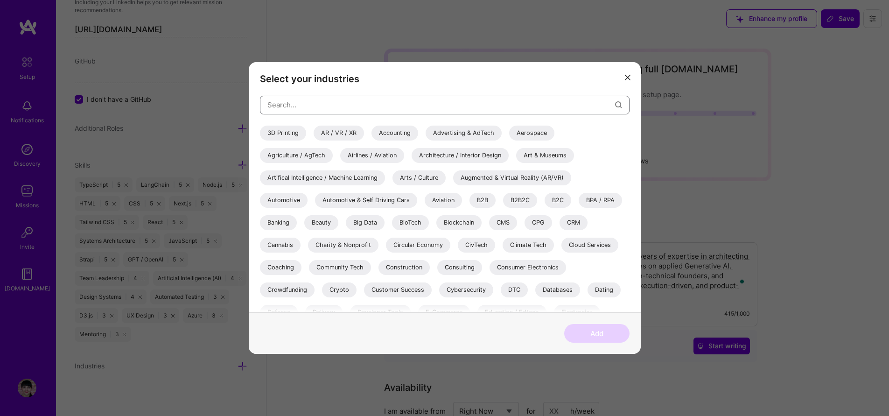
click at [369, 101] on input "modal" at bounding box center [441, 105] width 348 height 24
click at [476, 204] on div "B2B" at bounding box center [482, 200] width 26 height 15
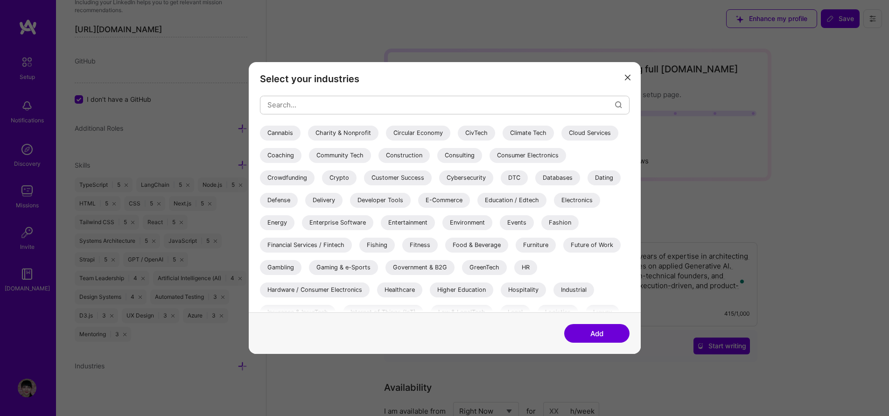
click at [452, 154] on div "Consulting" at bounding box center [459, 155] width 45 height 15
click at [404, 157] on div "Construction" at bounding box center [403, 155] width 51 height 15
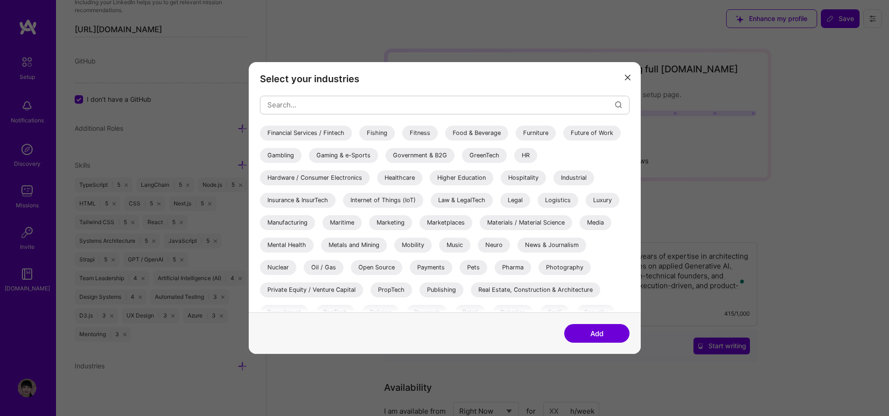
click at [312, 200] on div "Insurance & InsurTech" at bounding box center [298, 200] width 76 height 15
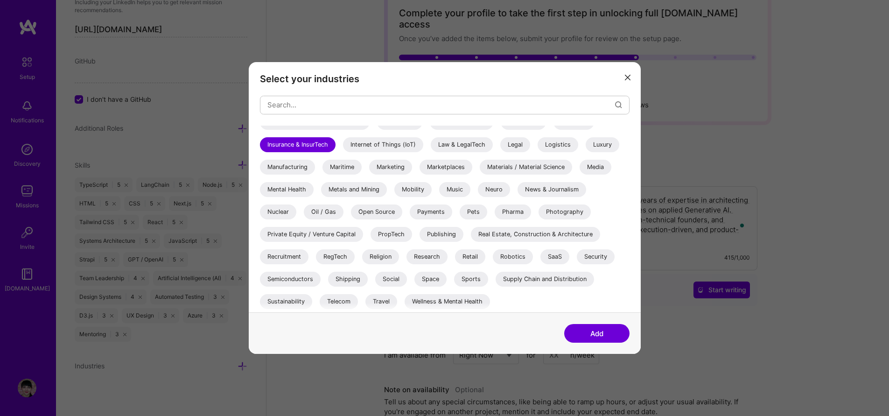
click at [335, 304] on div "Telecom" at bounding box center [339, 301] width 38 height 15
click at [554, 256] on div "SaaS" at bounding box center [554, 256] width 29 height 15
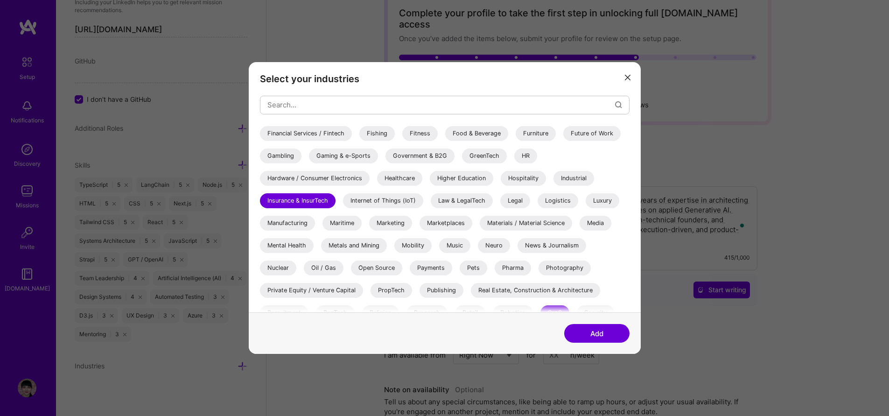
click at [343, 247] on div "Metals and Mining" at bounding box center [354, 245] width 66 height 15
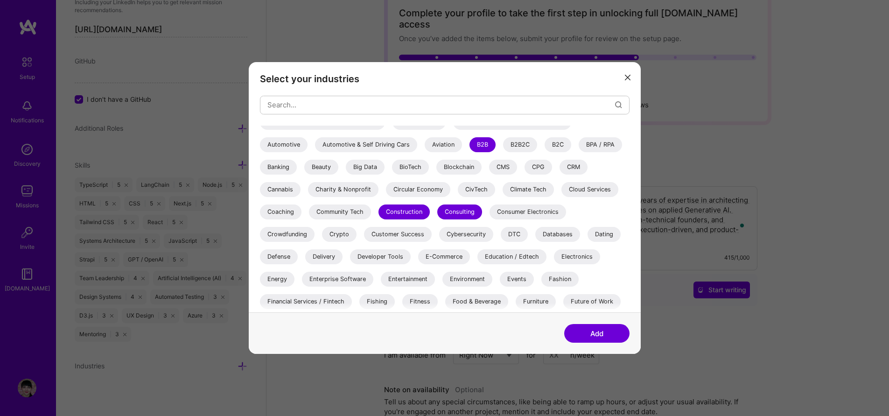
scroll to position [0, 0]
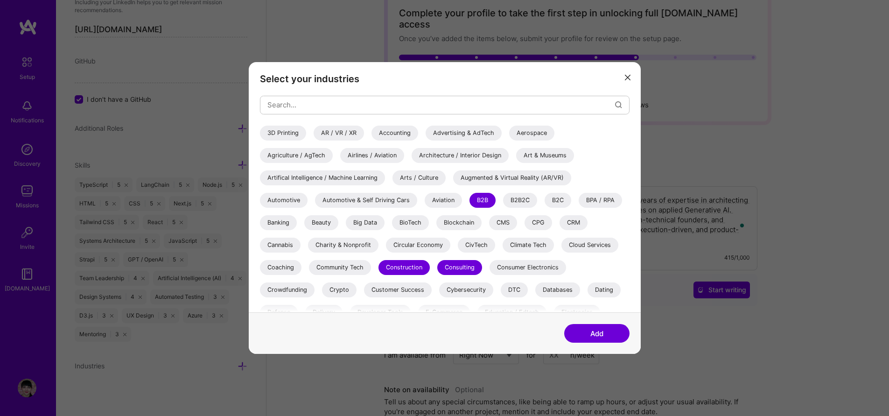
click at [456, 155] on div "Architecture / Interior Design" at bounding box center [459, 155] width 97 height 15
click at [603, 336] on button "Add" at bounding box center [596, 333] width 65 height 19
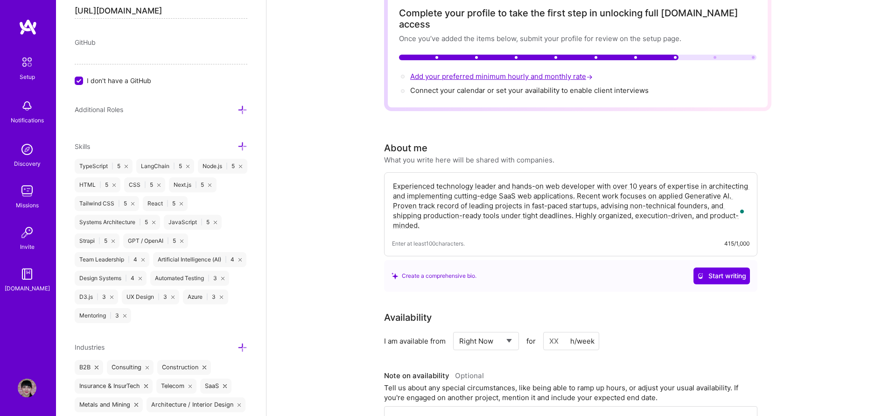
click at [560, 72] on span "Add your preferred minimum hourly and monthly rate →" at bounding box center [502, 76] width 184 height 9
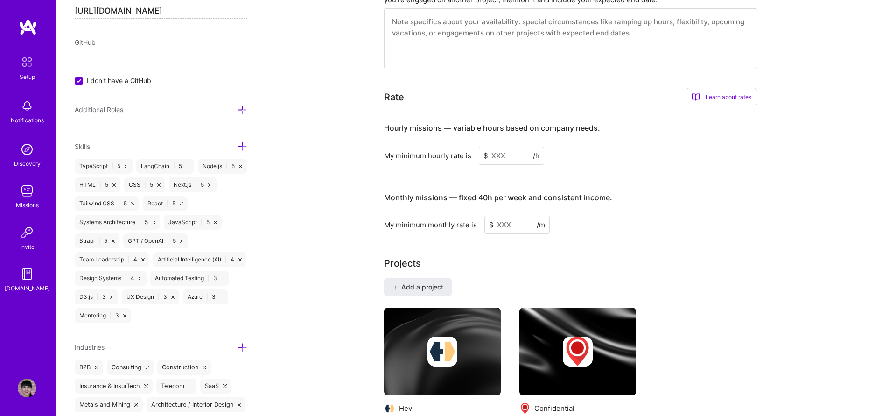
scroll to position [530, 0]
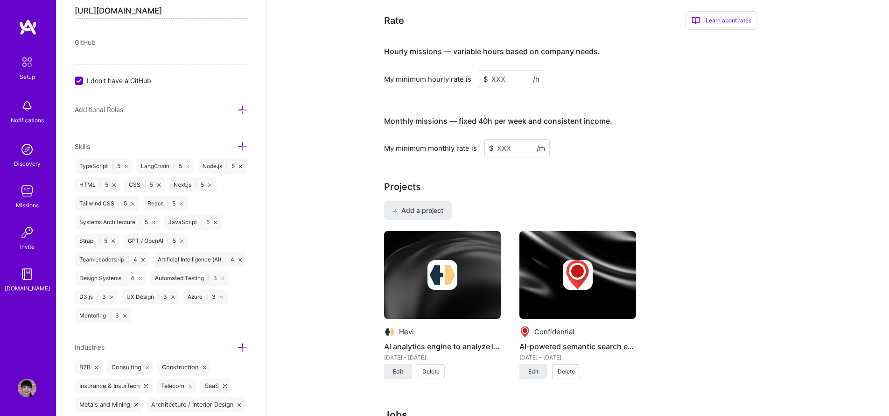
click at [517, 70] on input at bounding box center [511, 79] width 65 height 18
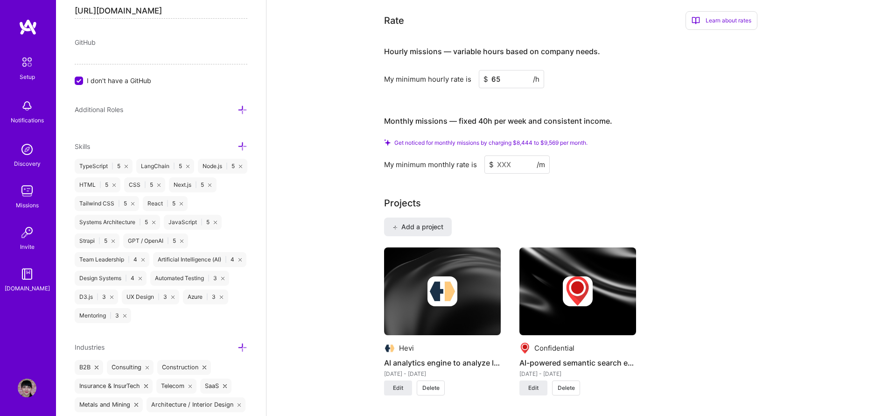
type input "65"
click at [519, 156] on input at bounding box center [516, 164] width 65 height 18
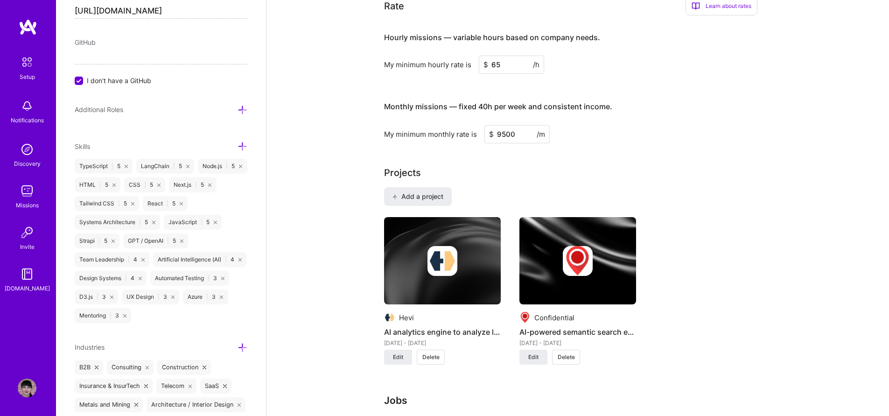
type input "9500"
click at [817, 196] on div "Complete your profile to take the first step in unlocking full A.Team access On…" at bounding box center [577, 215] width 622 height 1417
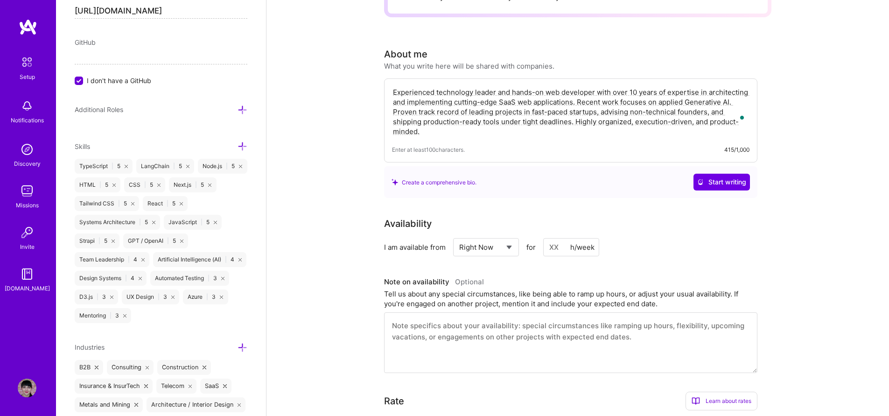
scroll to position [0, 0]
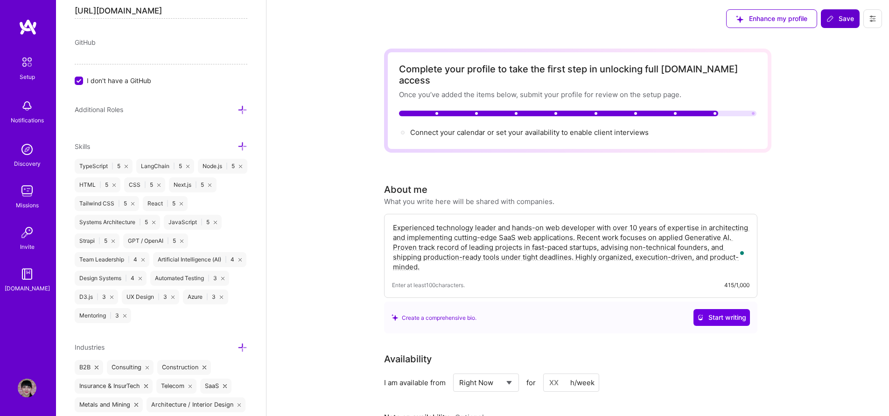
click at [847, 21] on span "Save" at bounding box center [840, 18] width 28 height 9
click at [596, 128] on span "Connect your calendar or set your availability to enable client interviews →" at bounding box center [533, 132] width 247 height 9
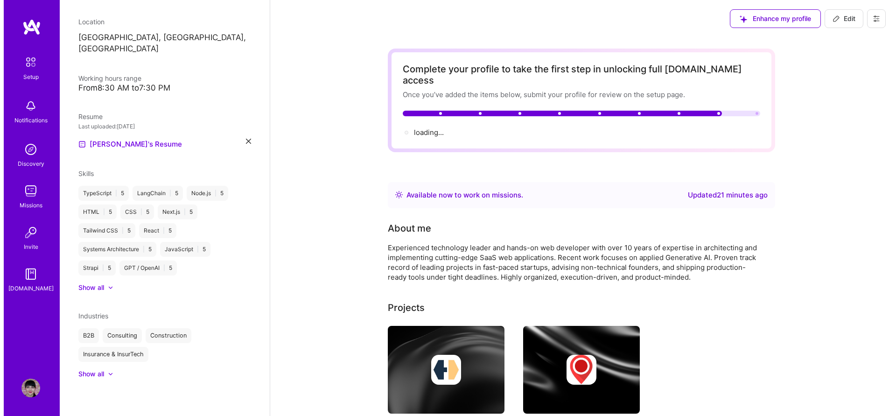
scroll to position [139, 0]
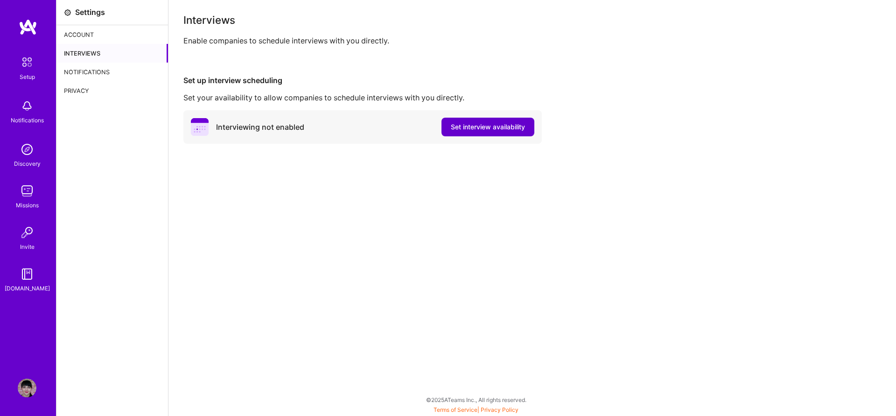
click at [487, 126] on span "Set interview availability" at bounding box center [488, 126] width 74 height 9
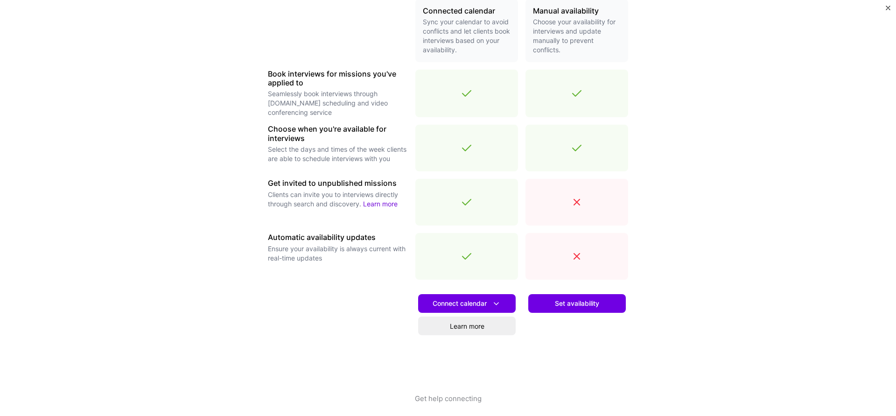
scroll to position [238, 0]
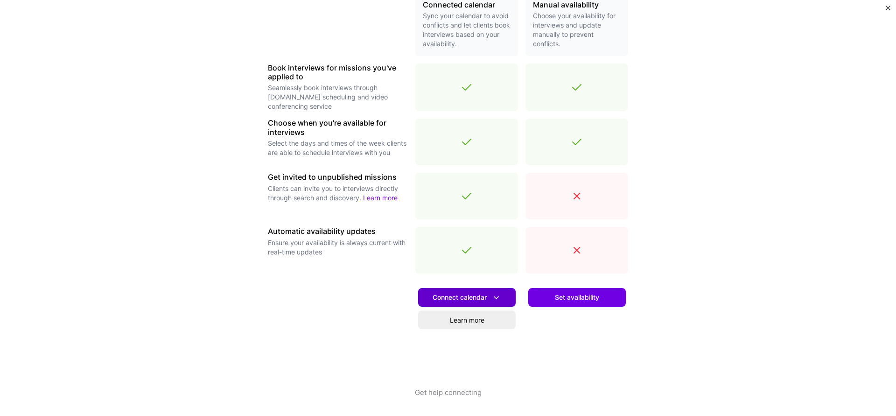
click at [473, 303] on button "Connect calendar" at bounding box center [466, 297] width 97 height 19
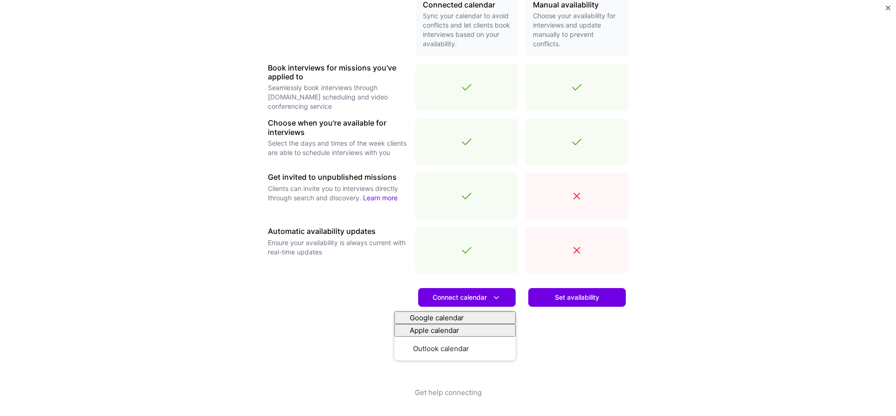
click at [744, 295] on div "Make interview scheduling effortless Choose how you want clients to schedule in…" at bounding box center [448, 208] width 896 height 416
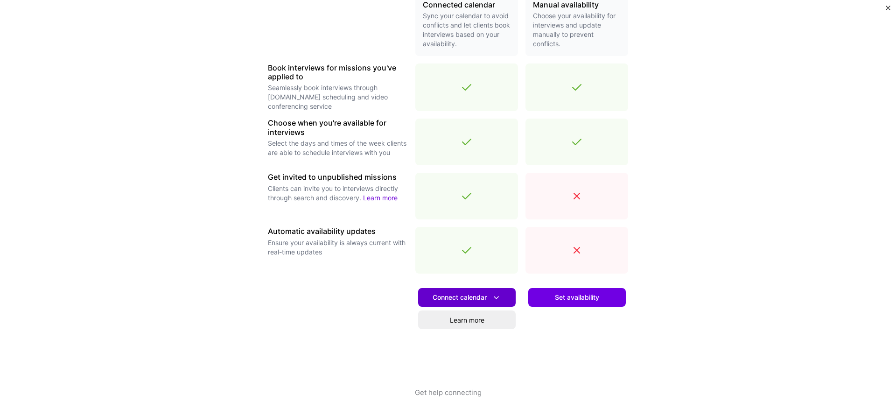
click at [491, 295] on icon at bounding box center [496, 297] width 10 height 10
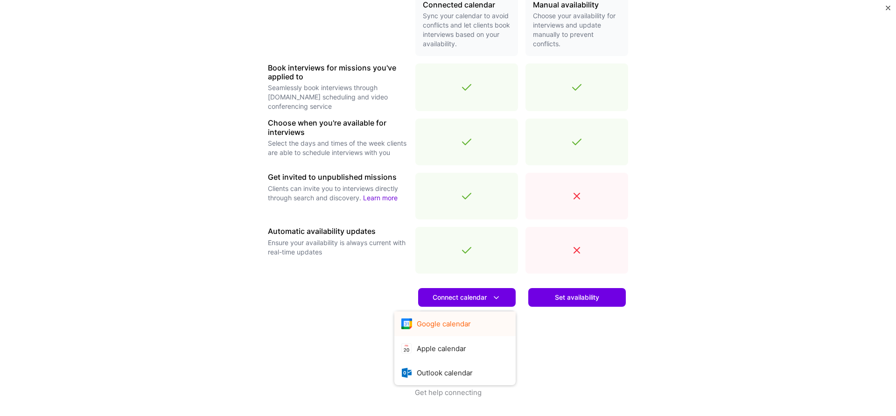
click at [462, 321] on button "Google calendar" at bounding box center [454, 323] width 121 height 25
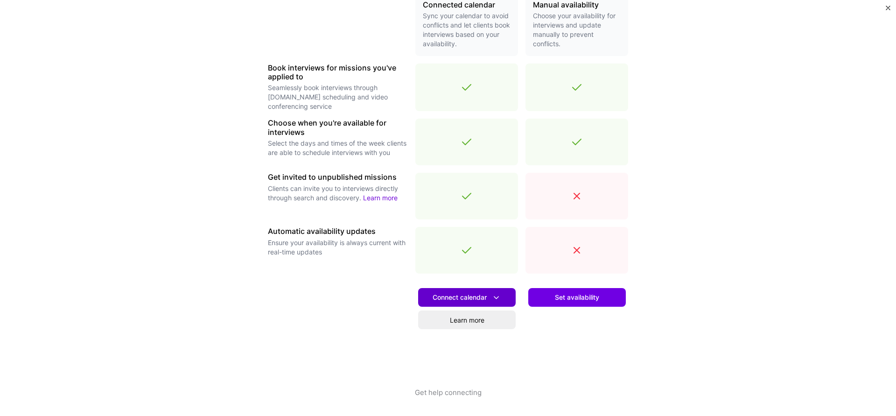
click at [496, 299] on icon at bounding box center [496, 297] width 10 height 10
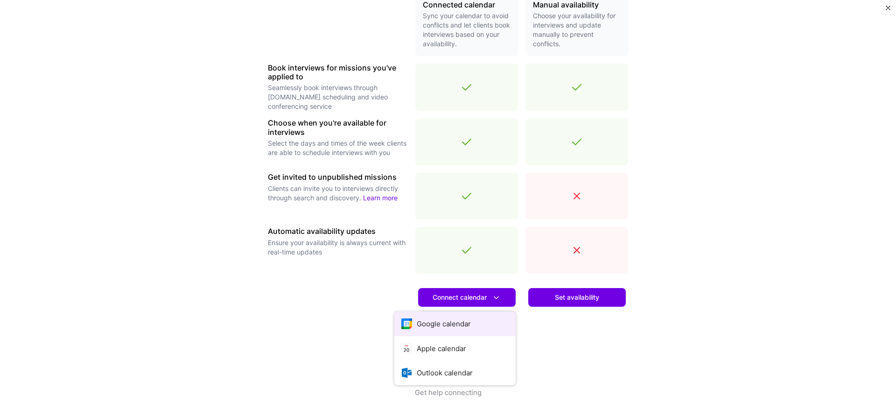
click at [447, 321] on button "Google calendar" at bounding box center [454, 323] width 121 height 25
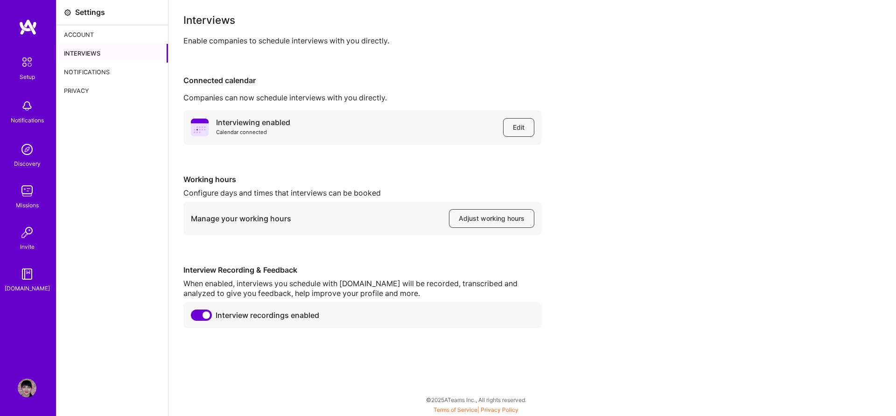
click at [694, 195] on div "Interviewing enabled Calendar connected Edit Working hours Configure days and t…" at bounding box center [531, 219] width 697 height 218
click at [506, 218] on span "Adjust working hours" at bounding box center [492, 218] width 66 height 9
drag, startPoint x: 712, startPoint y: 158, endPoint x: 712, endPoint y: 153, distance: 5.1
click at [713, 158] on div "Interviewing enabled Calendar connected Edit Working hours Configure days and t…" at bounding box center [531, 219] width 697 height 218
click at [655, 178] on div "Interviewing enabled Calendar connected Edit Working hours Configure days and t…" at bounding box center [531, 219] width 697 height 218
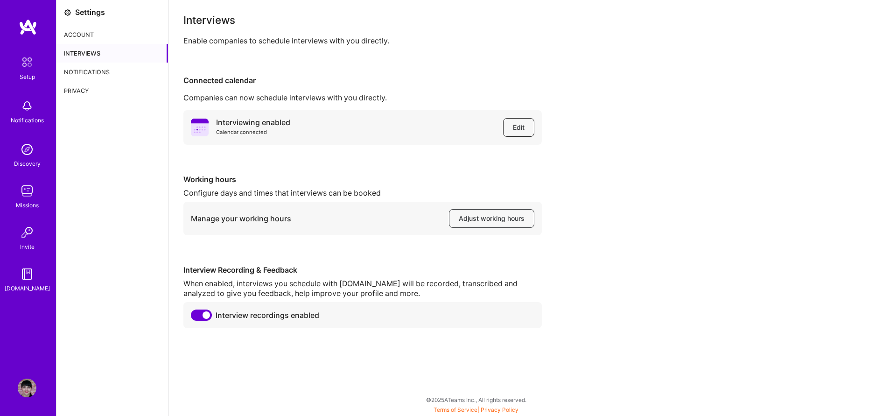
click at [516, 125] on span "Edit" at bounding box center [519, 127] width 12 height 9
click at [662, 160] on div "Interviewing enabled Calendar connected Edit Working hours Configure days and t…" at bounding box center [531, 219] width 697 height 218
click at [100, 73] on div "Notifications" at bounding box center [111, 72] width 111 height 19
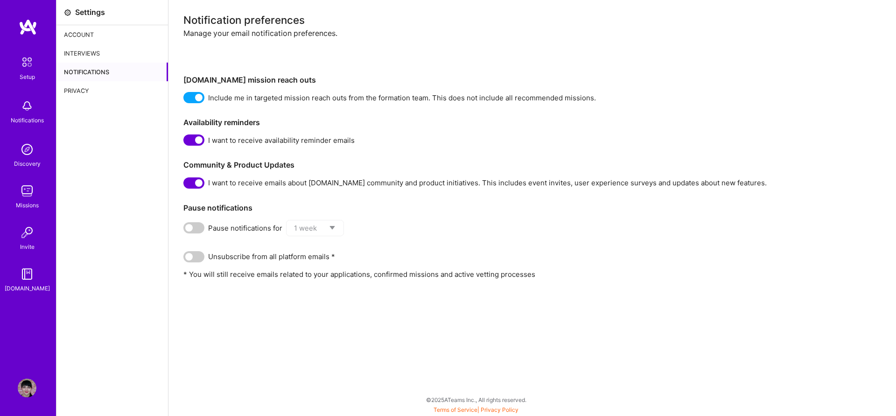
click at [82, 88] on div "Privacy" at bounding box center [111, 90] width 111 height 19
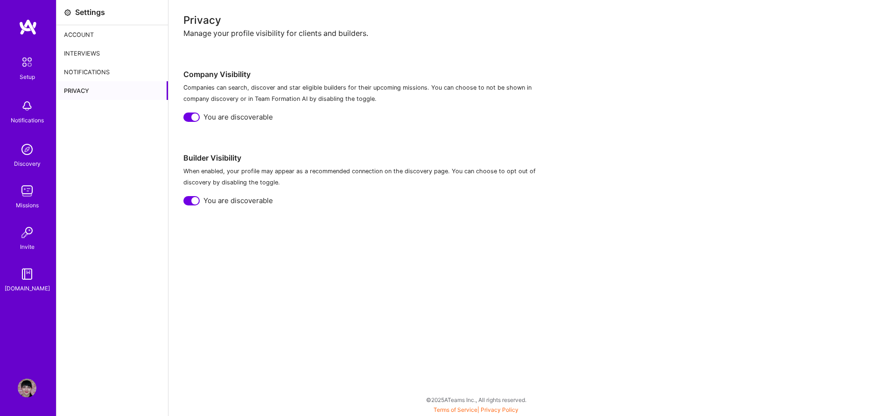
click at [90, 31] on div "Account" at bounding box center [111, 34] width 111 height 19
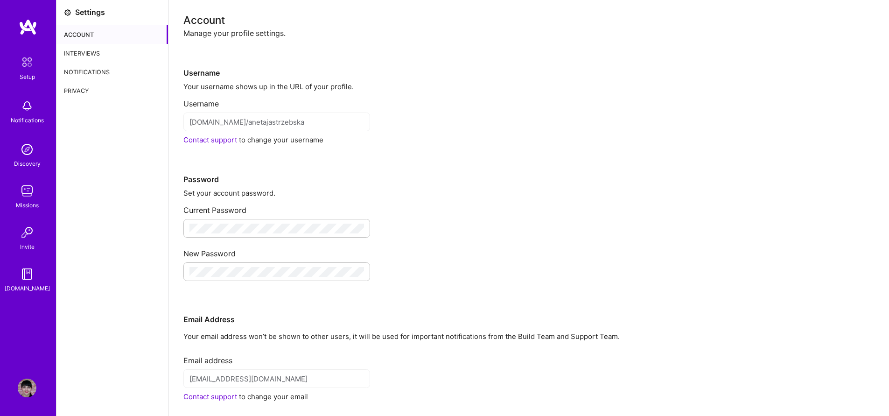
click at [77, 54] on div "Interviews" at bounding box center [111, 53] width 111 height 19
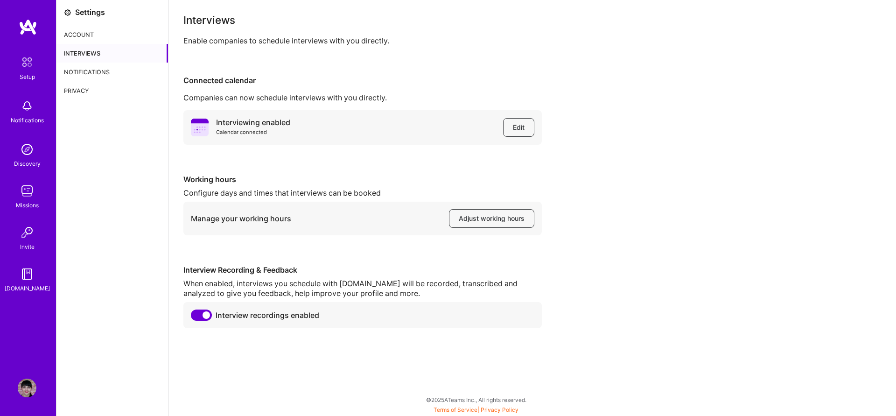
click at [29, 66] on img at bounding box center [27, 62] width 20 height 20
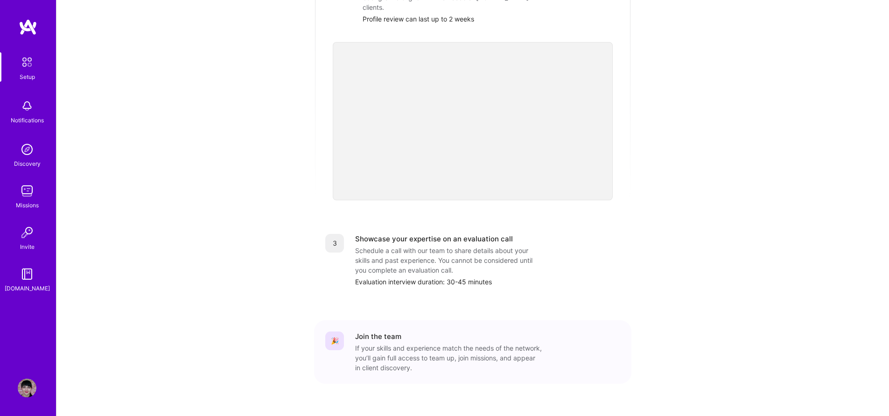
scroll to position [160, 0]
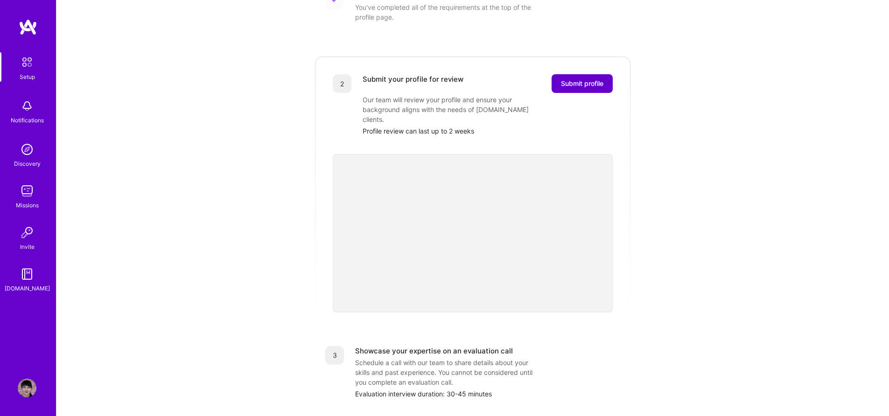
click at [577, 79] on span "Submit profile" at bounding box center [582, 83] width 42 height 9
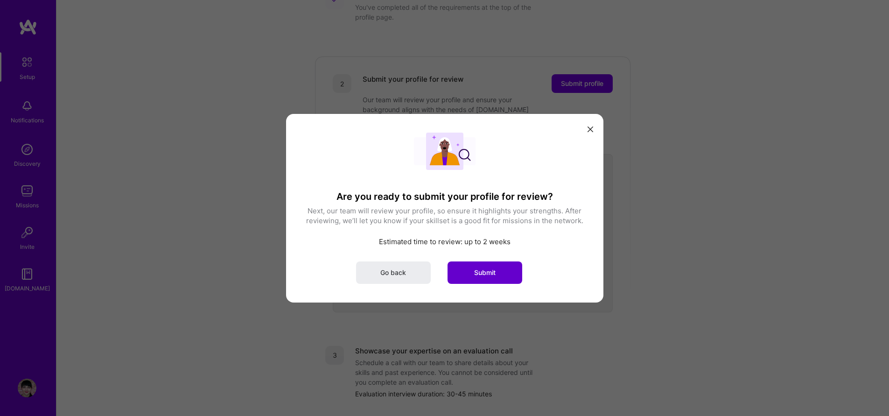
click at [482, 274] on span "Submit" at bounding box center [484, 271] width 21 height 9
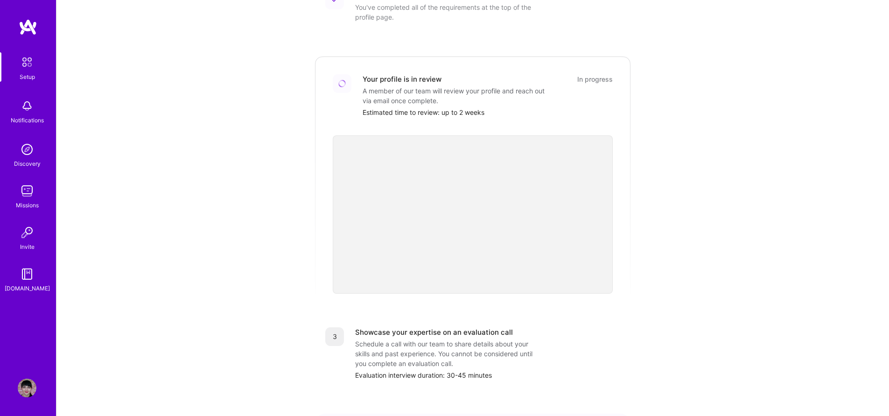
scroll to position [263, 0]
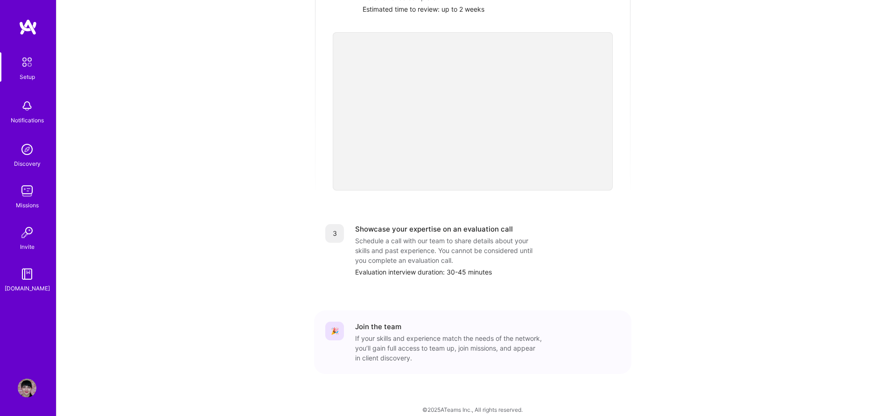
click at [25, 103] on img at bounding box center [27, 106] width 19 height 19
click at [24, 27] on img at bounding box center [28, 27] width 19 height 17
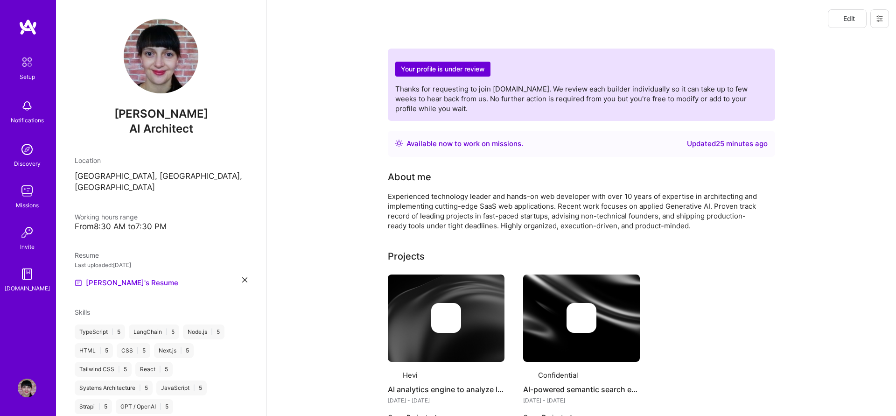
click at [29, 190] on img at bounding box center [27, 190] width 19 height 19
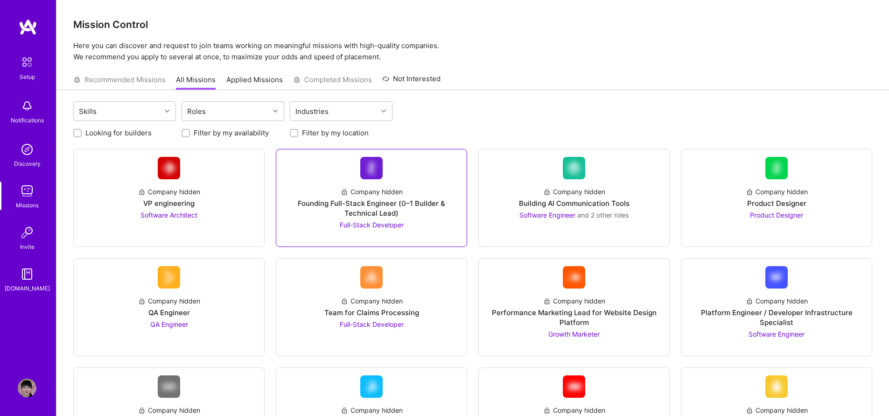
click at [392, 203] on div "Founding Full-Stack Engineer (0–1 Builder & Technical Lead)" at bounding box center [371, 208] width 175 height 20
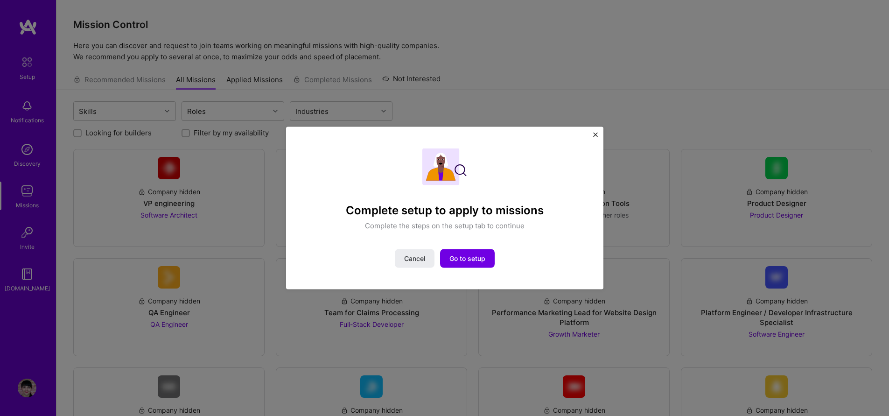
click at [594, 135] on img "Close" at bounding box center [595, 134] width 5 height 5
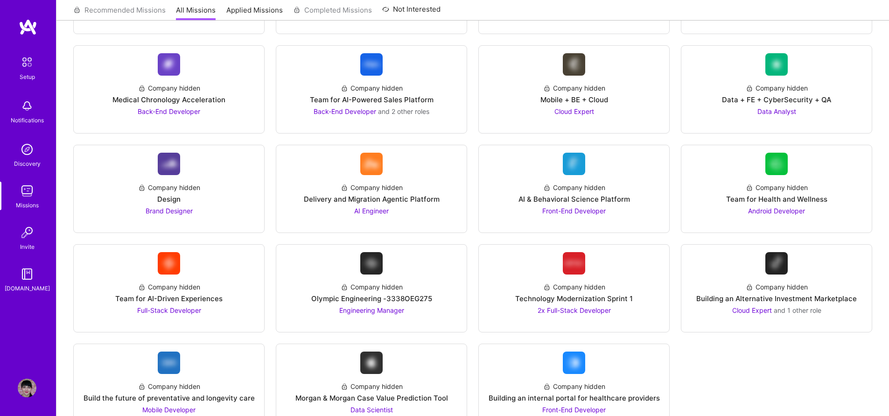
scroll to position [1214, 0]
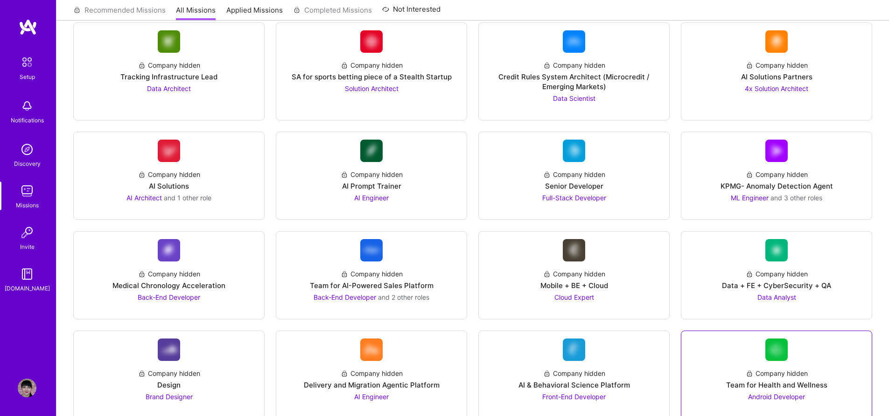
scroll to position [878, 0]
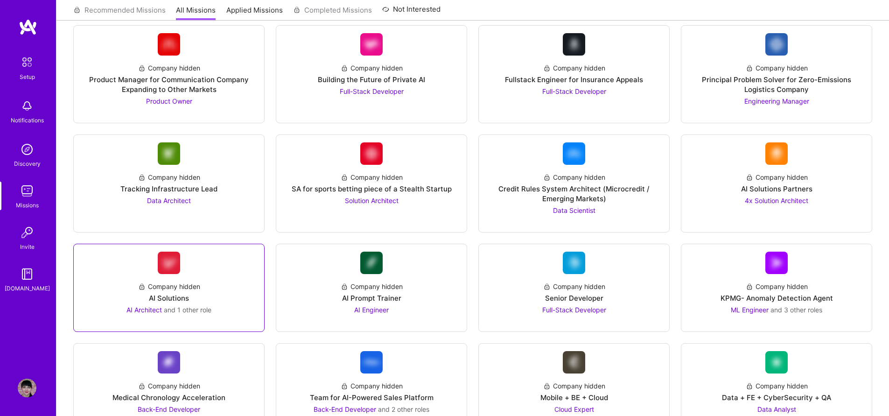
click at [199, 286] on div "Company hidden" at bounding box center [169, 286] width 62 height 10
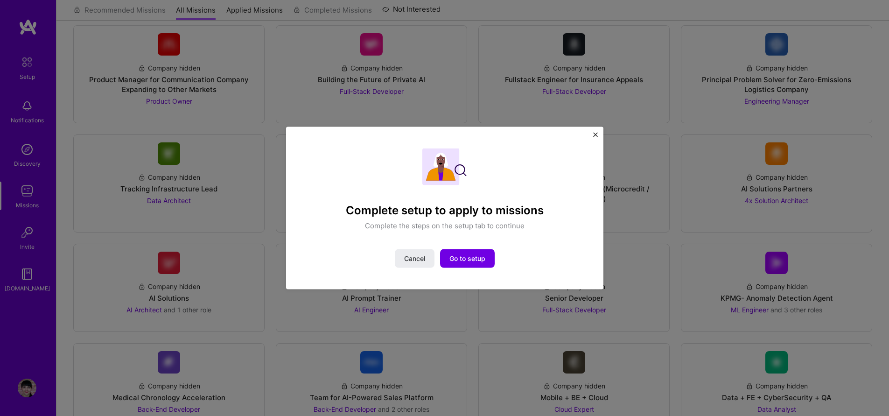
click at [595, 136] on img "Close" at bounding box center [595, 134] width 5 height 5
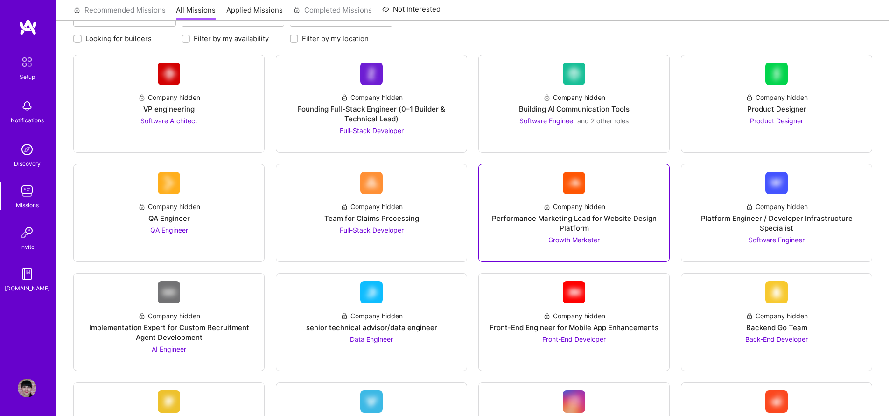
scroll to position [0, 0]
